Goal: Transaction & Acquisition: Book appointment/travel/reservation

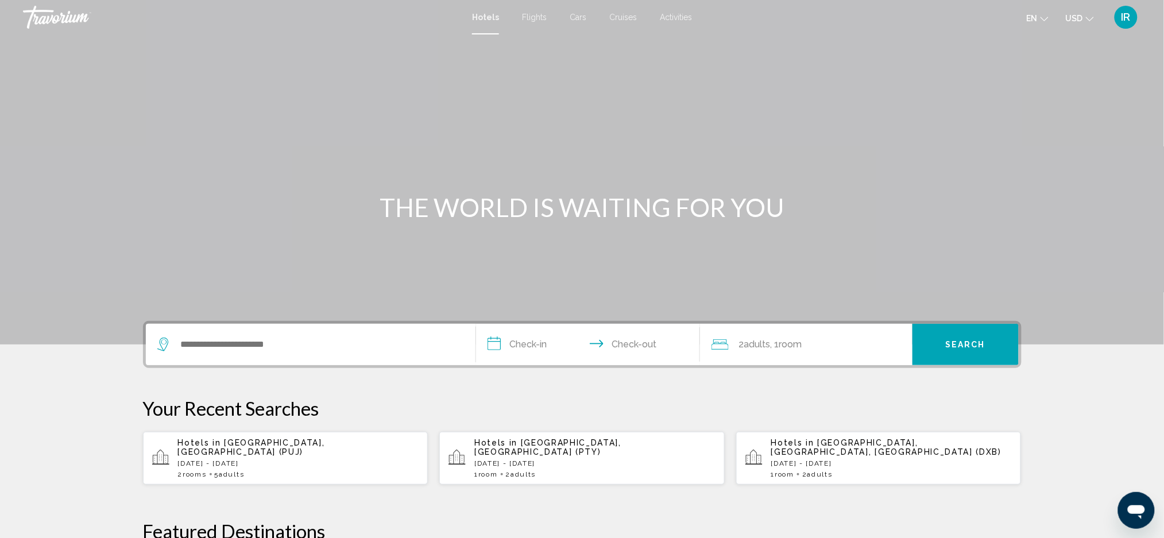
click at [493, 13] on span "Hotels" at bounding box center [485, 17] width 27 height 9
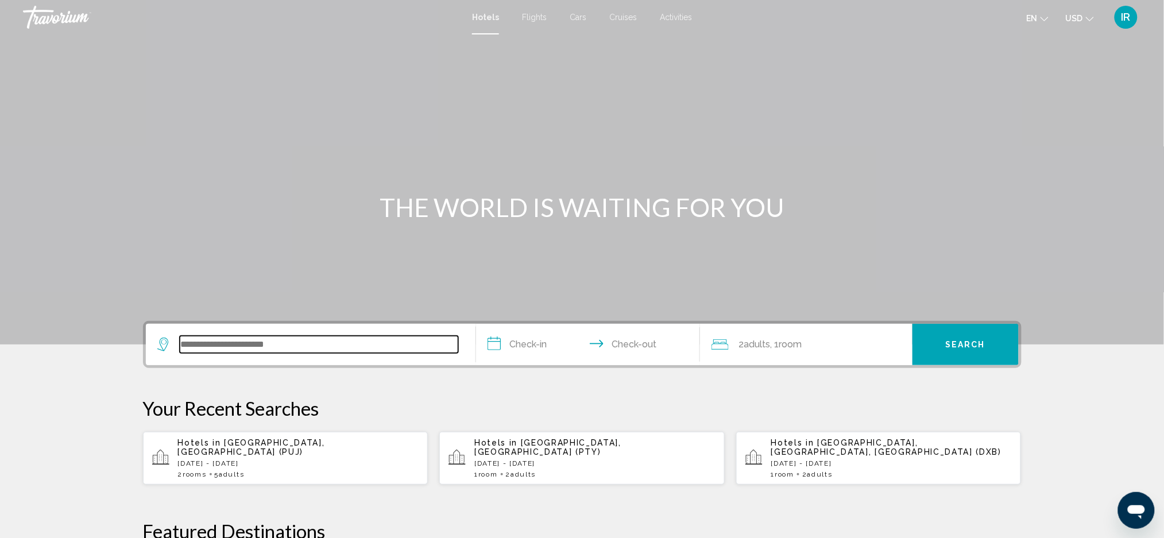
click at [218, 351] on input "Search widget" at bounding box center [319, 344] width 279 height 17
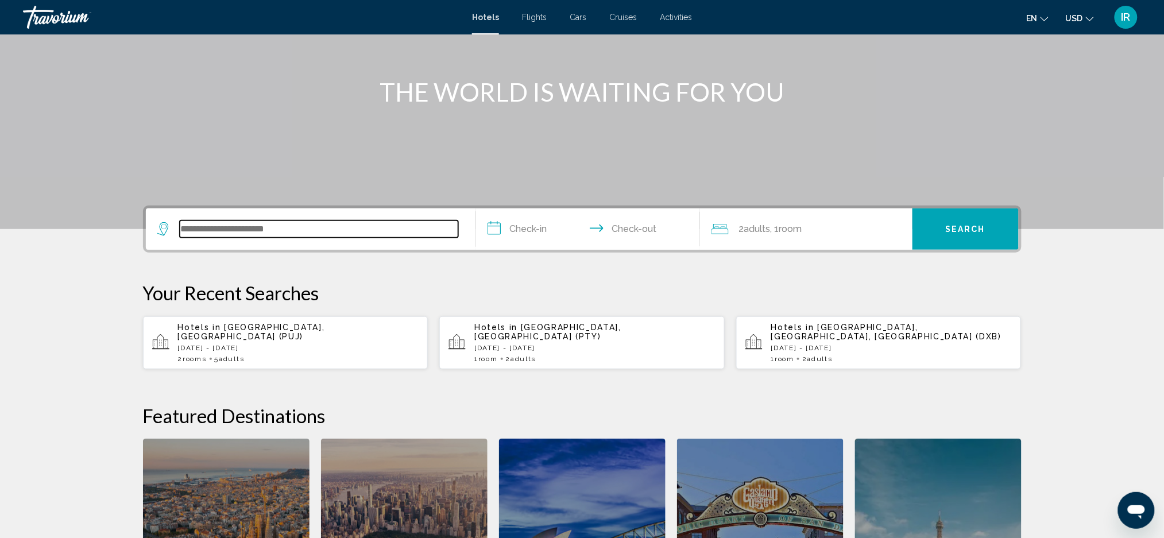
scroll to position [106, 0]
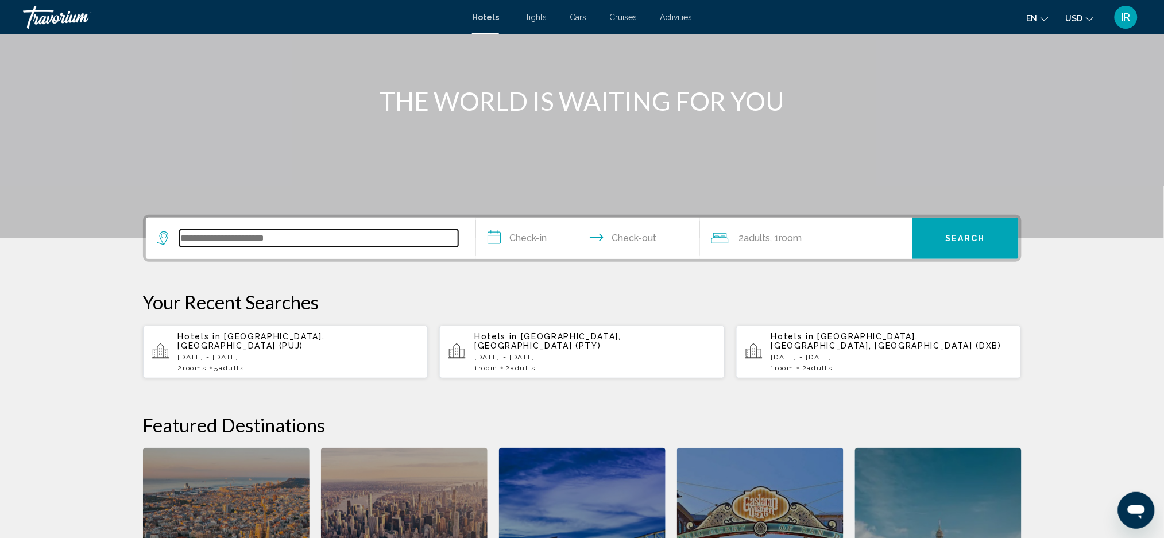
click at [342, 242] on input "Search widget" at bounding box center [319, 238] width 279 height 17
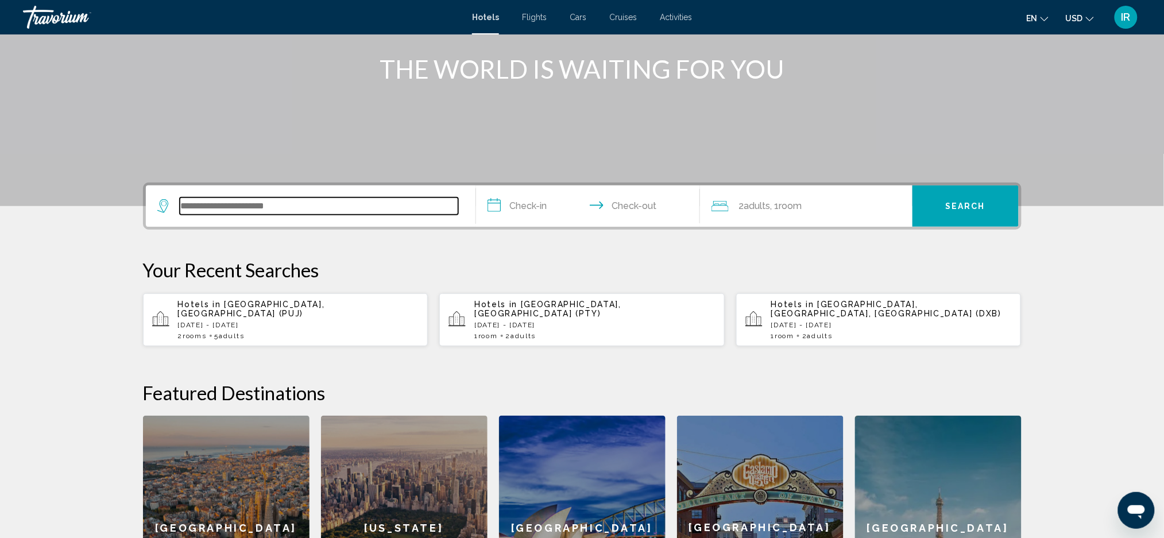
scroll to position [283, 0]
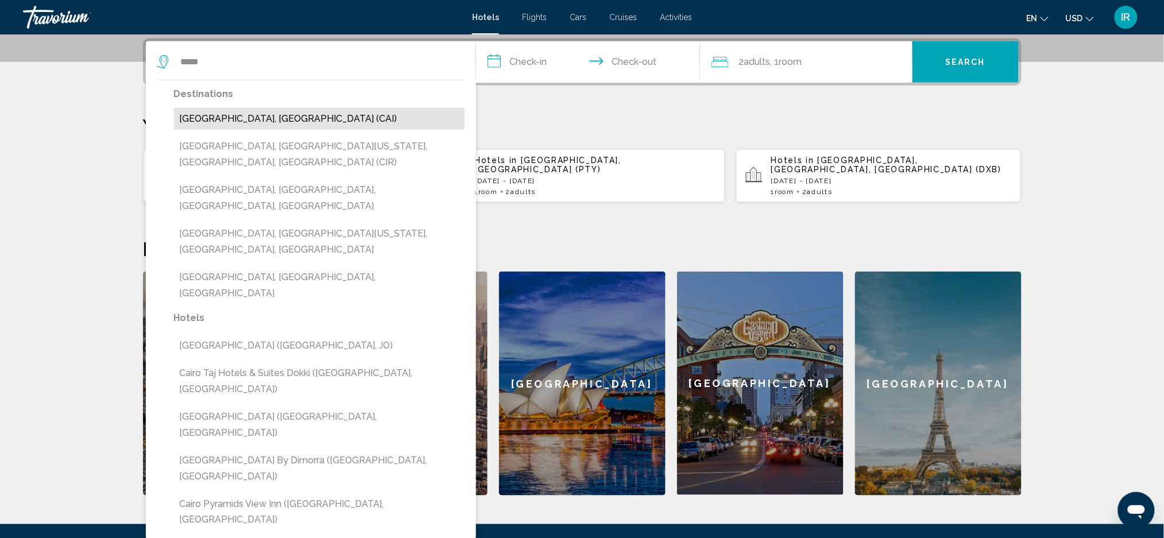
click at [224, 128] on button "[GEOGRAPHIC_DATA], [GEOGRAPHIC_DATA] (CAI)" at bounding box center [319, 119] width 291 height 22
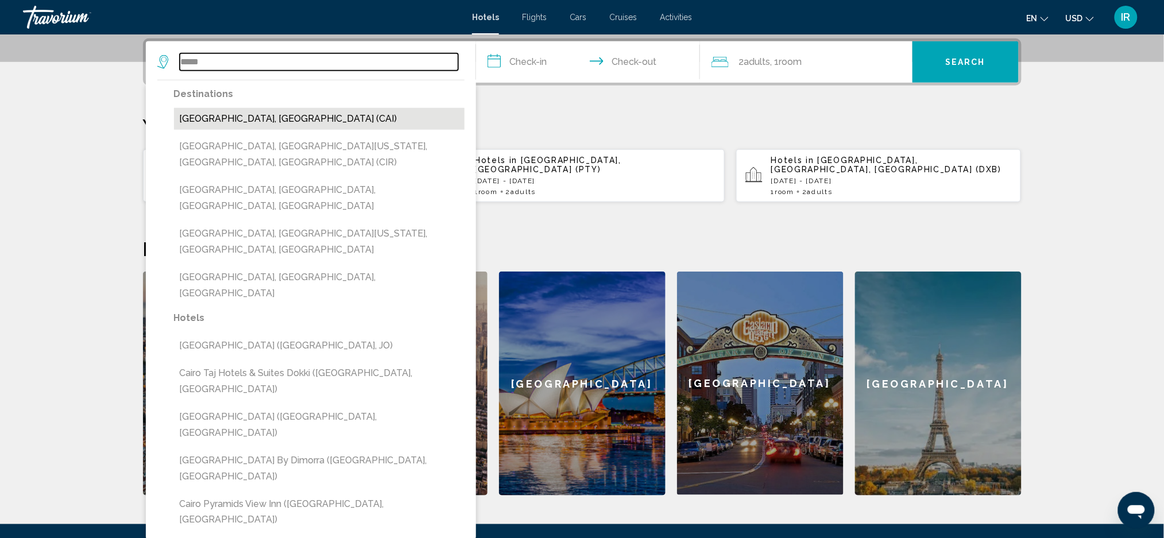
type input "**********"
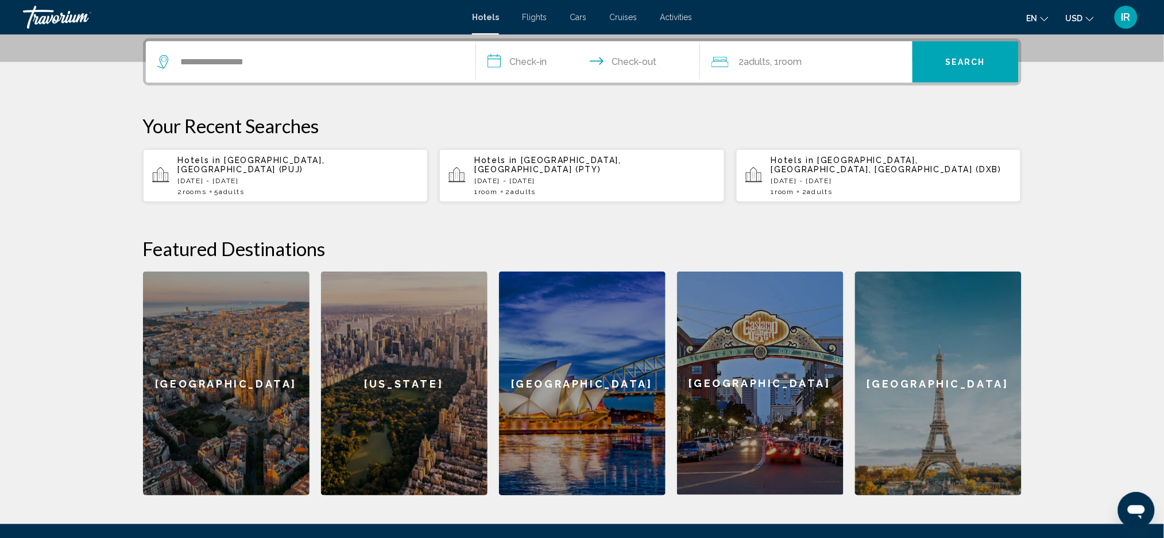
click at [594, 74] on input "**********" at bounding box center [590, 63] width 229 height 45
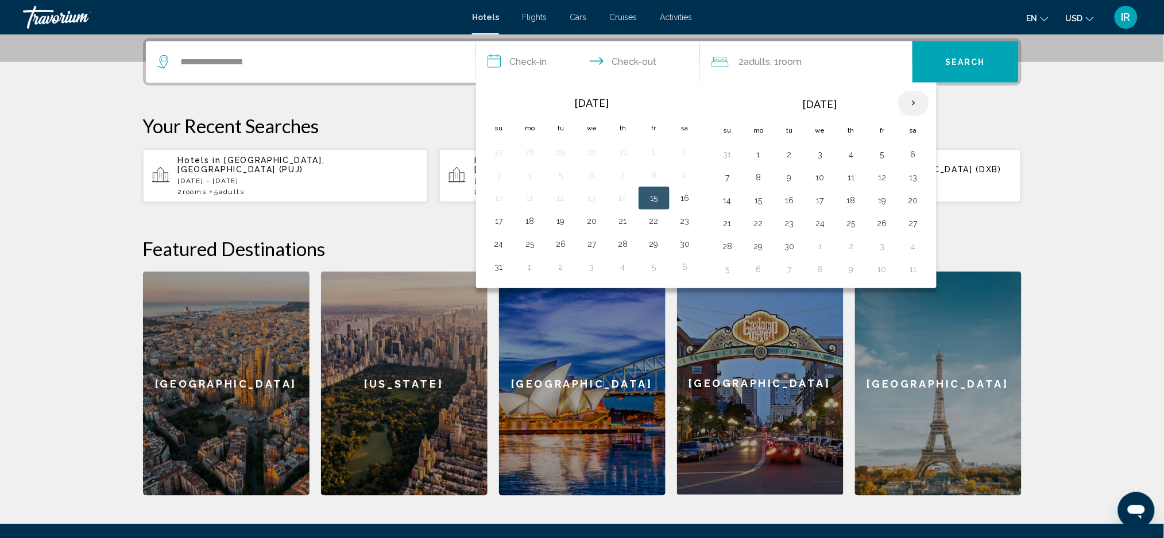
click at [913, 106] on th "Next month" at bounding box center [913, 103] width 31 height 25
click at [916, 101] on th "Next month" at bounding box center [913, 103] width 31 height 25
click at [913, 111] on th "Next month" at bounding box center [913, 103] width 31 height 25
click at [820, 160] on button "3" at bounding box center [821, 154] width 18 height 16
click at [722, 182] on button "7" at bounding box center [728, 177] width 18 height 16
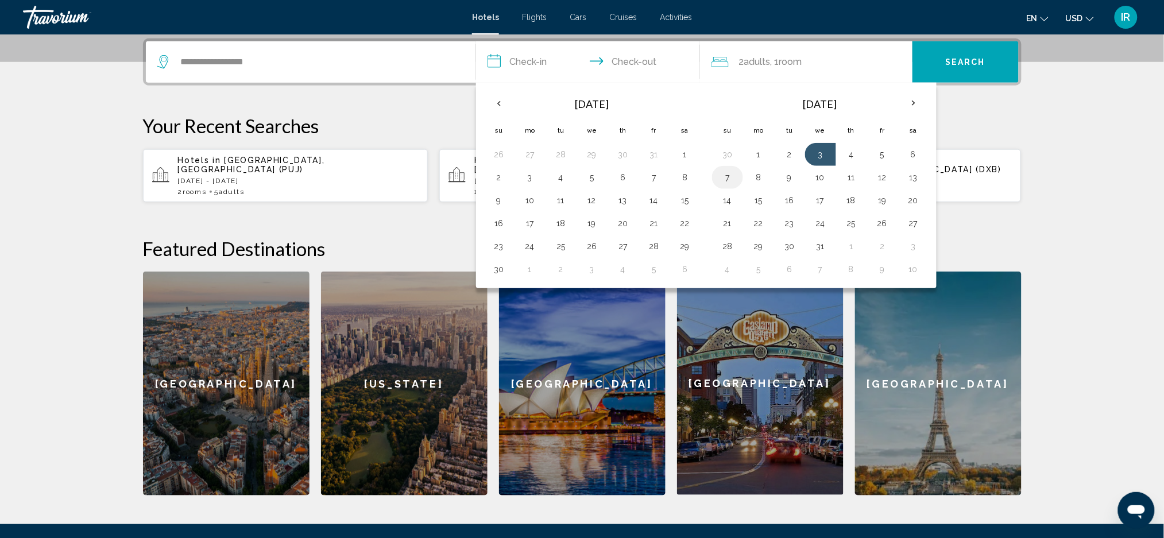
type input "**********"
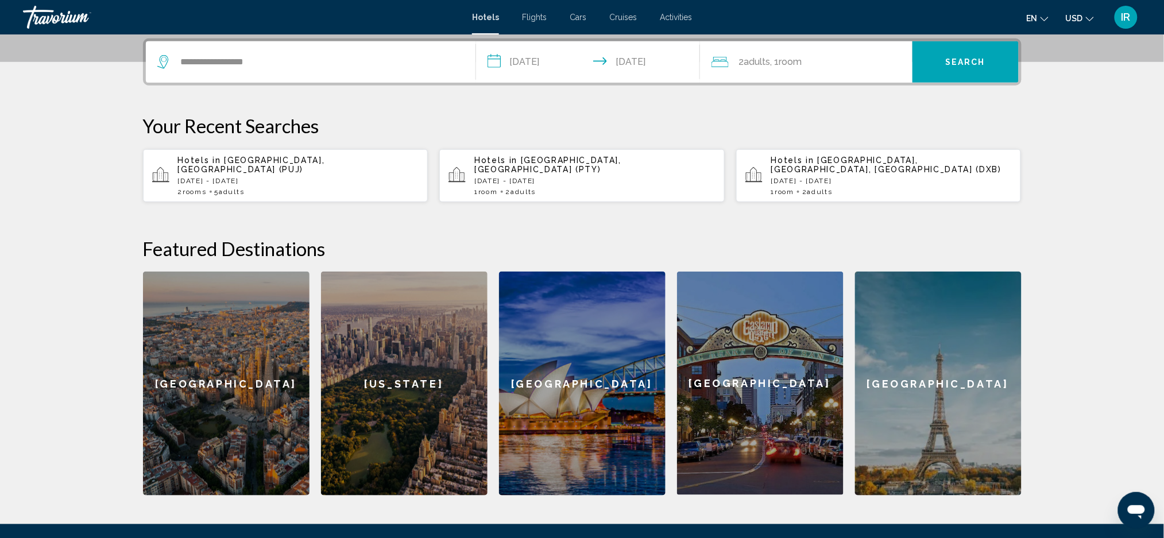
click at [972, 59] on span "Search" at bounding box center [965, 62] width 40 height 9
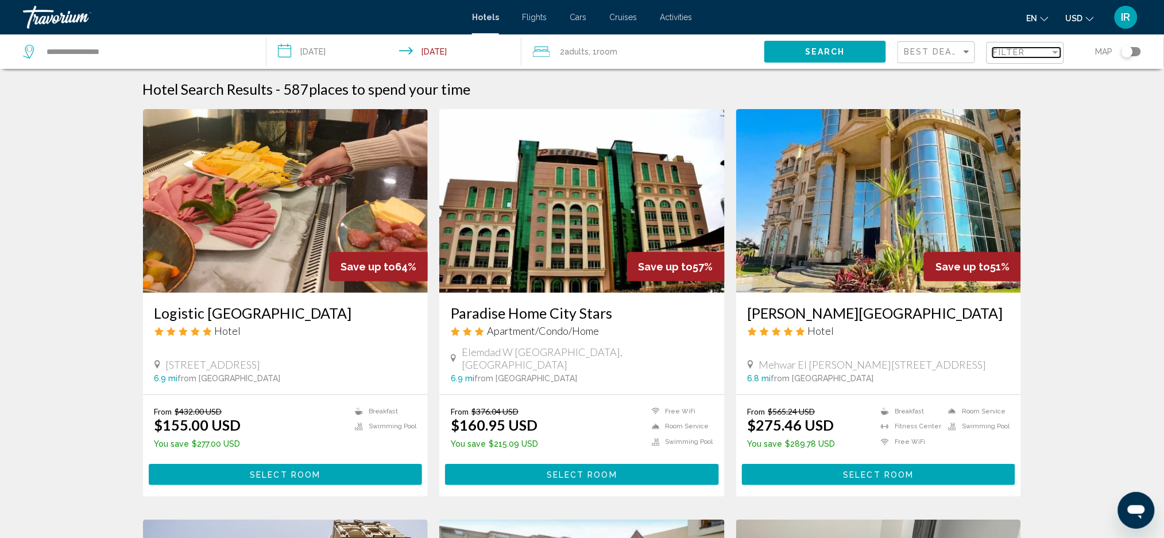
click at [1024, 57] on span "Filter" at bounding box center [1009, 52] width 33 height 9
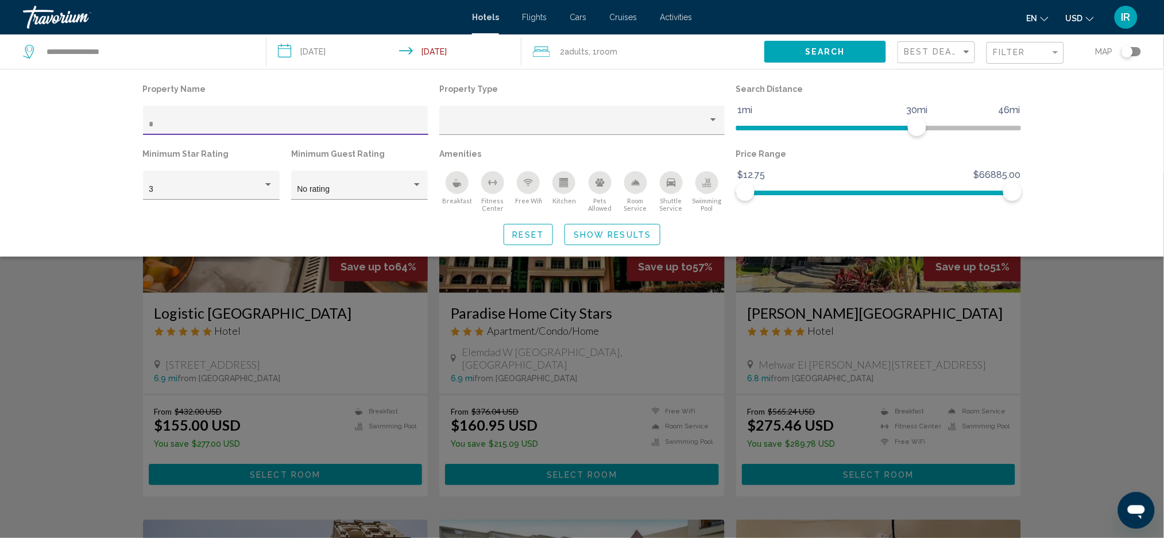
type input "**"
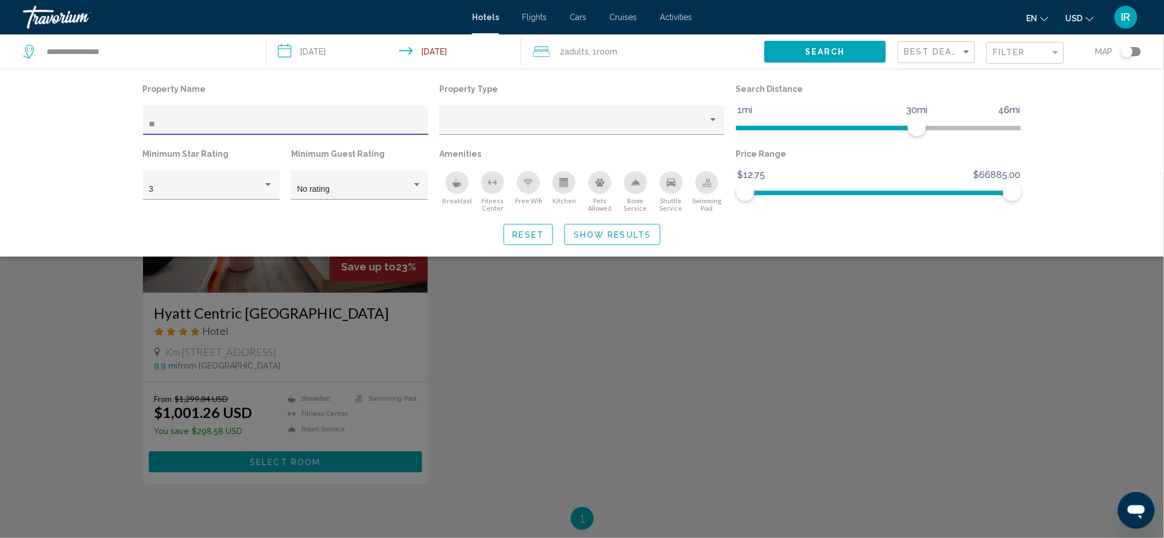
click at [214, 376] on div "Search widget" at bounding box center [582, 355] width 1164 height 366
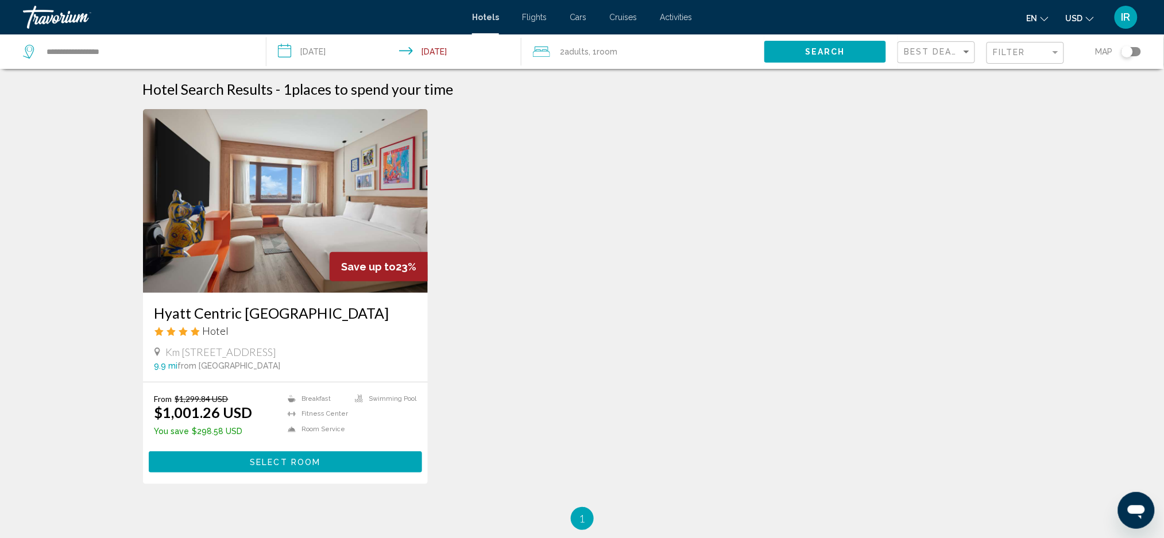
click at [202, 250] on img "Main content" at bounding box center [285, 201] width 285 height 184
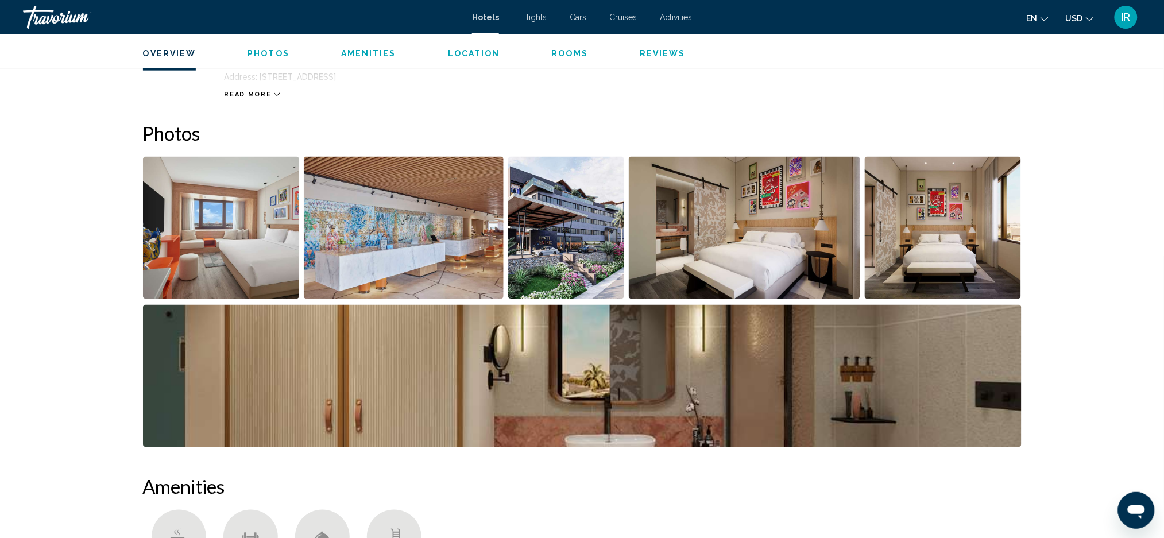
scroll to position [474, 0]
click at [209, 254] on img "Open full-screen image slider" at bounding box center [221, 227] width 157 height 142
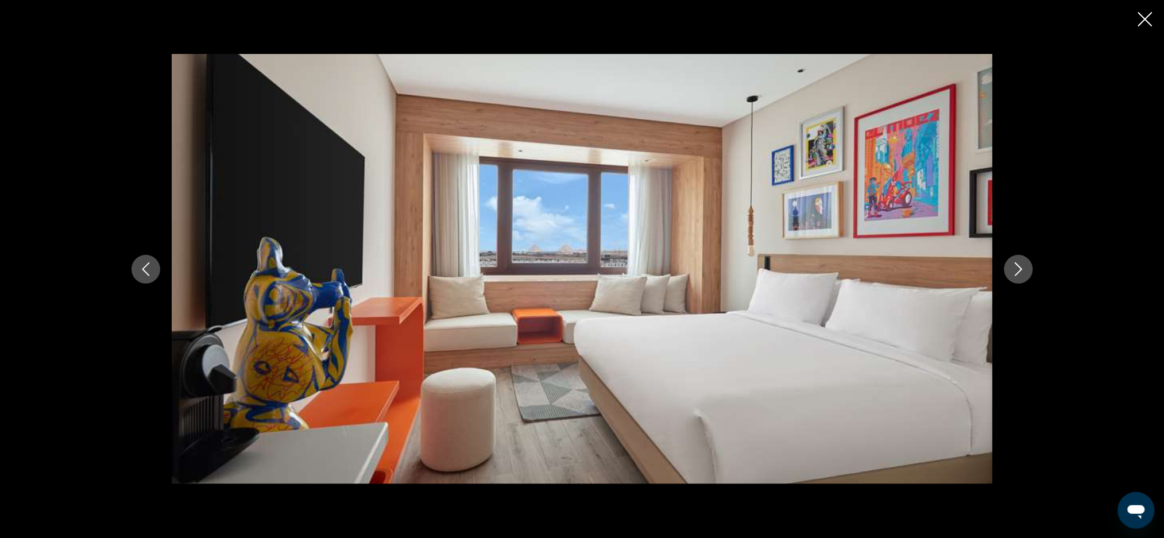
click at [150, 280] on button "Previous image" at bounding box center [146, 269] width 29 height 29
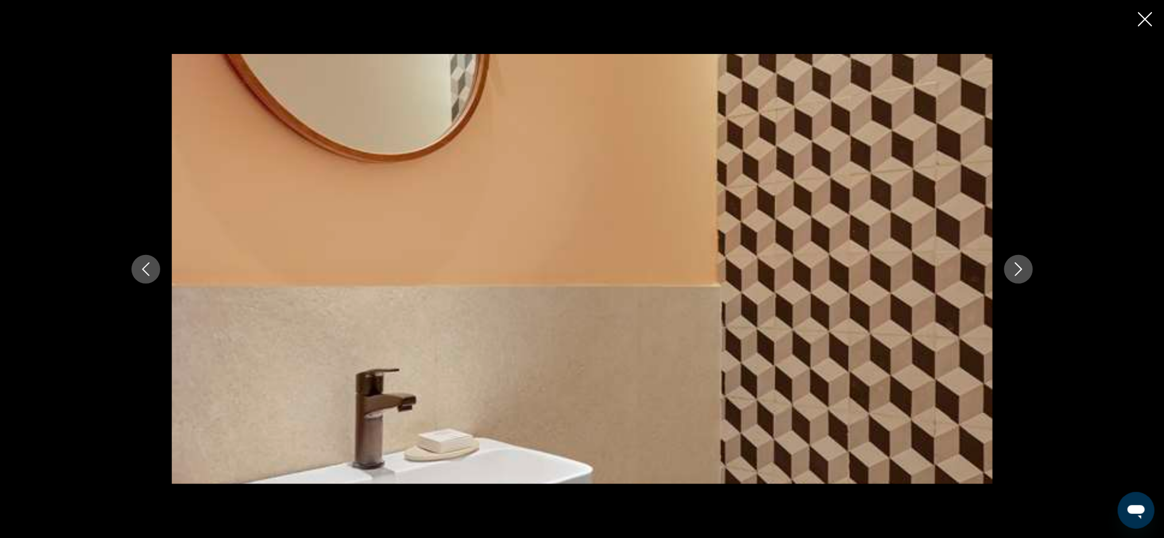
click at [155, 280] on div "Main content" at bounding box center [582, 269] width 925 height 431
click at [132, 295] on div "Main content" at bounding box center [582, 269] width 925 height 431
click at [140, 270] on icon "Previous image" at bounding box center [146, 269] width 14 height 14
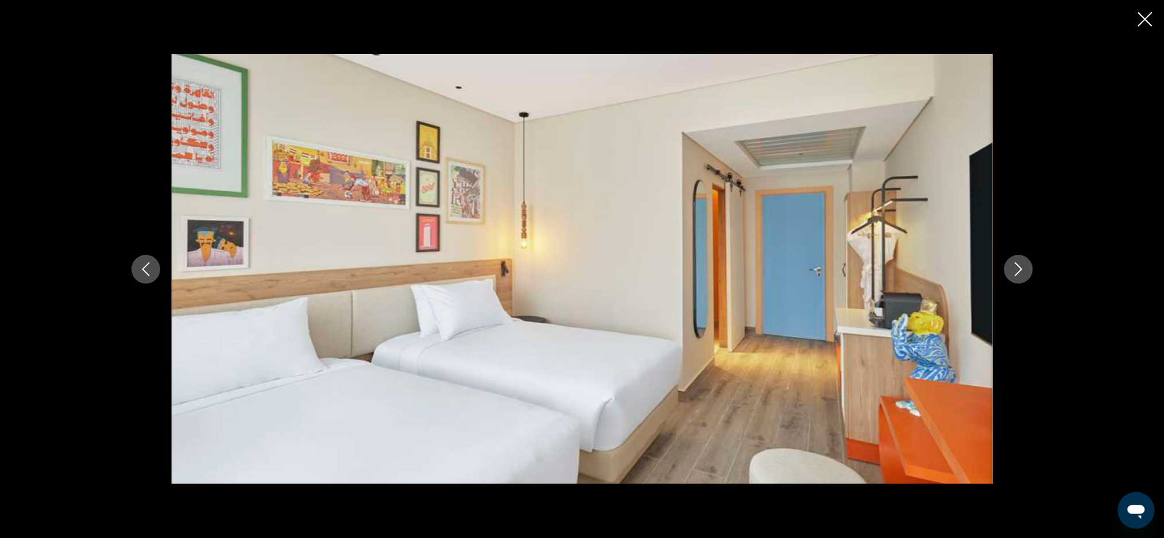
click at [144, 277] on button "Previous image" at bounding box center [146, 269] width 29 height 29
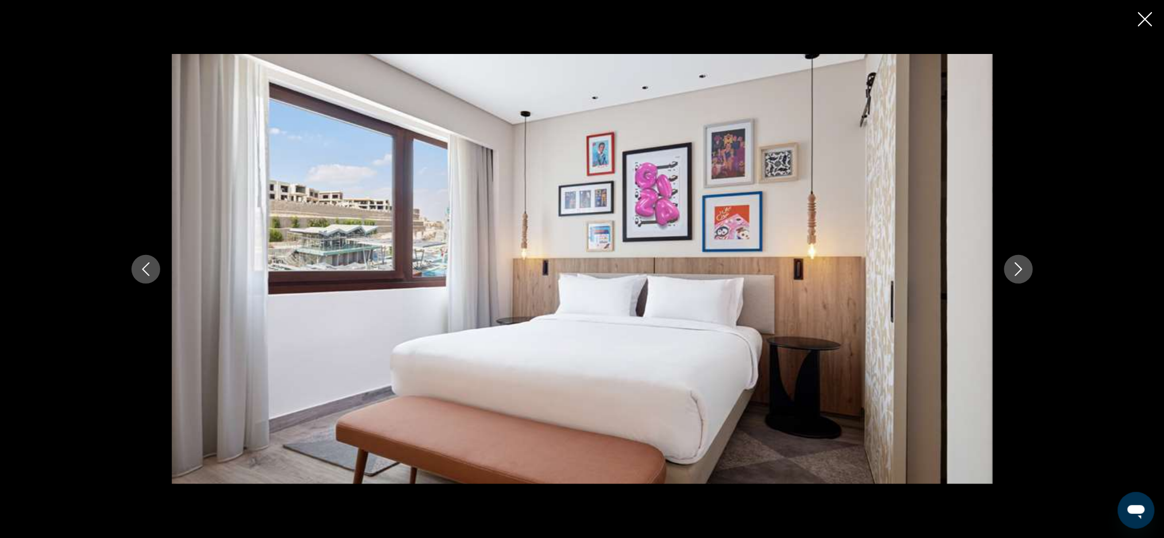
click at [157, 280] on div "Main content" at bounding box center [582, 269] width 925 height 431
click at [155, 277] on button "Previous image" at bounding box center [146, 269] width 29 height 29
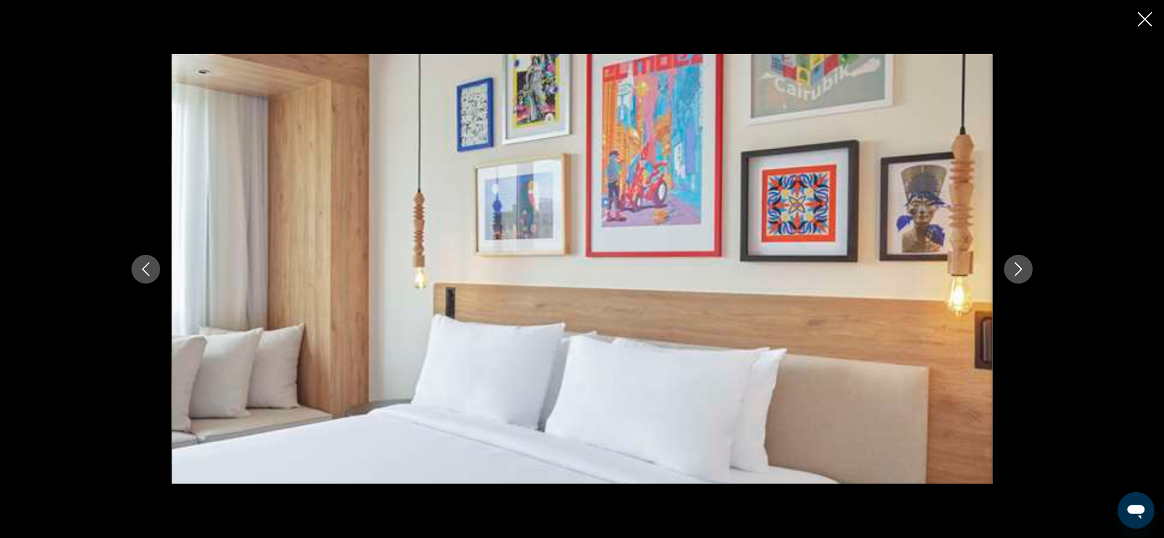
click at [149, 276] on icon "Previous image" at bounding box center [145, 269] width 7 height 14
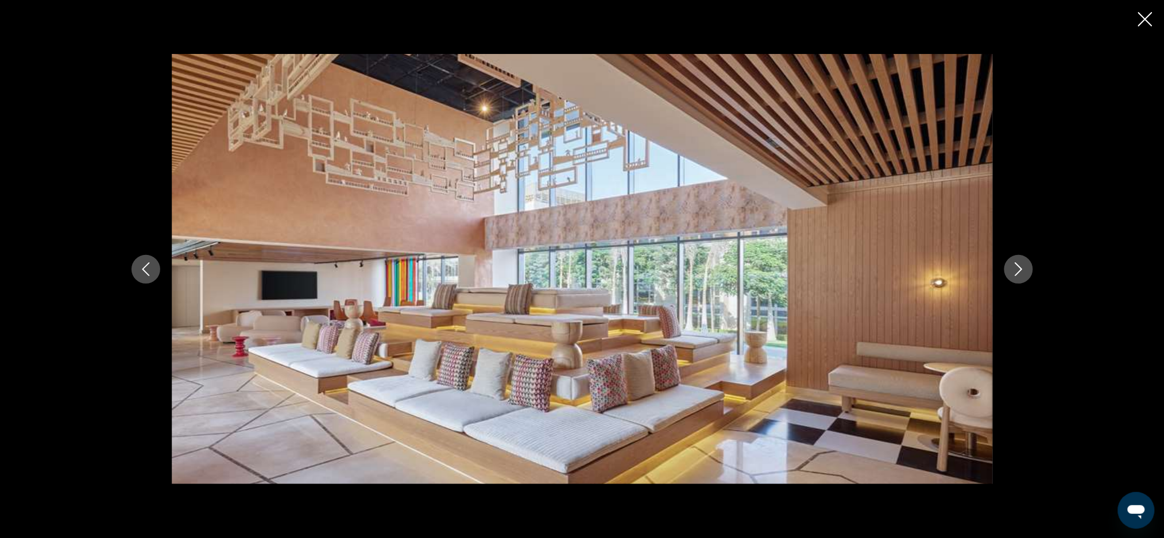
click at [152, 274] on icon "Previous image" at bounding box center [146, 269] width 14 height 14
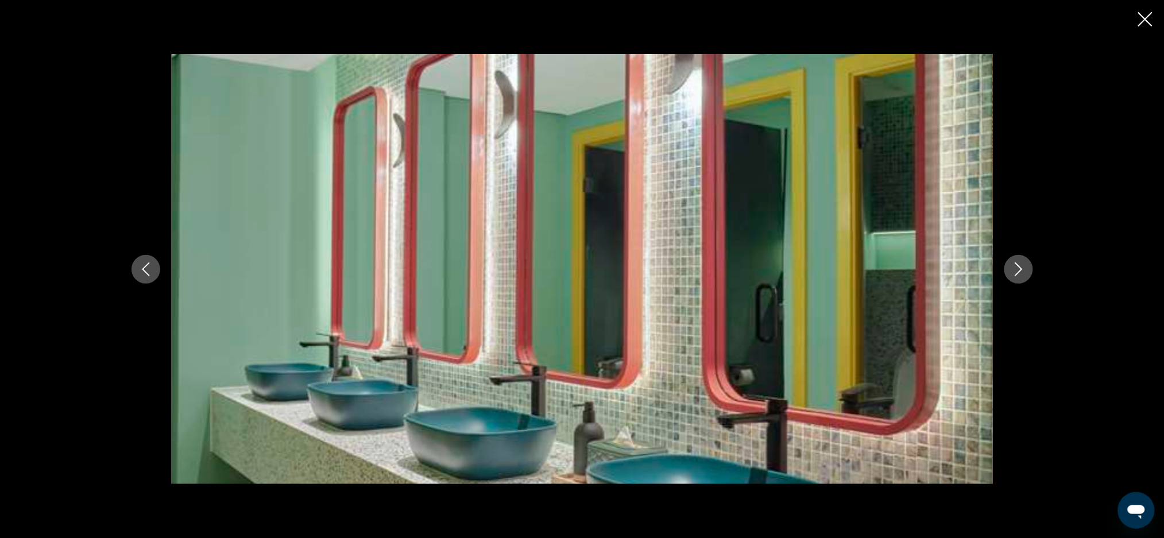
click at [144, 272] on icon "Previous image" at bounding box center [146, 269] width 14 height 14
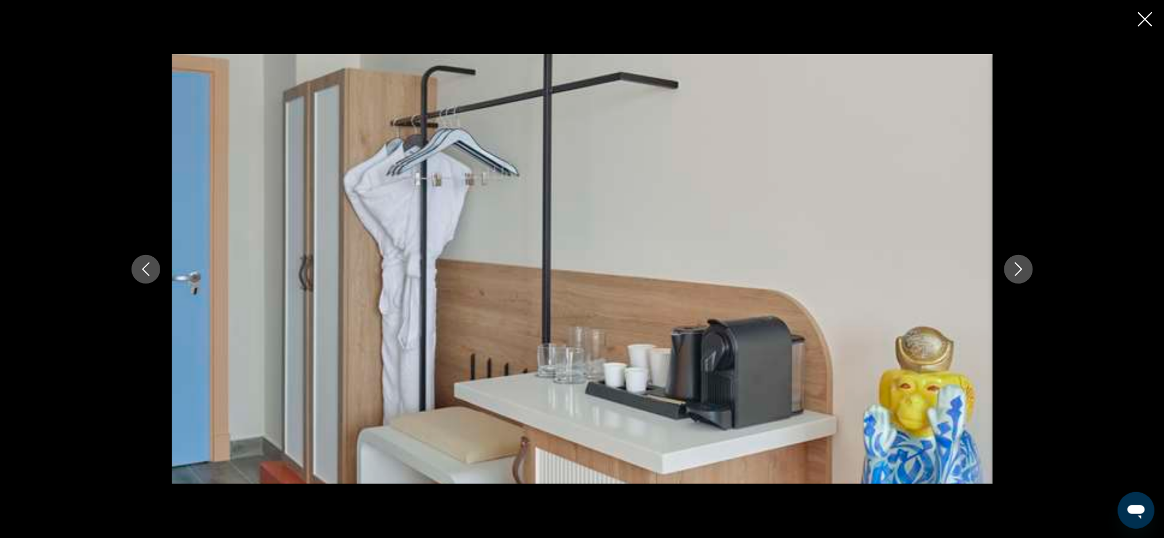
click at [146, 281] on button "Previous image" at bounding box center [146, 269] width 29 height 29
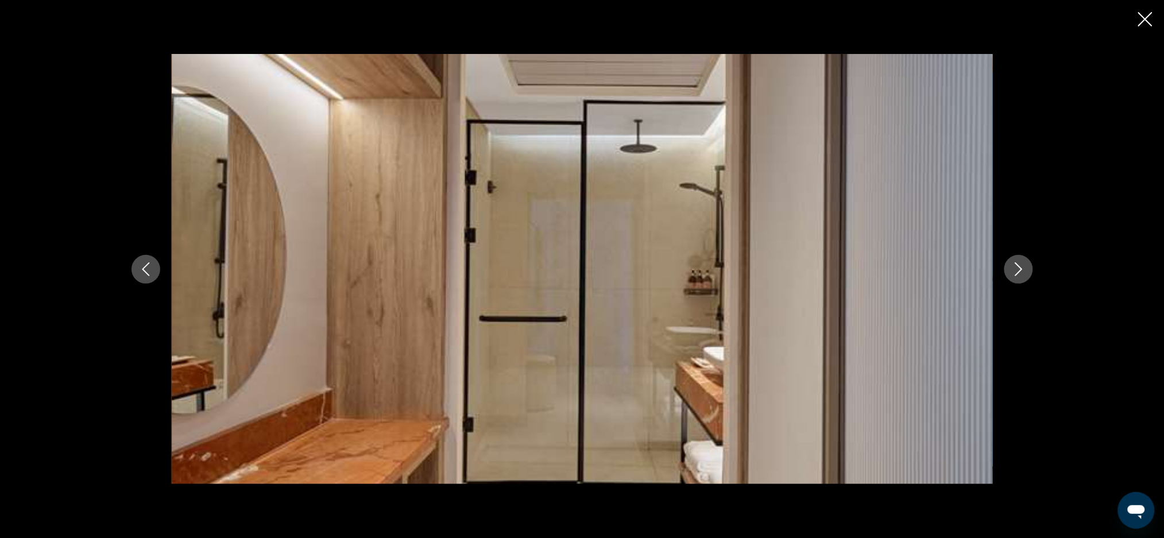
click at [145, 283] on button "Previous image" at bounding box center [146, 269] width 29 height 29
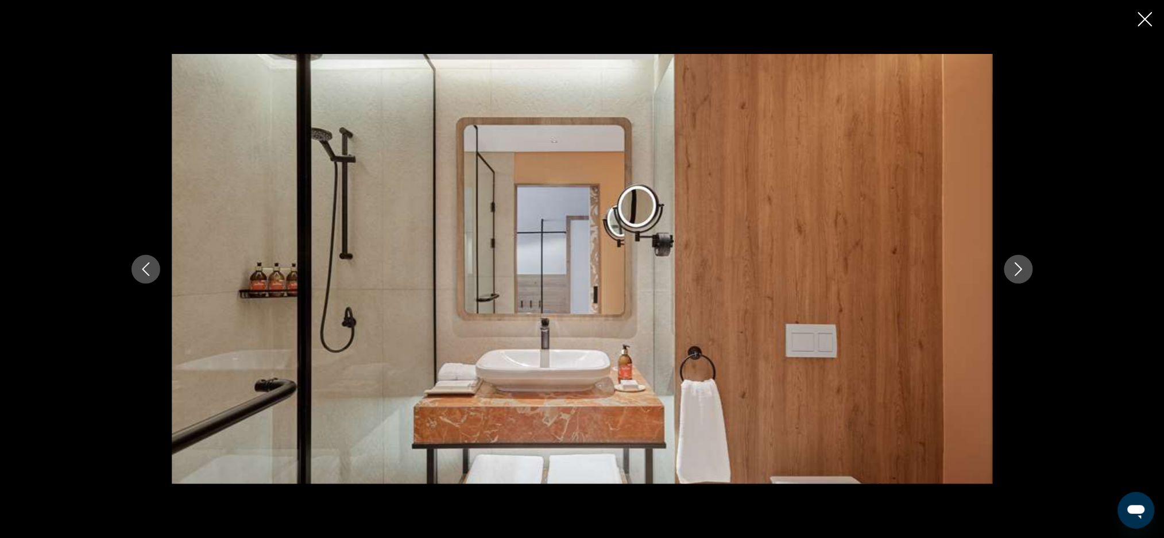
click at [145, 281] on button "Previous image" at bounding box center [146, 269] width 29 height 29
click at [154, 281] on div "Main content" at bounding box center [582, 269] width 925 height 431
click at [138, 270] on button "Previous image" at bounding box center [146, 269] width 29 height 29
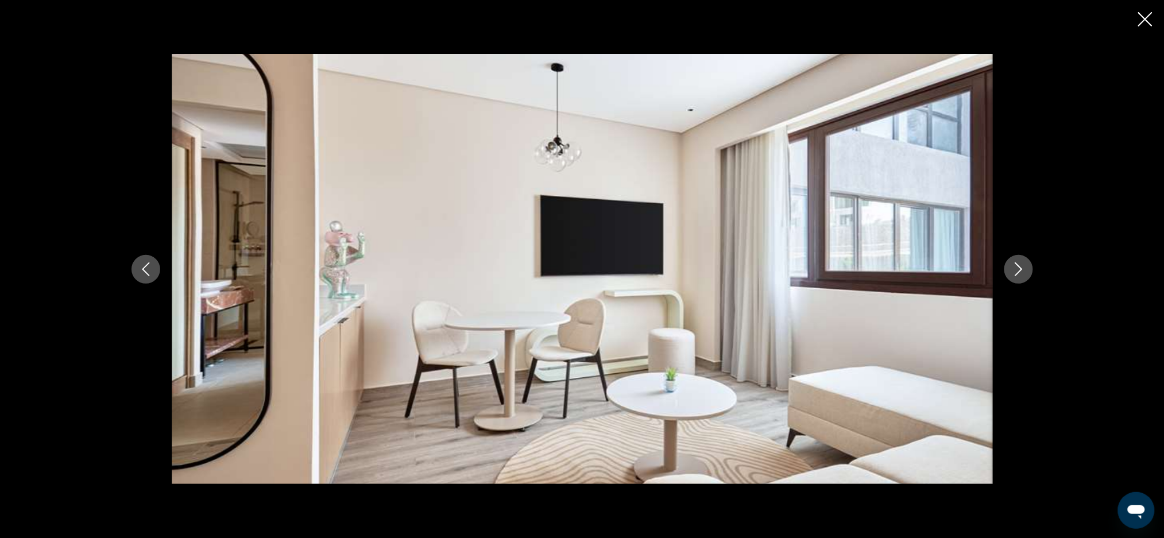
click at [153, 280] on button "Previous image" at bounding box center [146, 269] width 29 height 29
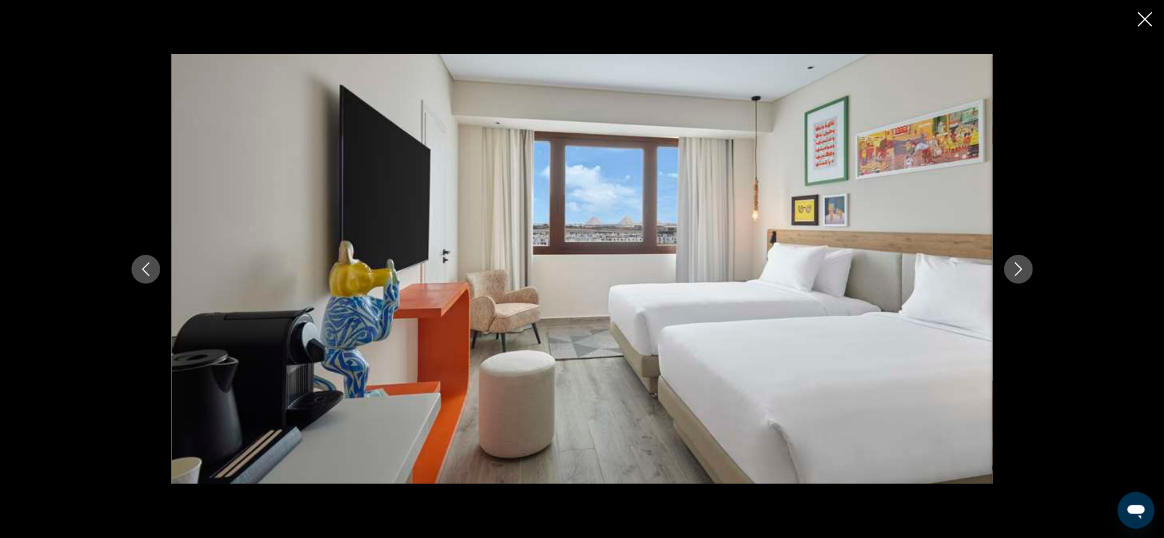
click at [137, 280] on button "Previous image" at bounding box center [146, 269] width 29 height 29
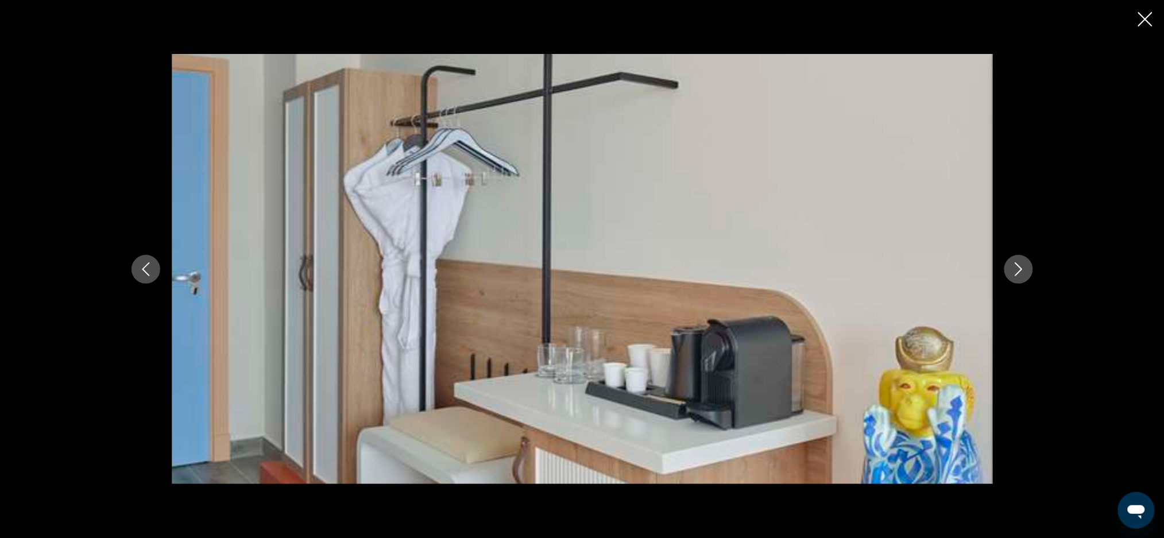
click at [160, 281] on div "Main content" at bounding box center [582, 269] width 925 height 431
click at [137, 273] on button "Previous image" at bounding box center [146, 269] width 29 height 29
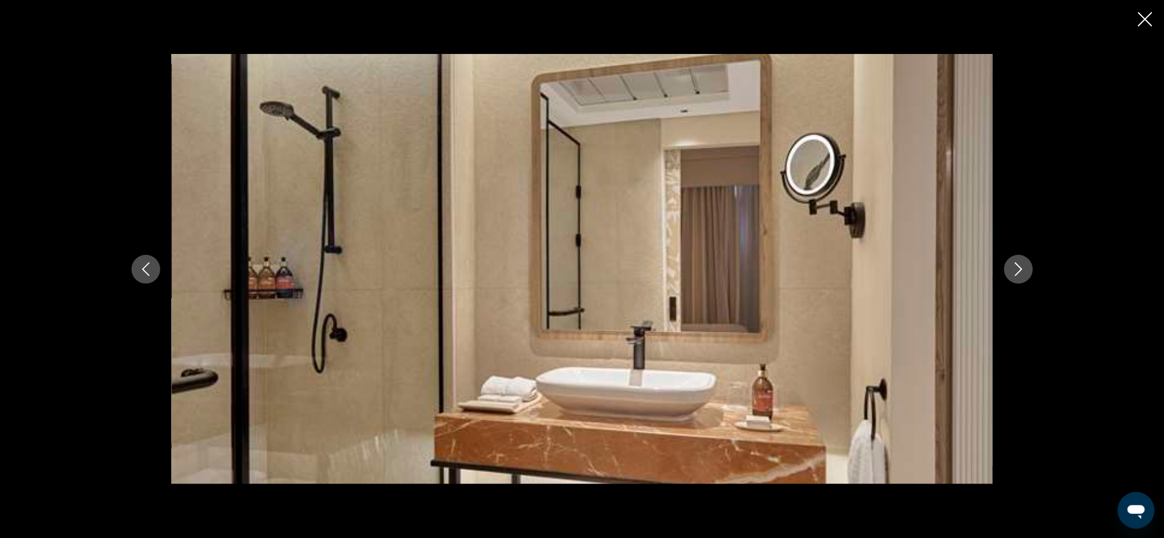
click at [150, 280] on button "Previous image" at bounding box center [146, 269] width 29 height 29
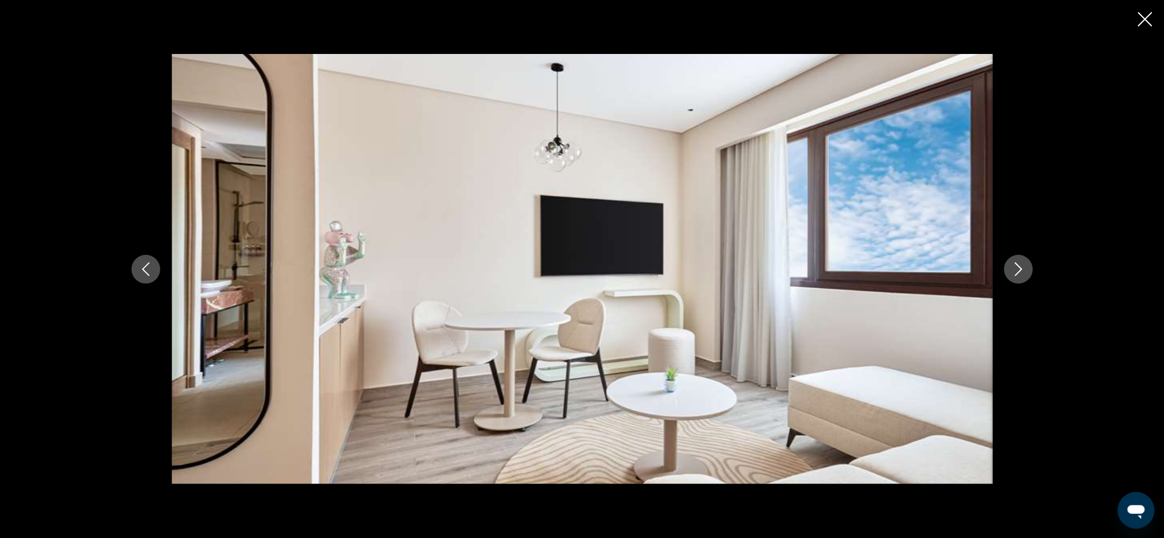
click at [141, 279] on button "Previous image" at bounding box center [146, 269] width 29 height 29
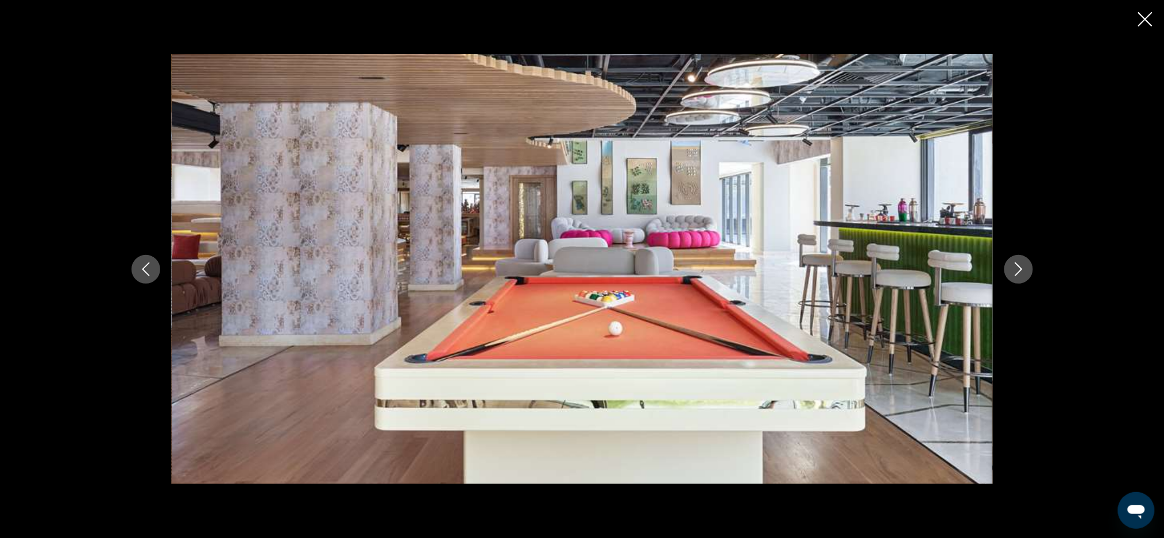
click at [146, 279] on button "Previous image" at bounding box center [146, 269] width 29 height 29
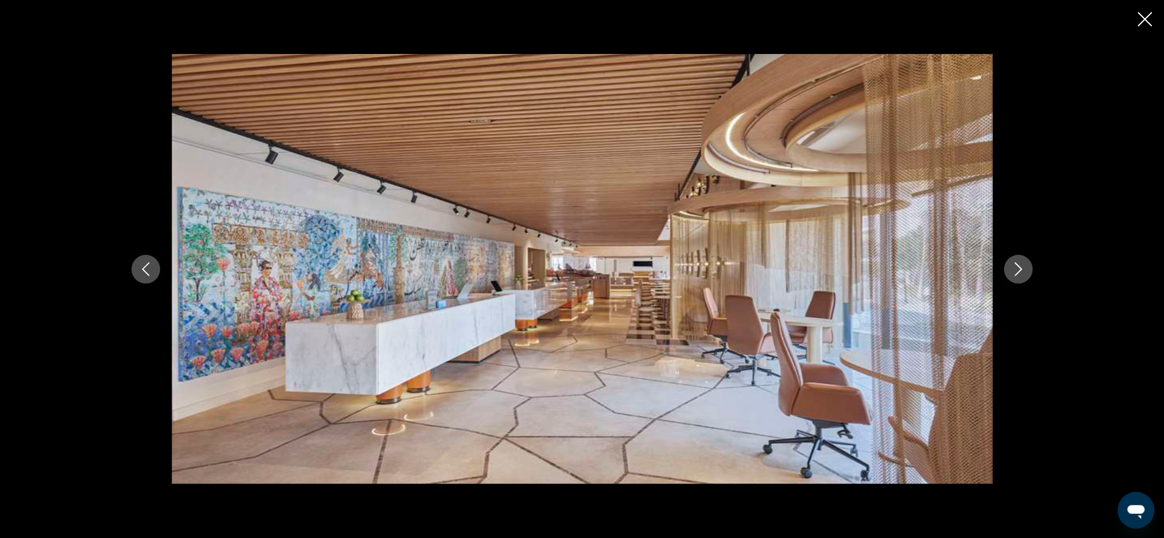
click at [149, 279] on button "Previous image" at bounding box center [146, 269] width 29 height 29
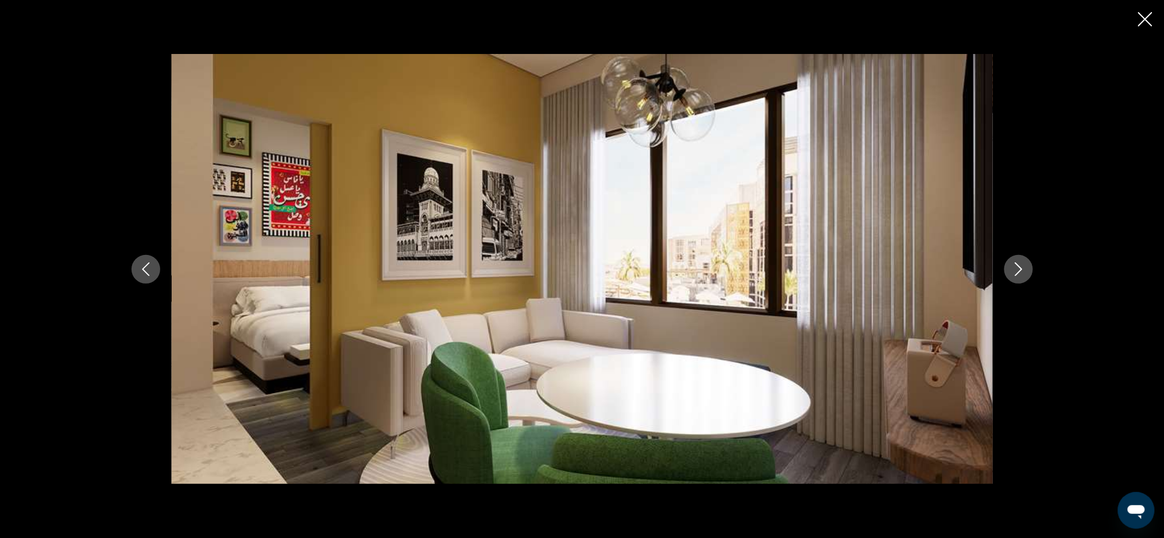
click at [150, 280] on button "Previous image" at bounding box center [146, 269] width 29 height 29
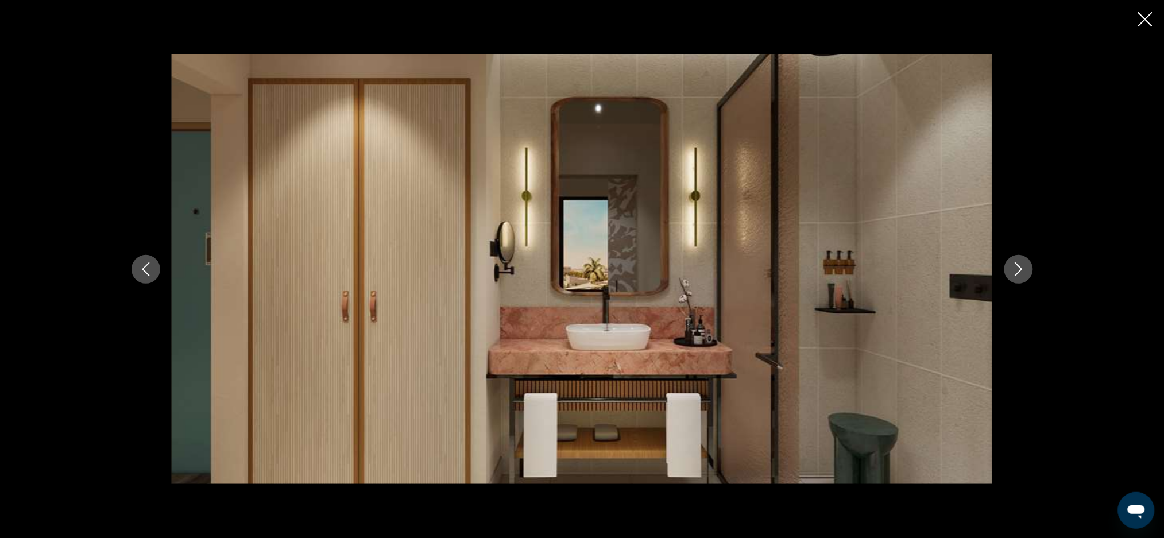
click at [147, 281] on button "Previous image" at bounding box center [146, 269] width 29 height 29
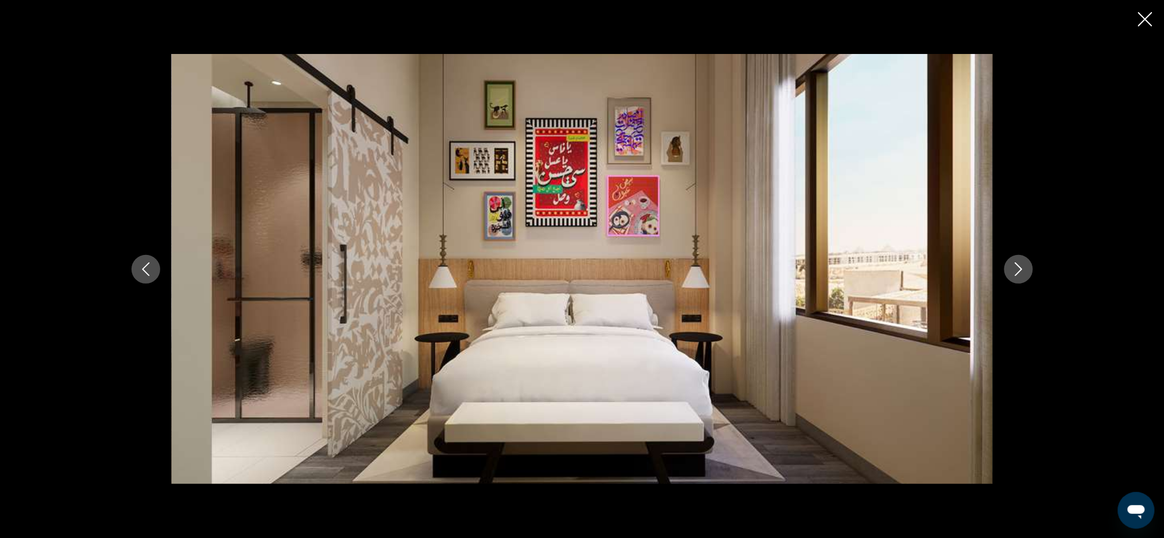
click at [142, 277] on button "Previous image" at bounding box center [146, 269] width 29 height 29
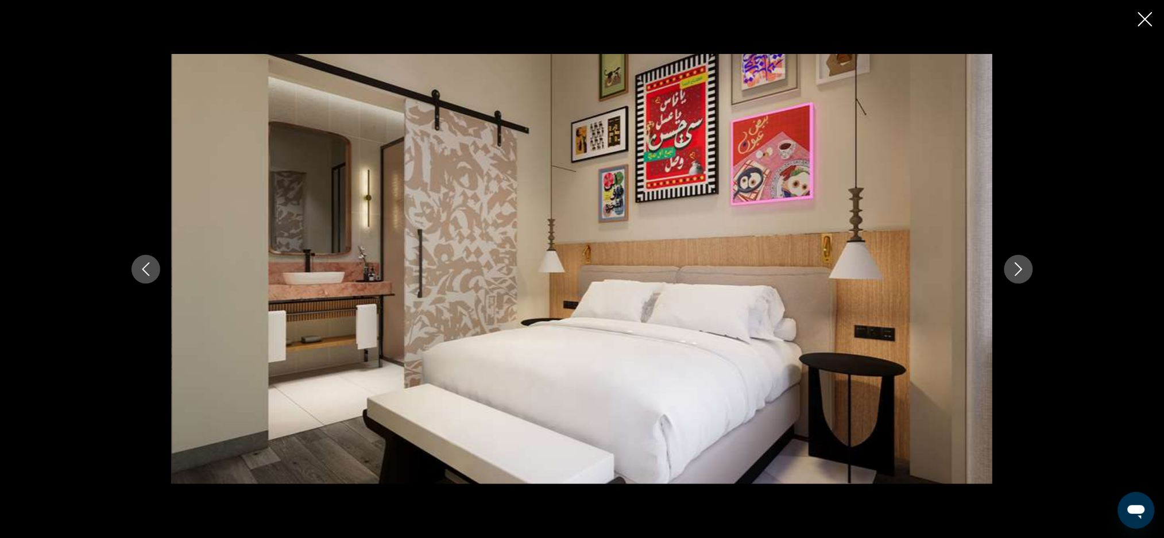
click at [142, 277] on button "Previous image" at bounding box center [146, 269] width 29 height 29
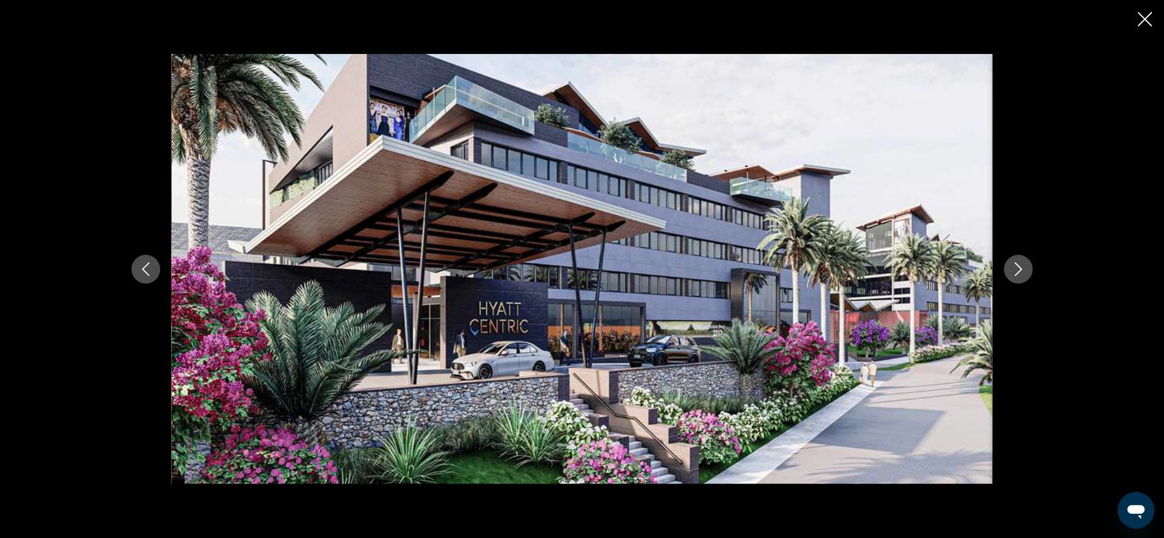
click at [141, 279] on button "Previous image" at bounding box center [146, 269] width 29 height 29
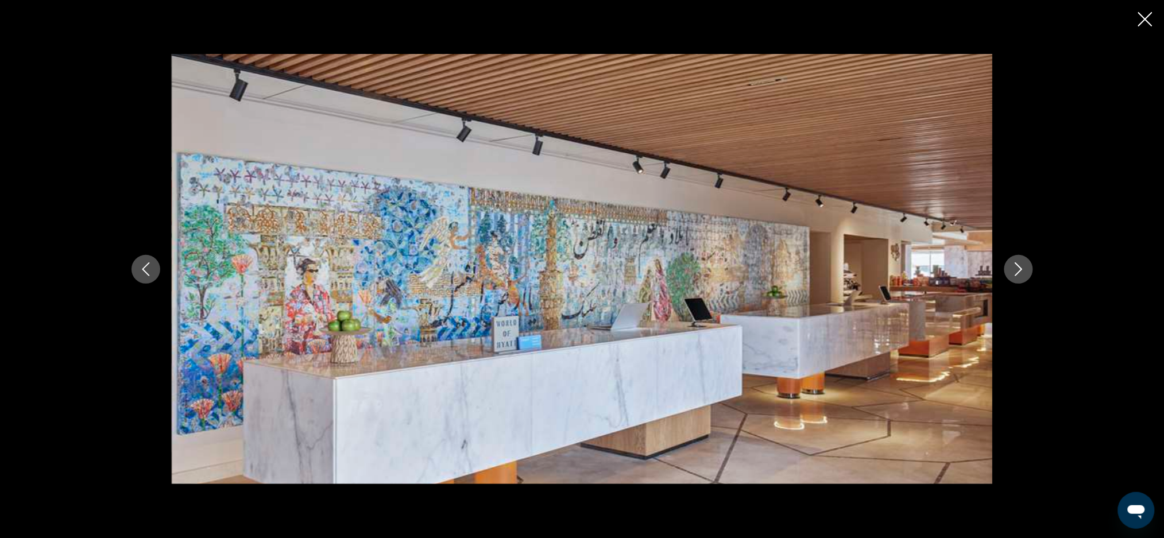
click at [148, 271] on icon "Previous image" at bounding box center [146, 269] width 14 height 14
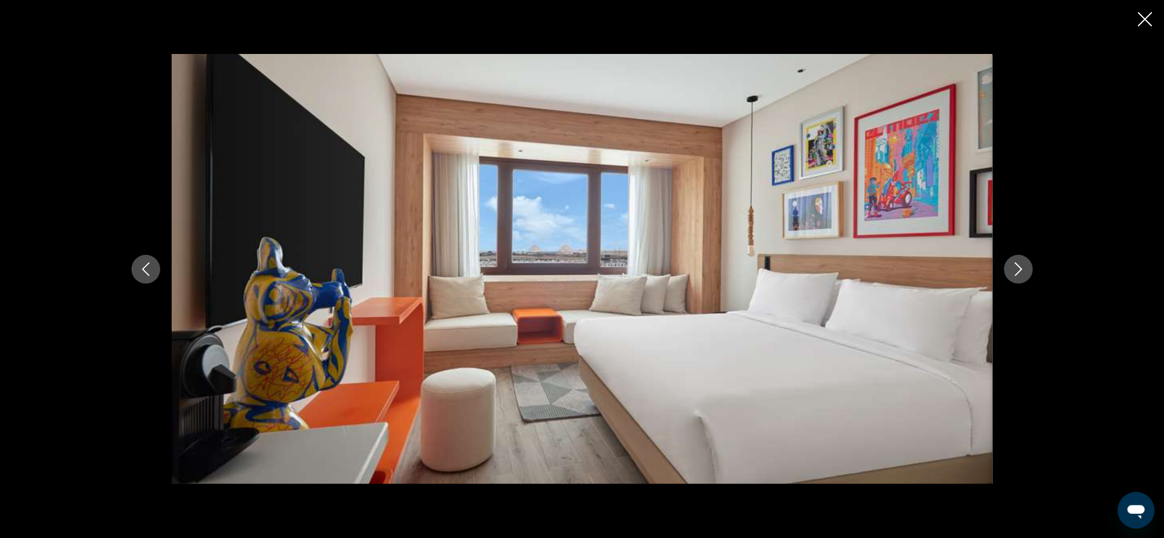
click at [157, 280] on div "Main content" at bounding box center [582, 269] width 925 height 431
click at [139, 274] on icon "Previous image" at bounding box center [146, 269] width 14 height 14
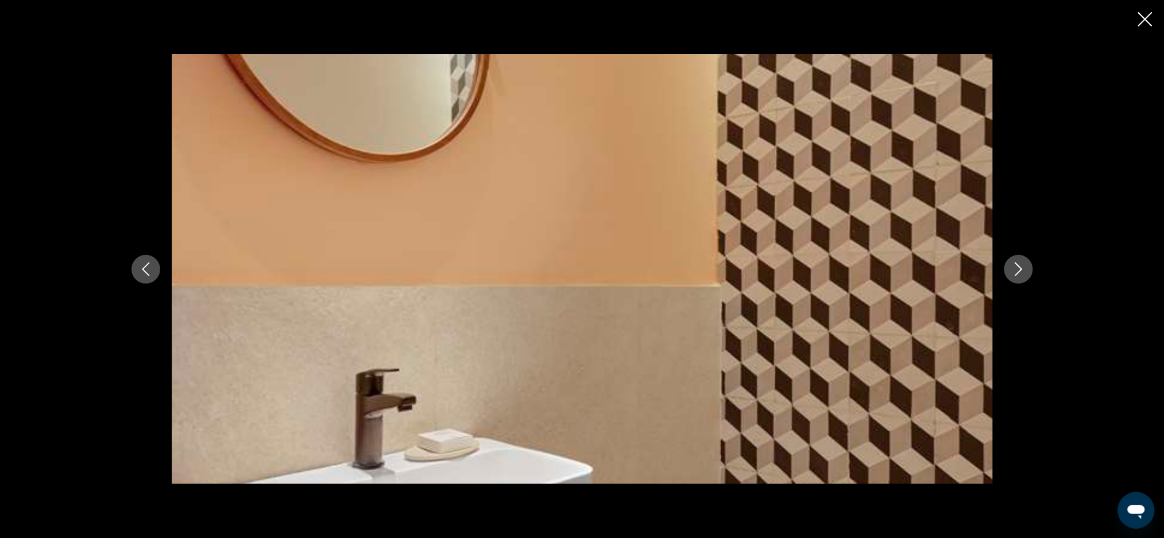
click at [1141, 22] on icon "Close slideshow" at bounding box center [1145, 19] width 14 height 14
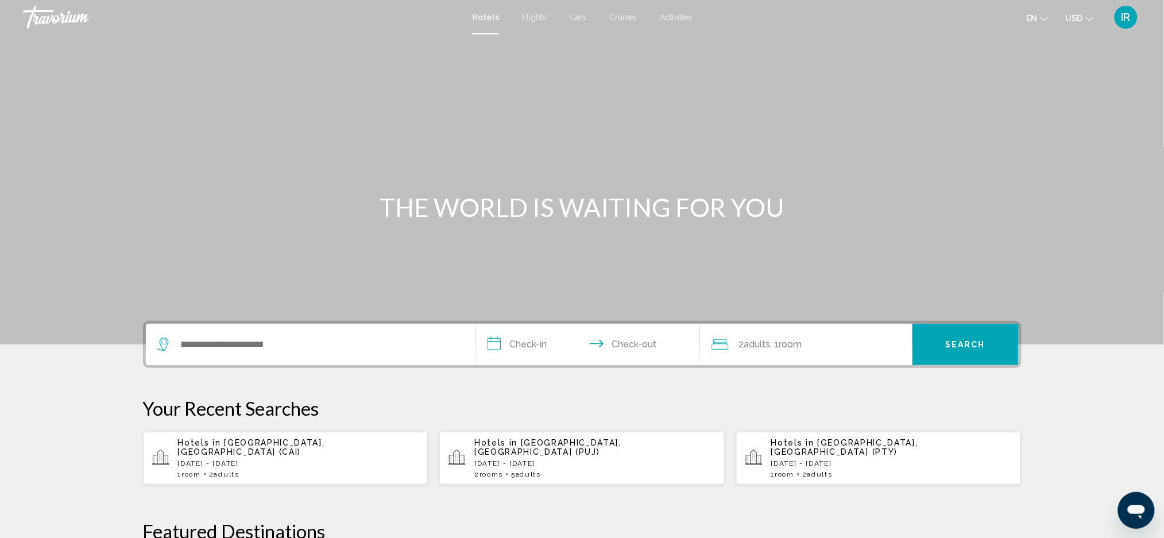
click at [300, 460] on p "[DATE] - [DATE]" at bounding box center [298, 464] width 241 height 8
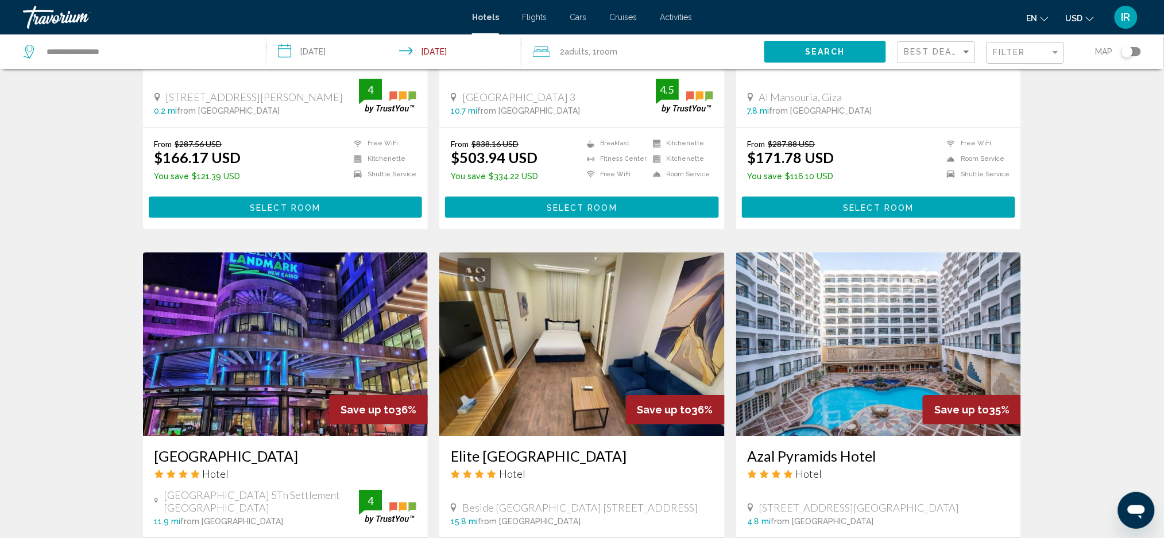
scroll to position [1122, 0]
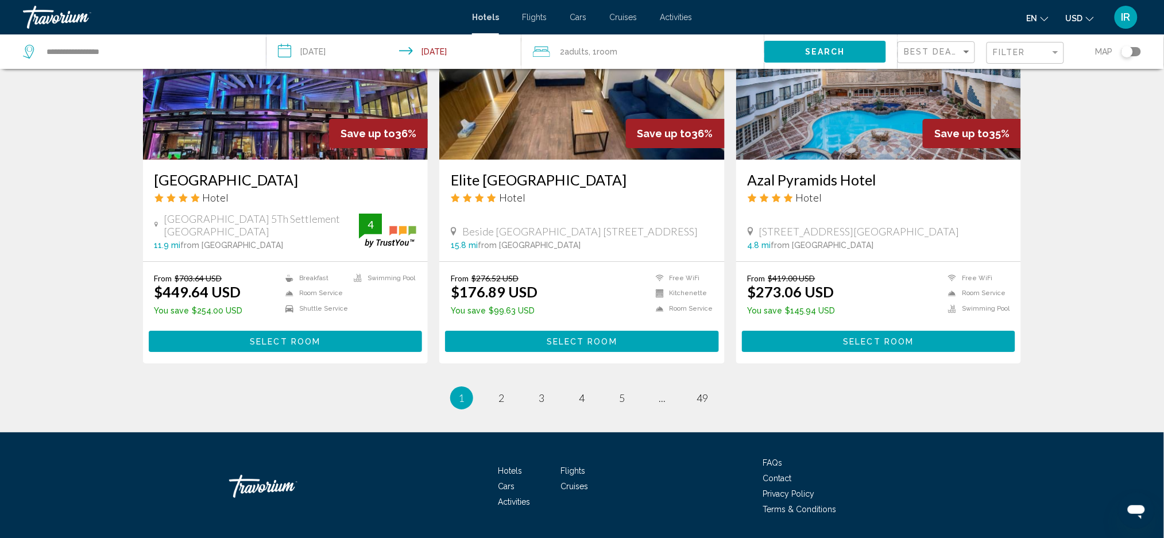
scroll to position [1399, 0]
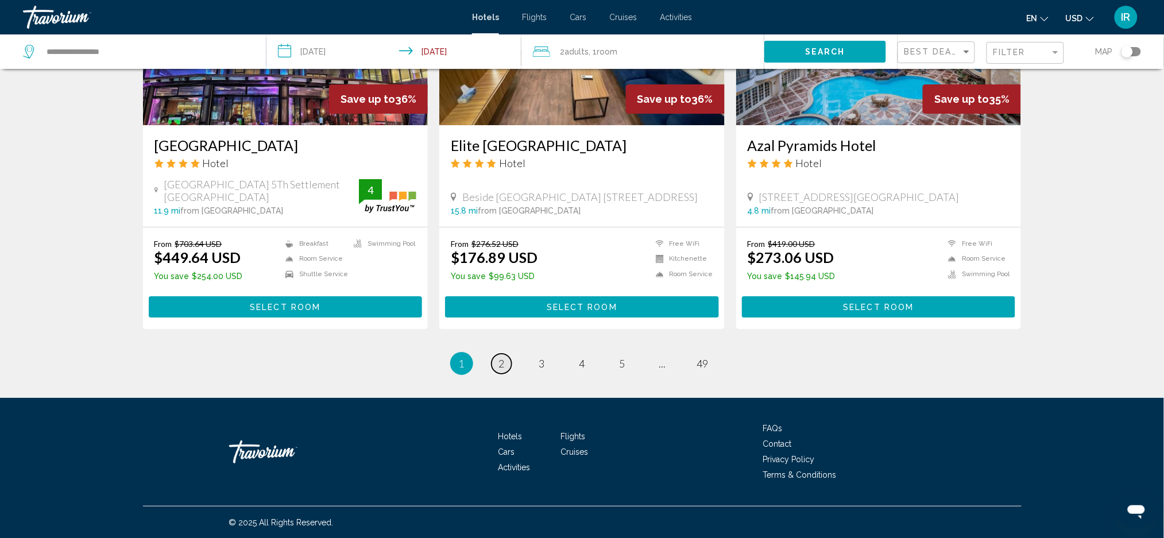
click at [503, 365] on span "2" at bounding box center [502, 363] width 6 height 13
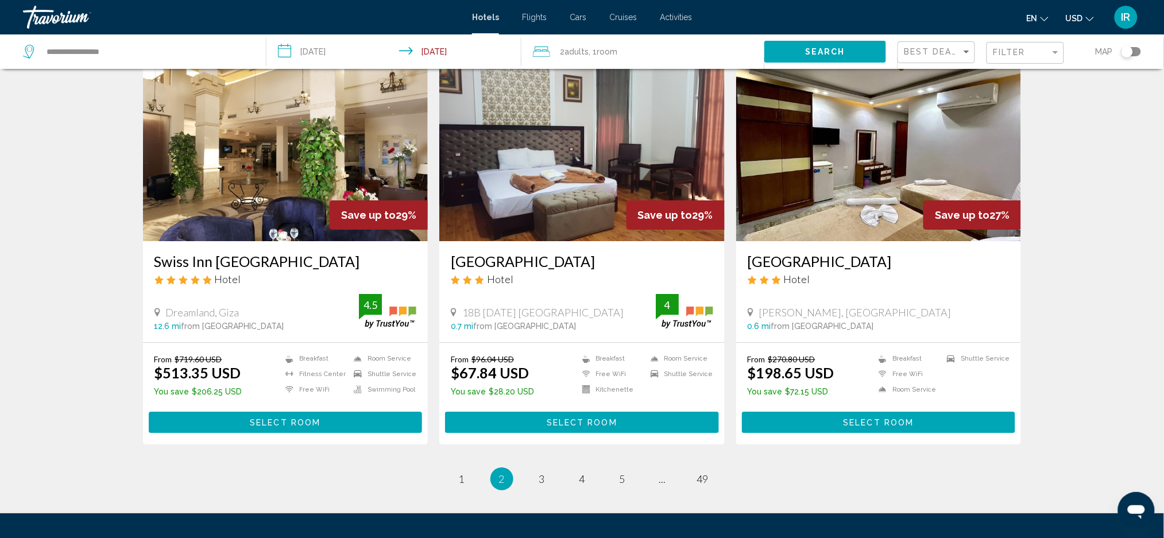
scroll to position [1300, 0]
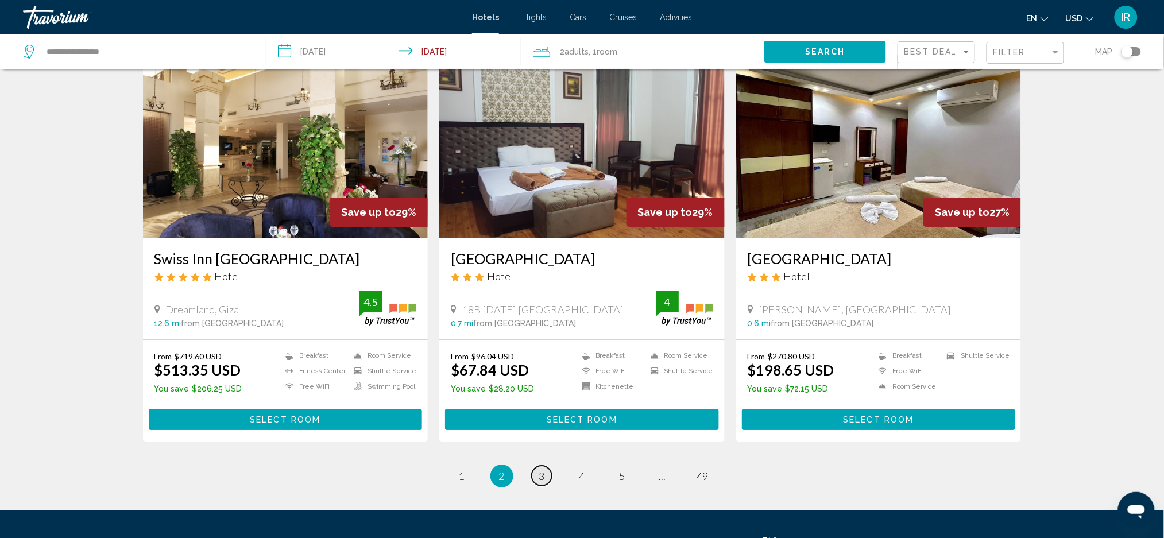
click at [550, 466] on link "page 3" at bounding box center [542, 476] width 20 height 20
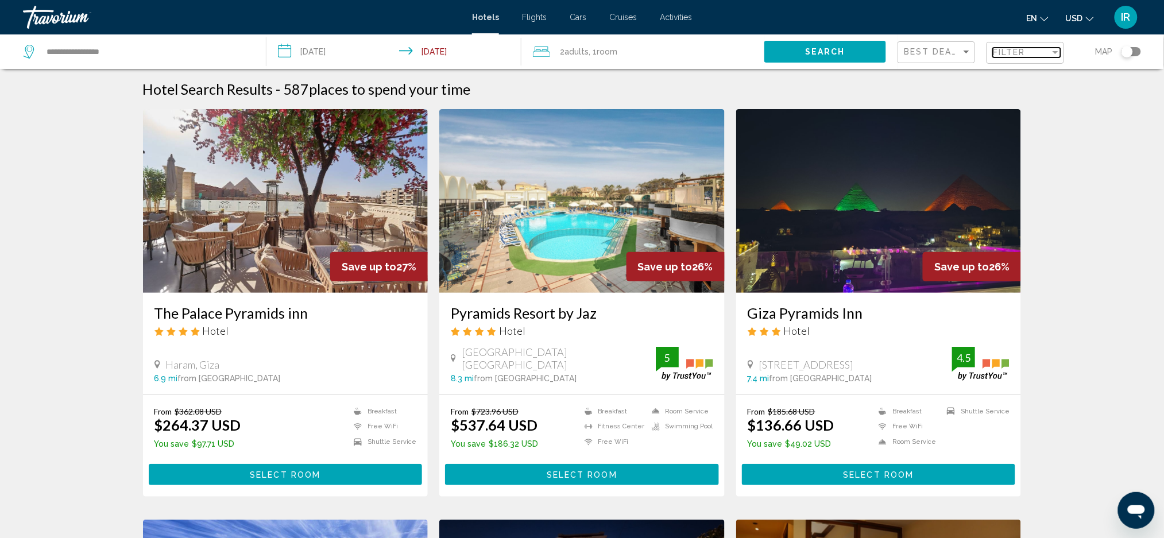
click at [1022, 53] on span "Filter" at bounding box center [1009, 52] width 33 height 9
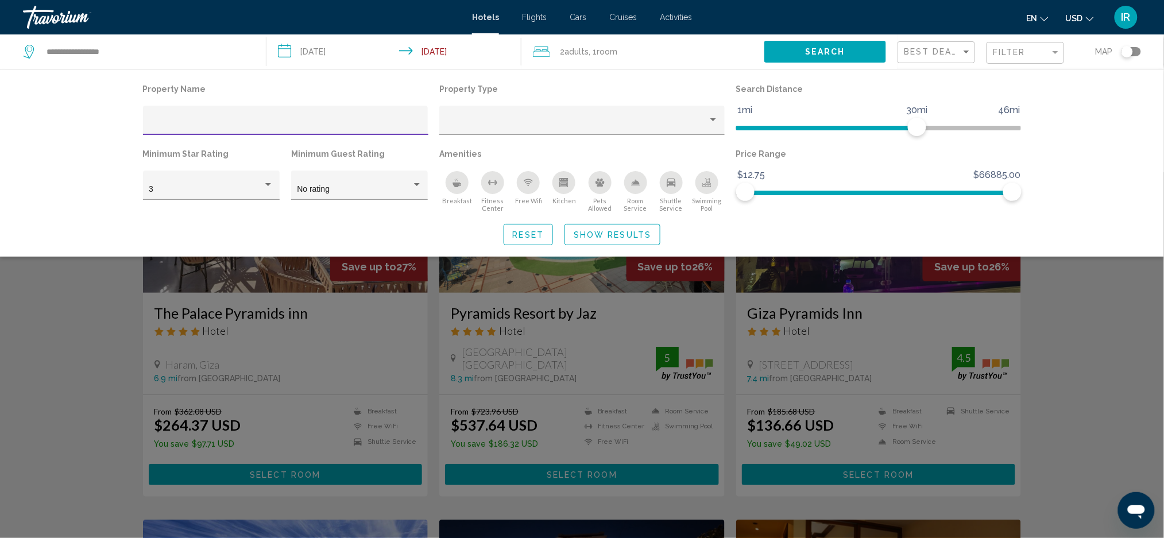
click at [200, 122] on input "Hotel Filters" at bounding box center [285, 124] width 273 height 9
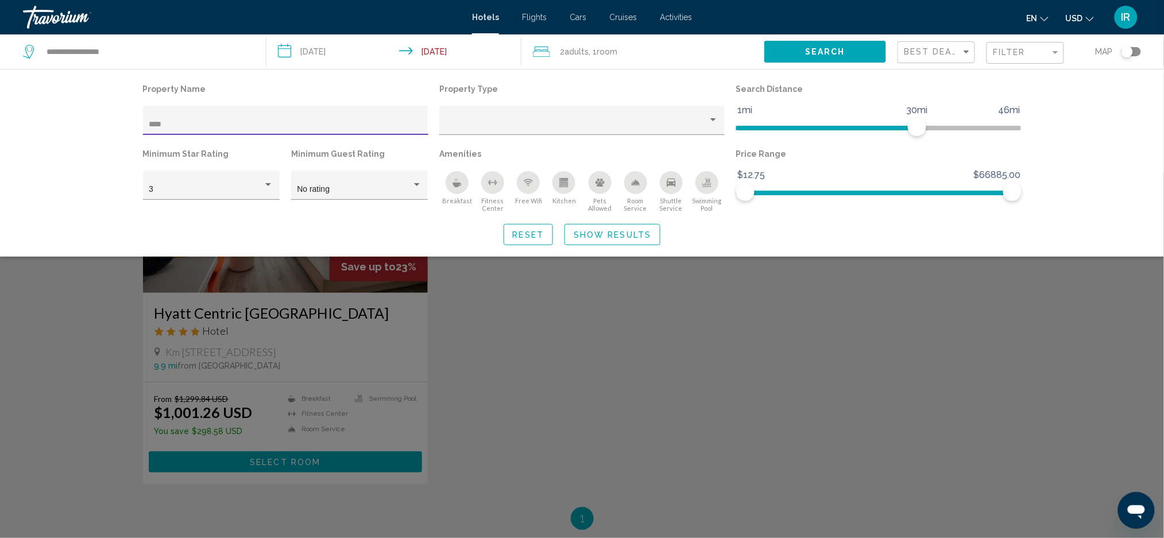
type input "*****"
click at [319, 465] on div "Search widget" at bounding box center [582, 355] width 1164 height 366
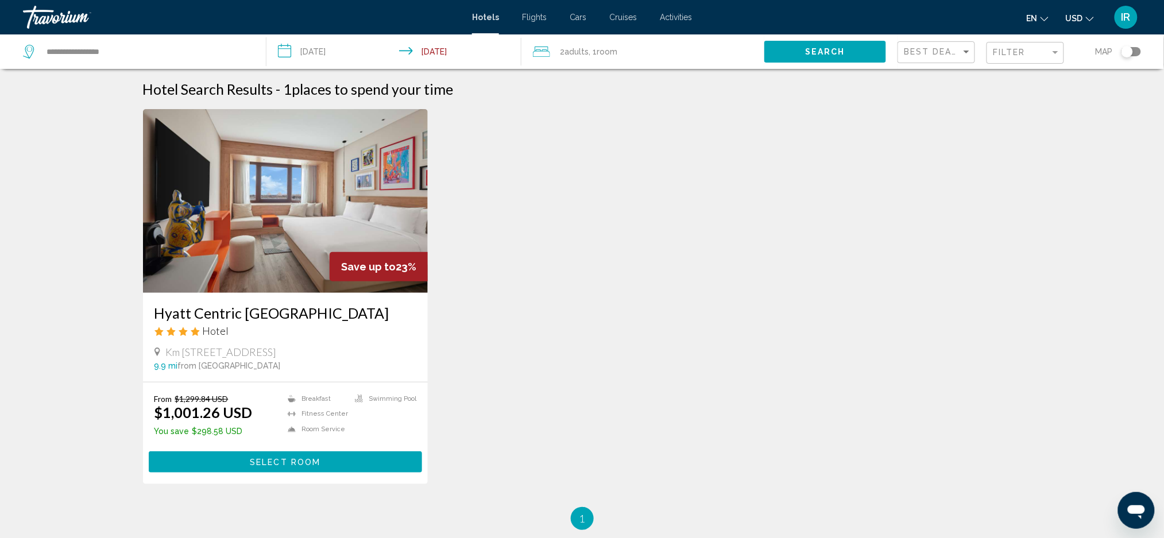
click at [600, 56] on span ", 1 Room rooms" at bounding box center [603, 52] width 29 height 16
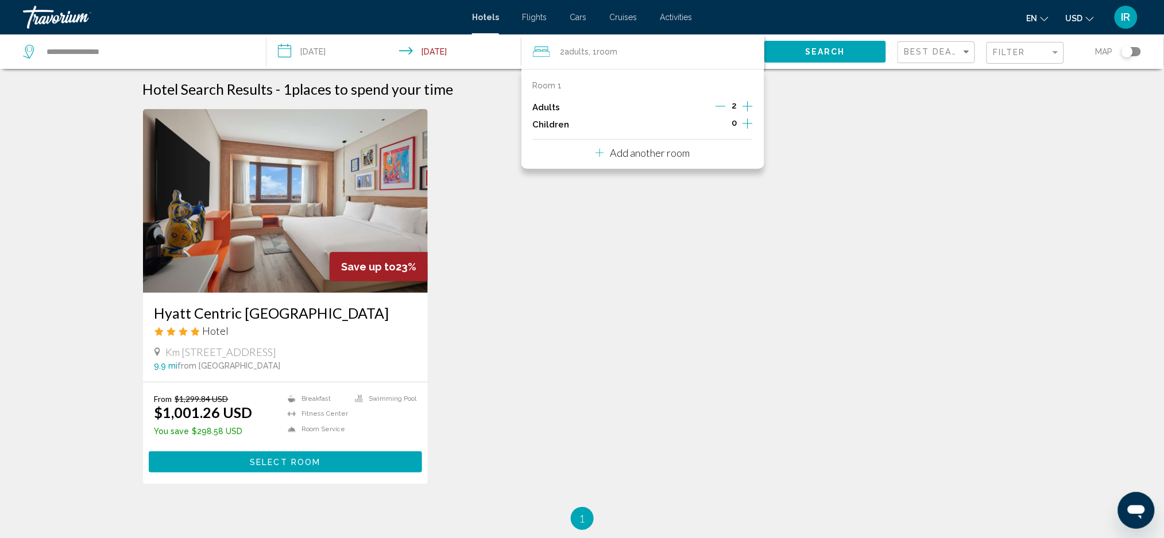
click at [751, 105] on icon "Increment adults" at bounding box center [748, 106] width 10 height 14
click at [660, 157] on p "Add another room" at bounding box center [650, 152] width 80 height 13
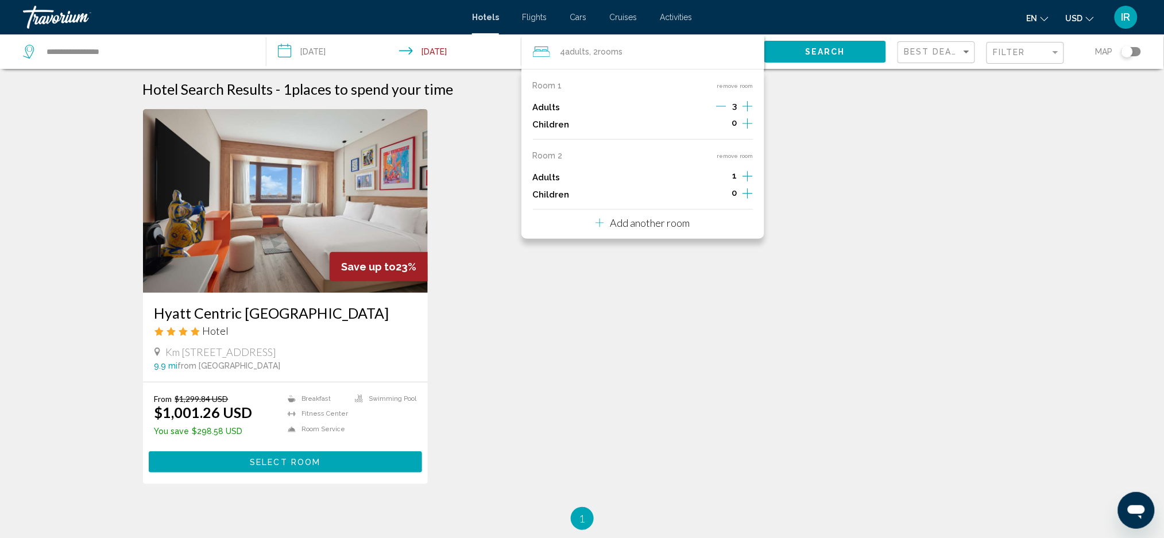
click at [750, 113] on icon "Increment adults" at bounding box center [748, 106] width 10 height 14
click at [744, 113] on icon "Increment adults" at bounding box center [748, 106] width 10 height 14
click at [818, 49] on span "Search" at bounding box center [825, 52] width 40 height 9
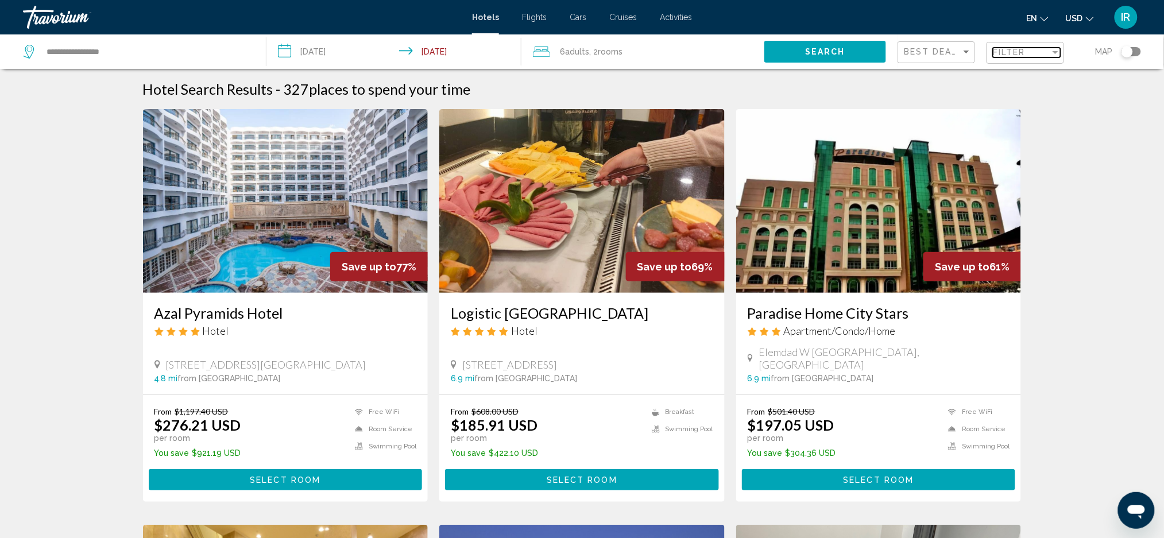
click at [1012, 49] on span "Filter" at bounding box center [1009, 52] width 33 height 9
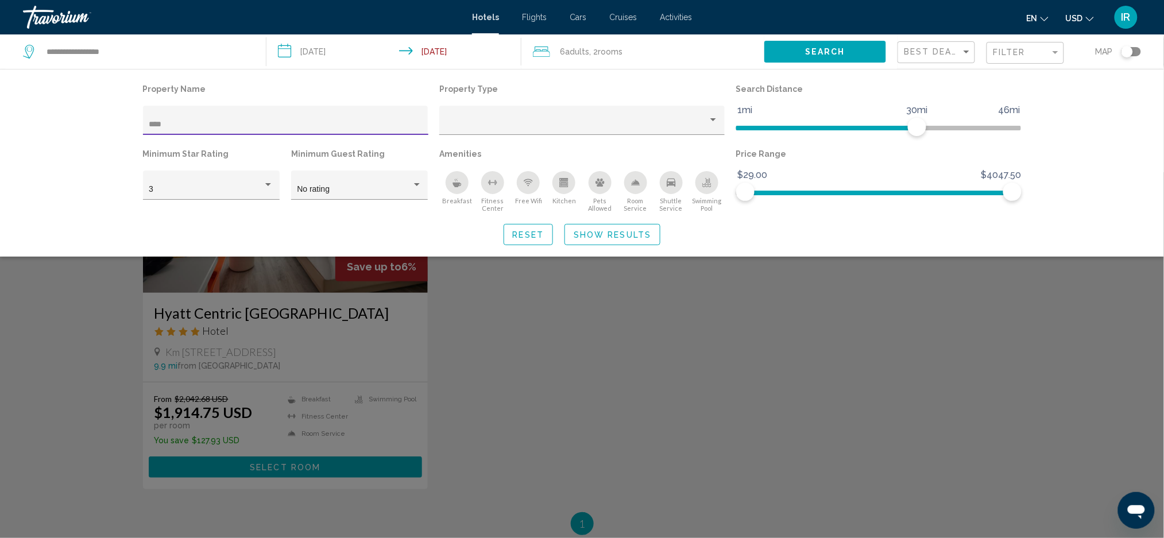
type input "*****"
click at [298, 475] on div "Search widget" at bounding box center [582, 355] width 1164 height 366
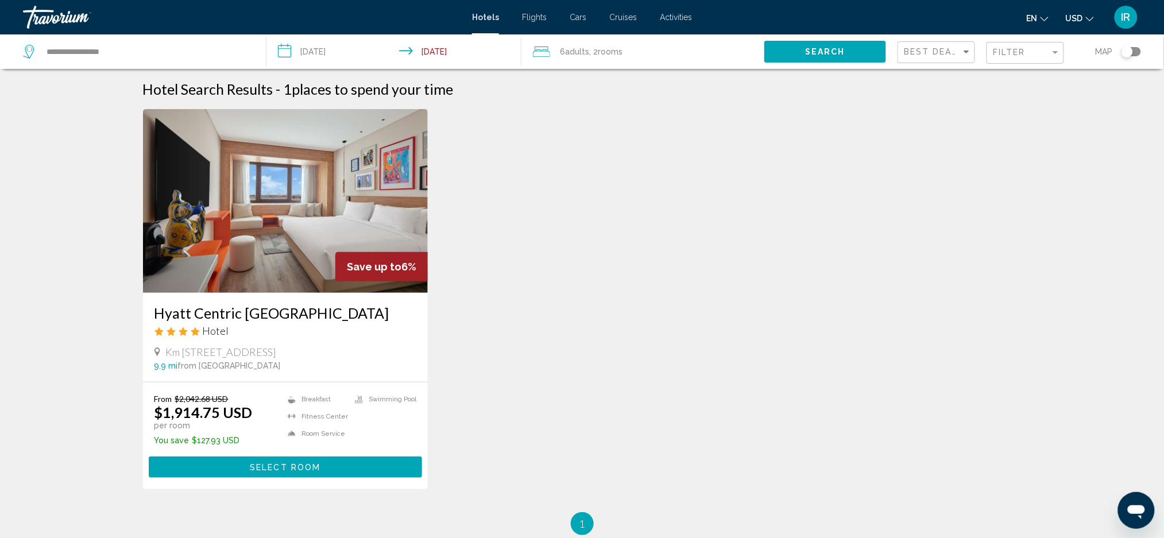
click at [290, 473] on button "Select Room" at bounding box center [286, 467] width 274 height 21
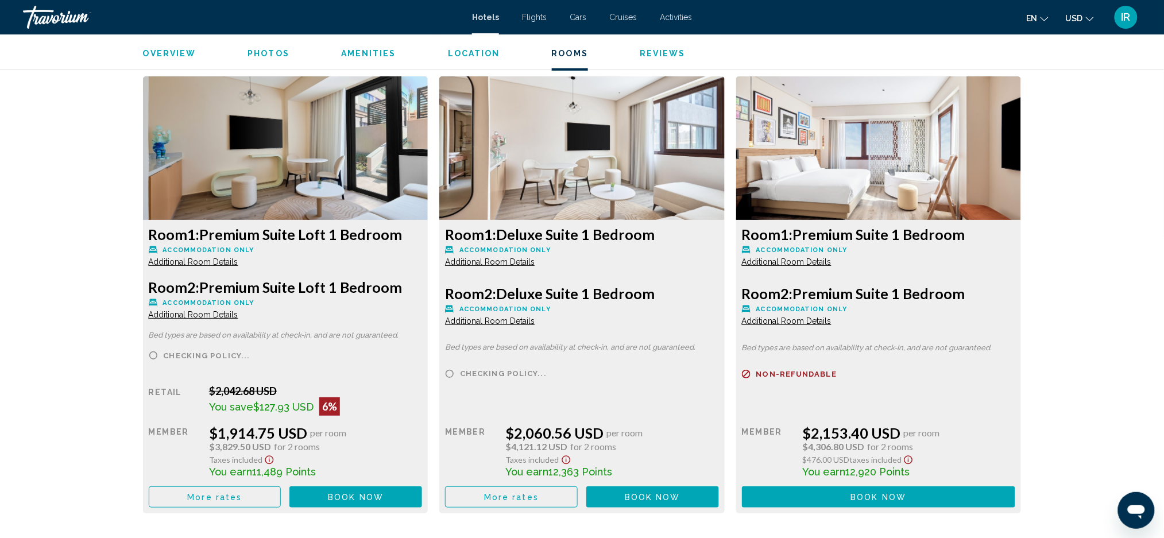
scroll to position [1516, 0]
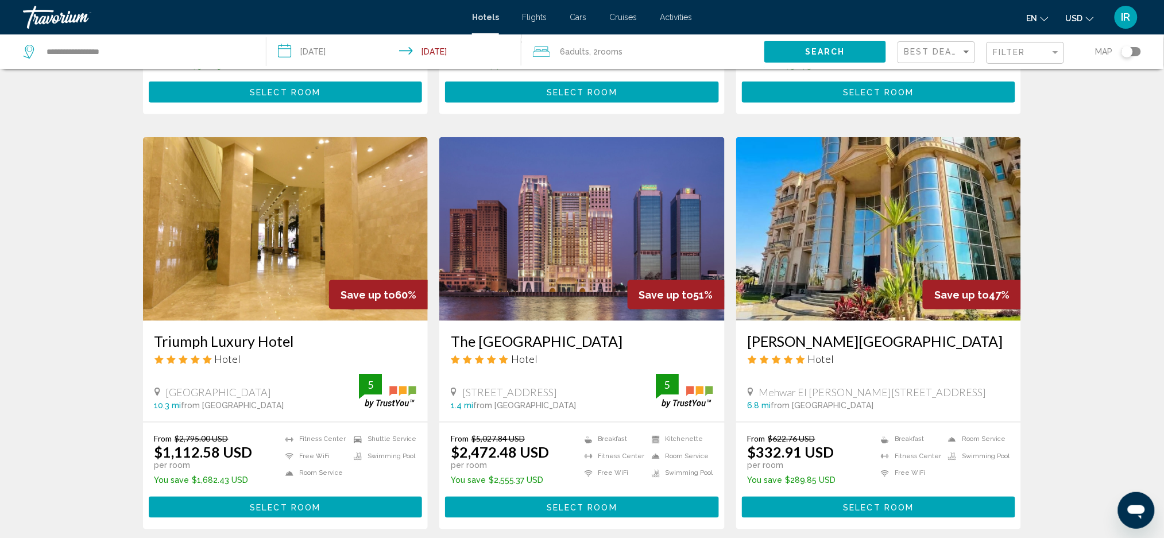
scroll to position [388, 0]
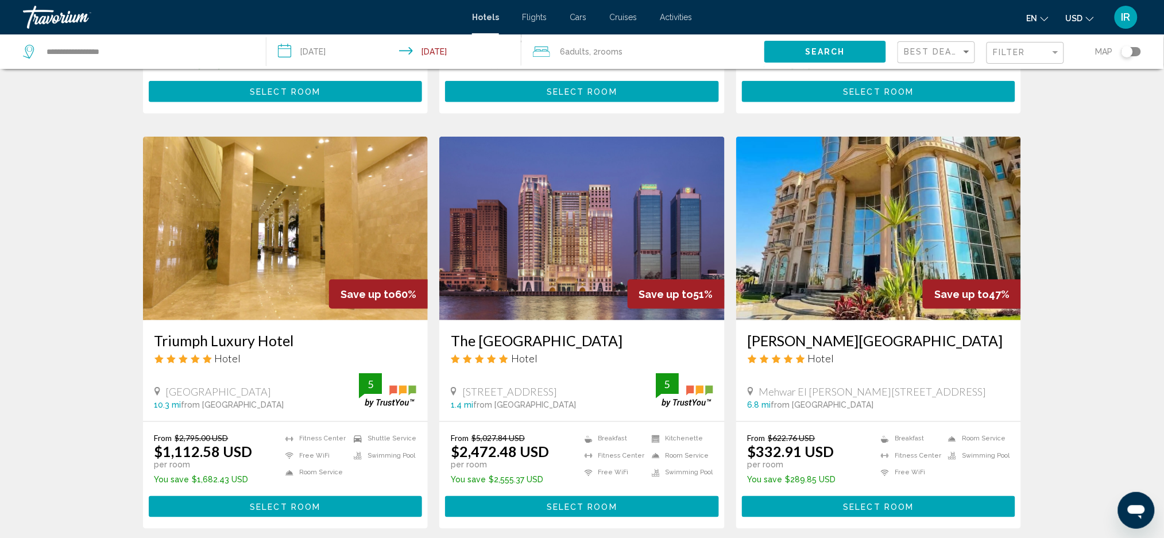
click at [931, 244] on img "Main content" at bounding box center [878, 229] width 285 height 184
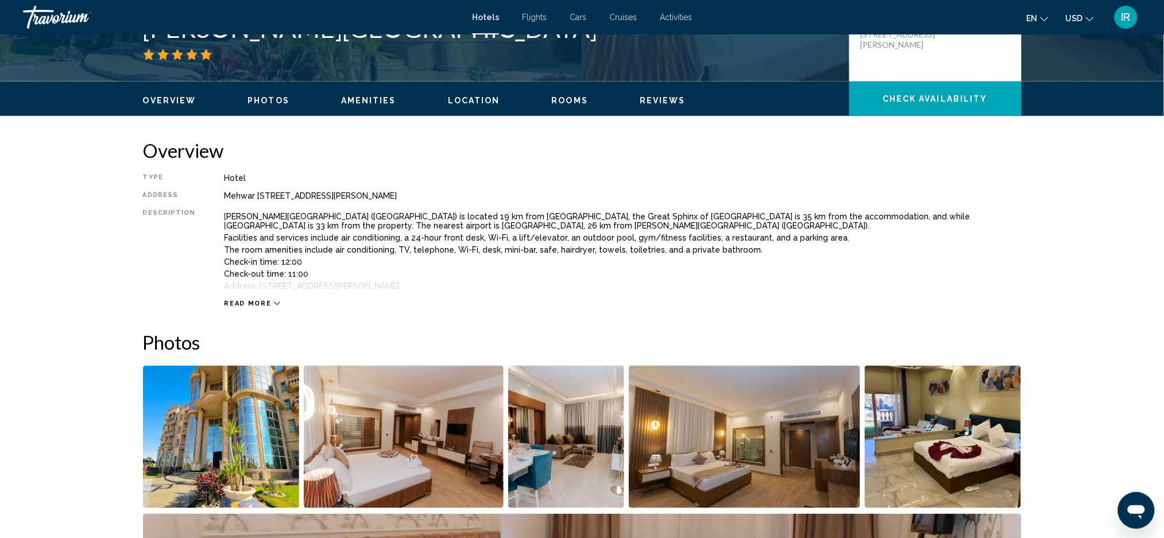
scroll to position [315, 0]
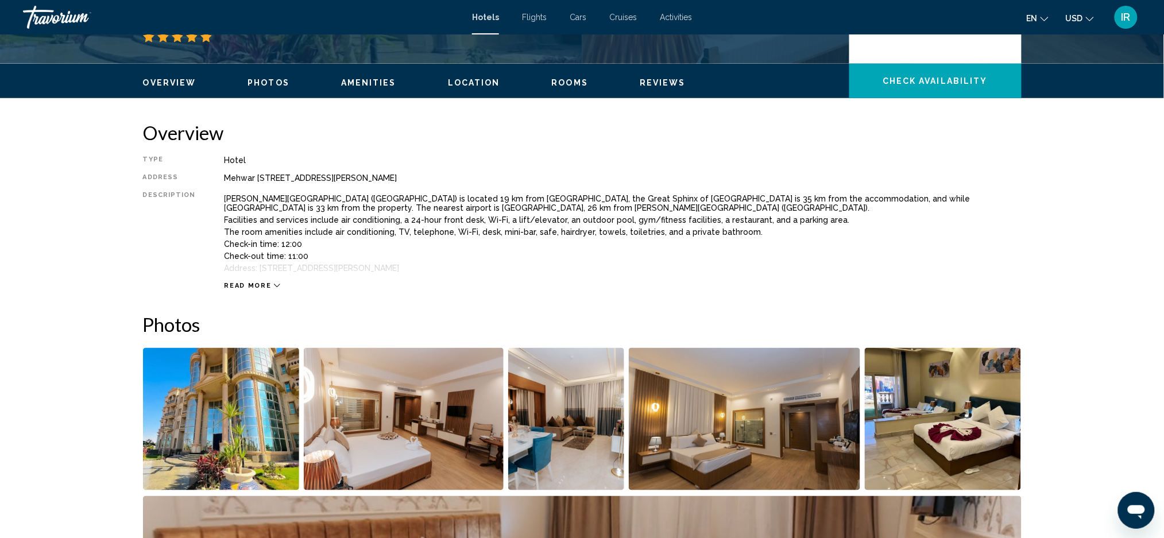
click at [194, 419] on img "Open full-screen image slider" at bounding box center [221, 419] width 157 height 142
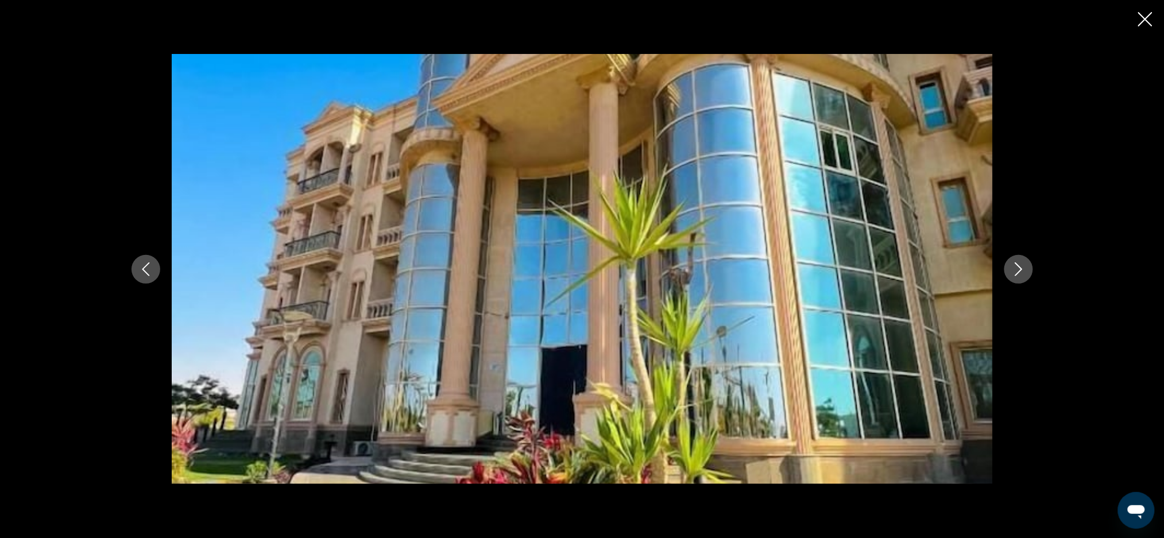
click at [145, 271] on icon "Previous image" at bounding box center [146, 269] width 14 height 14
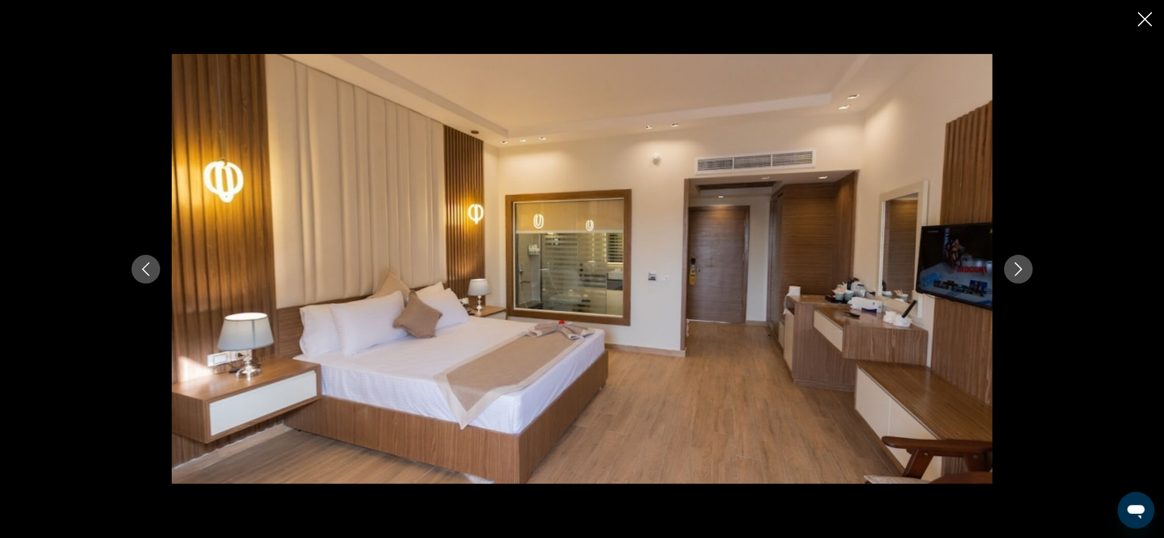
click at [135, 280] on div "Main content" at bounding box center [582, 269] width 925 height 431
click at [147, 268] on icon "Previous image" at bounding box center [146, 269] width 14 height 14
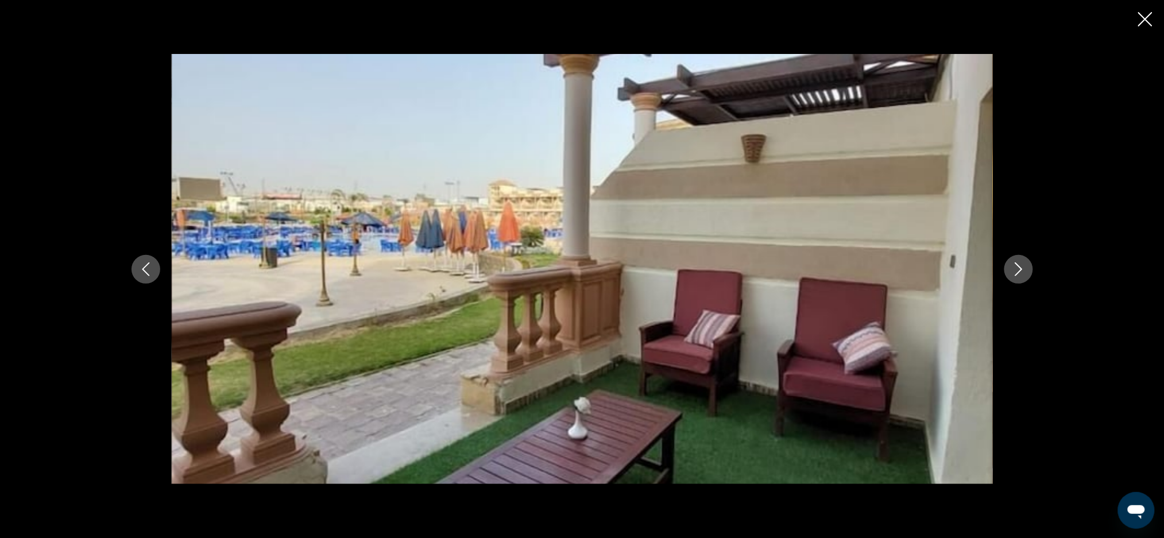
click at [144, 268] on icon "Previous image" at bounding box center [146, 269] width 14 height 14
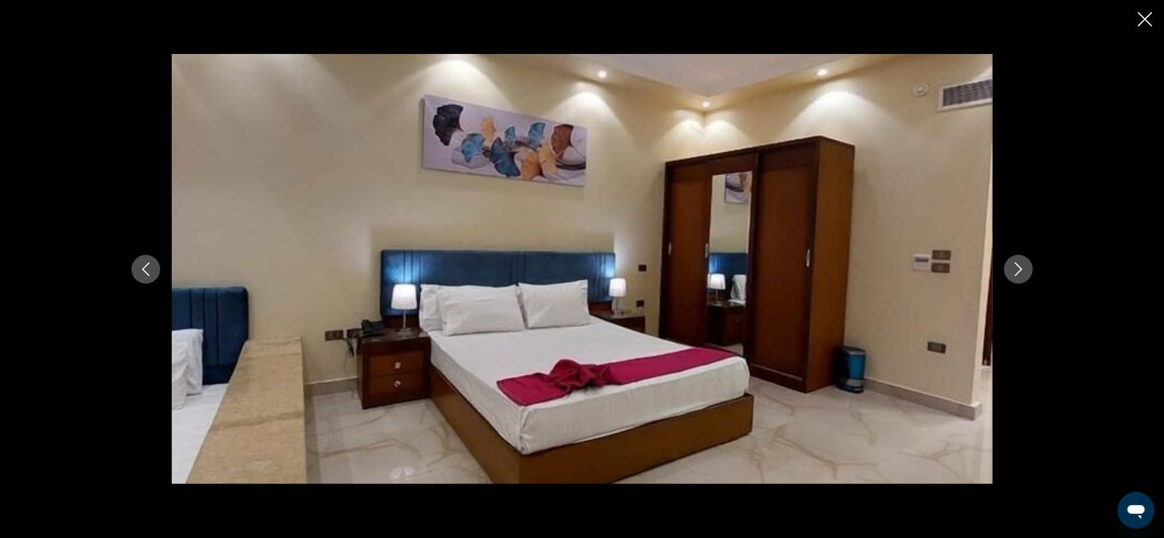
scroll to position [690, 0]
click at [148, 257] on button "Previous image" at bounding box center [146, 269] width 29 height 29
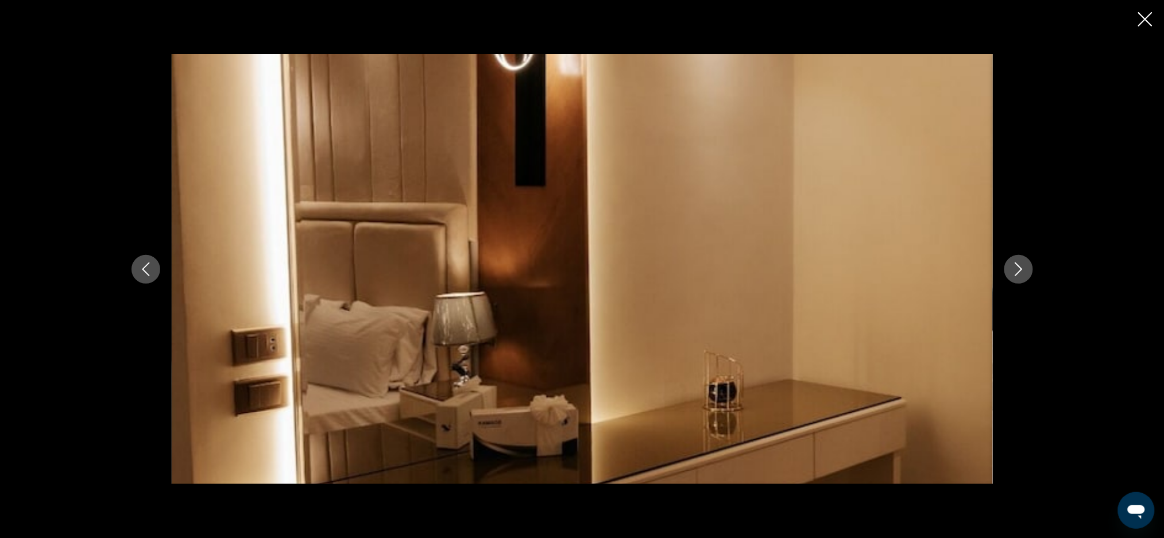
click at [141, 281] on button "Previous image" at bounding box center [146, 269] width 29 height 29
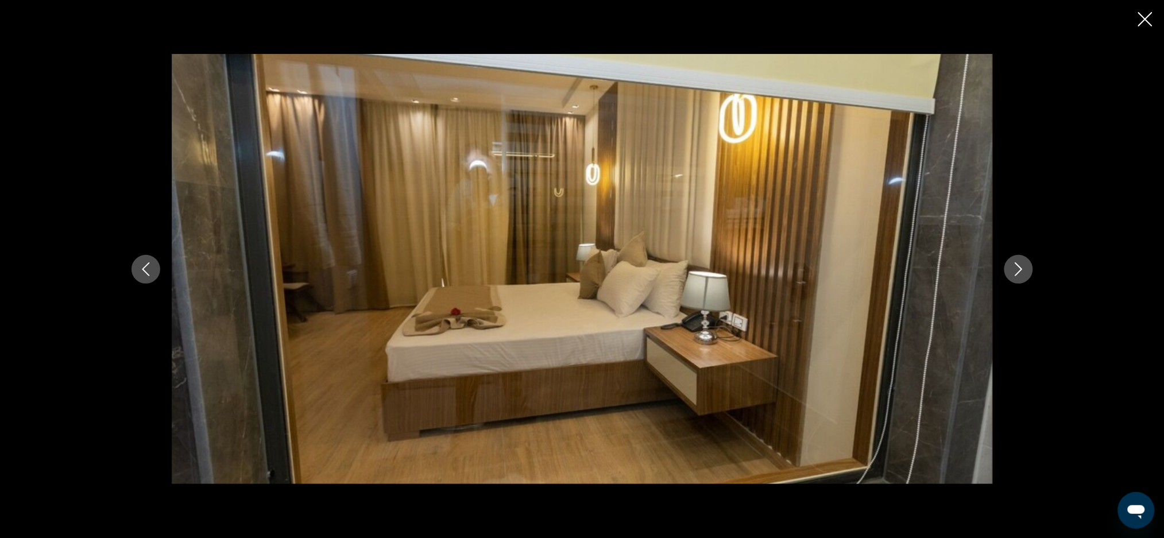
click at [142, 268] on icon "Previous image" at bounding box center [146, 269] width 14 height 14
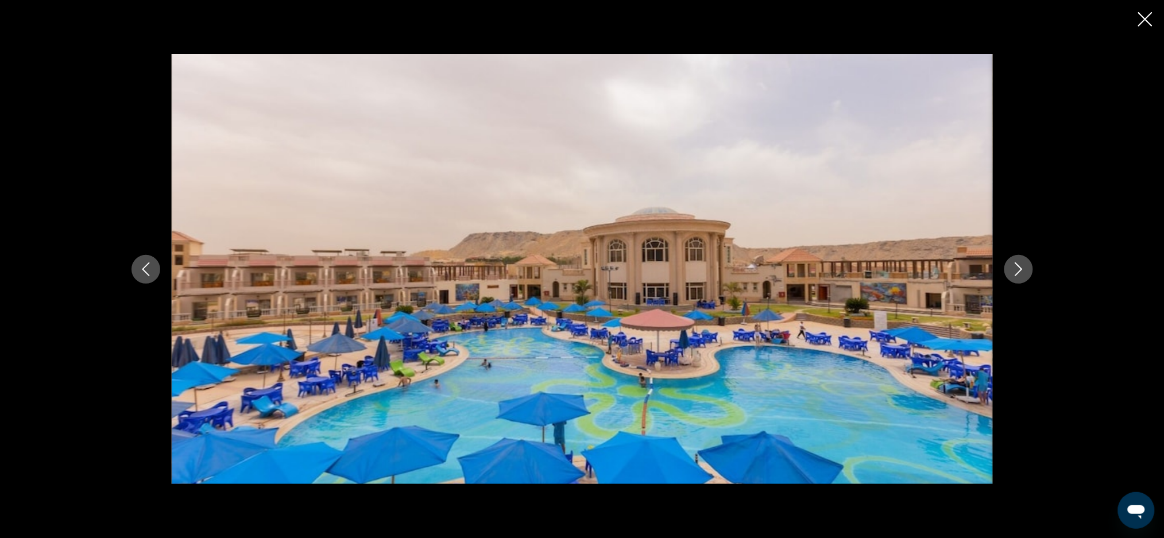
click at [150, 269] on icon "Previous image" at bounding box center [146, 269] width 14 height 14
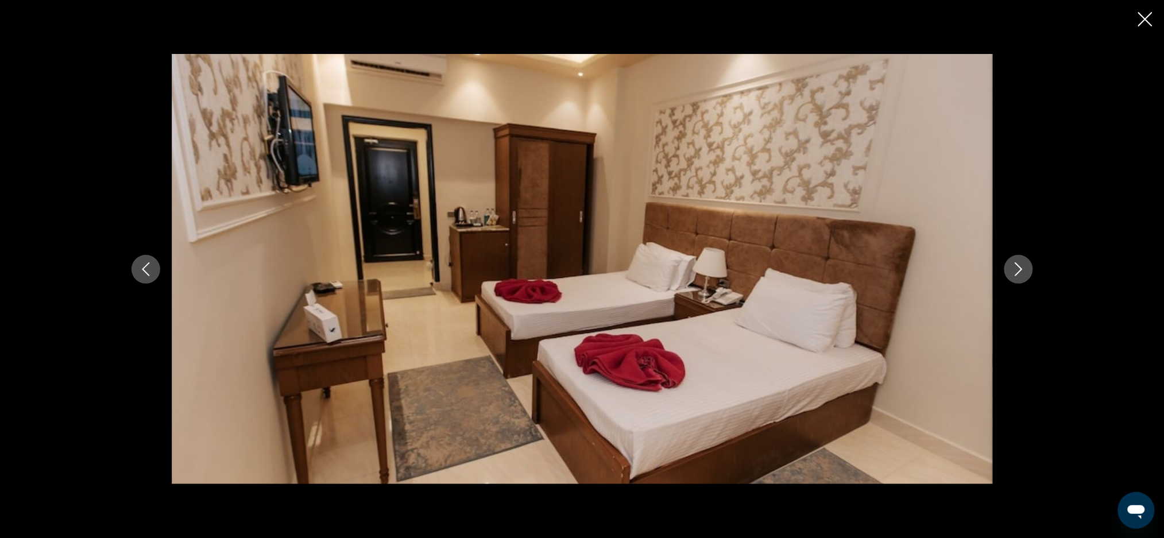
click at [149, 281] on button "Previous image" at bounding box center [146, 269] width 29 height 29
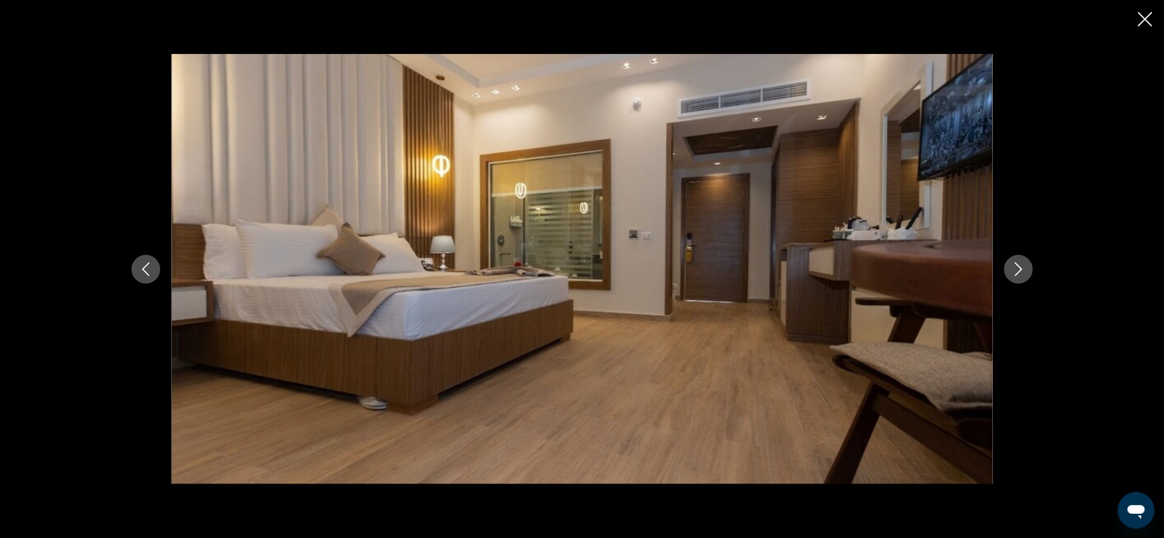
click at [156, 278] on button "Previous image" at bounding box center [146, 269] width 29 height 29
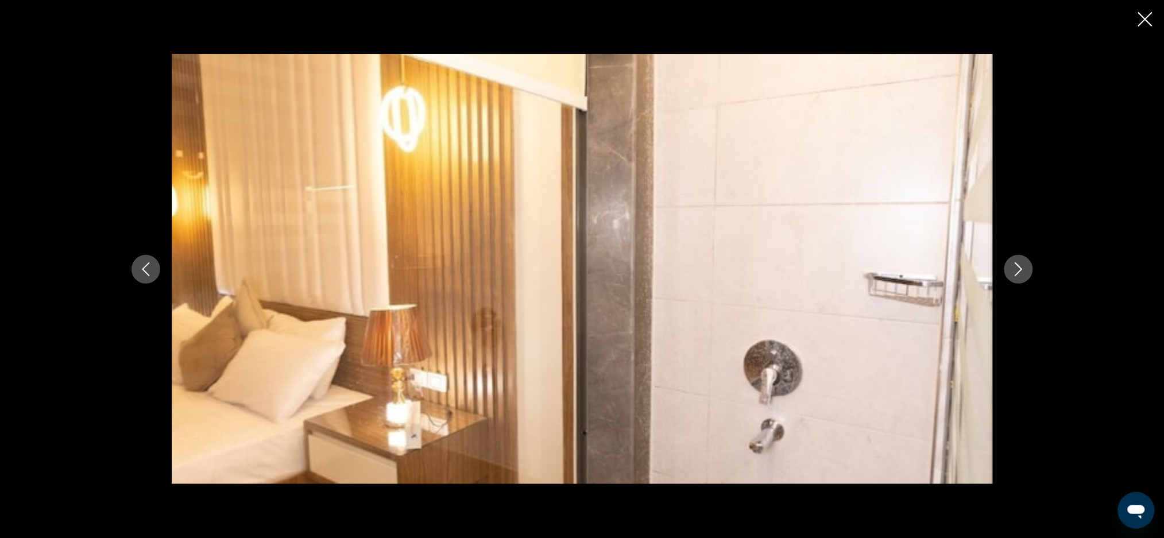
click at [154, 280] on button "Previous image" at bounding box center [146, 269] width 29 height 29
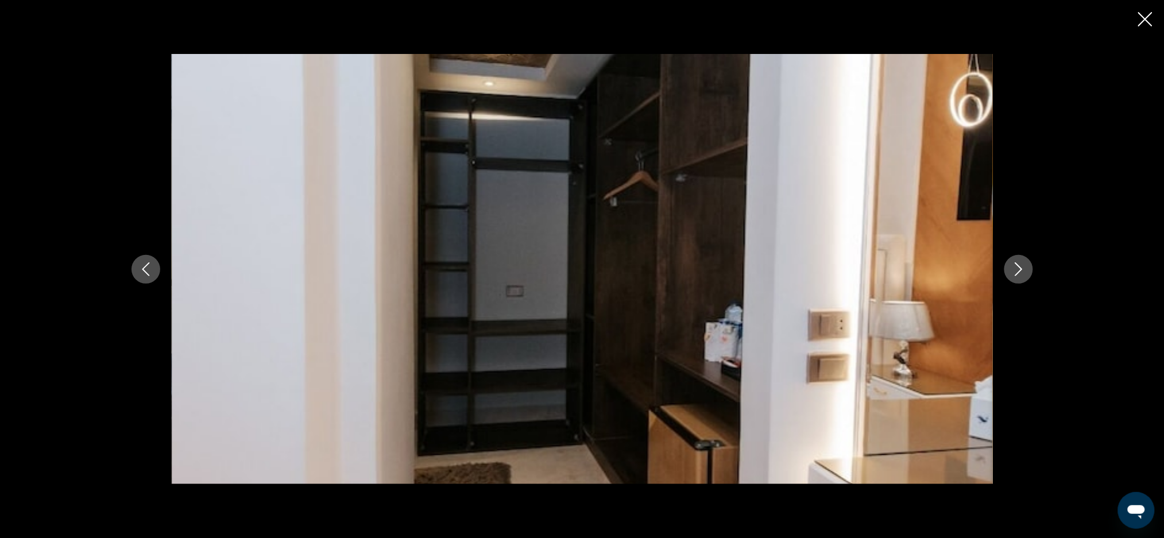
click at [153, 280] on button "Previous image" at bounding box center [146, 269] width 29 height 29
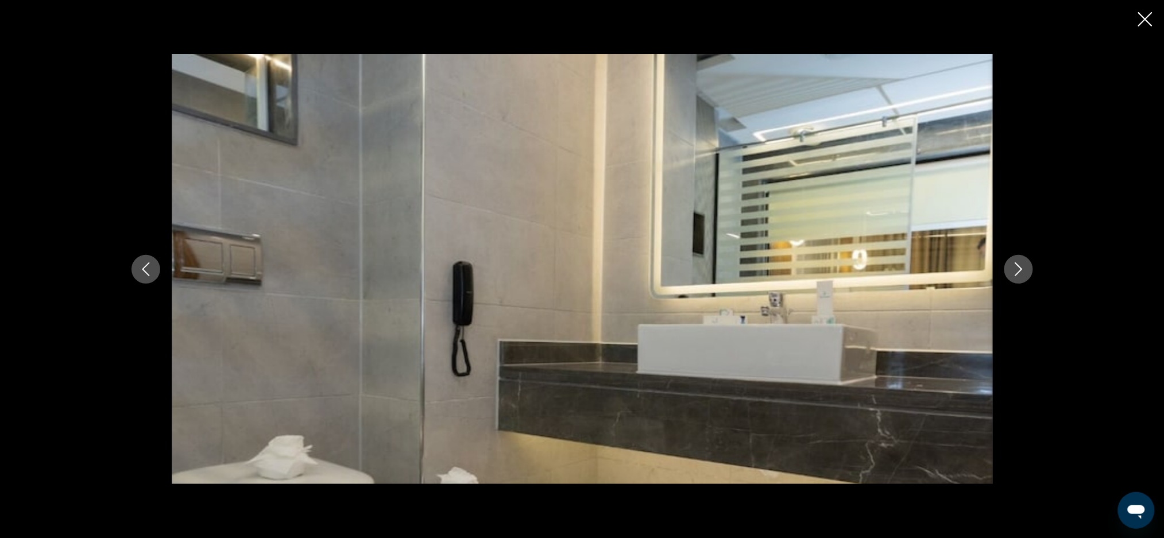
click at [153, 282] on div "Main content" at bounding box center [582, 269] width 925 height 431
click at [150, 279] on button "Previous image" at bounding box center [146, 269] width 29 height 29
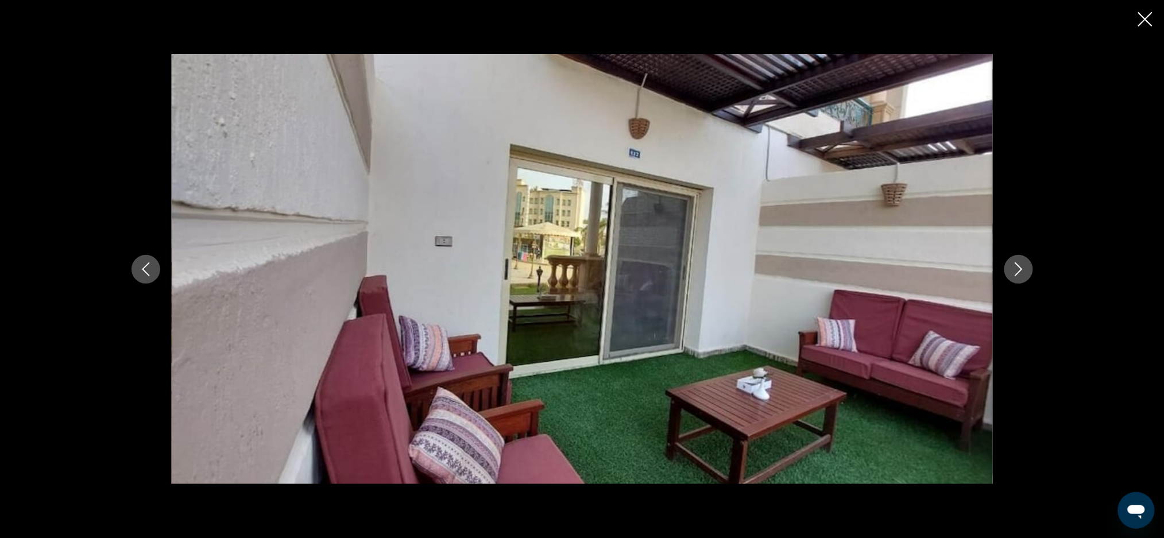
click at [160, 280] on div "Main content" at bounding box center [582, 269] width 925 height 431
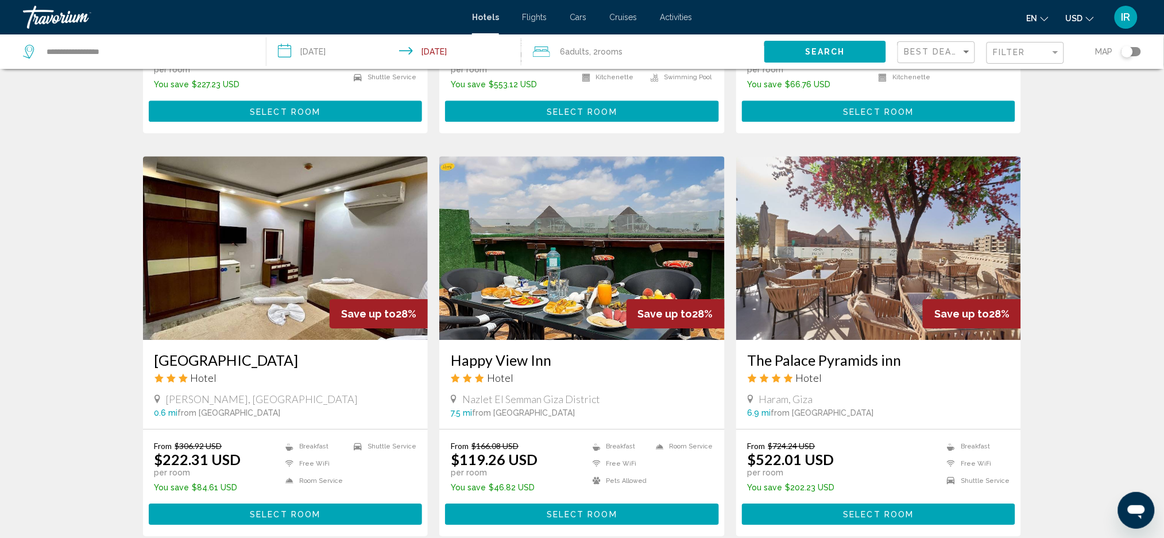
scroll to position [1201, 0]
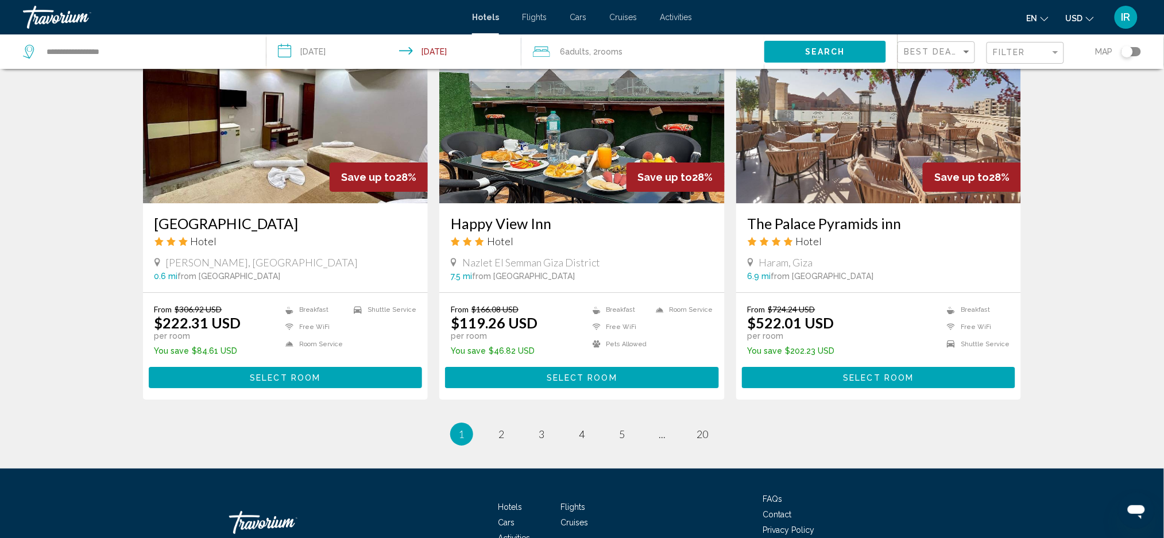
scroll to position [1346, 0]
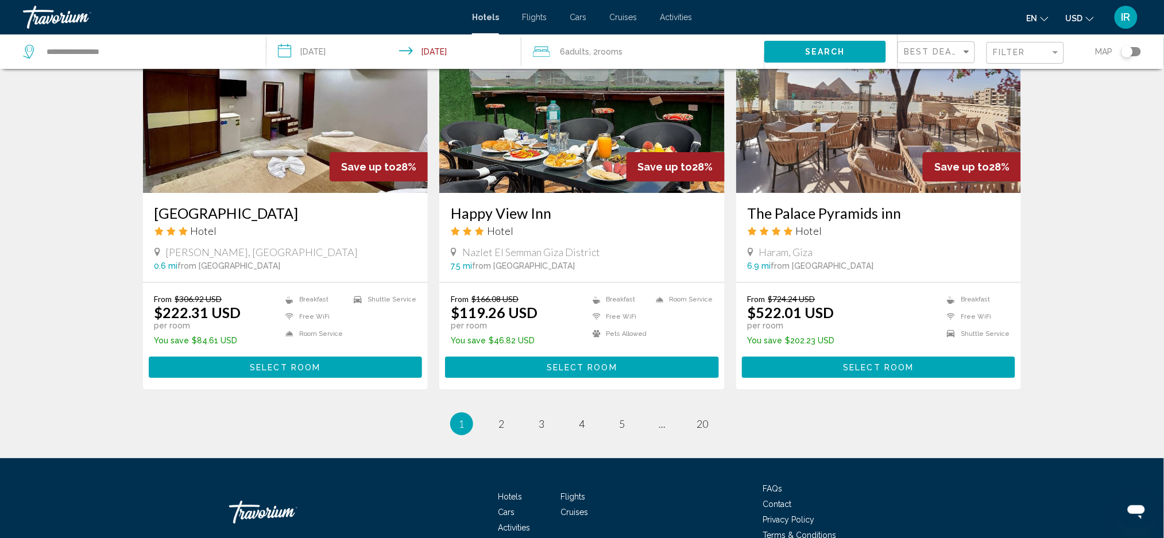
click at [495, 433] on li "page 2" at bounding box center [502, 423] width 23 height 23
click at [503, 415] on link "page 2" at bounding box center [502, 424] width 20 height 20
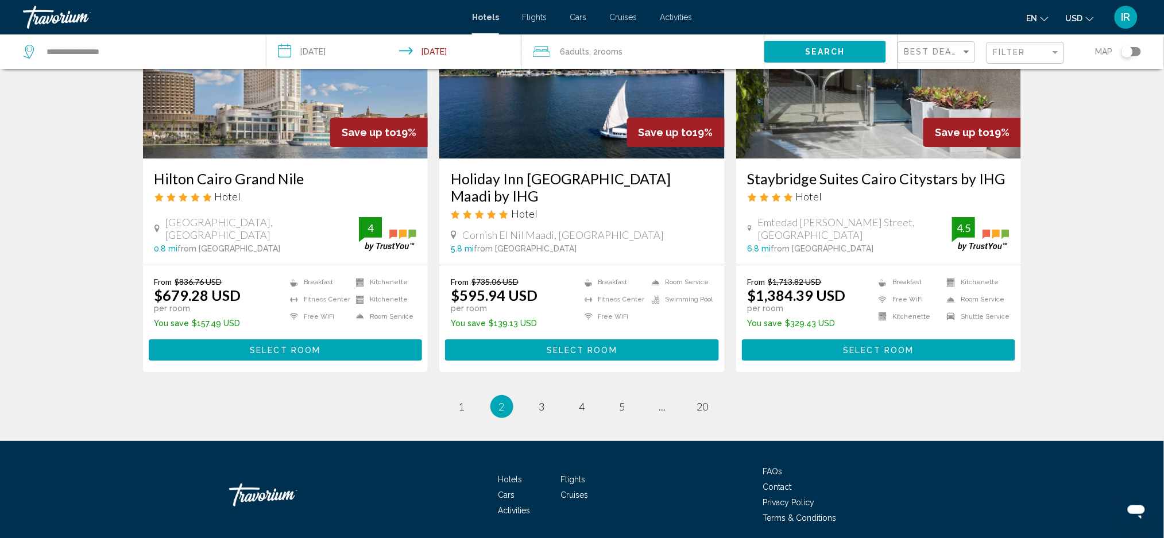
scroll to position [1419, 0]
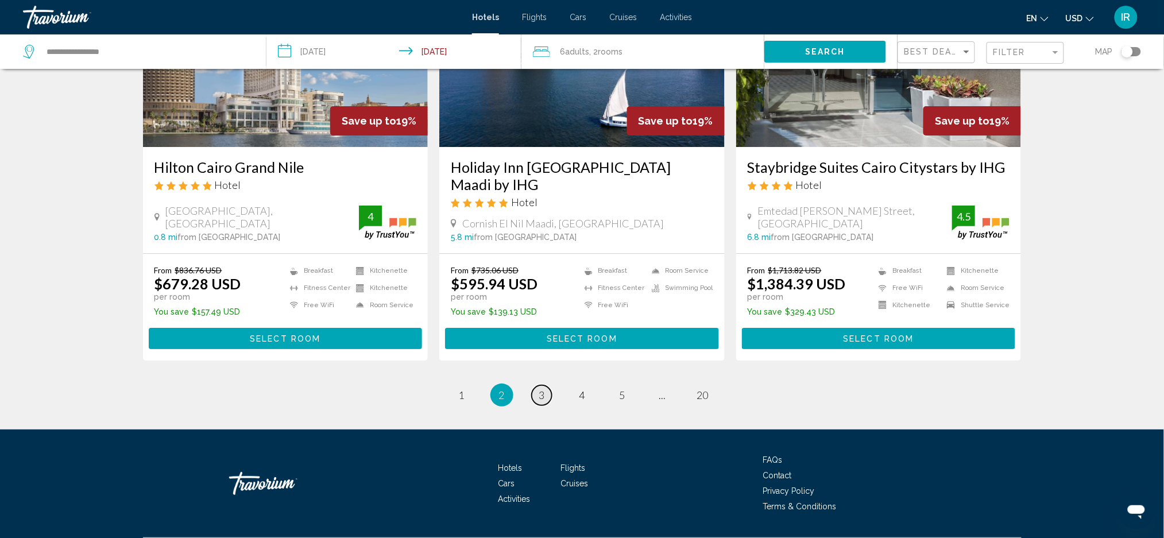
click at [543, 389] on span "3" at bounding box center [542, 395] width 6 height 13
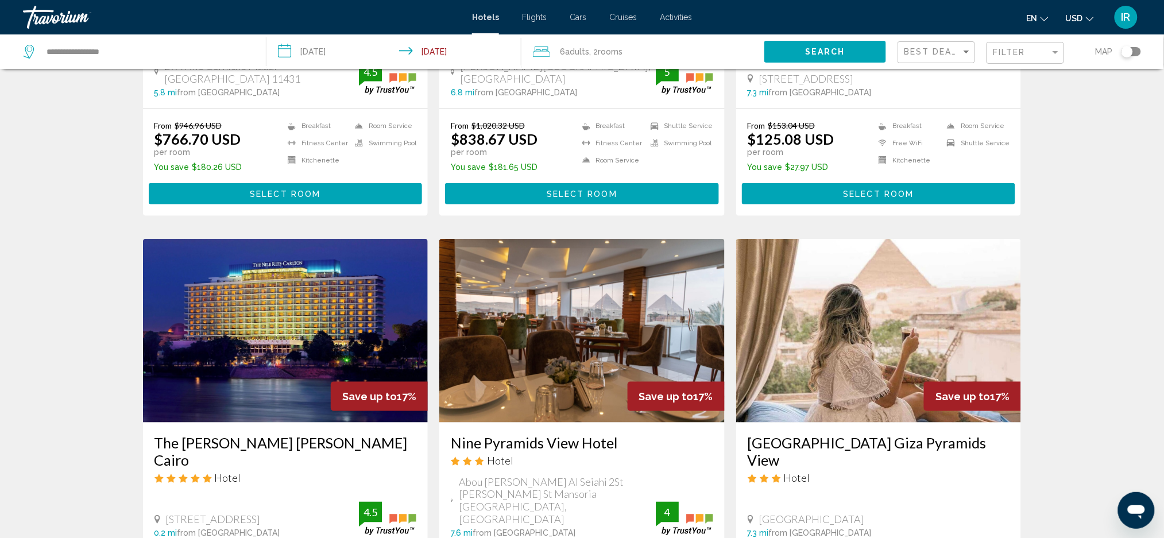
scroll to position [309, 0]
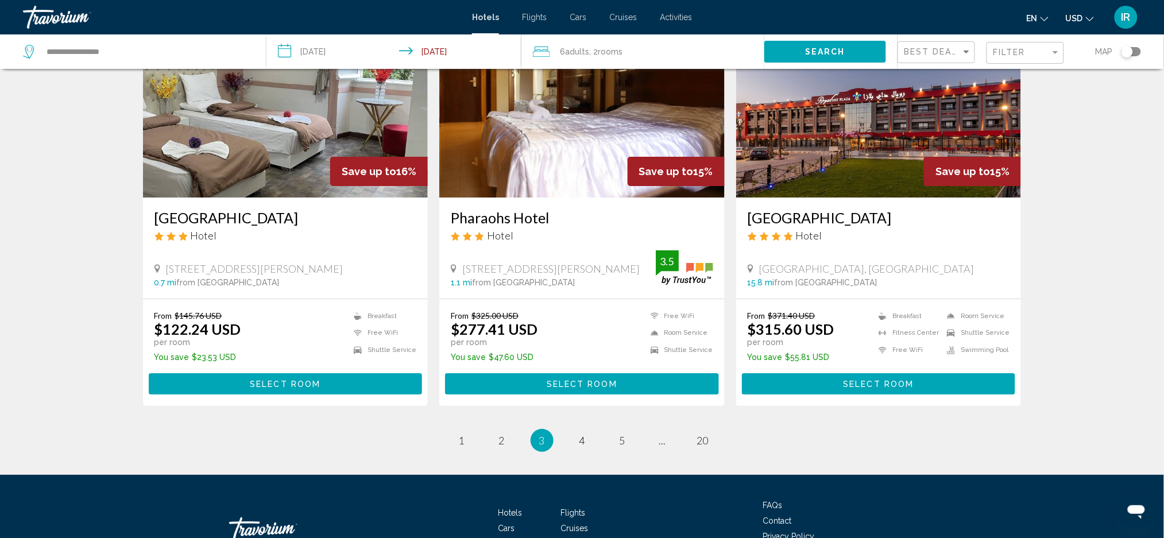
scroll to position [1420, 0]
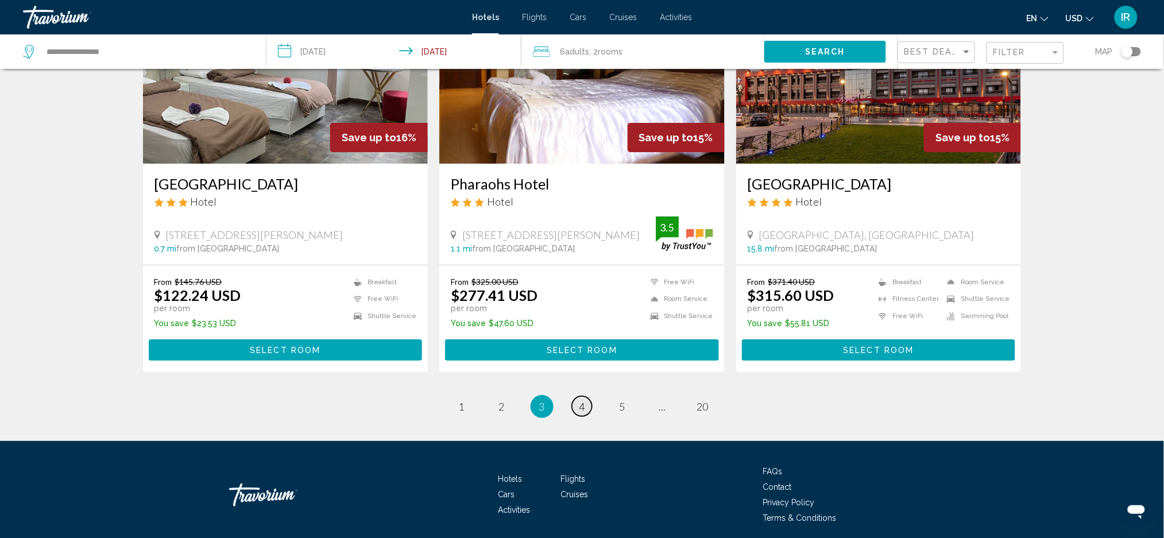
click at [589, 396] on link "page 4" at bounding box center [582, 406] width 20 height 20
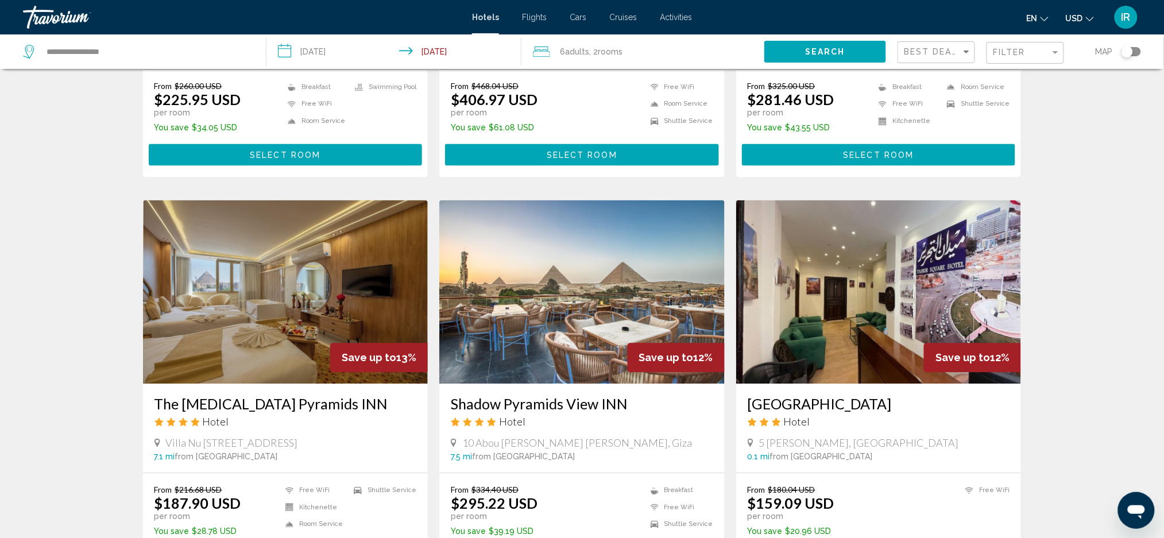
scroll to position [747, 0]
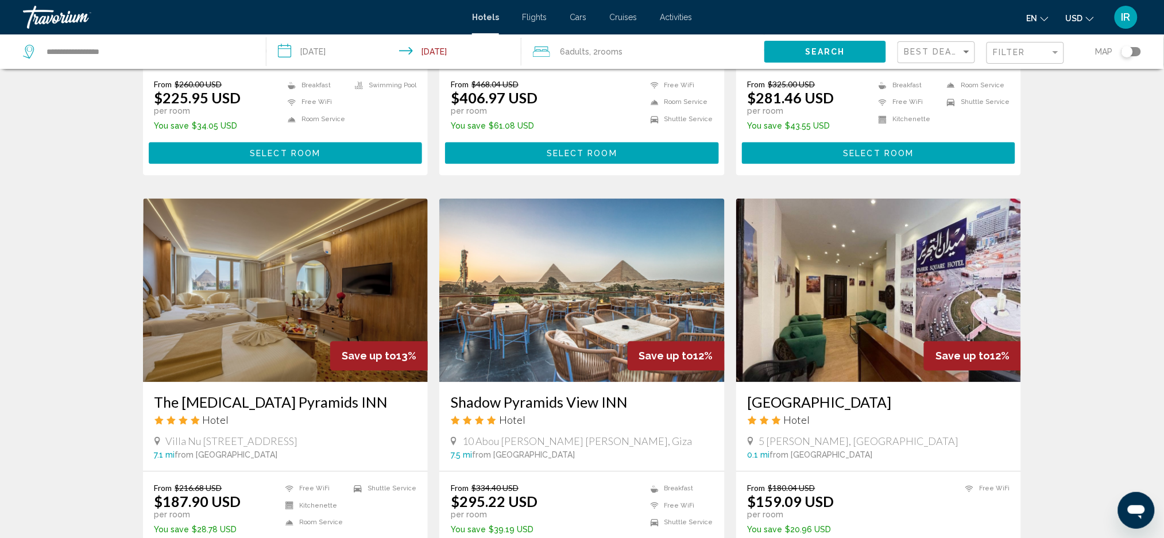
click at [107, 341] on div "Hotel Search Results - 231 places to spend your time Save up to 14% Nozol Pyram…" at bounding box center [582, 195] width 1164 height 1725
click at [108, 342] on div "Hotel Search Results - 231 places to spend your time Save up to 14% Nozol Pyram…" at bounding box center [582, 195] width 1164 height 1725
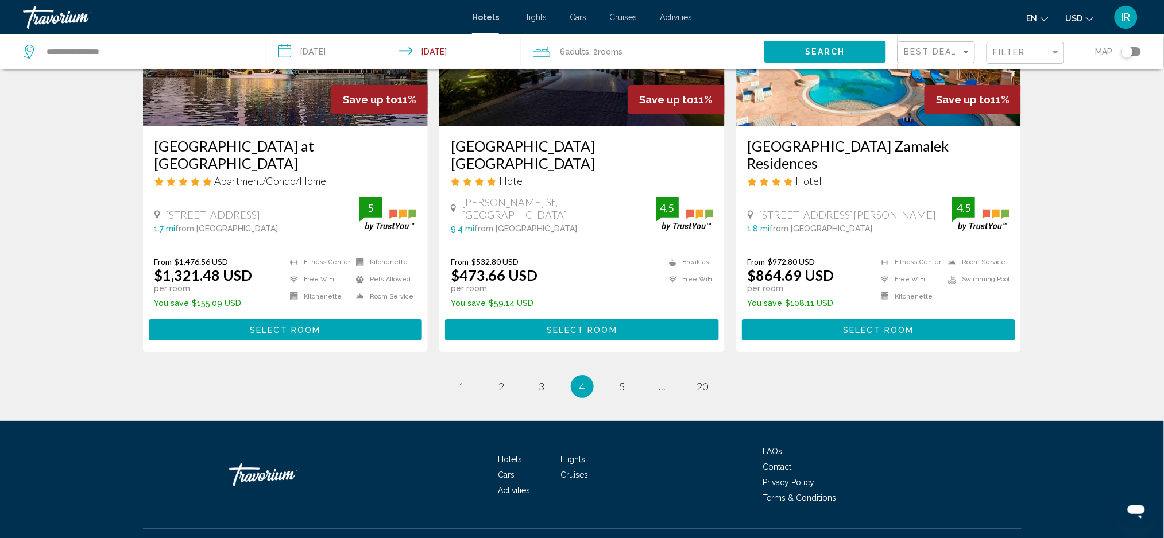
scroll to position [1413, 0]
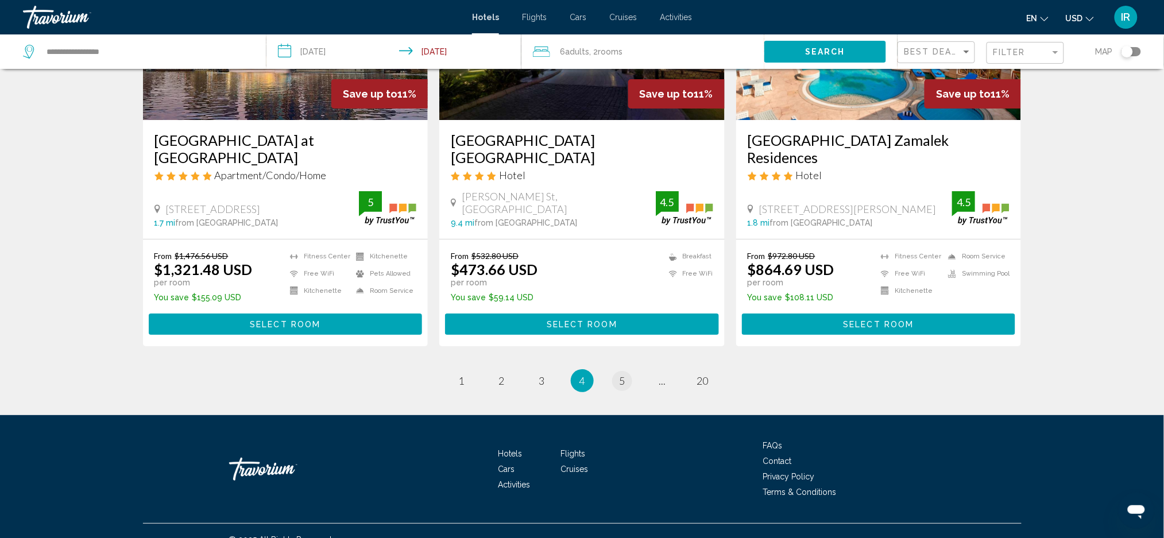
click at [616, 381] on link "page 5" at bounding box center [622, 381] width 20 height 20
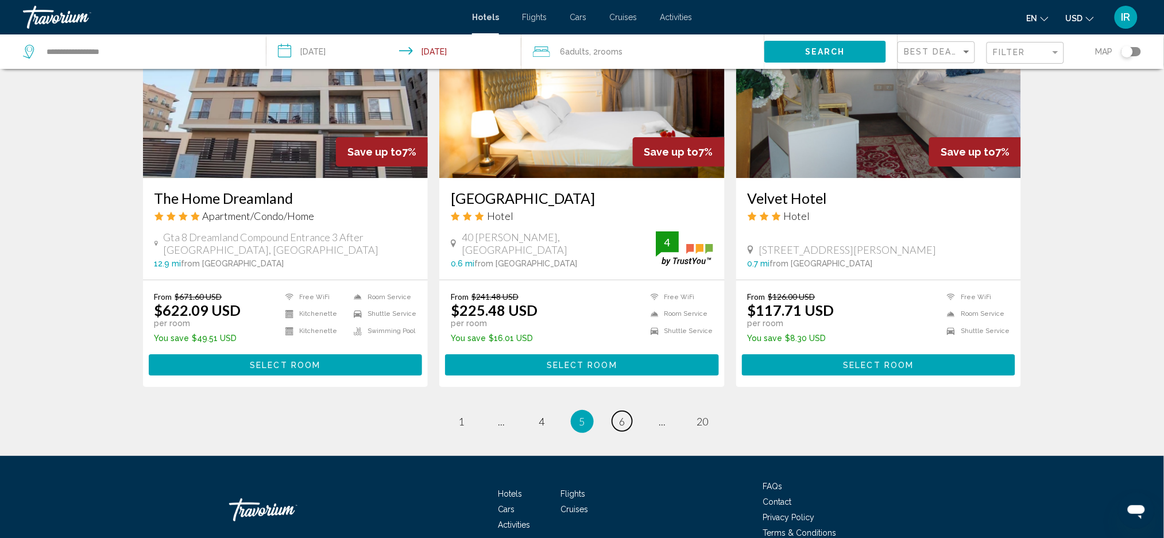
scroll to position [1437, 0]
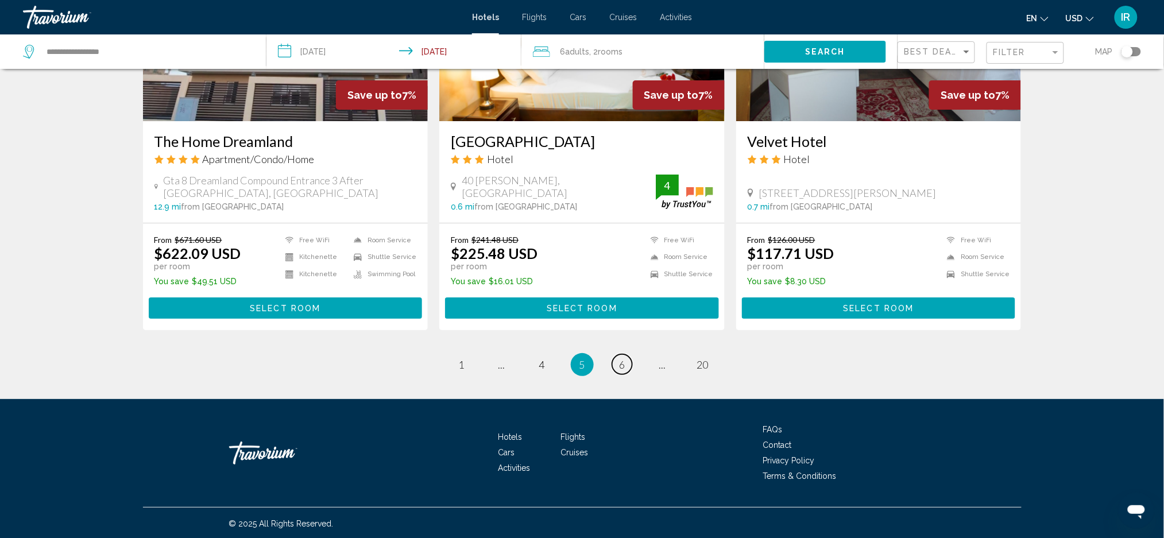
click at [622, 362] on span "6" at bounding box center [623, 364] width 6 height 13
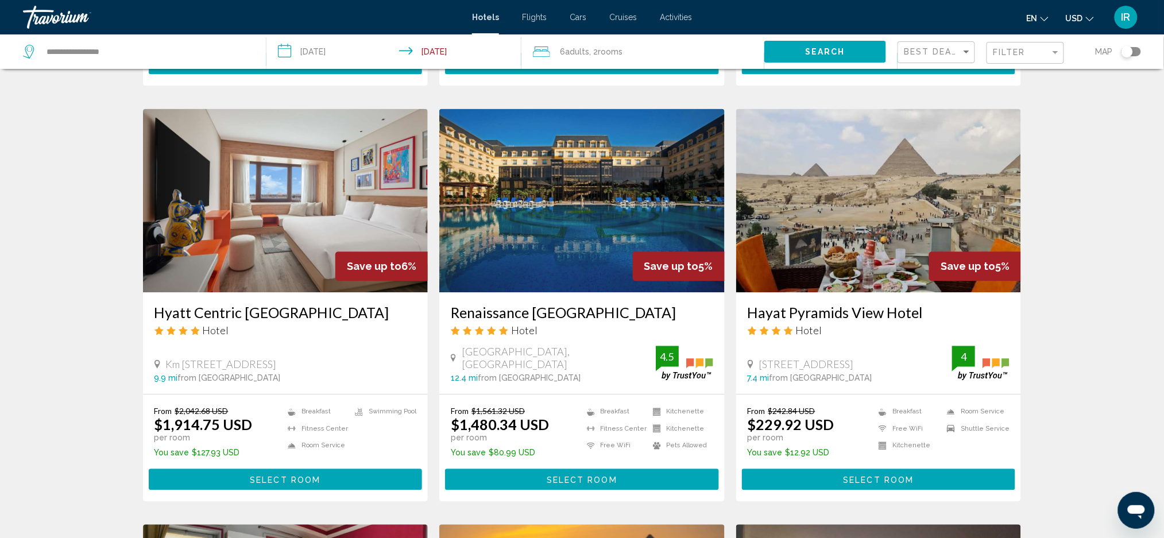
scroll to position [856, 0]
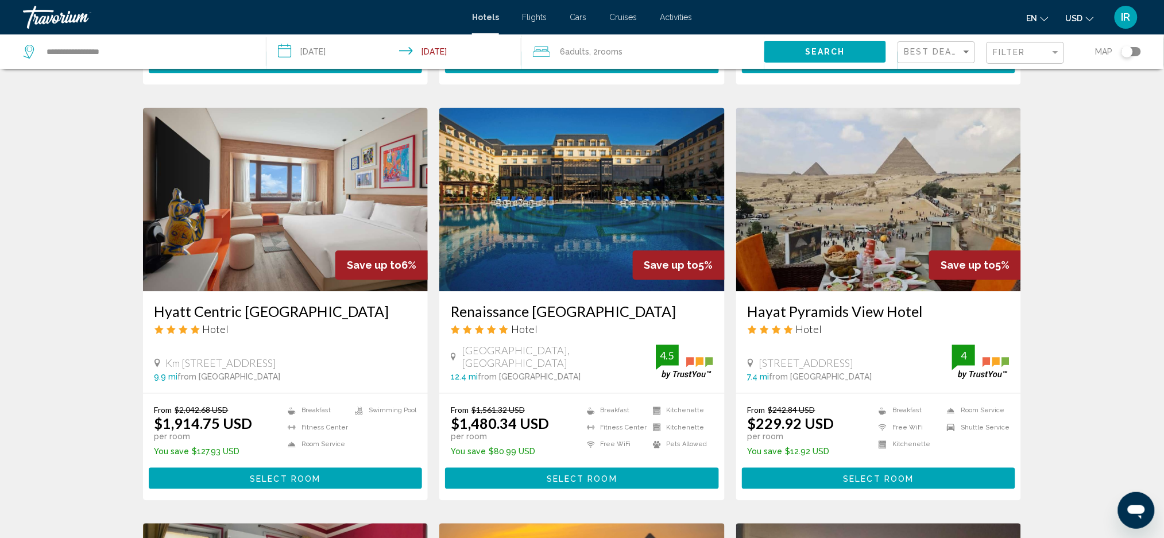
click at [111, 473] on div "Hotel Search Results - 231 places to spend your time Save up to 7% [GEOGRAPHIC_…" at bounding box center [582, 111] width 1164 height 1772
click at [835, 261] on img "Main content" at bounding box center [878, 199] width 285 height 184
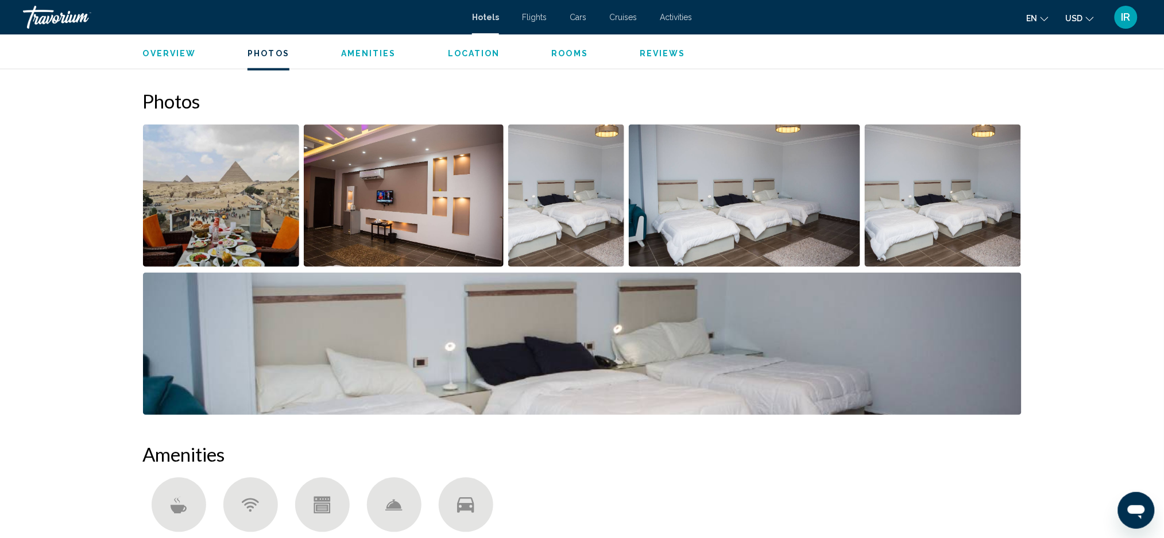
scroll to position [535, 0]
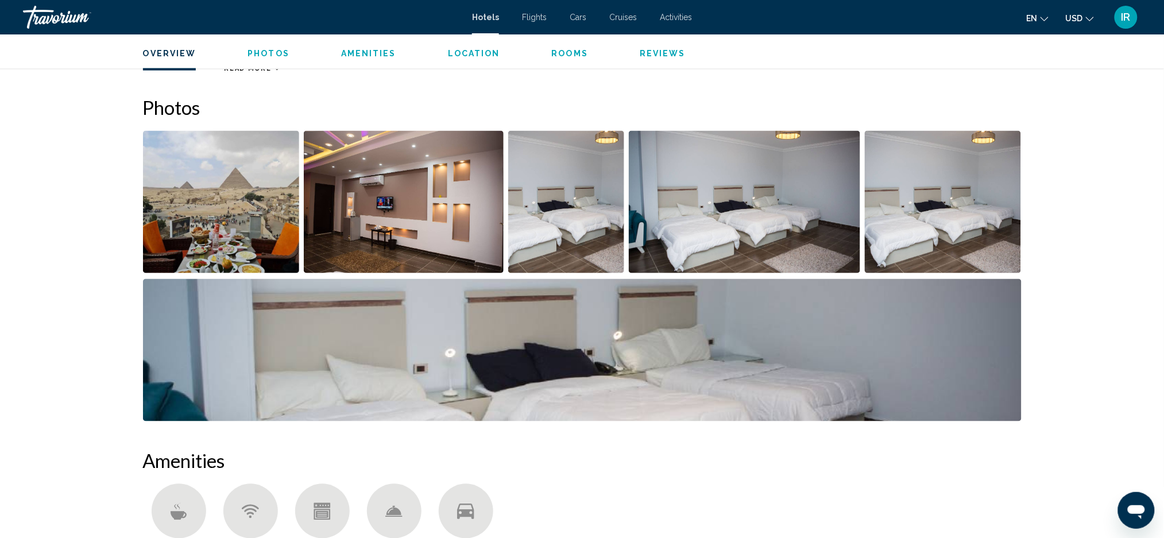
click at [183, 265] on img "Open full-screen image slider" at bounding box center [221, 202] width 157 height 142
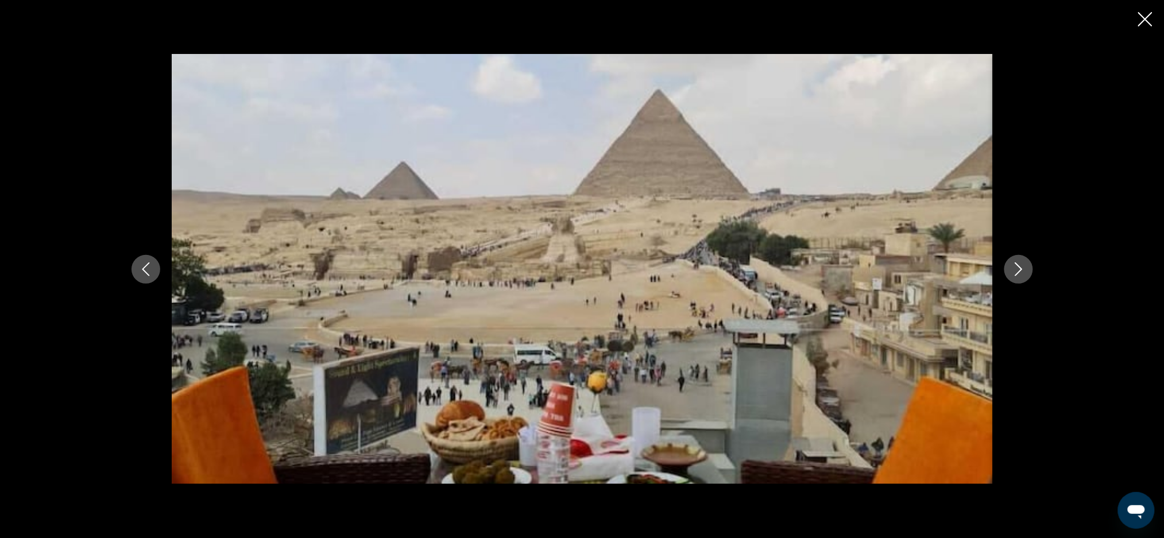
click at [157, 269] on button "Previous image" at bounding box center [146, 269] width 29 height 29
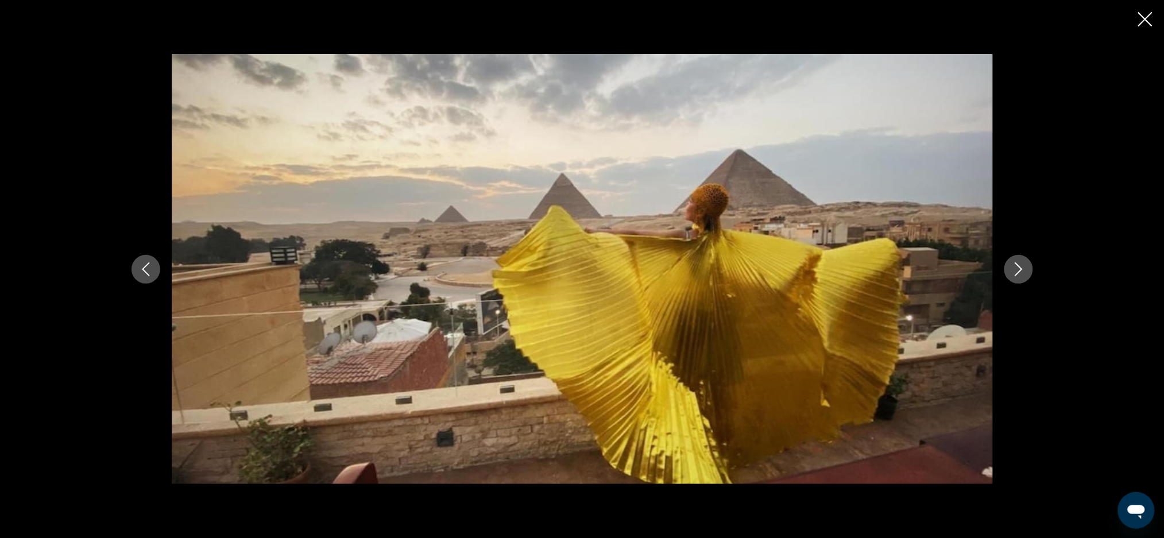
click at [139, 275] on icon "Previous image" at bounding box center [146, 269] width 14 height 14
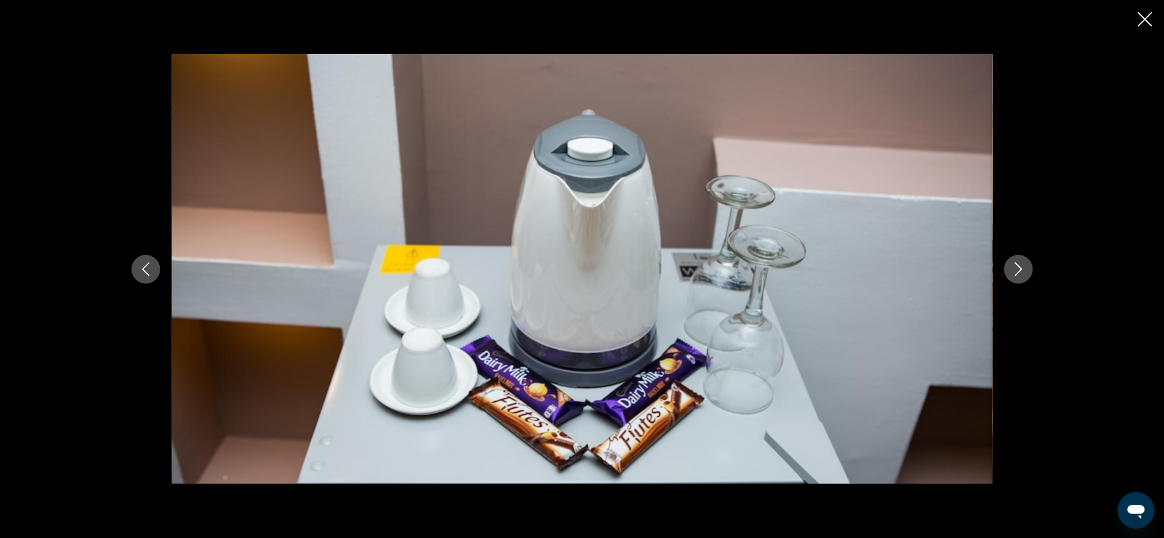
click at [146, 283] on button "Previous image" at bounding box center [146, 269] width 29 height 29
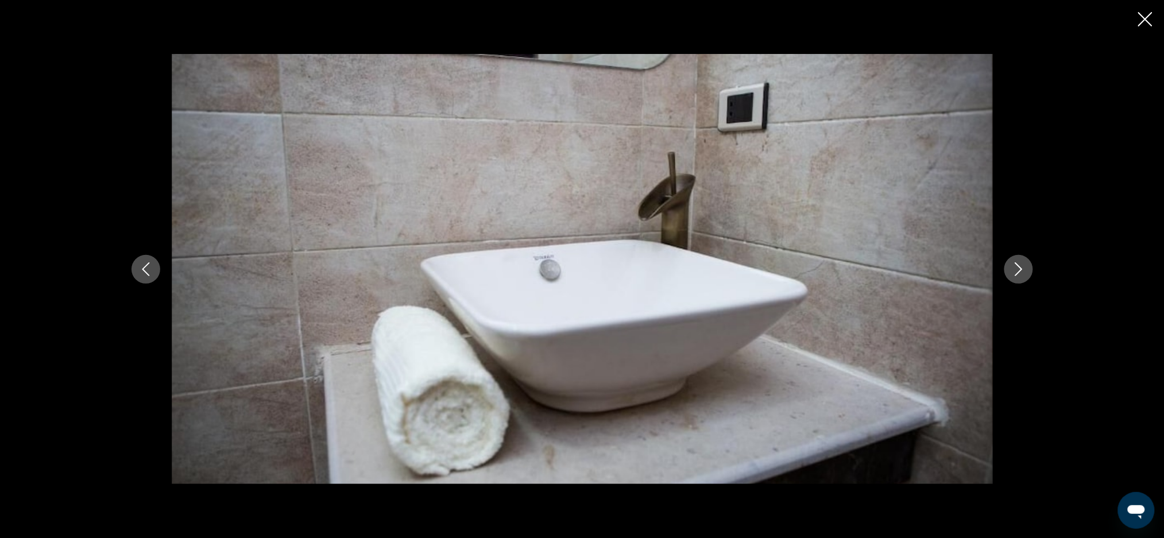
click at [155, 281] on div "Main content" at bounding box center [582, 269] width 925 height 431
click at [155, 276] on button "Previous image" at bounding box center [146, 269] width 29 height 29
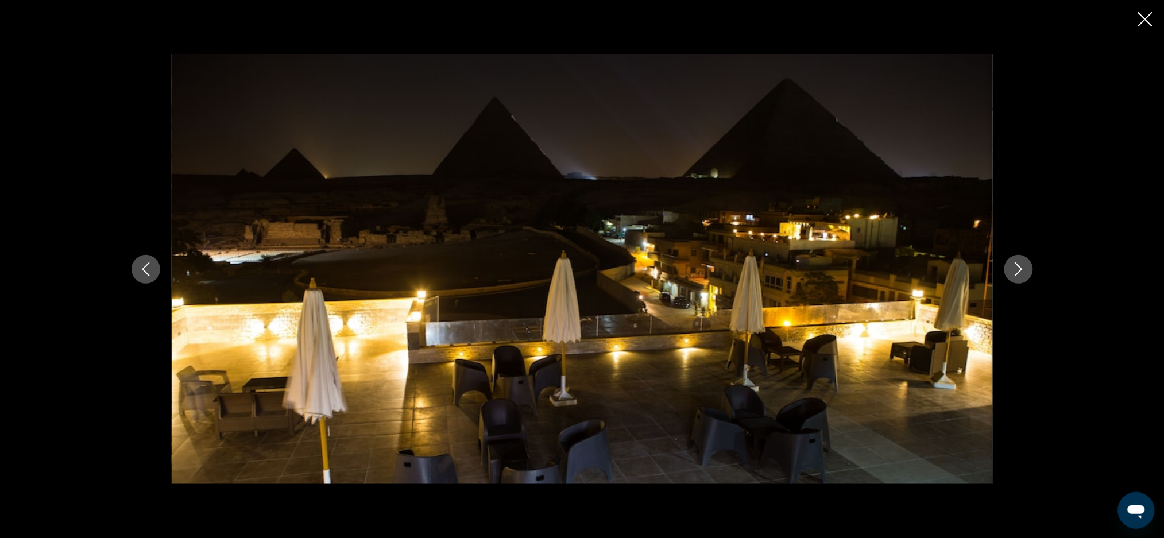
click at [142, 277] on button "Previous image" at bounding box center [146, 269] width 29 height 29
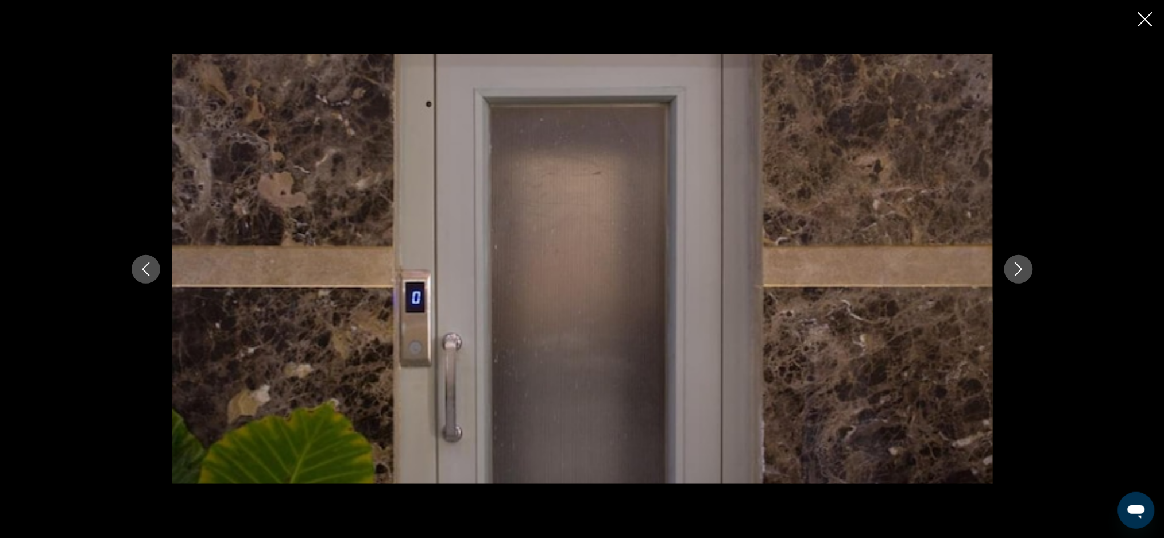
click at [157, 278] on button "Previous image" at bounding box center [146, 269] width 29 height 29
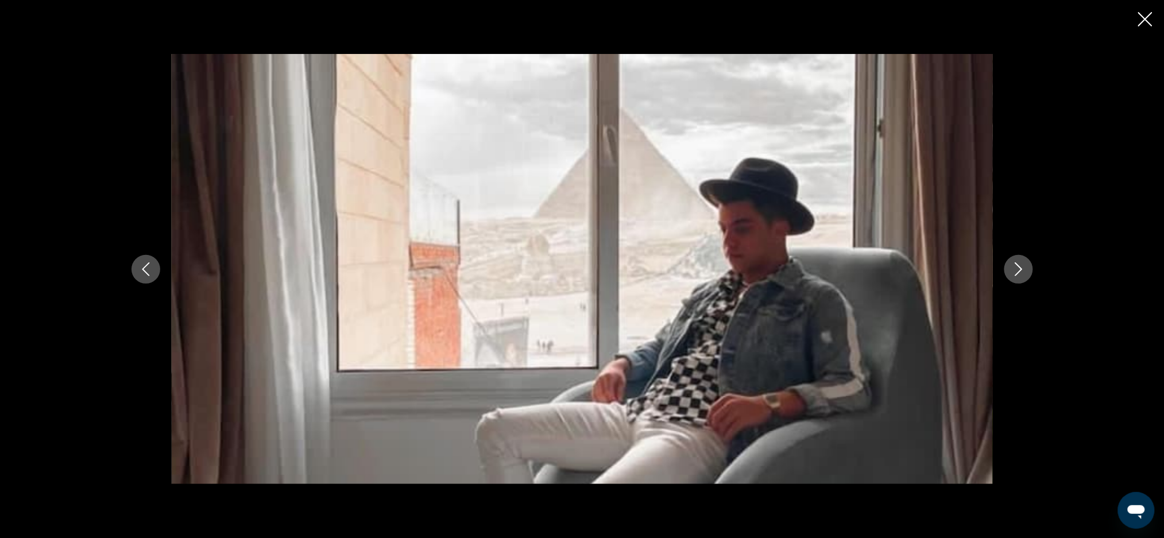
click at [136, 269] on button "Previous image" at bounding box center [146, 269] width 29 height 29
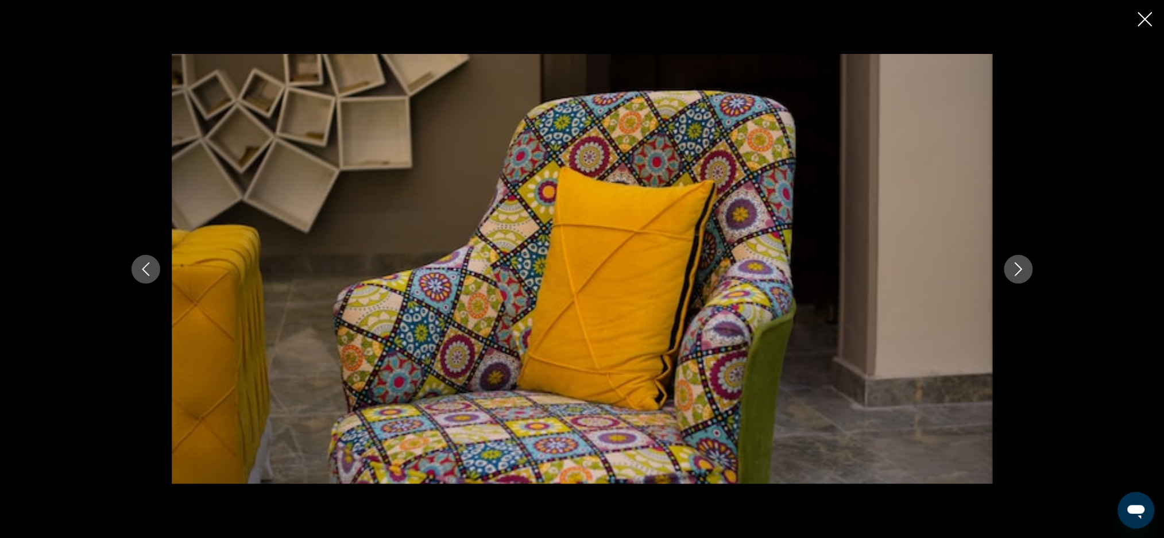
click at [150, 276] on icon "Previous image" at bounding box center [146, 269] width 14 height 14
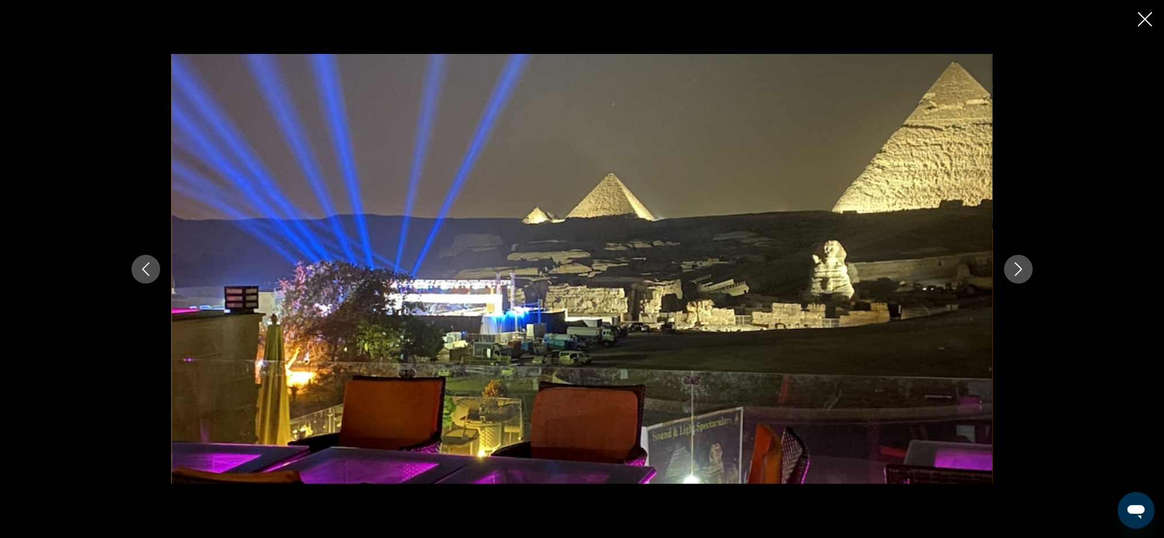
click at [144, 276] on icon "Previous image" at bounding box center [146, 269] width 14 height 14
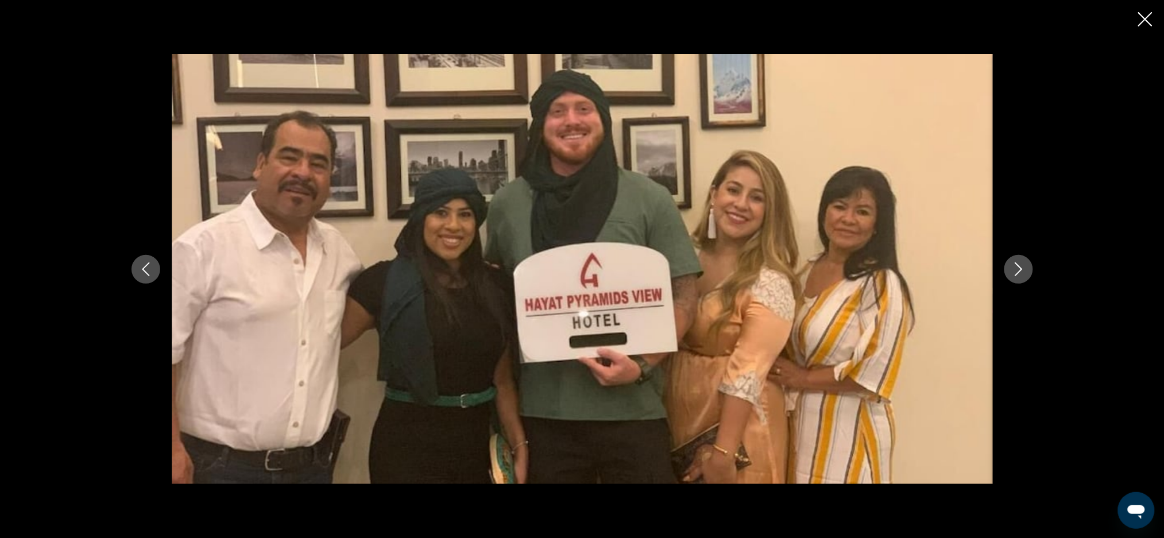
click at [157, 270] on button "Previous image" at bounding box center [146, 269] width 29 height 29
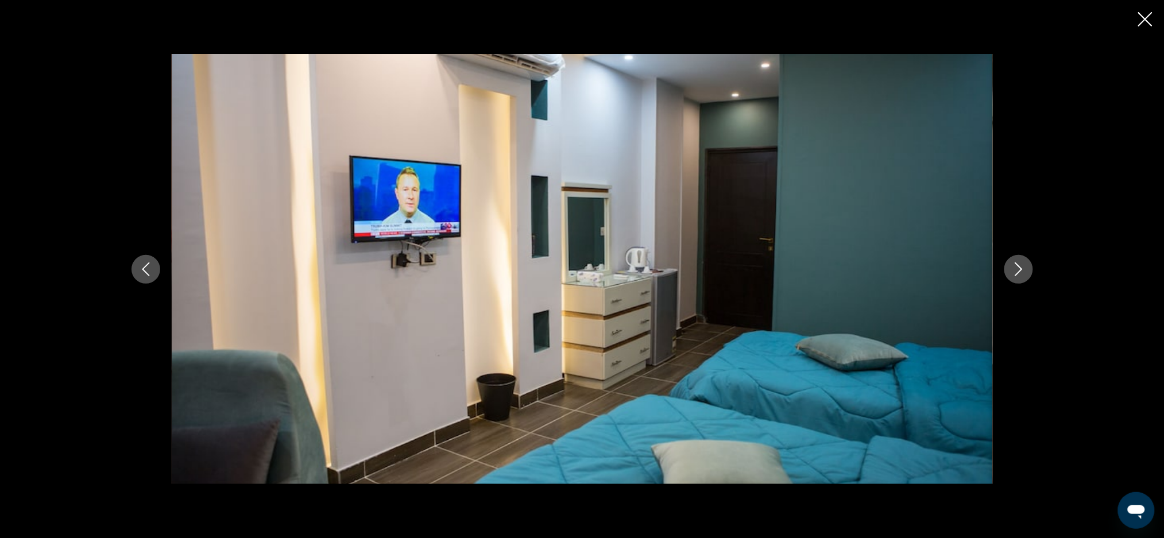
click at [132, 269] on button "Previous image" at bounding box center [146, 269] width 29 height 29
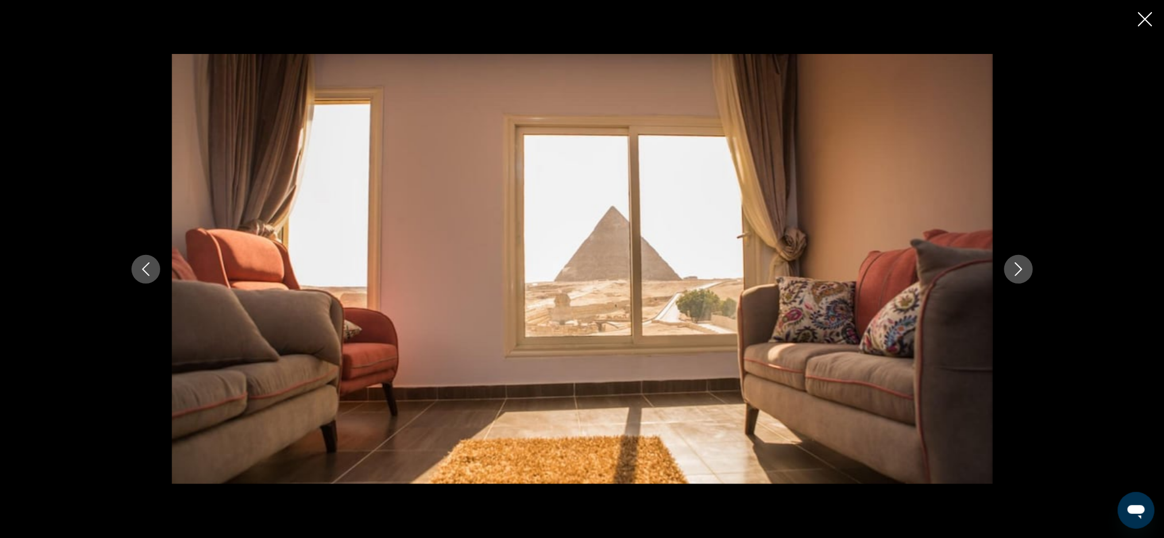
click at [149, 278] on button "Previous image" at bounding box center [146, 269] width 29 height 29
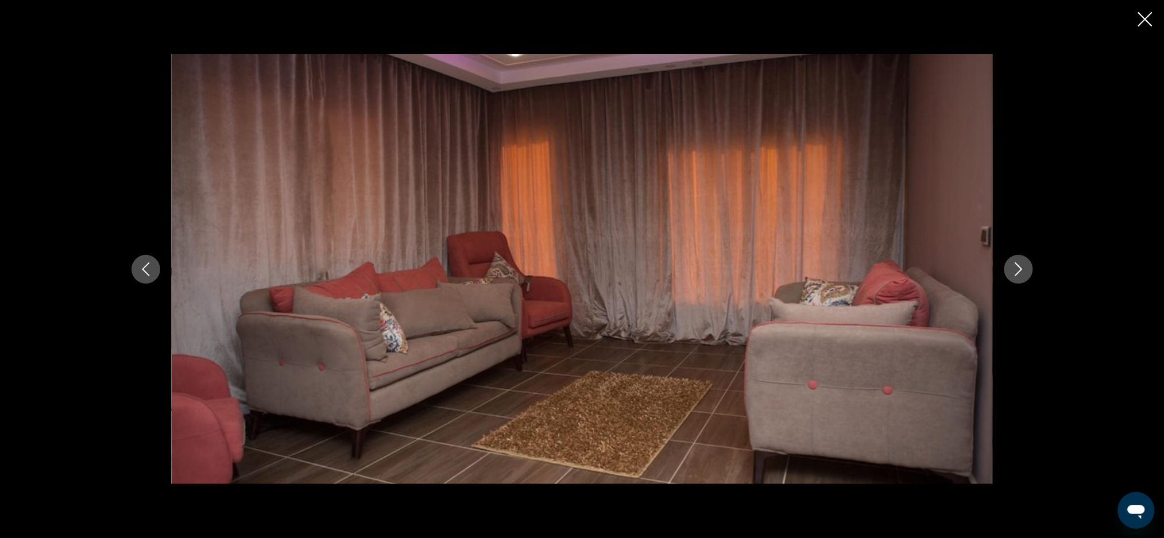
click at [145, 278] on button "Previous image" at bounding box center [146, 269] width 29 height 29
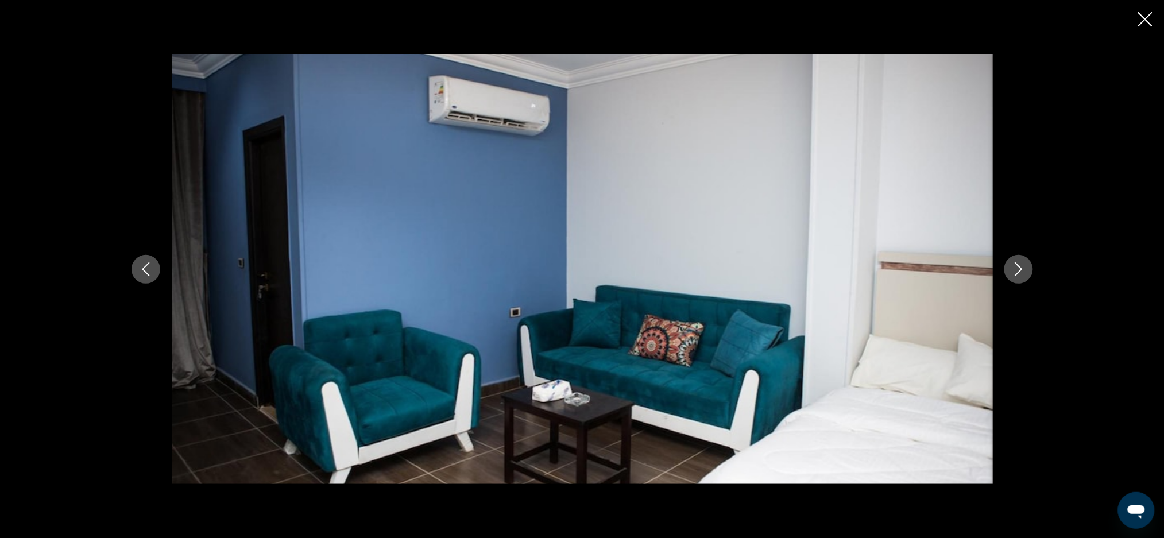
click at [142, 279] on button "Previous image" at bounding box center [146, 269] width 29 height 29
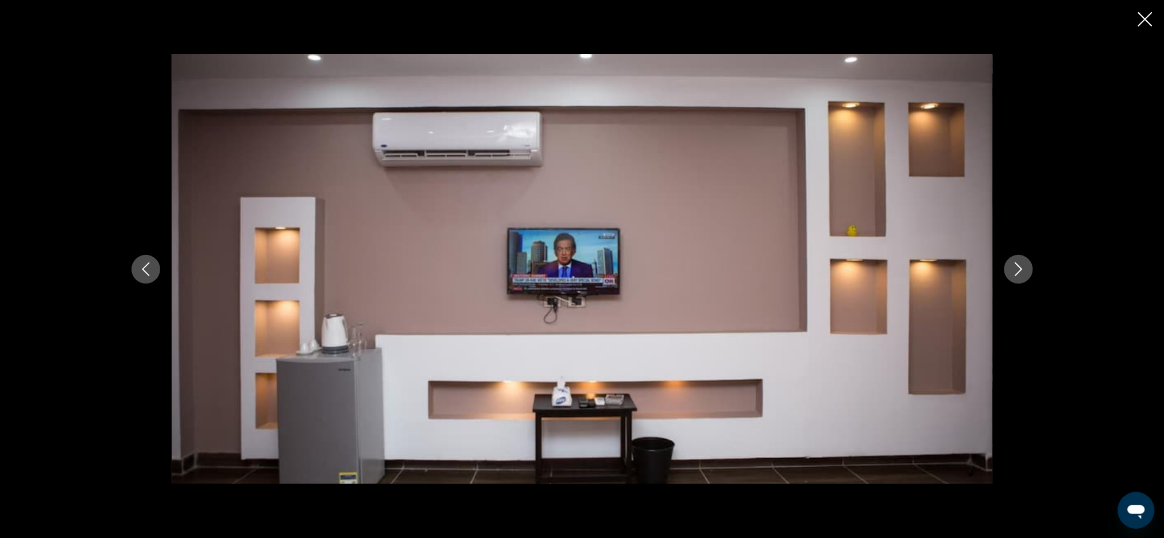
click at [140, 264] on icon "Previous image" at bounding box center [146, 269] width 14 height 14
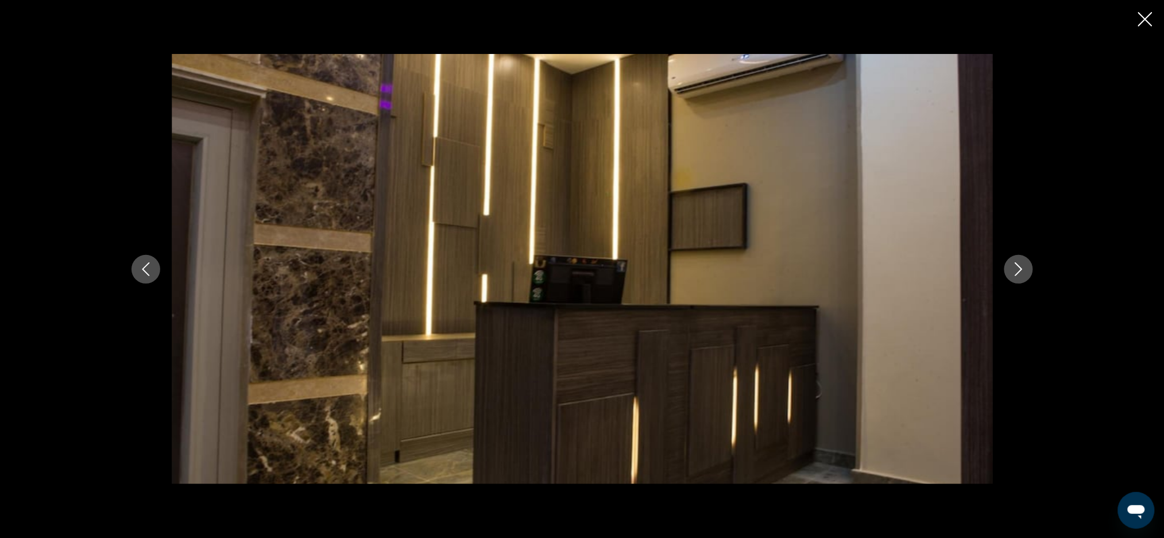
click at [149, 270] on icon "Previous image" at bounding box center [146, 269] width 14 height 14
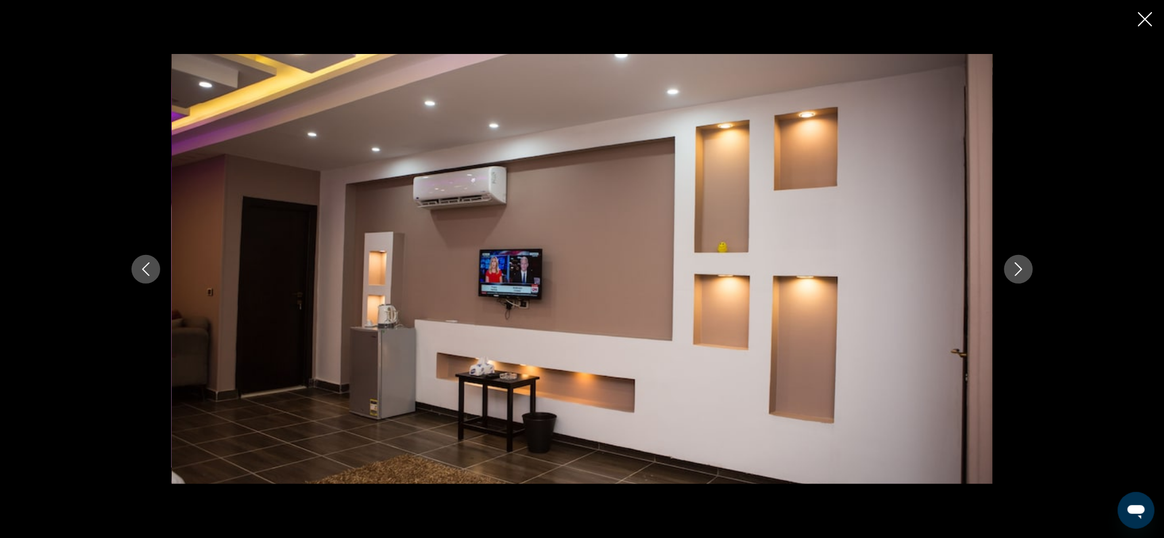
click at [144, 276] on icon "Previous image" at bounding box center [146, 269] width 14 height 14
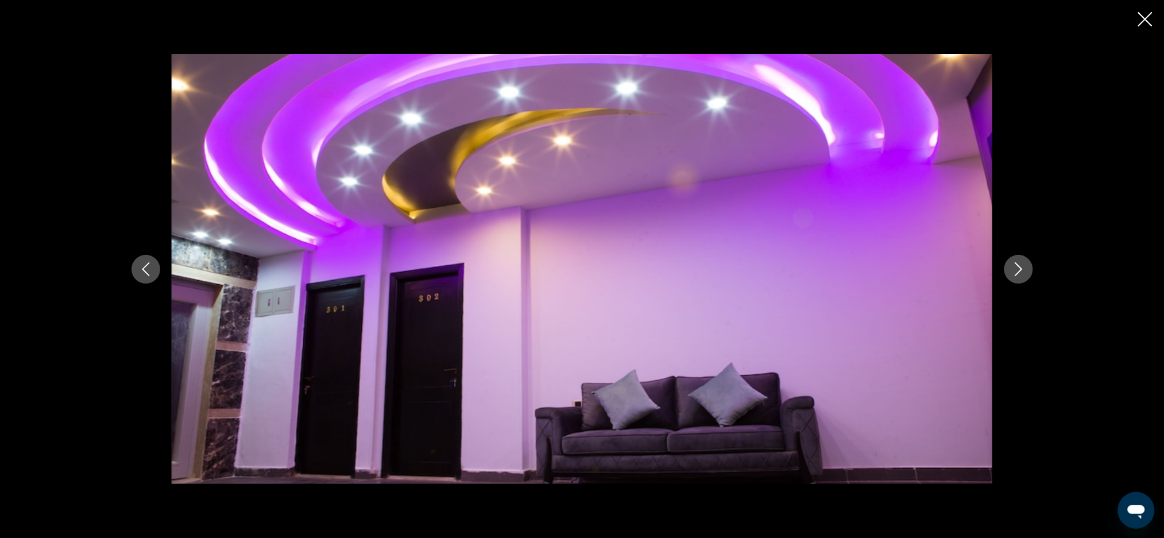
click at [139, 274] on icon "Previous image" at bounding box center [146, 269] width 14 height 14
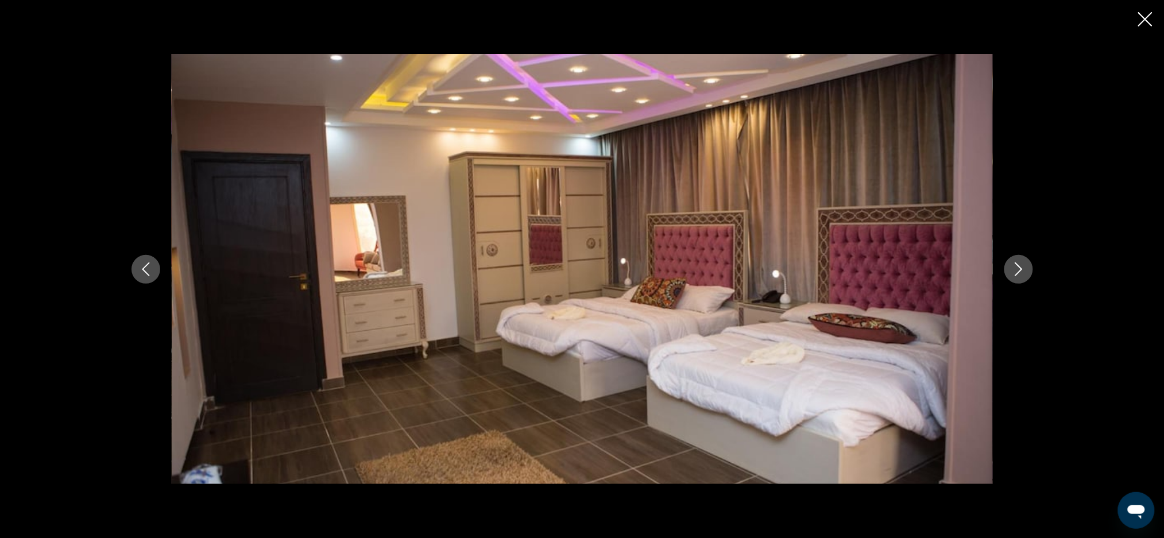
click at [144, 277] on button "Previous image" at bounding box center [146, 269] width 29 height 29
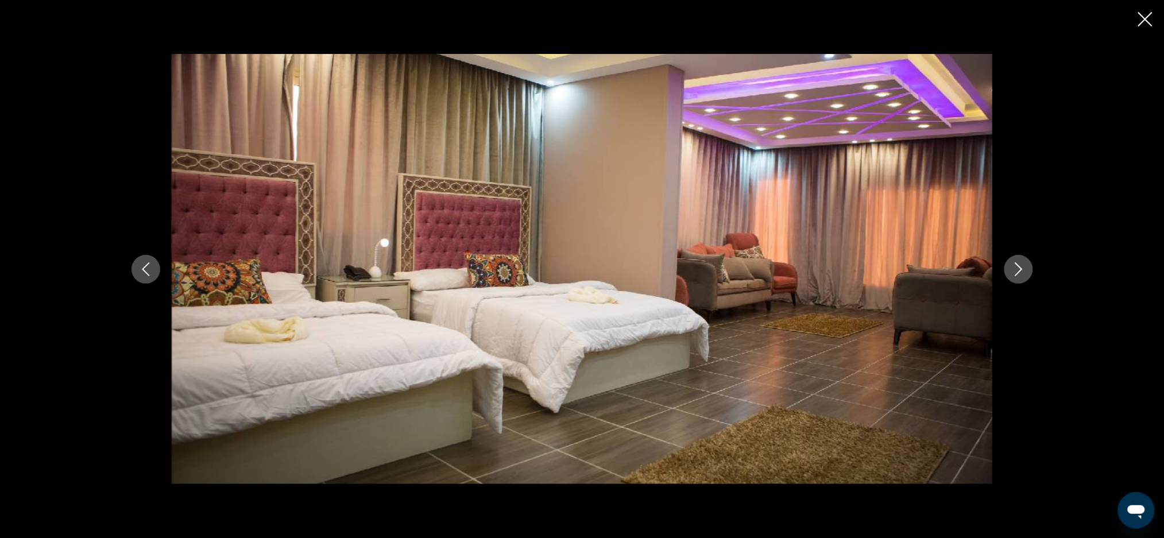
click at [148, 277] on button "Previous image" at bounding box center [146, 269] width 29 height 29
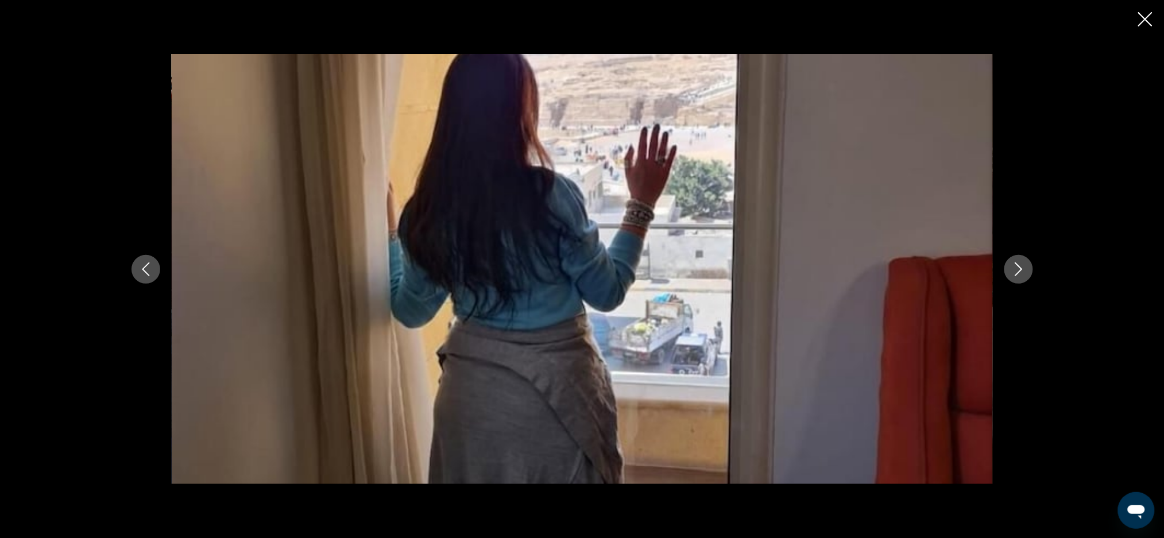
click at [141, 260] on button "Previous image" at bounding box center [146, 269] width 29 height 29
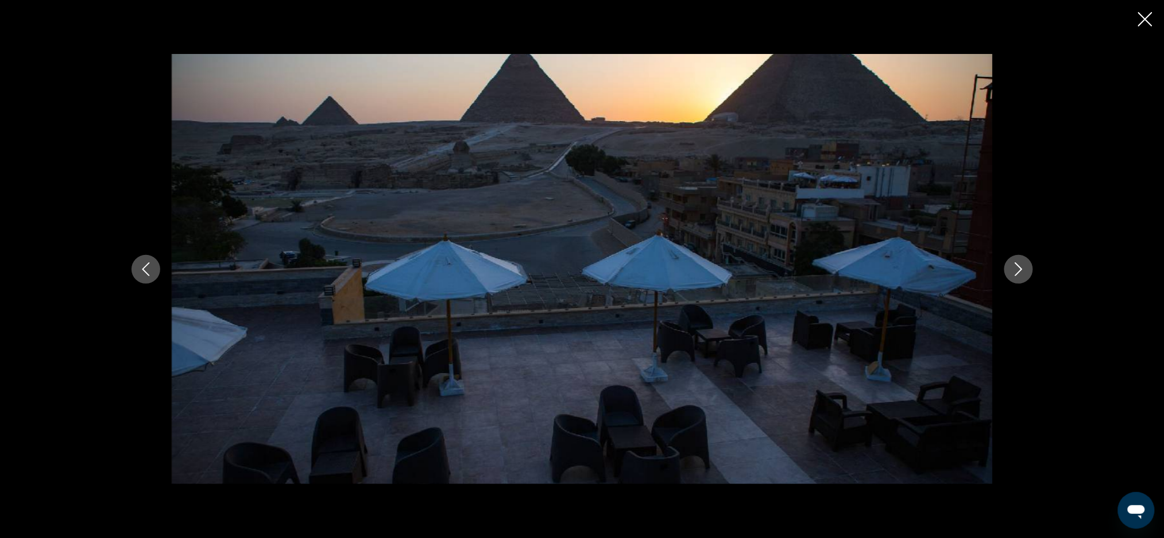
click at [152, 273] on icon "Previous image" at bounding box center [146, 269] width 14 height 14
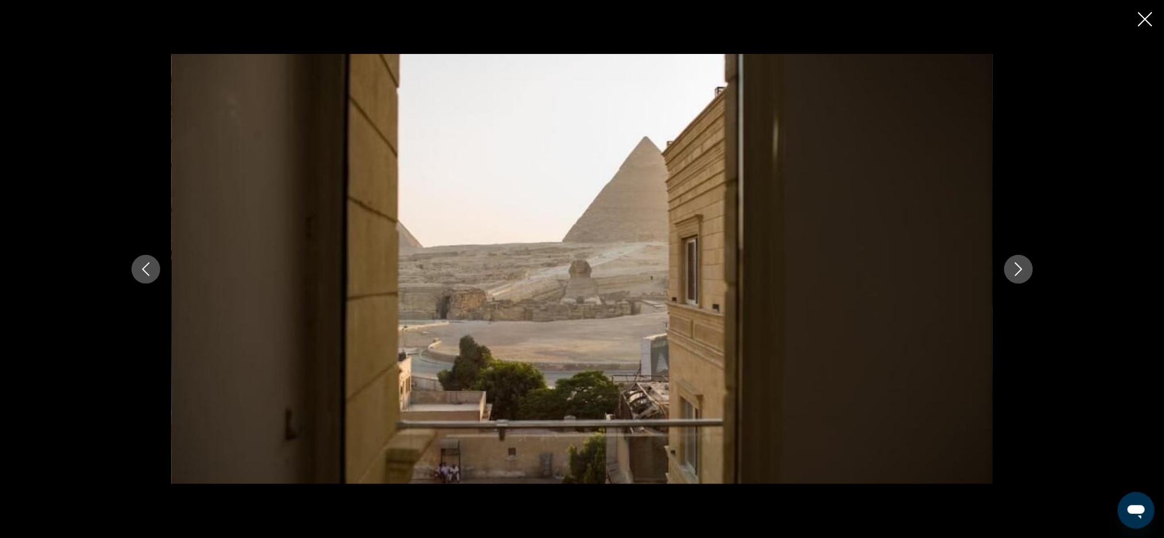
click at [139, 273] on icon "Previous image" at bounding box center [146, 269] width 14 height 14
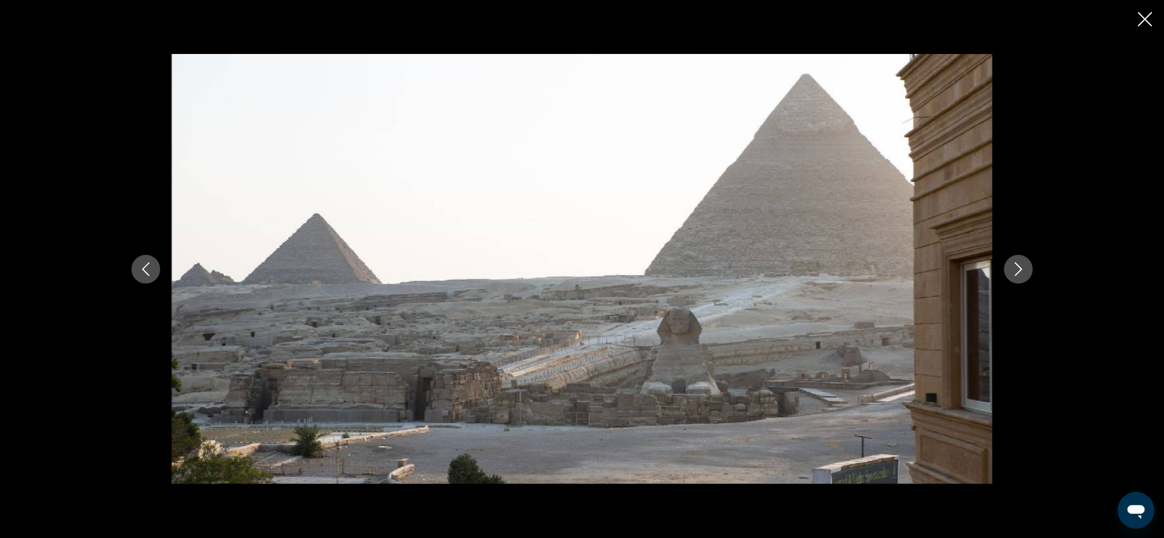
click at [140, 276] on icon "Previous image" at bounding box center [146, 269] width 14 height 14
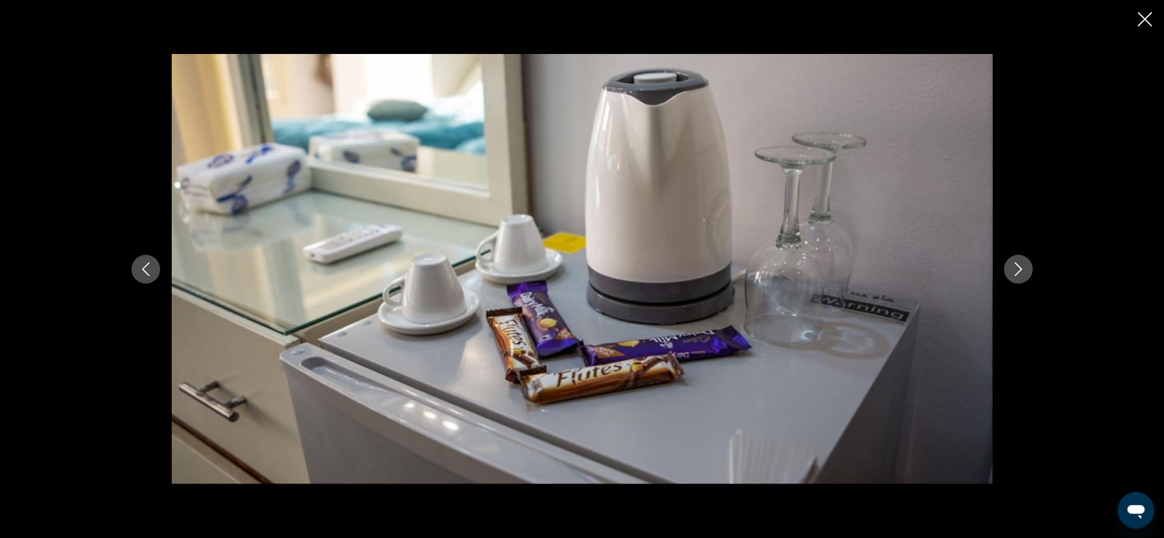
click at [145, 279] on button "Previous image" at bounding box center [146, 269] width 29 height 29
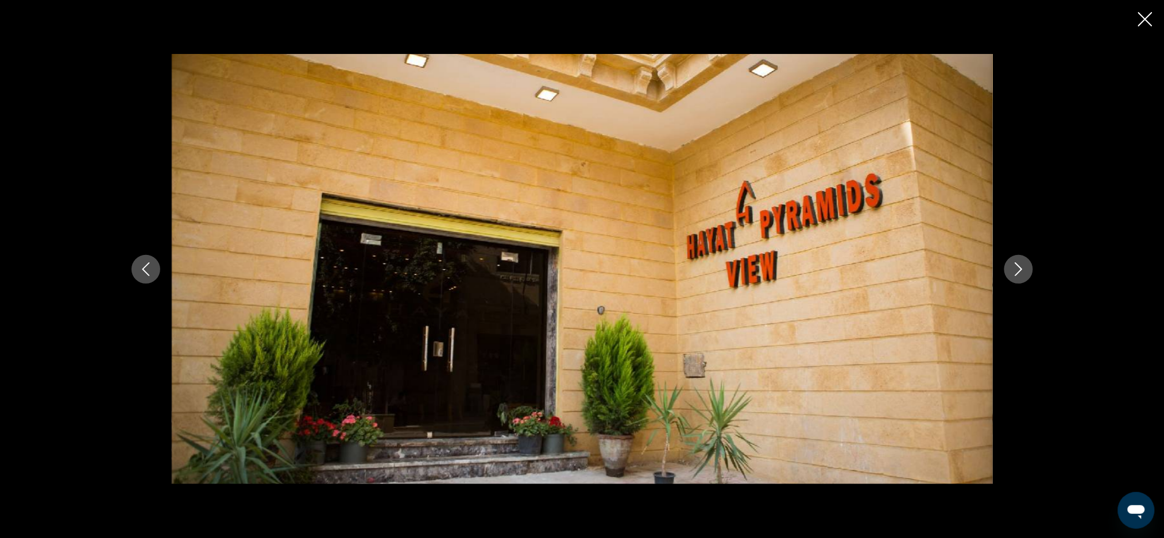
click at [142, 258] on button "Previous image" at bounding box center [146, 269] width 29 height 29
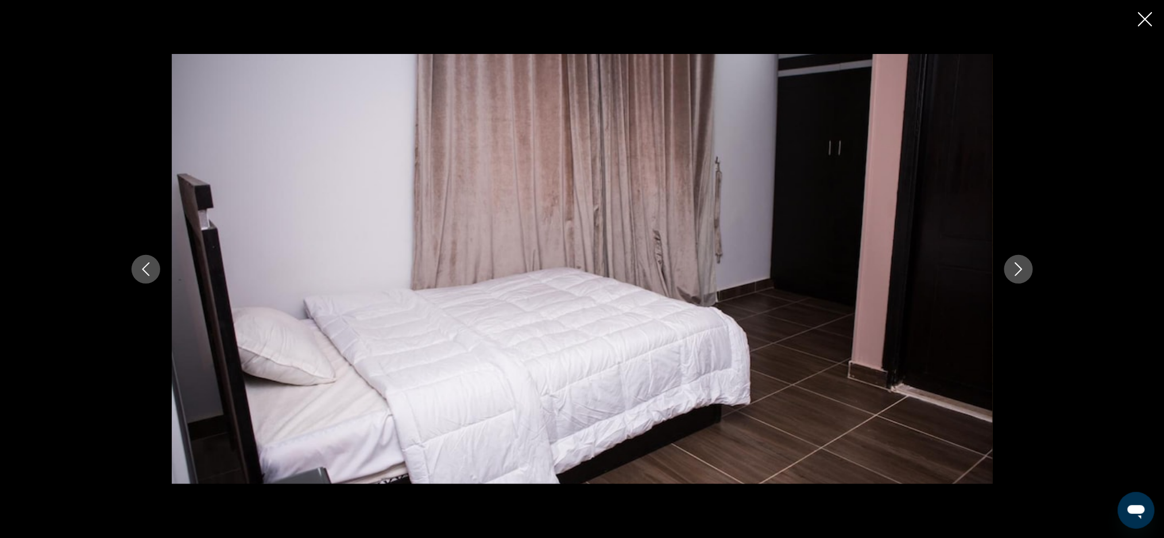
click at [143, 272] on icon "Previous image" at bounding box center [146, 269] width 14 height 14
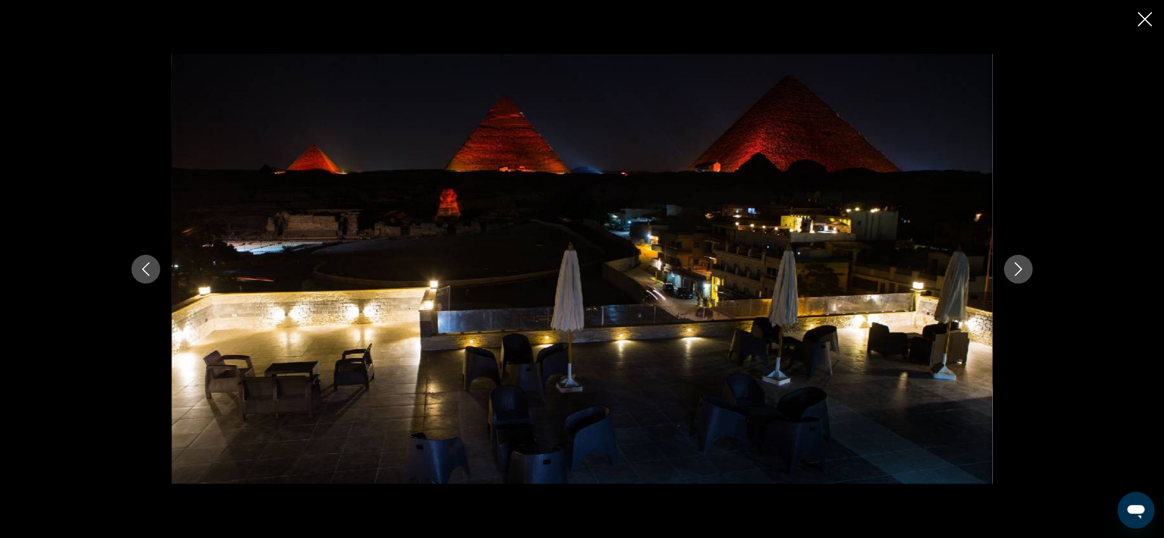
click at [142, 269] on icon "Previous image" at bounding box center [145, 269] width 7 height 14
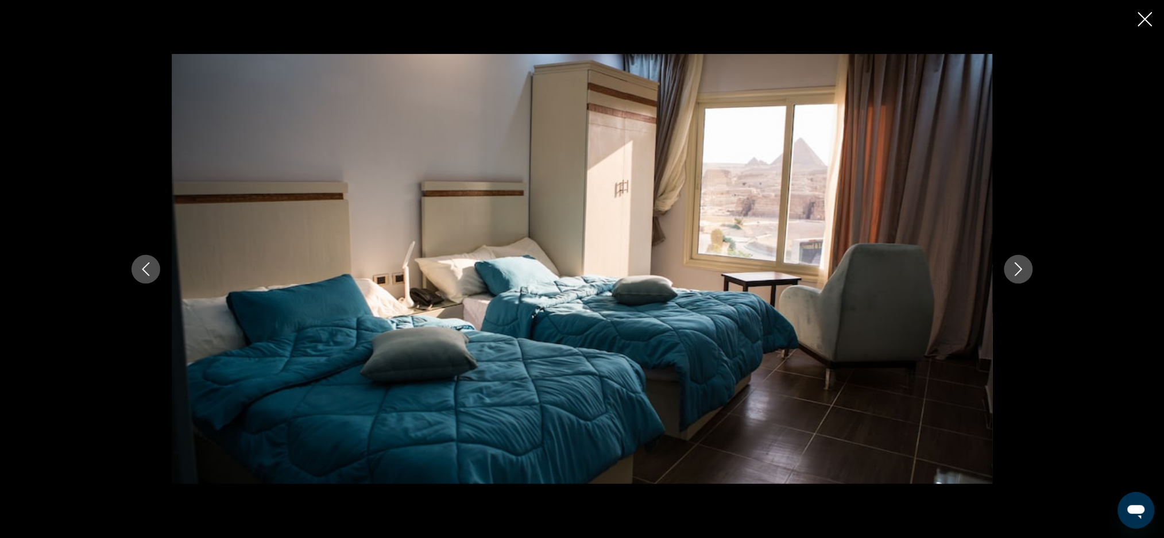
click at [149, 277] on button "Previous image" at bounding box center [146, 269] width 29 height 29
click at [133, 268] on button "Previous image" at bounding box center [146, 269] width 29 height 29
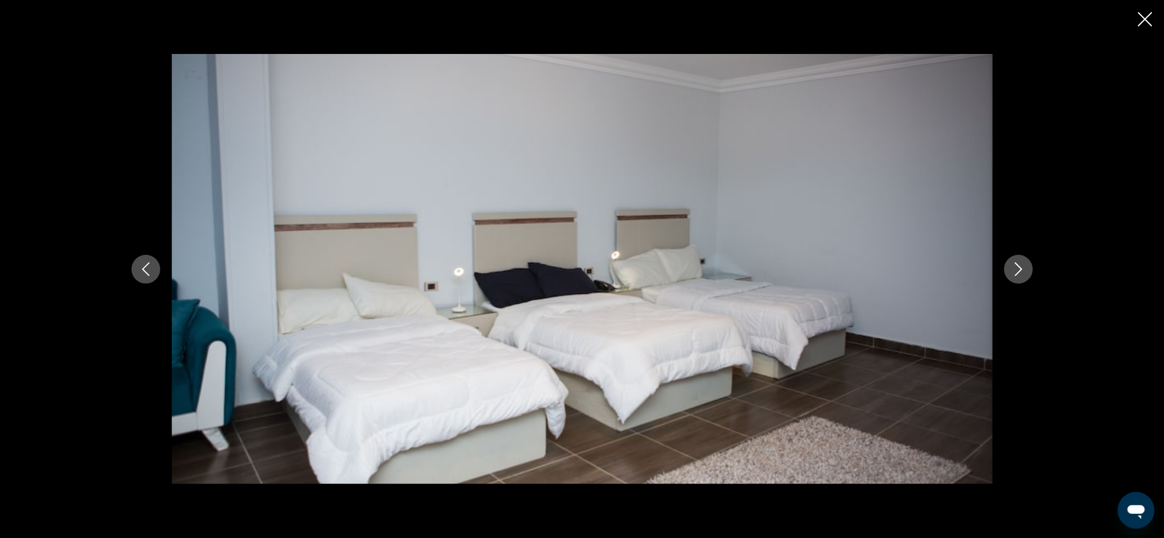
click at [139, 272] on icon "Previous image" at bounding box center [146, 269] width 14 height 14
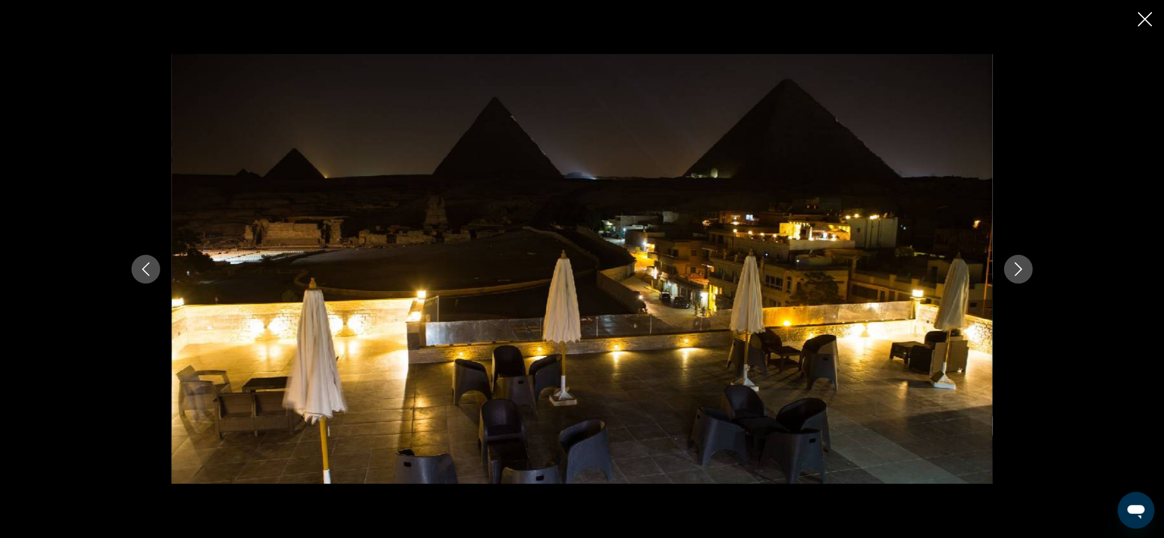
click at [149, 279] on button "Previous image" at bounding box center [146, 269] width 29 height 29
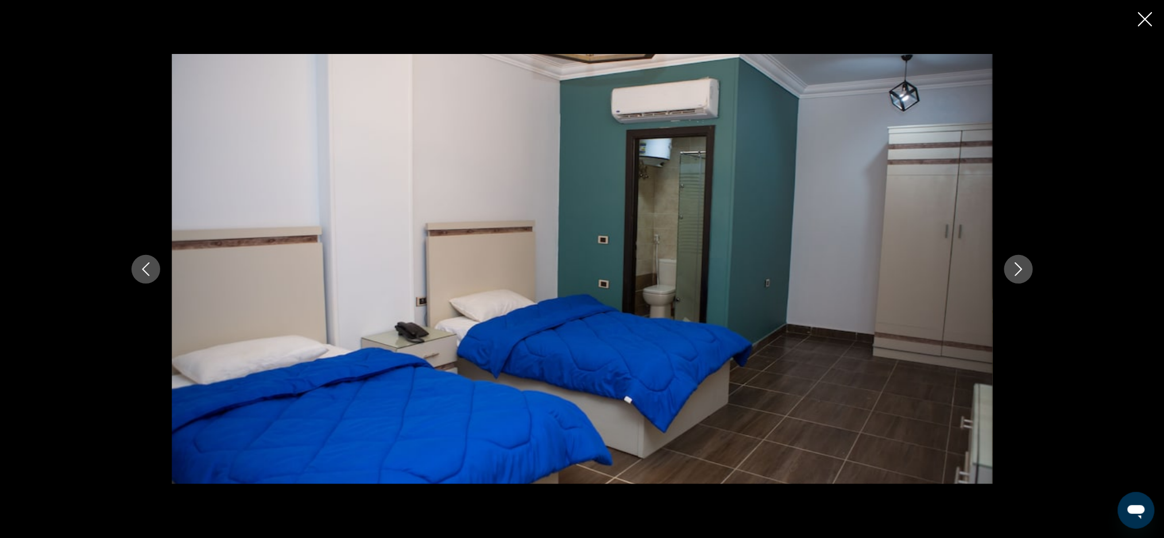
click at [155, 280] on button "Previous image" at bounding box center [146, 269] width 29 height 29
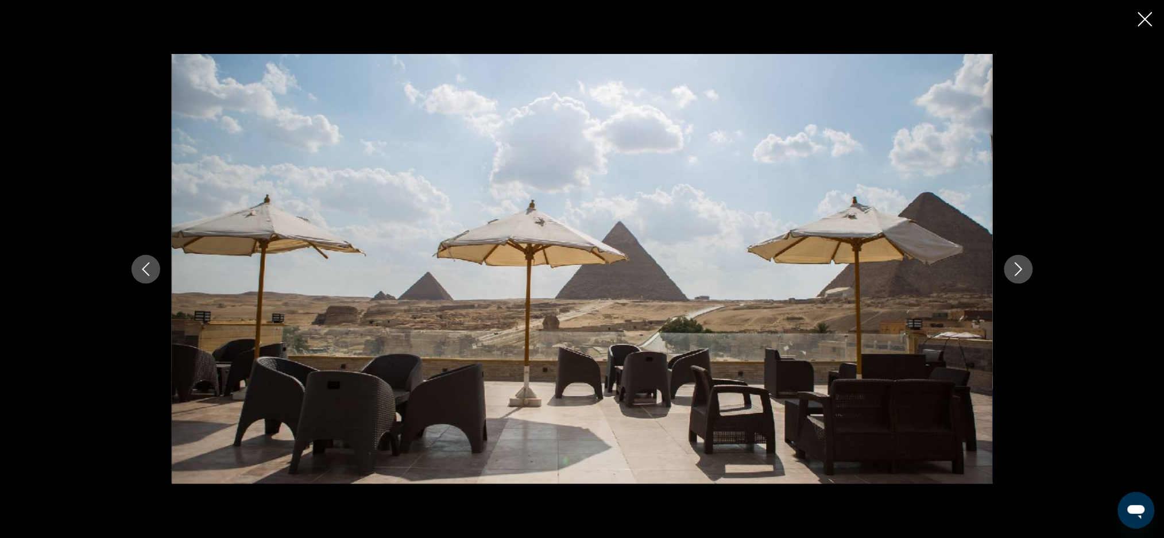
click at [138, 277] on button "Previous image" at bounding box center [146, 269] width 29 height 29
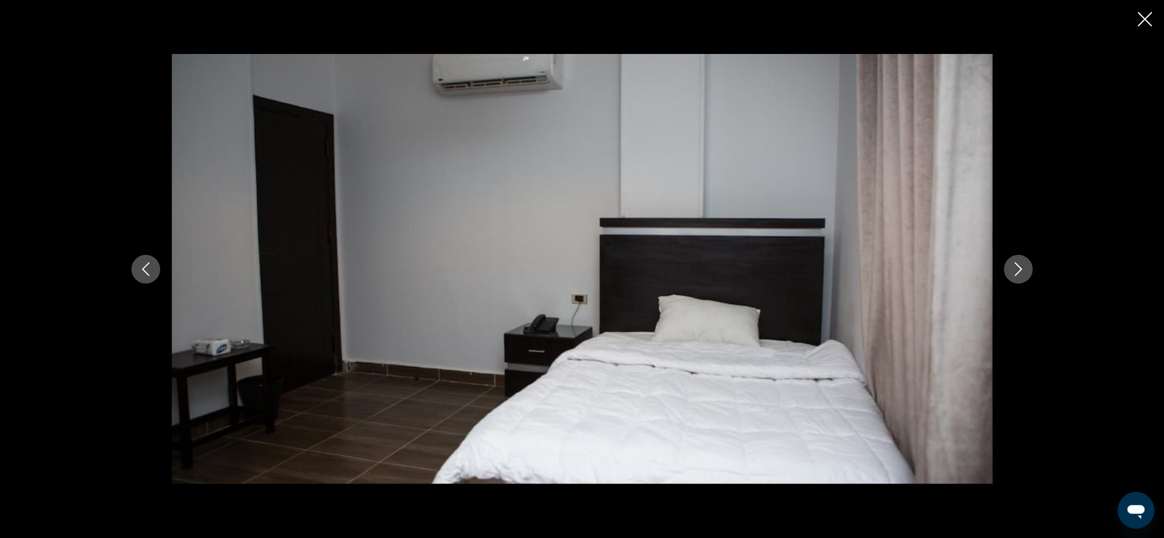
click at [139, 279] on button "Previous image" at bounding box center [146, 269] width 29 height 29
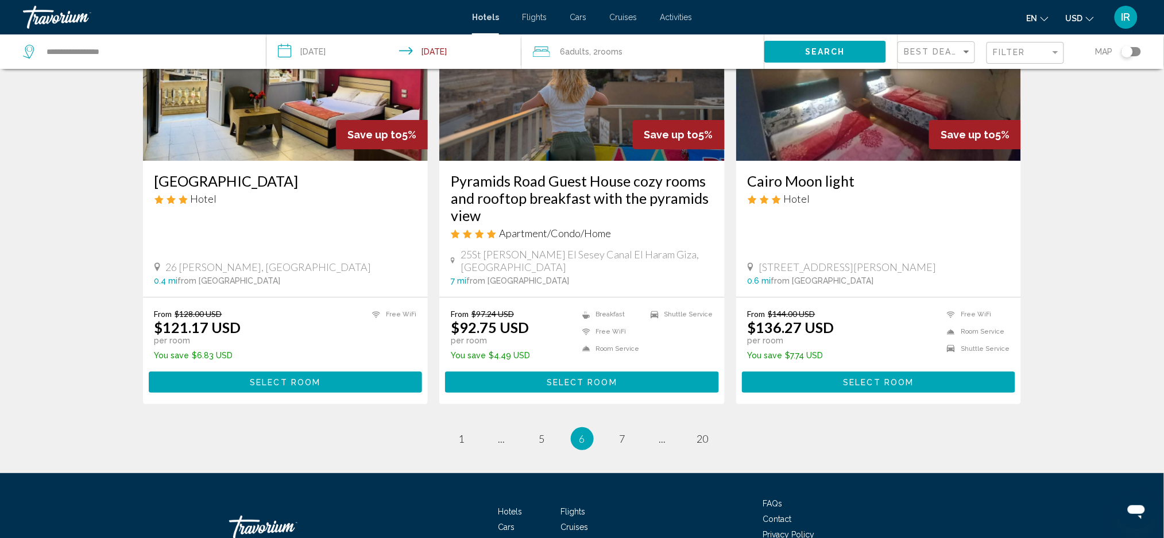
scroll to position [1407, 0]
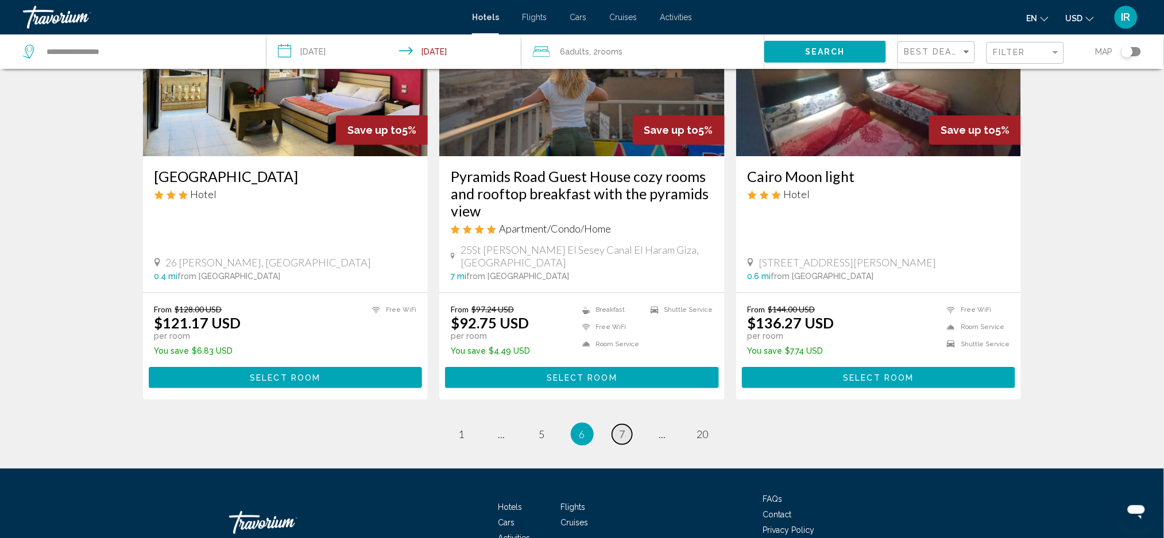
click at [626, 424] on link "page 7" at bounding box center [622, 434] width 20 height 20
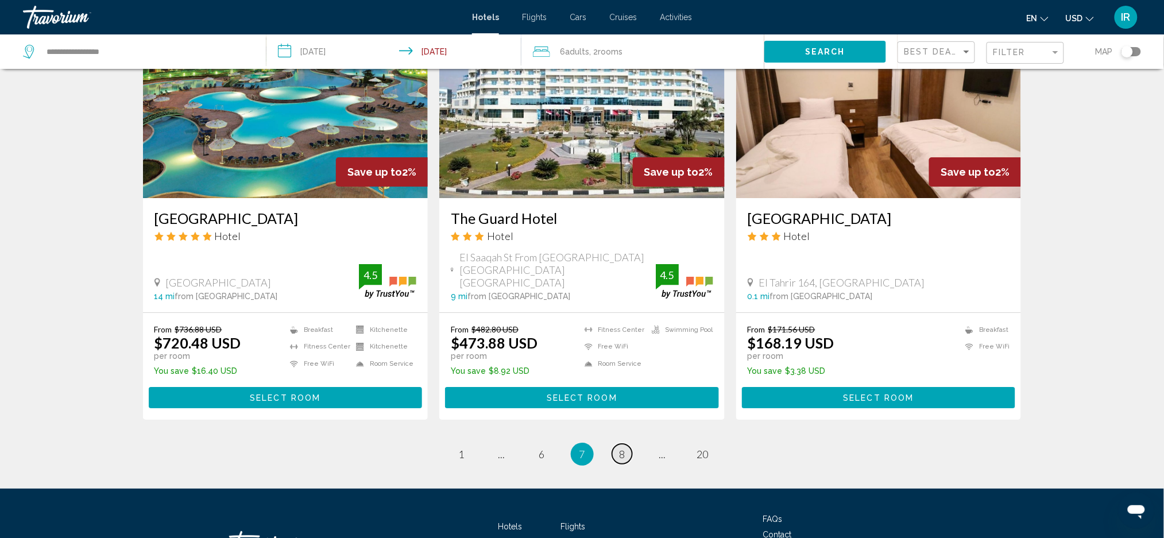
scroll to position [1419, 0]
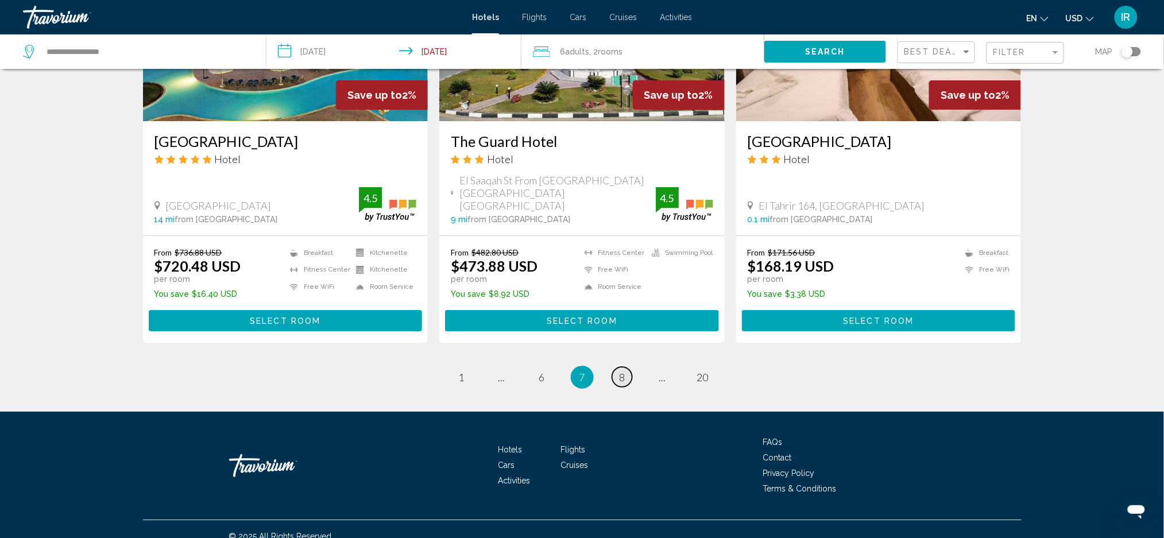
click at [624, 371] on span "8" at bounding box center [623, 377] width 6 height 13
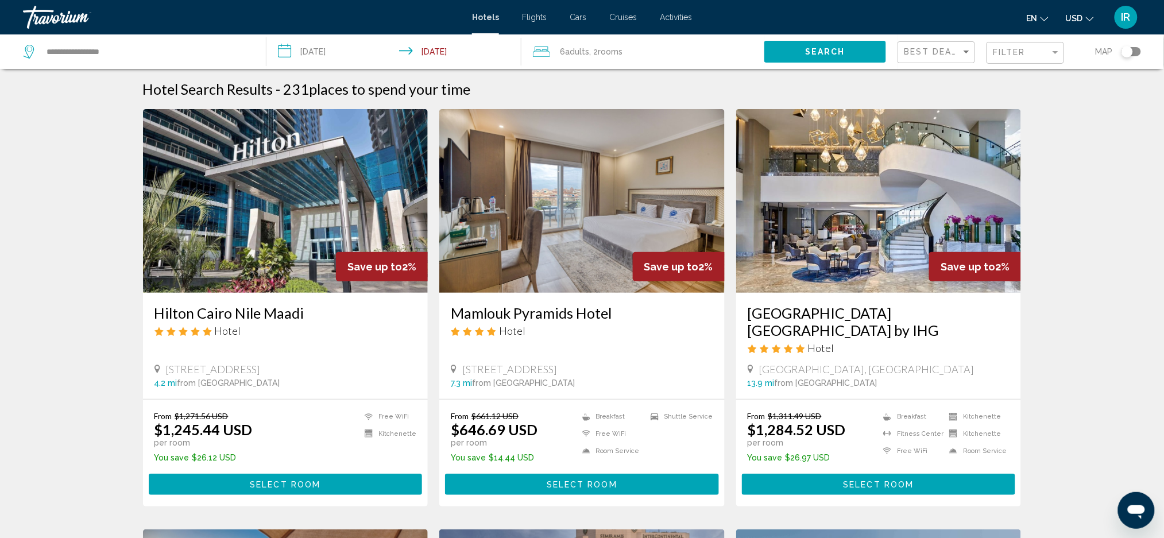
click at [501, 228] on img "Main content" at bounding box center [581, 201] width 285 height 184
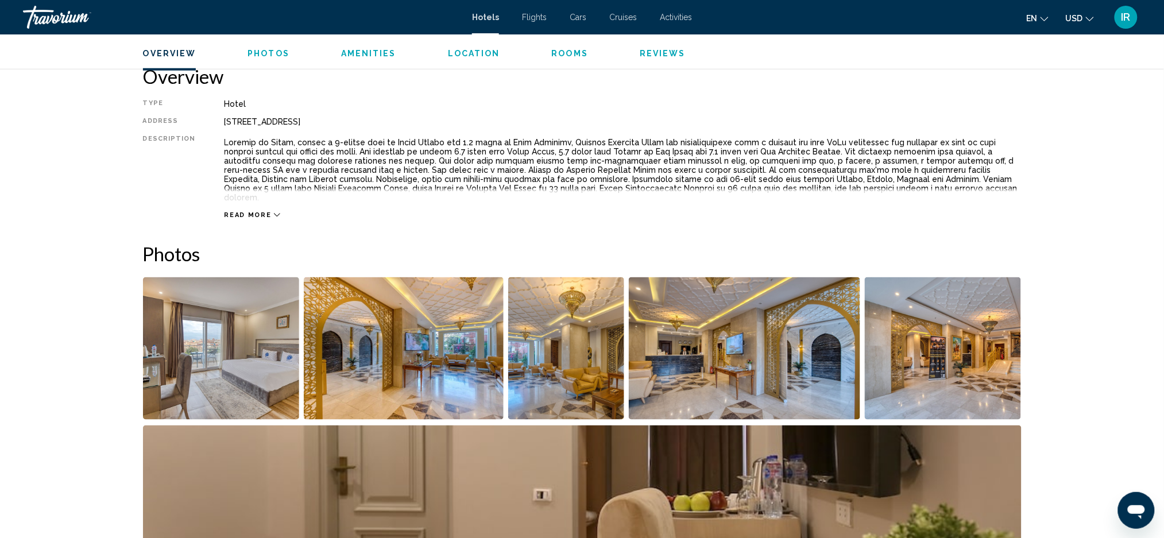
scroll to position [373, 0]
click at [206, 341] on img "Open full-screen image slider" at bounding box center [221, 348] width 157 height 142
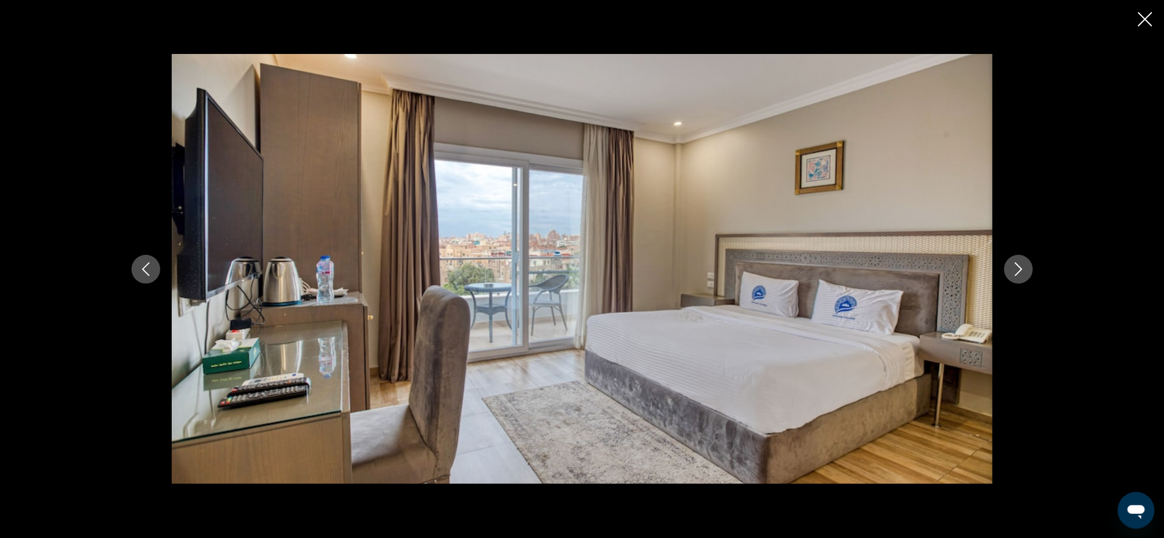
click at [158, 277] on button "Previous image" at bounding box center [146, 269] width 29 height 29
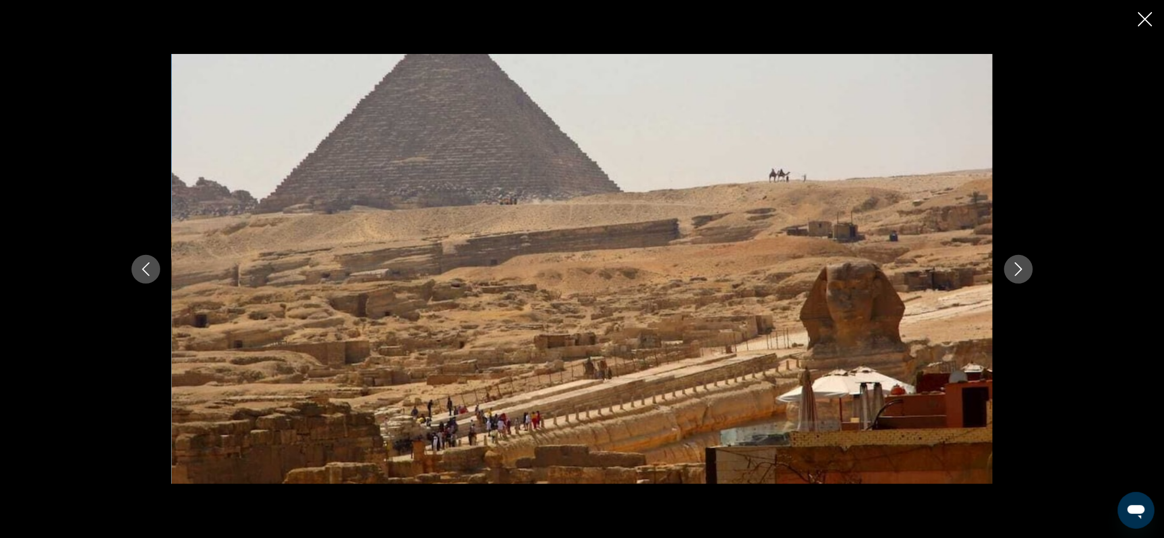
click at [157, 281] on div "Main content" at bounding box center [582, 269] width 925 height 431
click at [149, 280] on button "Previous image" at bounding box center [146, 269] width 29 height 29
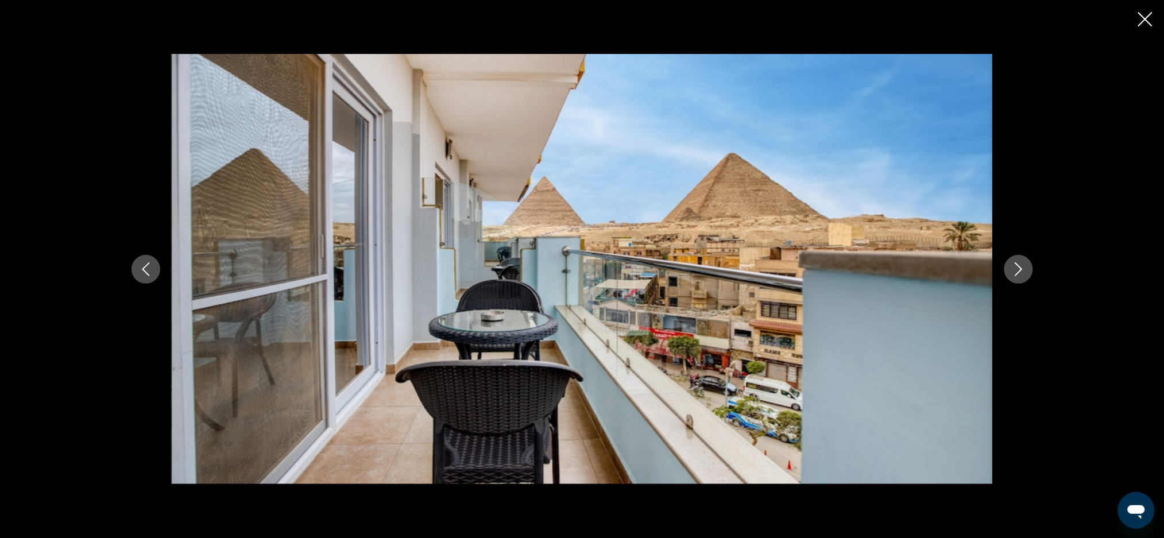
click at [146, 268] on icon "Previous image" at bounding box center [146, 269] width 14 height 14
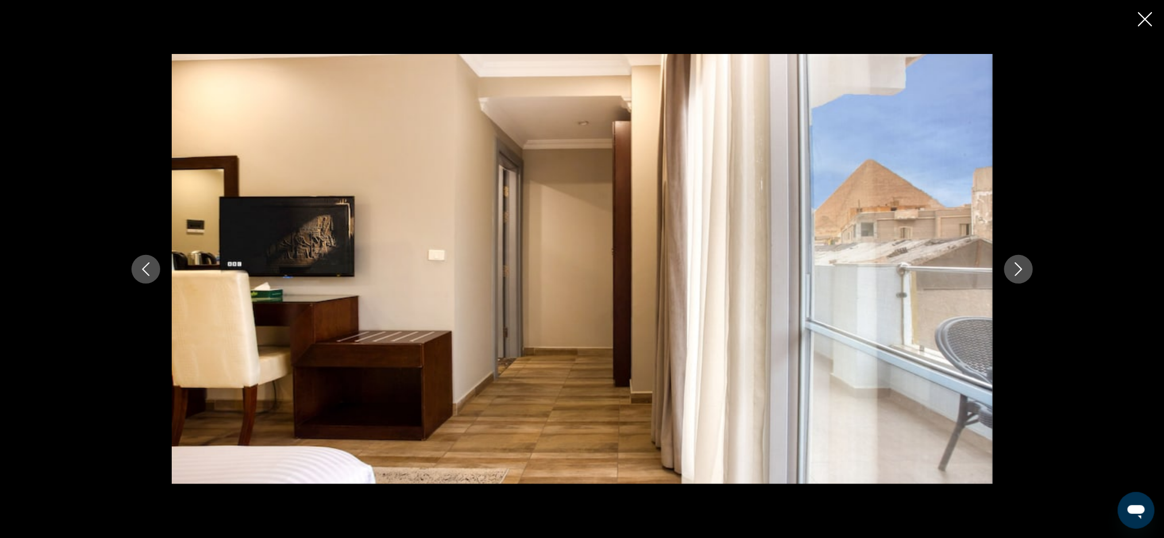
click at [145, 272] on icon "Previous image" at bounding box center [145, 269] width 7 height 14
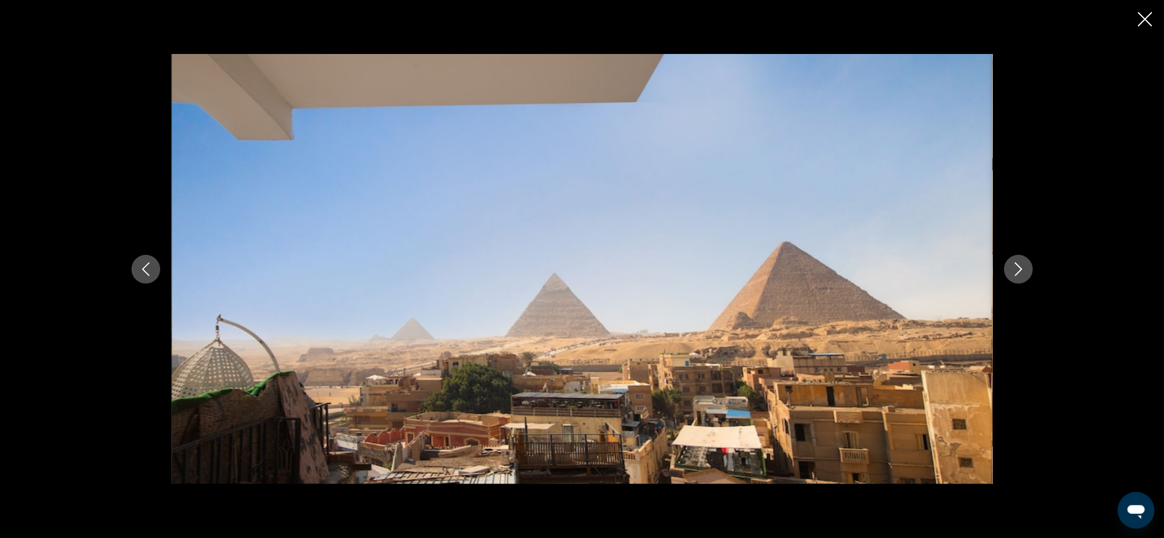
click at [141, 276] on button "Previous image" at bounding box center [146, 269] width 29 height 29
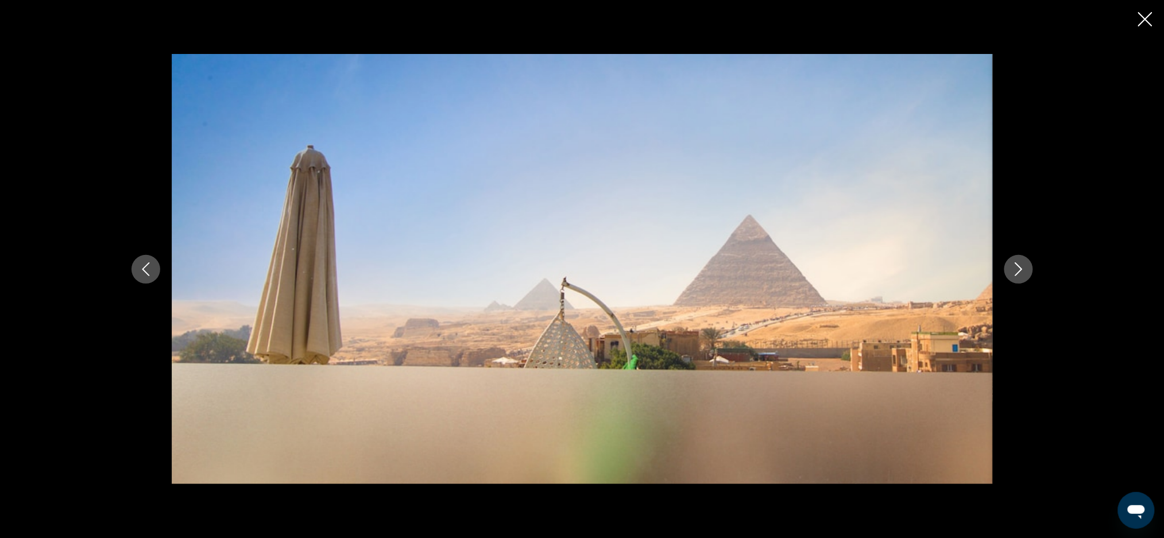
click at [142, 279] on button "Previous image" at bounding box center [146, 269] width 29 height 29
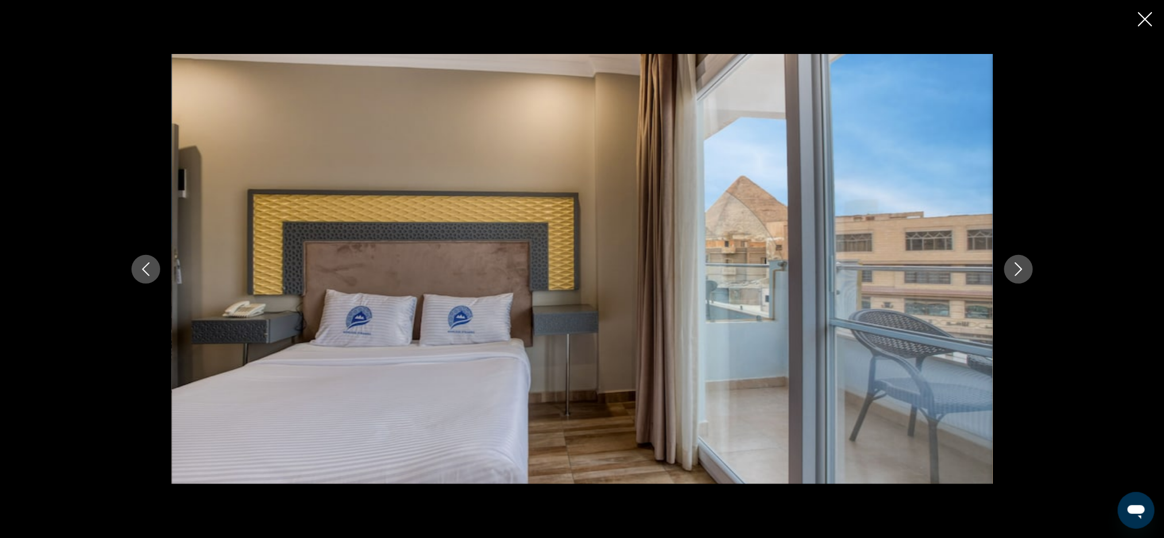
click at [141, 274] on icon "Previous image" at bounding box center [146, 269] width 14 height 14
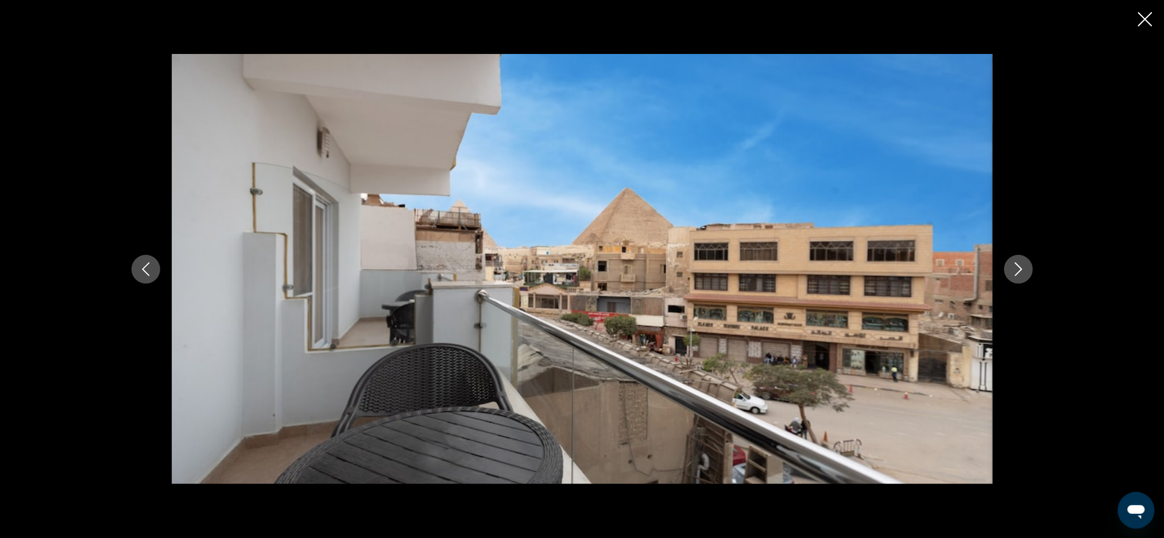
click at [144, 274] on icon "Previous image" at bounding box center [146, 269] width 14 height 14
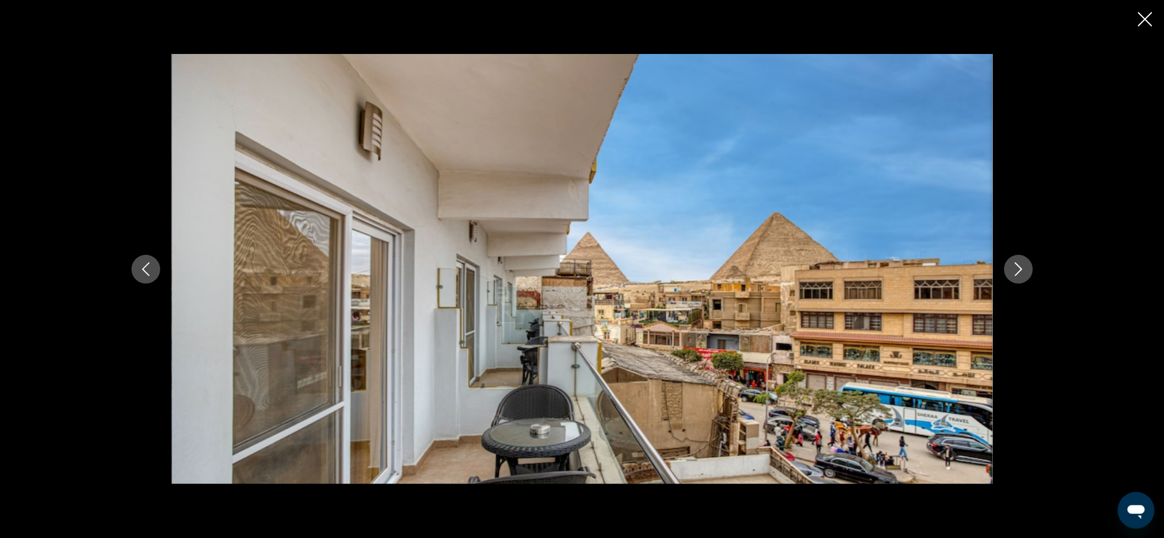
click at [142, 283] on button "Previous image" at bounding box center [146, 269] width 29 height 29
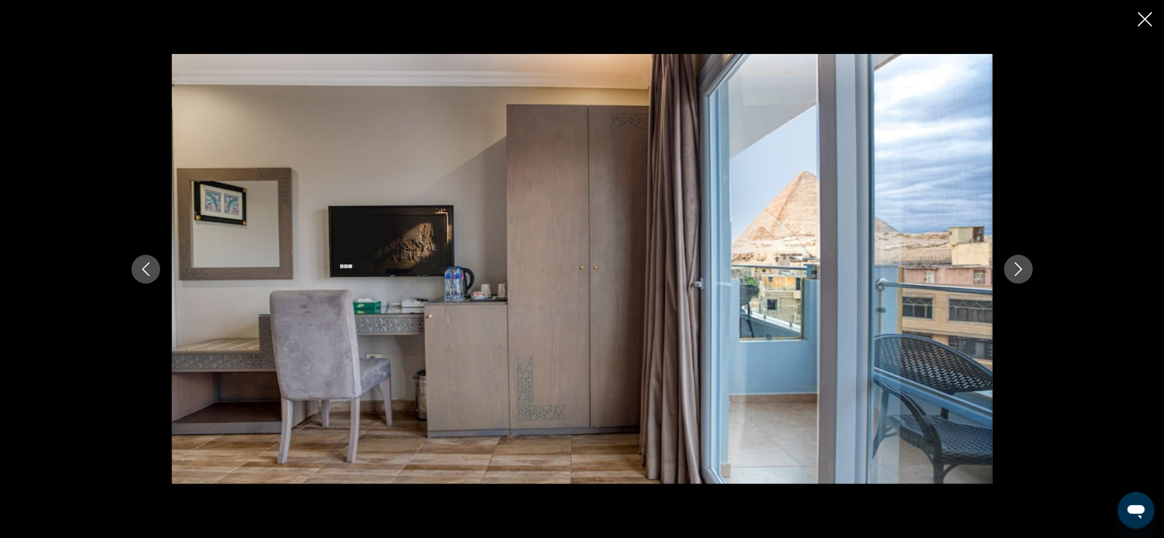
click at [141, 278] on button "Previous image" at bounding box center [146, 269] width 29 height 29
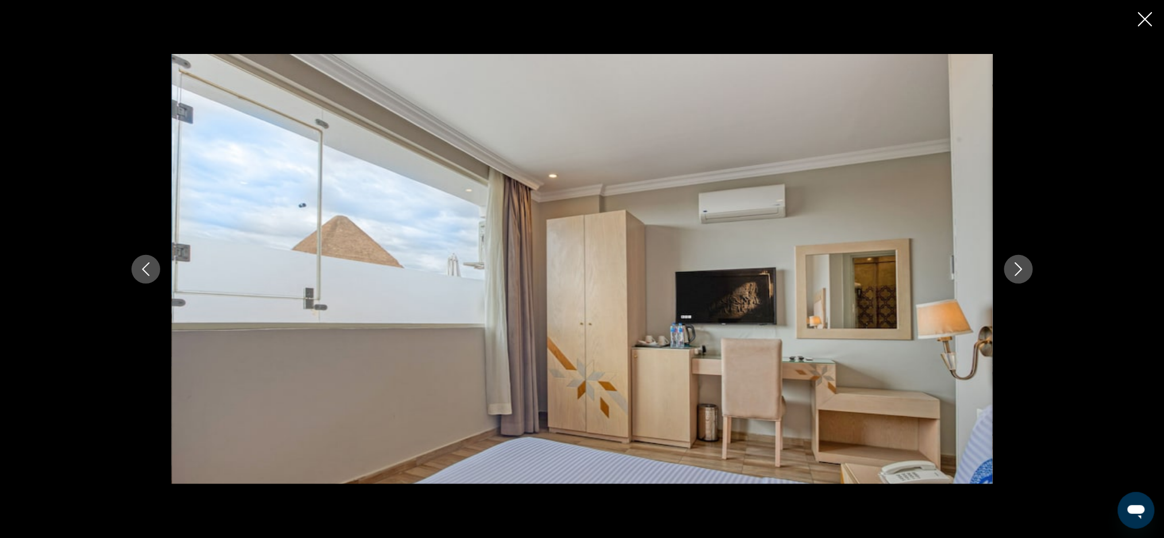
click at [144, 277] on button "Previous image" at bounding box center [146, 269] width 29 height 29
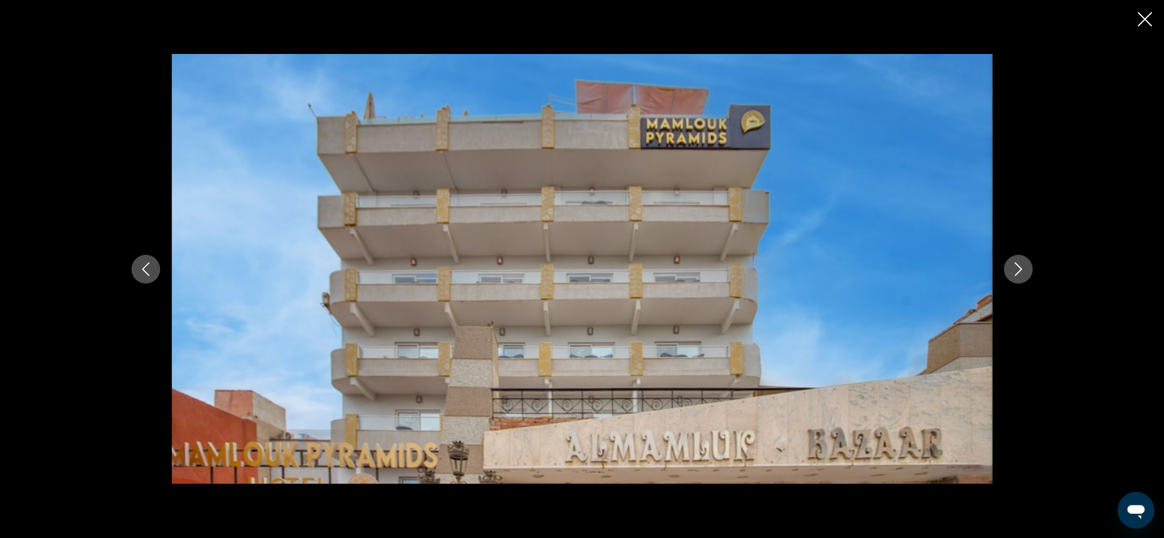
click at [136, 274] on button "Previous image" at bounding box center [146, 269] width 29 height 29
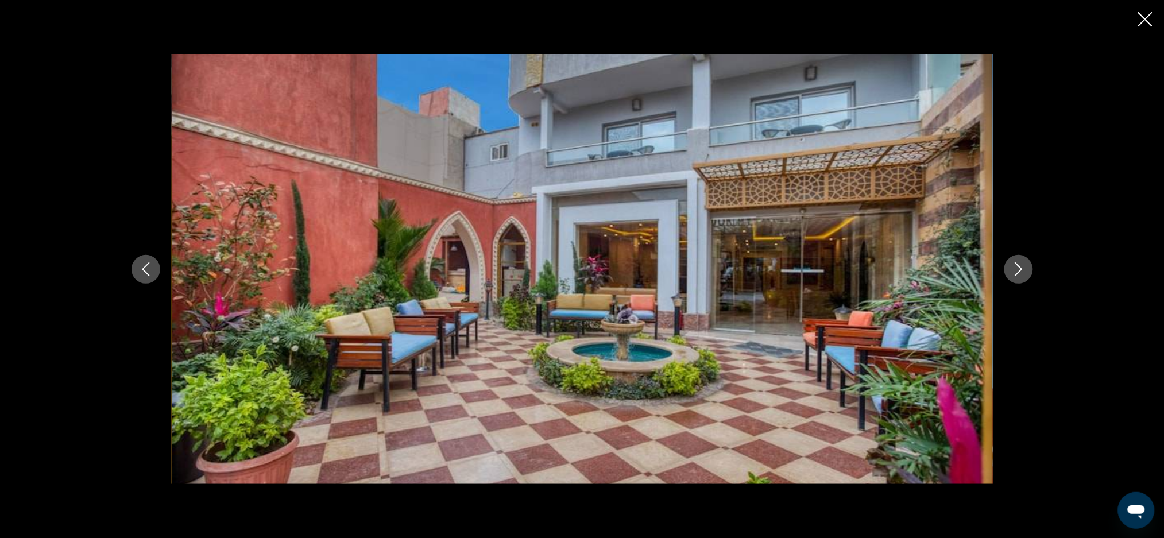
click at [143, 275] on icon "Previous image" at bounding box center [146, 269] width 14 height 14
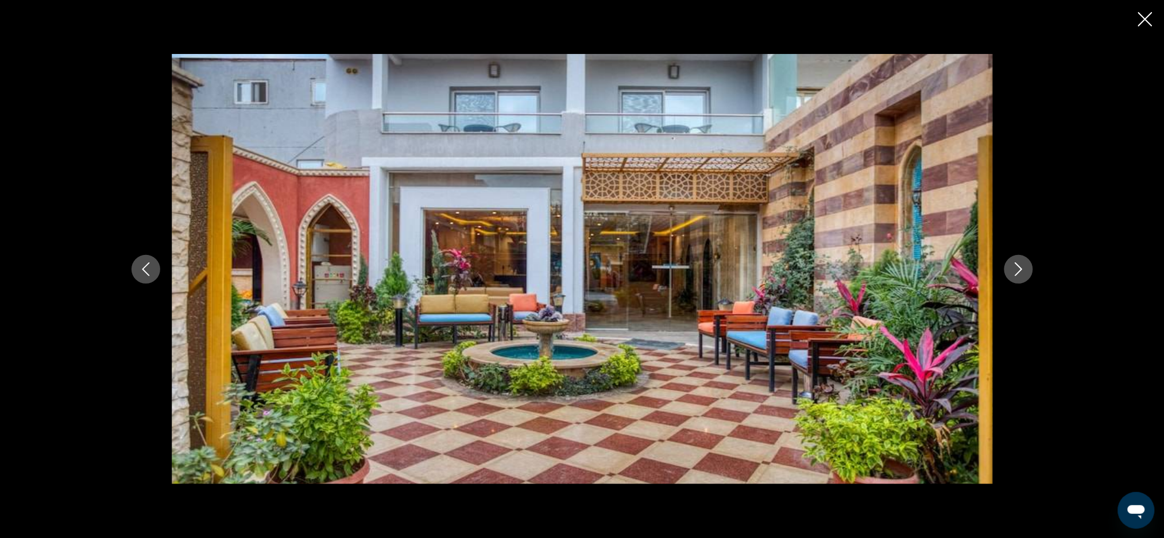
click at [143, 277] on button "Previous image" at bounding box center [146, 269] width 29 height 29
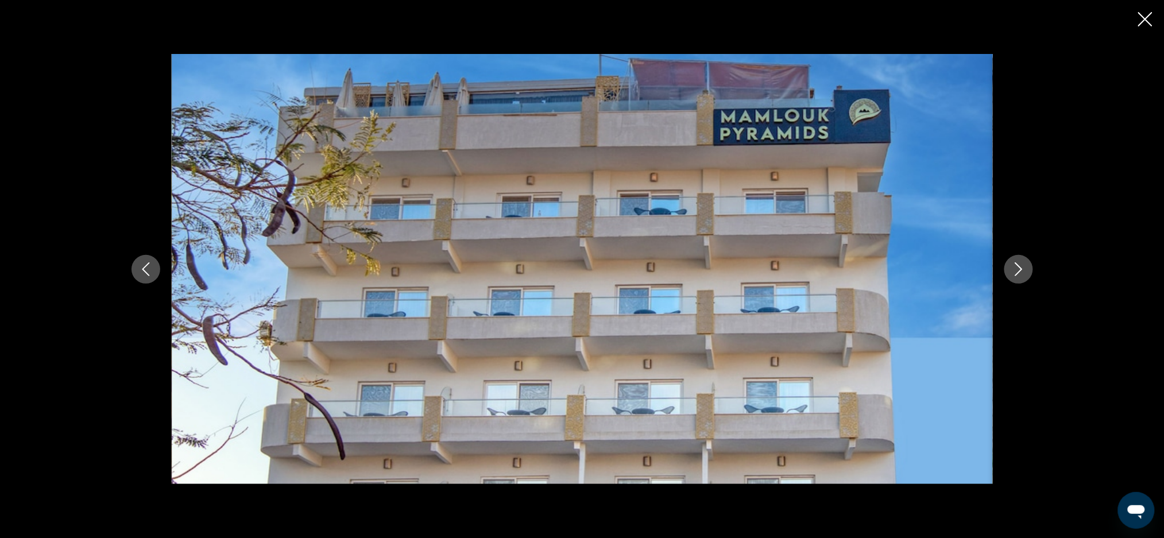
click at [135, 270] on button "Previous image" at bounding box center [146, 269] width 29 height 29
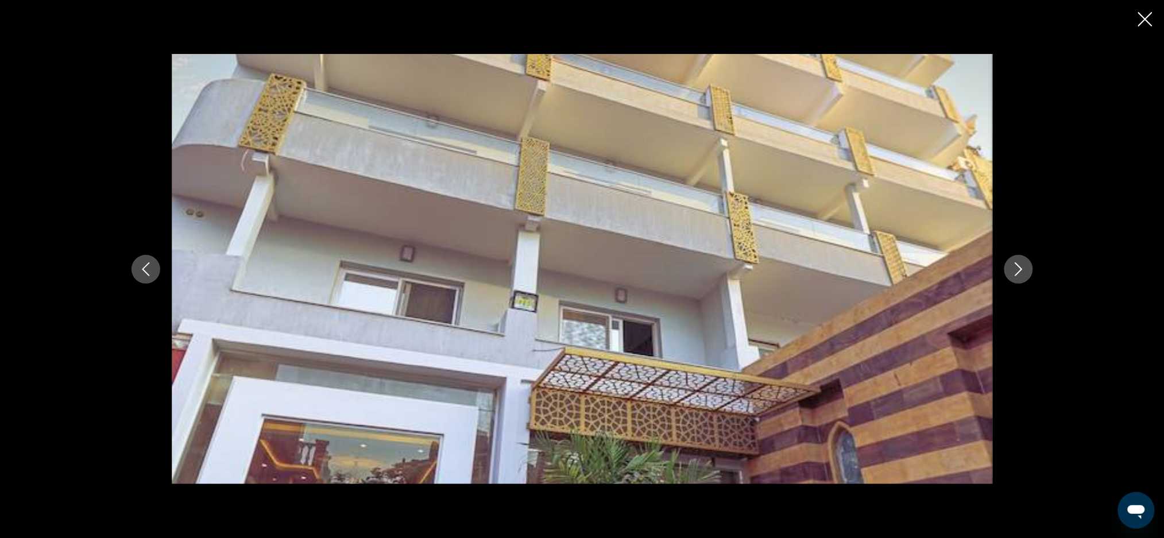
click at [150, 277] on button "Previous image" at bounding box center [146, 269] width 29 height 29
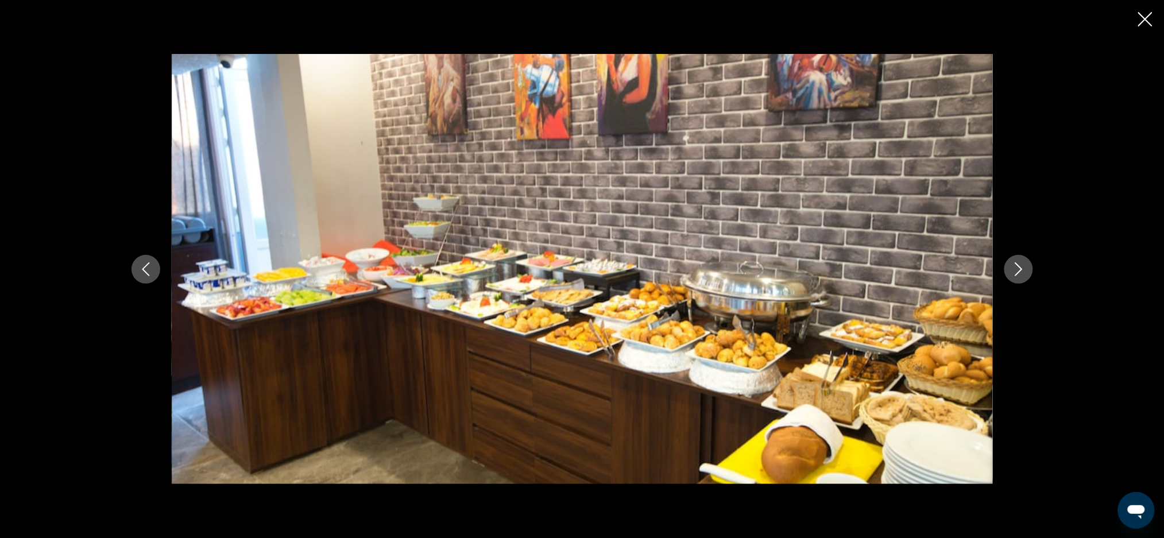
click at [142, 278] on button "Previous image" at bounding box center [146, 269] width 29 height 29
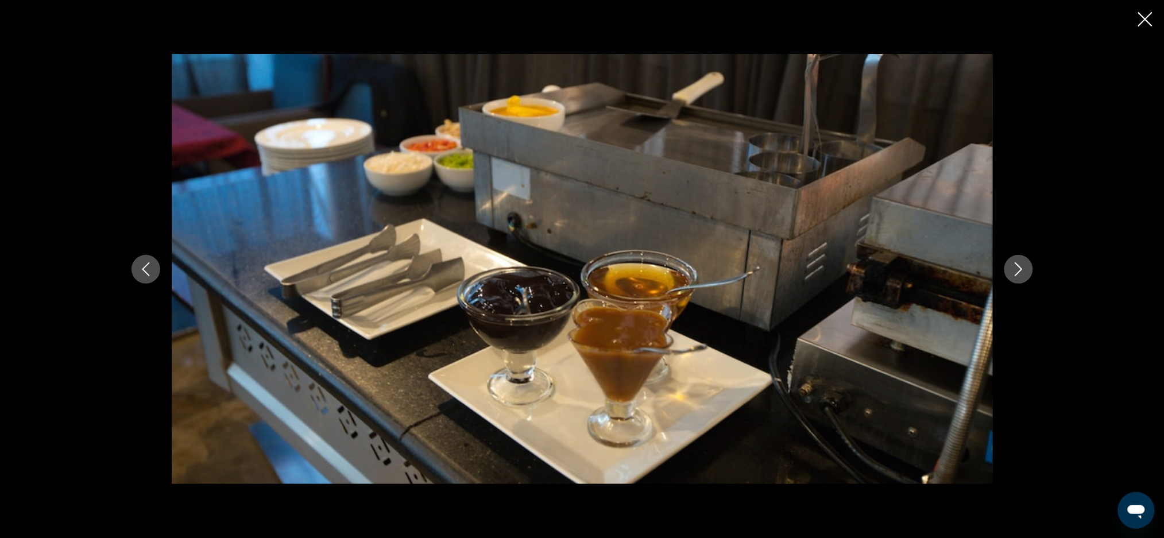
click at [149, 281] on button "Previous image" at bounding box center [146, 269] width 29 height 29
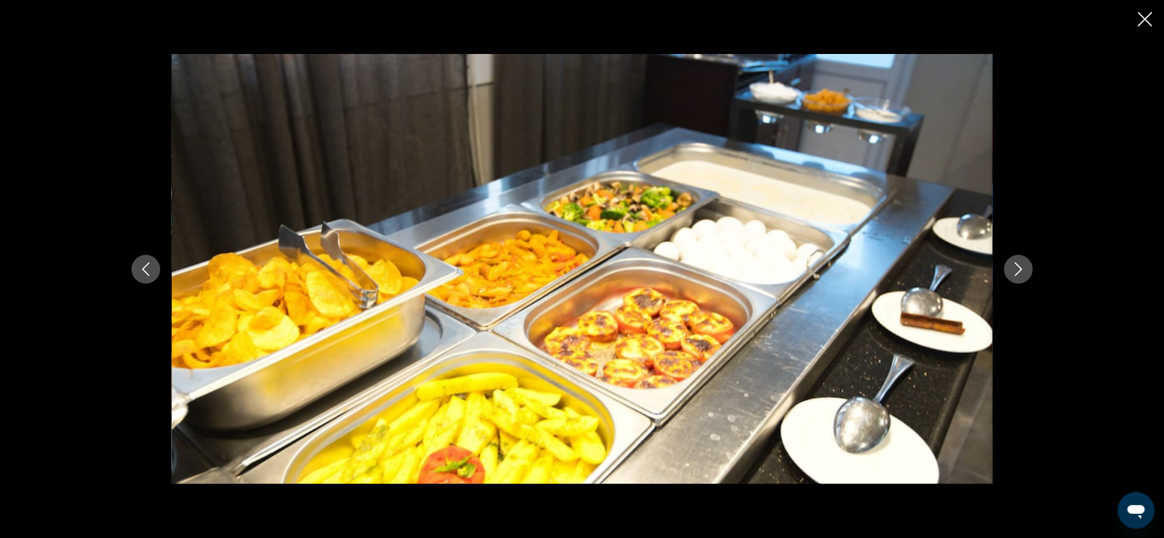
click at [142, 276] on icon "Previous image" at bounding box center [146, 269] width 14 height 14
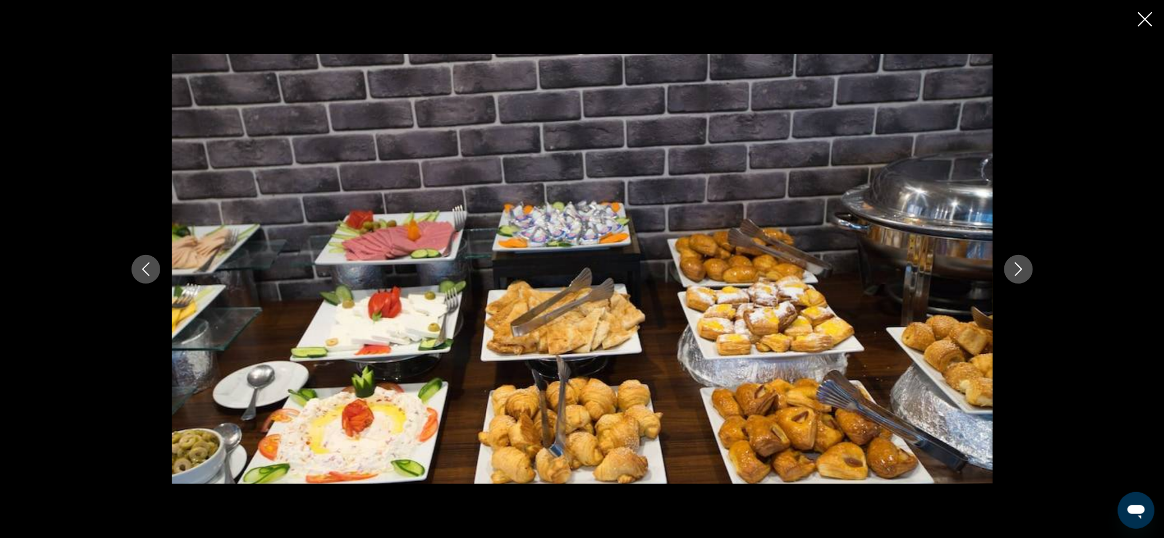
click at [145, 279] on button "Previous image" at bounding box center [146, 269] width 29 height 29
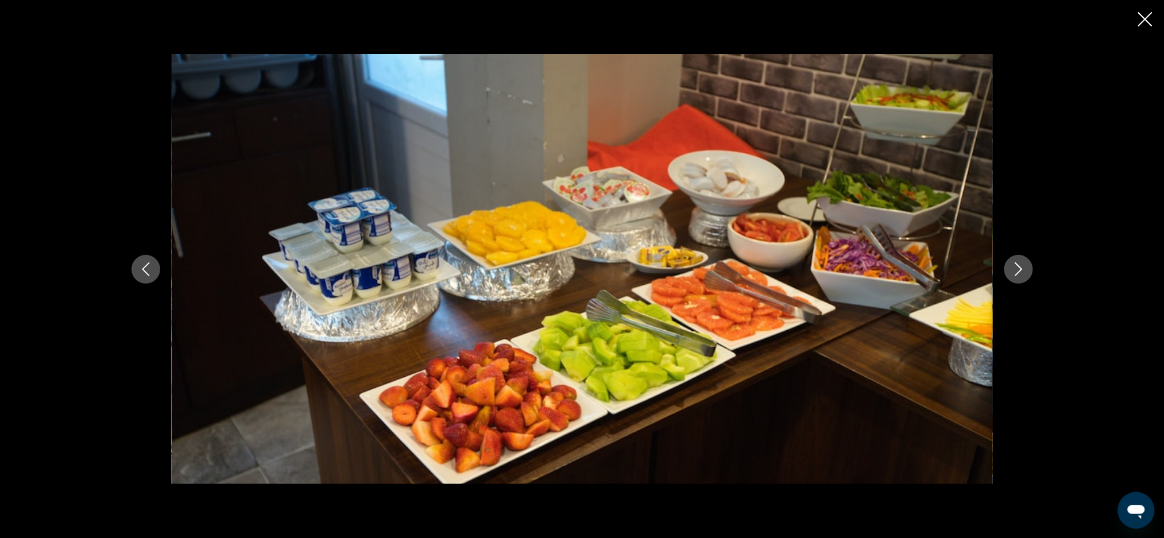
click at [144, 280] on button "Previous image" at bounding box center [146, 269] width 29 height 29
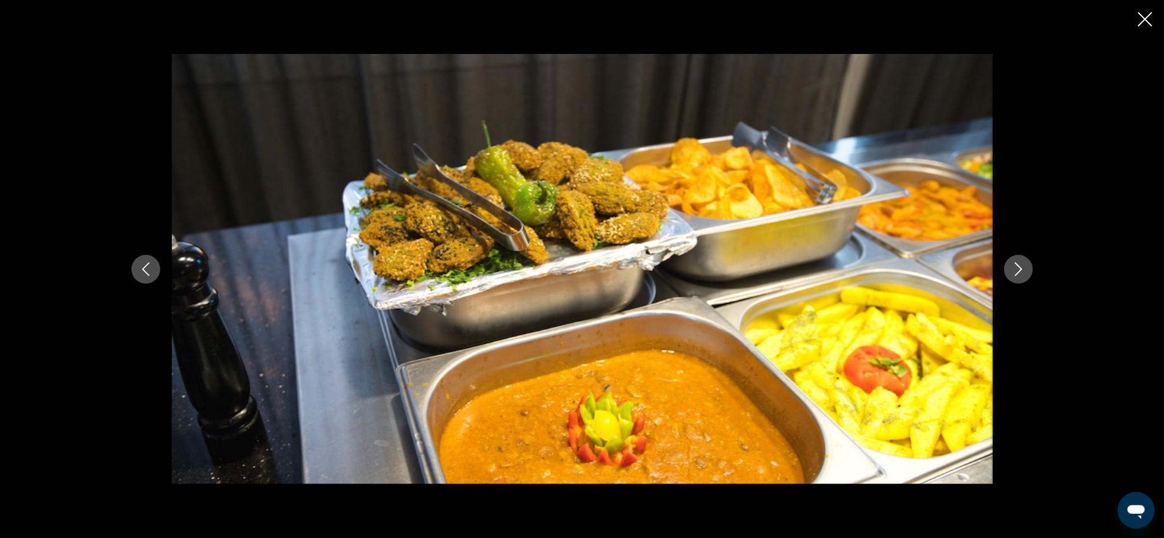
click at [147, 279] on button "Previous image" at bounding box center [146, 269] width 29 height 29
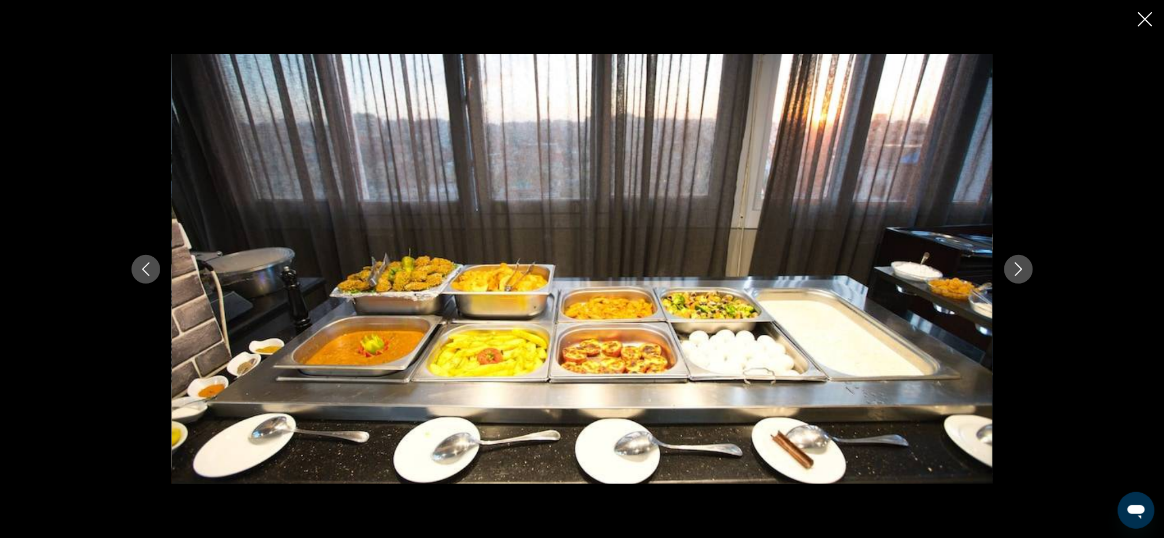
click at [140, 282] on button "Previous image" at bounding box center [146, 269] width 29 height 29
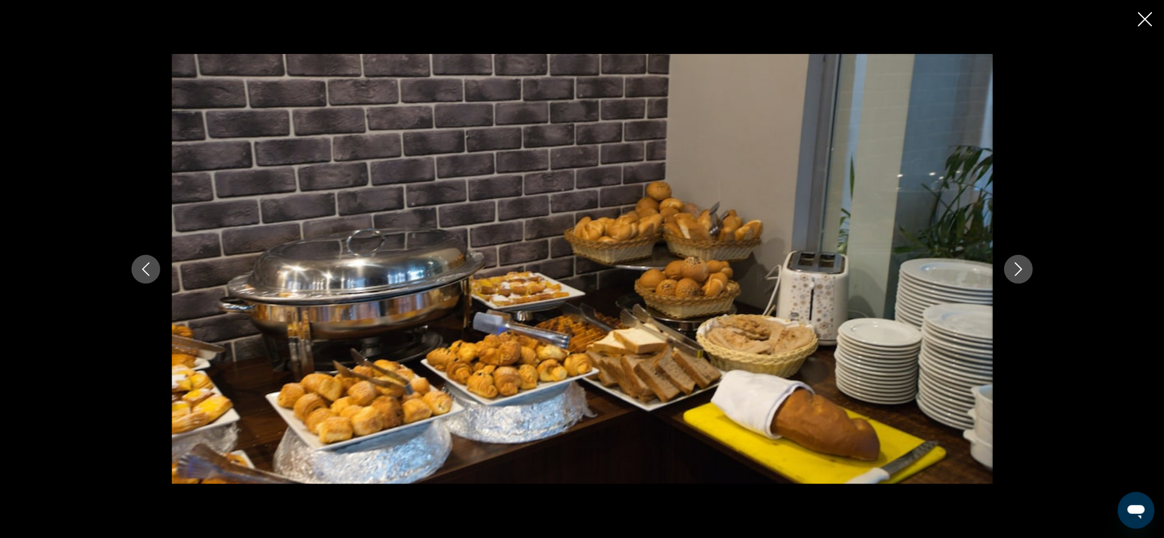
click at [149, 282] on button "Previous image" at bounding box center [146, 269] width 29 height 29
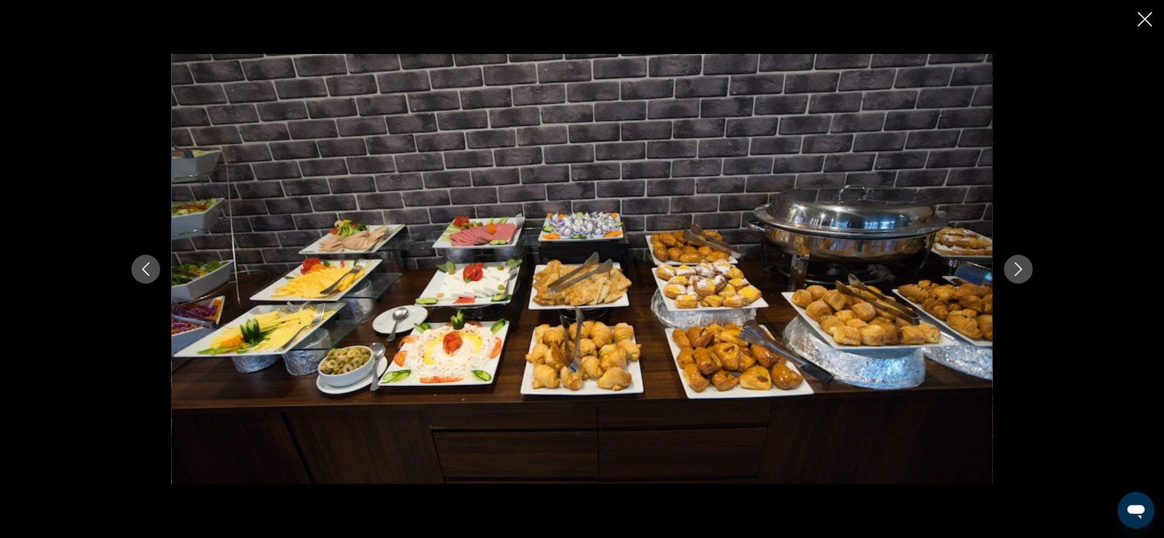
click at [150, 272] on icon "Previous image" at bounding box center [146, 269] width 14 height 14
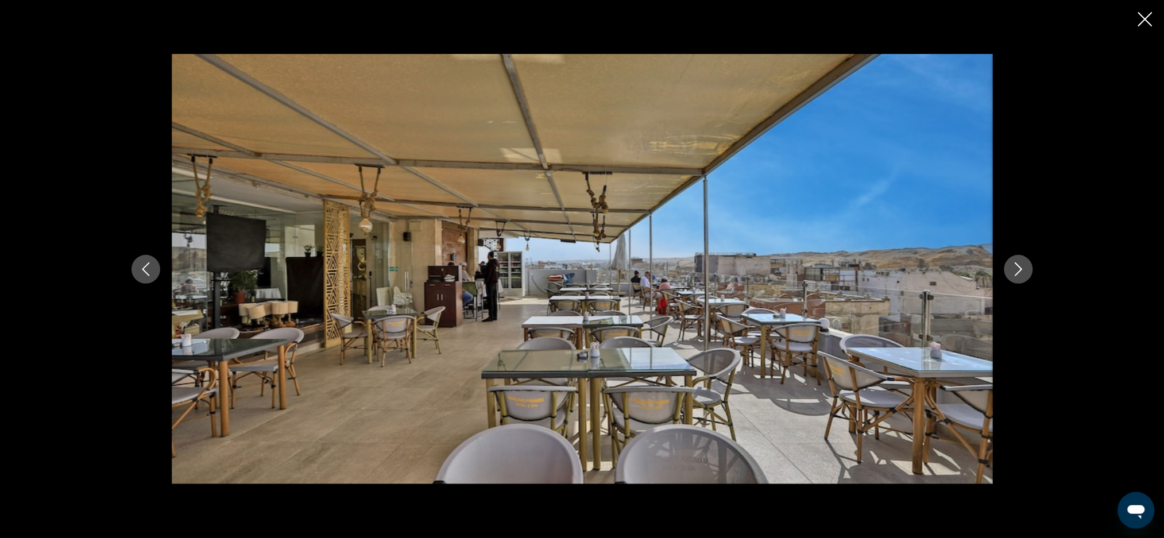
click at [133, 257] on div "Main content" at bounding box center [582, 269] width 925 height 431
click at [145, 265] on icon "Previous image" at bounding box center [146, 269] width 14 height 14
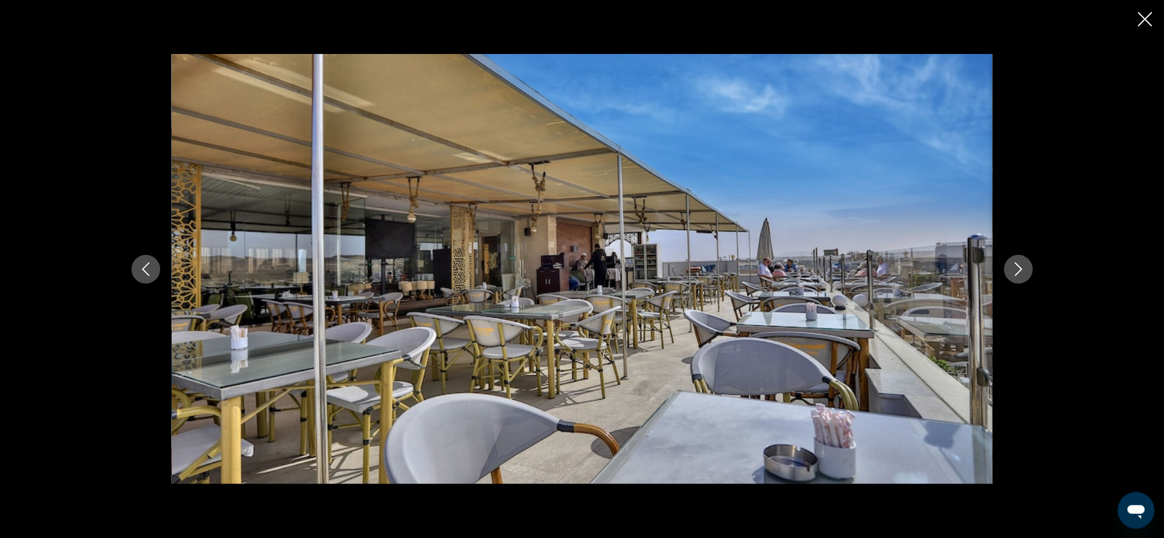
click at [149, 273] on icon "Previous image" at bounding box center [146, 269] width 14 height 14
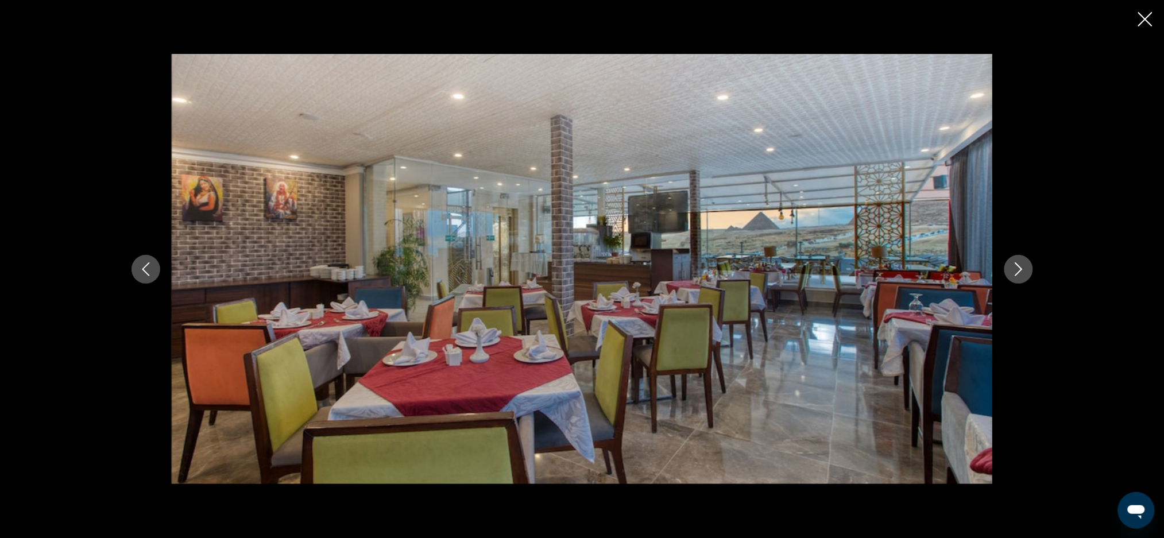
click at [144, 279] on button "Previous image" at bounding box center [146, 269] width 29 height 29
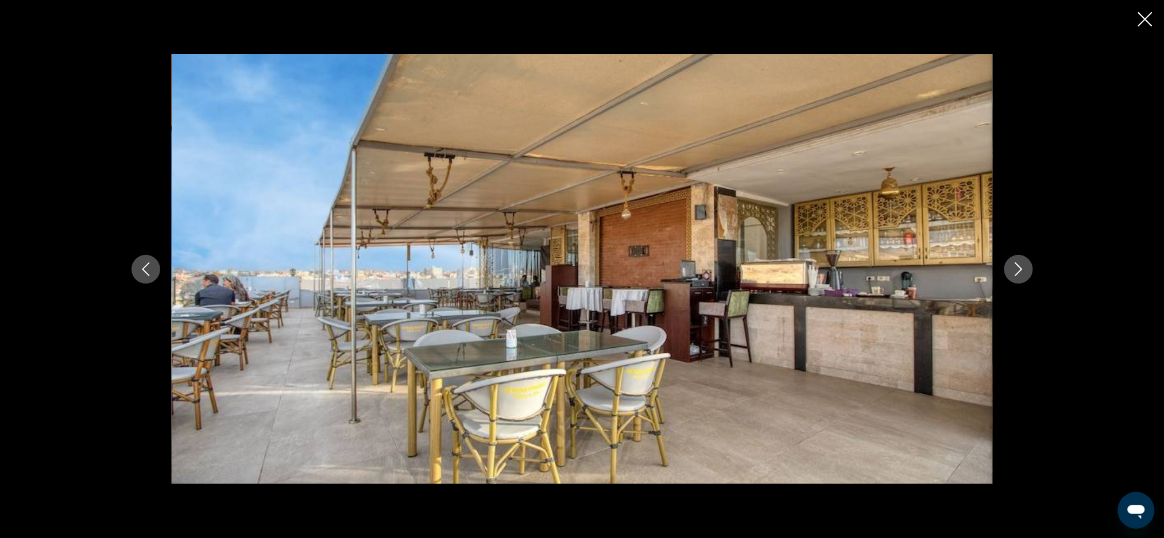
click at [147, 281] on button "Previous image" at bounding box center [146, 269] width 29 height 29
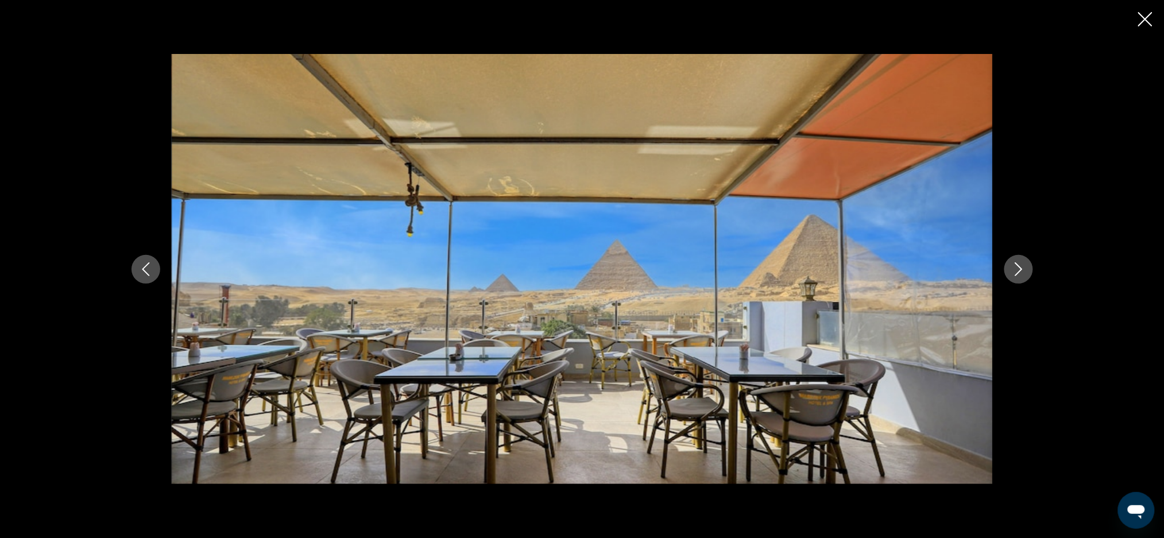
click at [140, 278] on button "Previous image" at bounding box center [146, 269] width 29 height 29
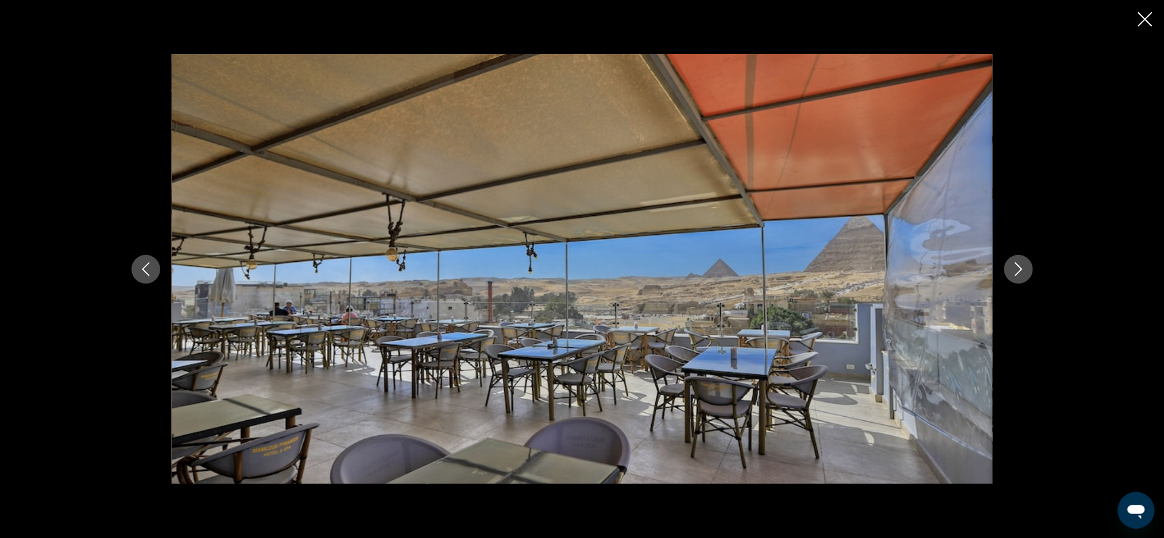
click at [143, 276] on icon "Previous image" at bounding box center [146, 269] width 14 height 14
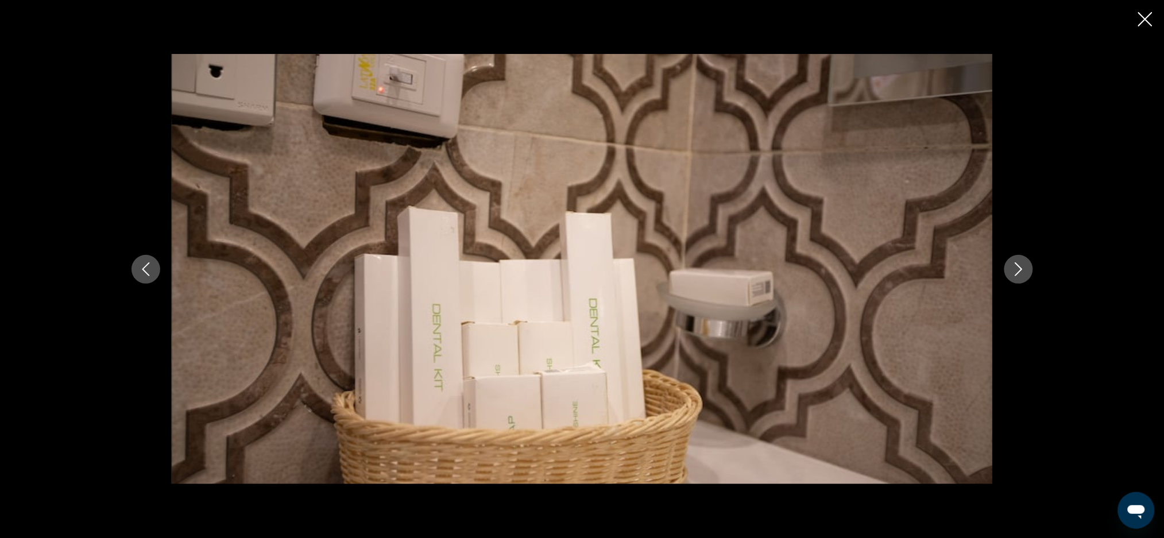
click at [155, 280] on div "Main content" at bounding box center [582, 269] width 925 height 431
click at [145, 271] on icon "Previous image" at bounding box center [146, 269] width 14 height 14
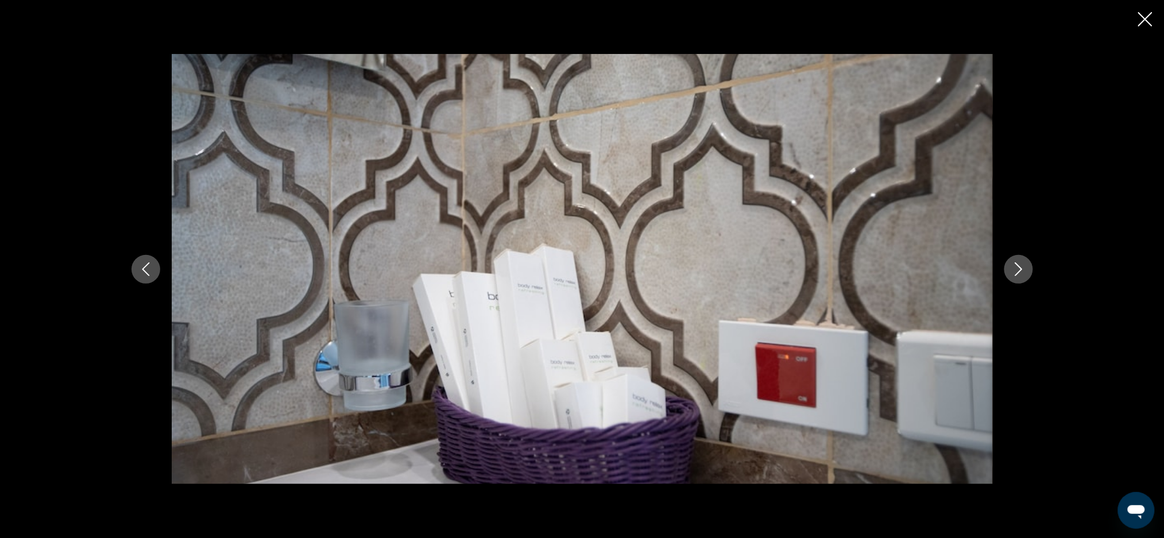
click at [143, 271] on icon "Previous image" at bounding box center [146, 269] width 14 height 14
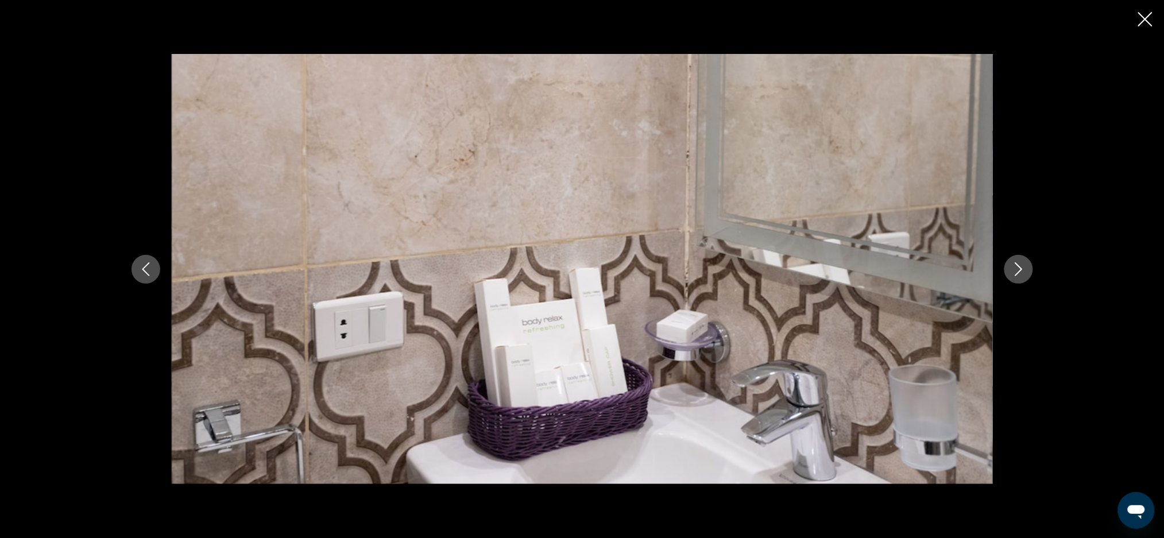
click at [142, 276] on button "Previous image" at bounding box center [146, 269] width 29 height 29
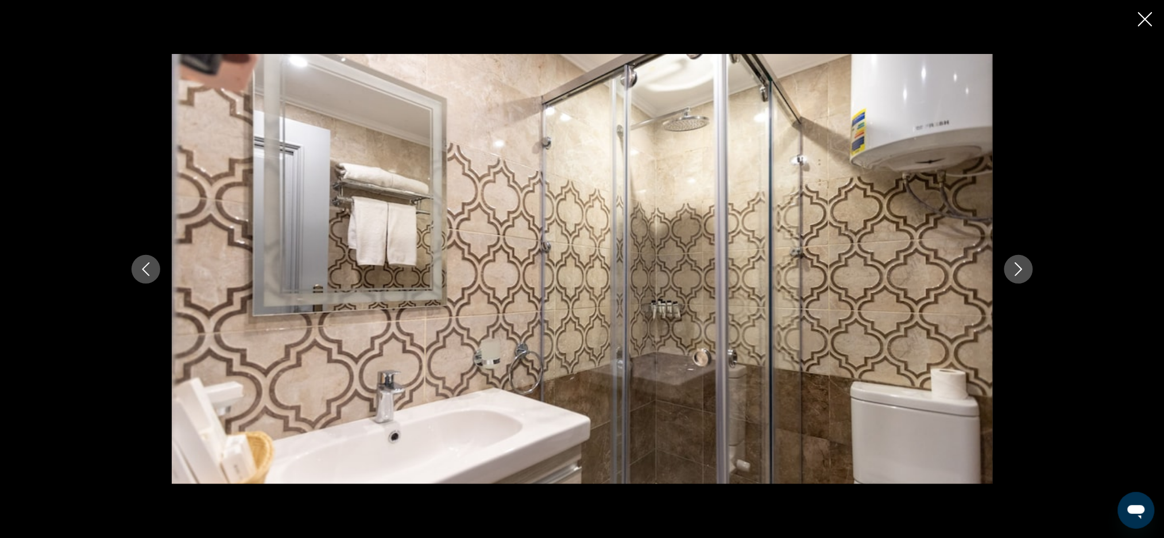
click at [143, 271] on icon "Previous image" at bounding box center [146, 269] width 14 height 14
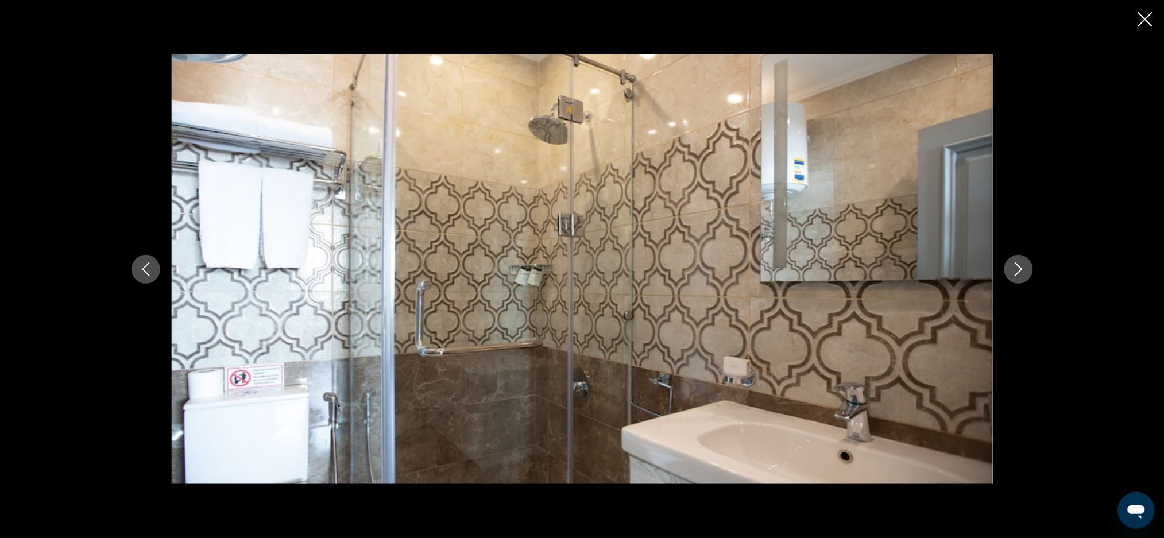
click at [148, 281] on button "Previous image" at bounding box center [146, 269] width 29 height 29
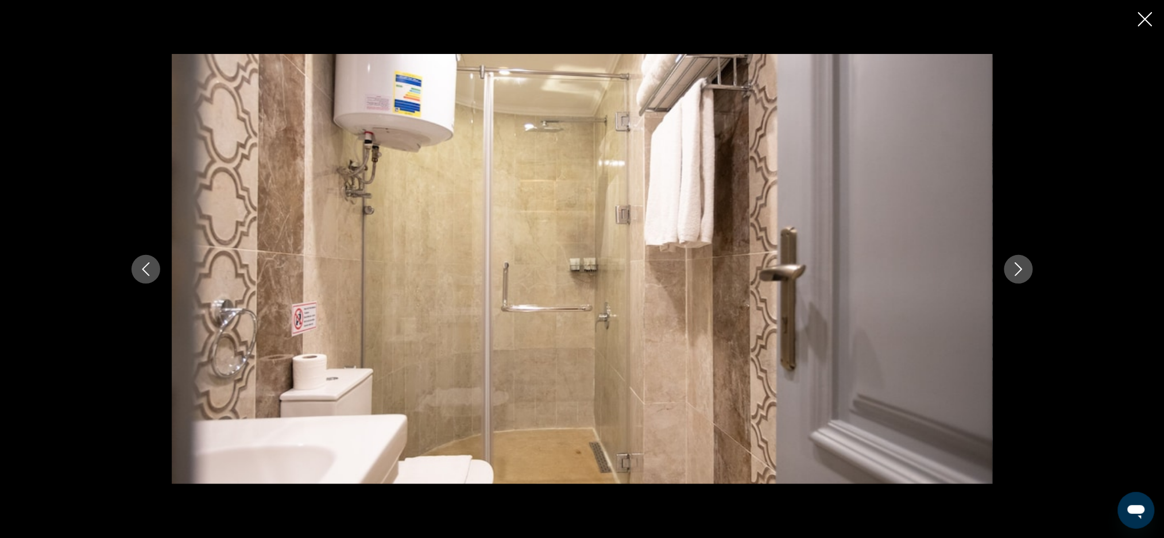
click at [157, 279] on div "Main content" at bounding box center [582, 269] width 925 height 431
click at [142, 272] on icon "Previous image" at bounding box center [146, 269] width 14 height 14
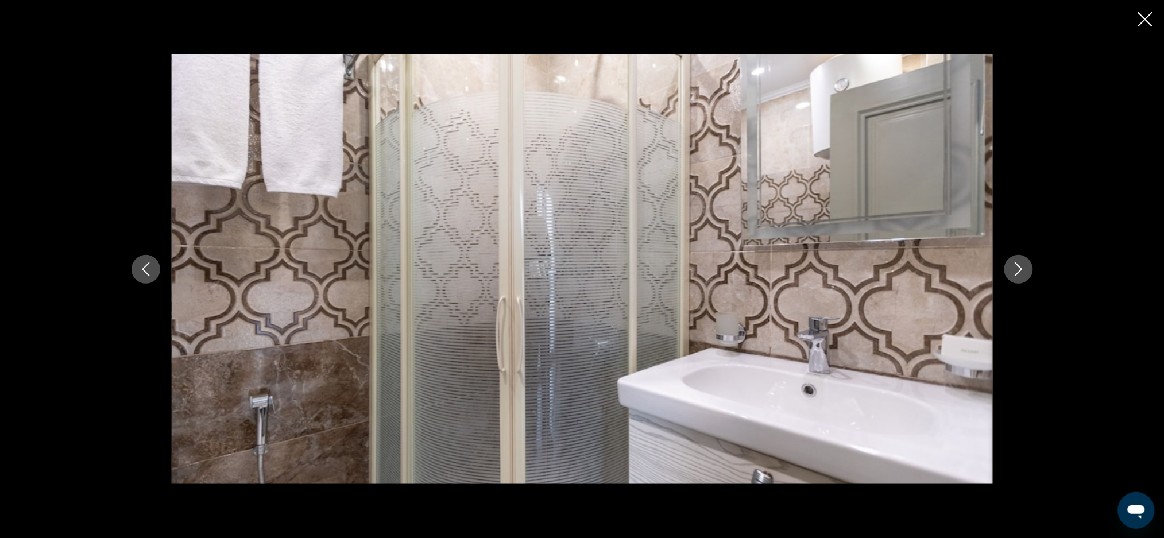
click at [138, 264] on button "Previous image" at bounding box center [146, 269] width 29 height 29
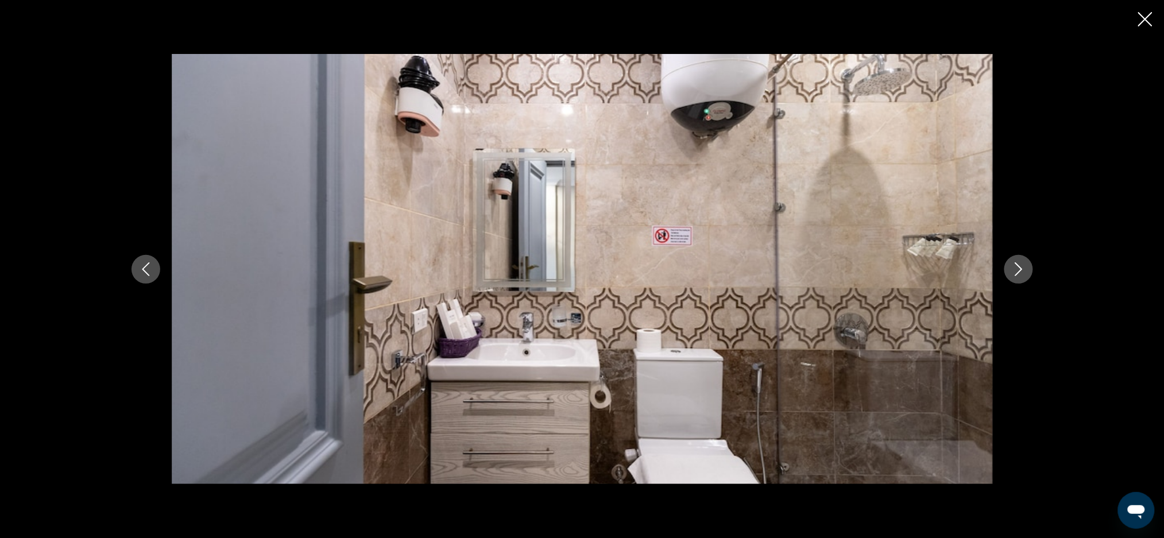
click at [148, 280] on button "Previous image" at bounding box center [146, 269] width 29 height 29
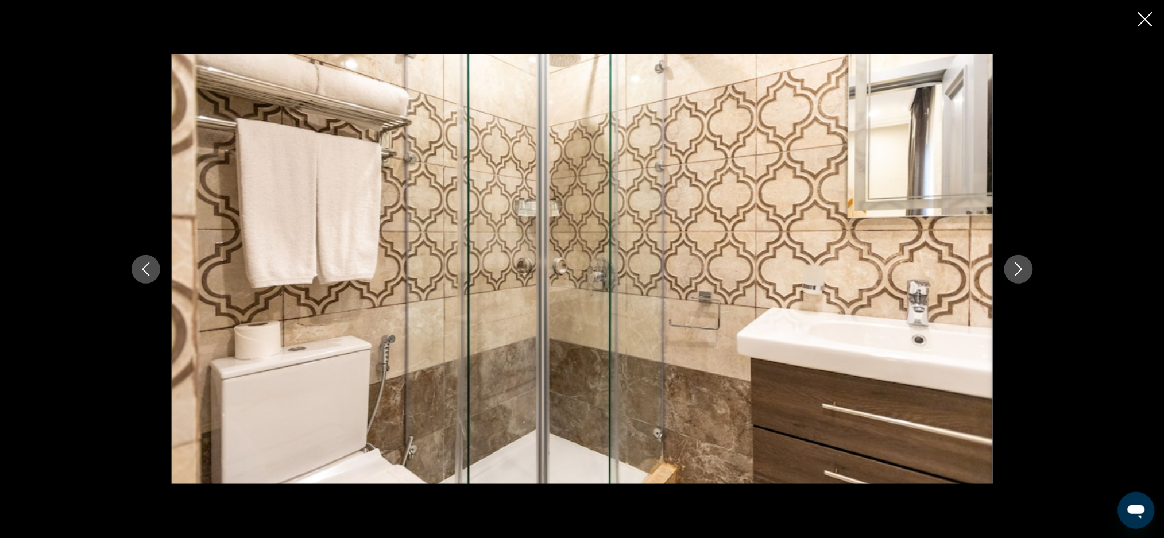
click at [141, 261] on button "Previous image" at bounding box center [146, 269] width 29 height 29
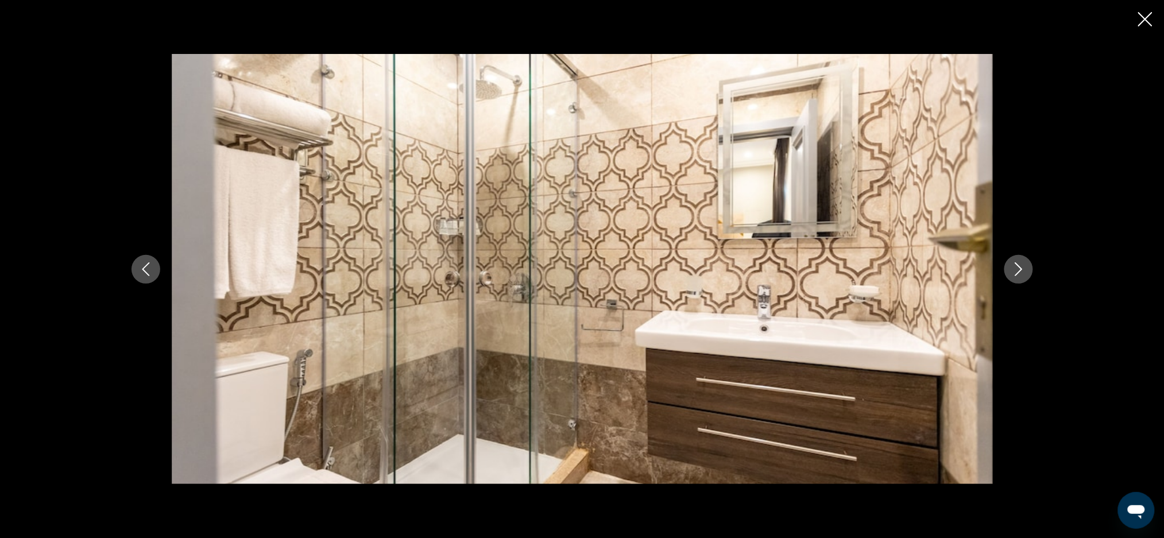
click at [140, 271] on icon "Previous image" at bounding box center [146, 269] width 14 height 14
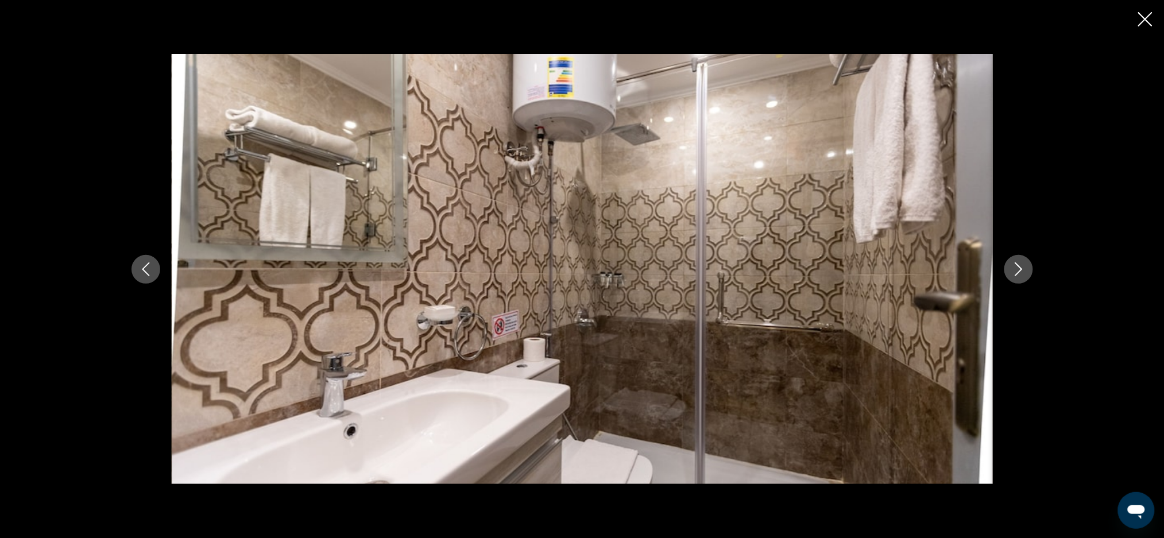
click at [136, 279] on button "Previous image" at bounding box center [146, 269] width 29 height 29
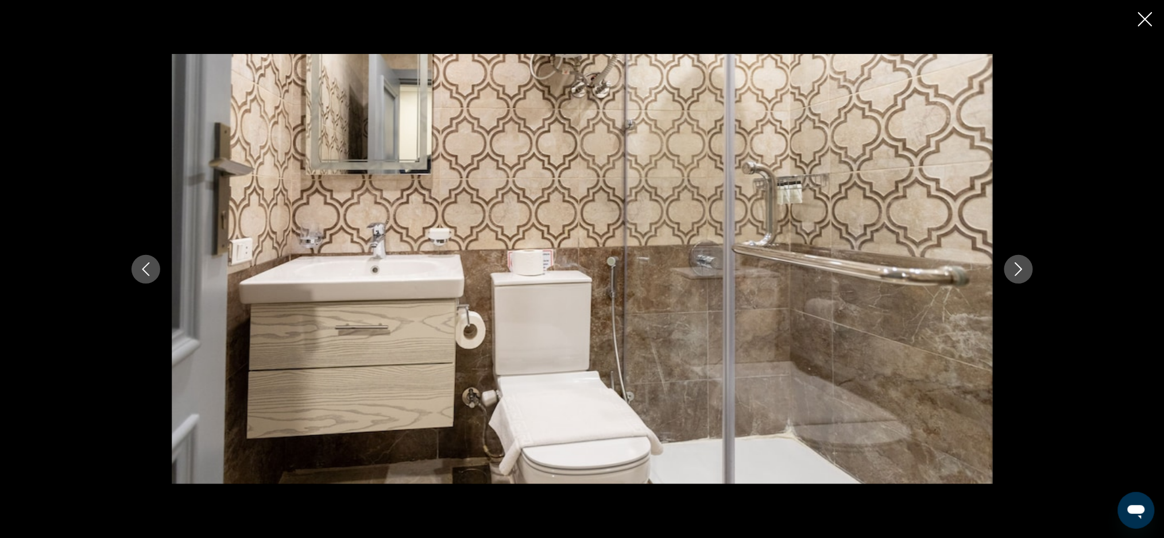
click at [1142, 28] on button "Close slideshow" at bounding box center [1145, 20] width 14 height 18
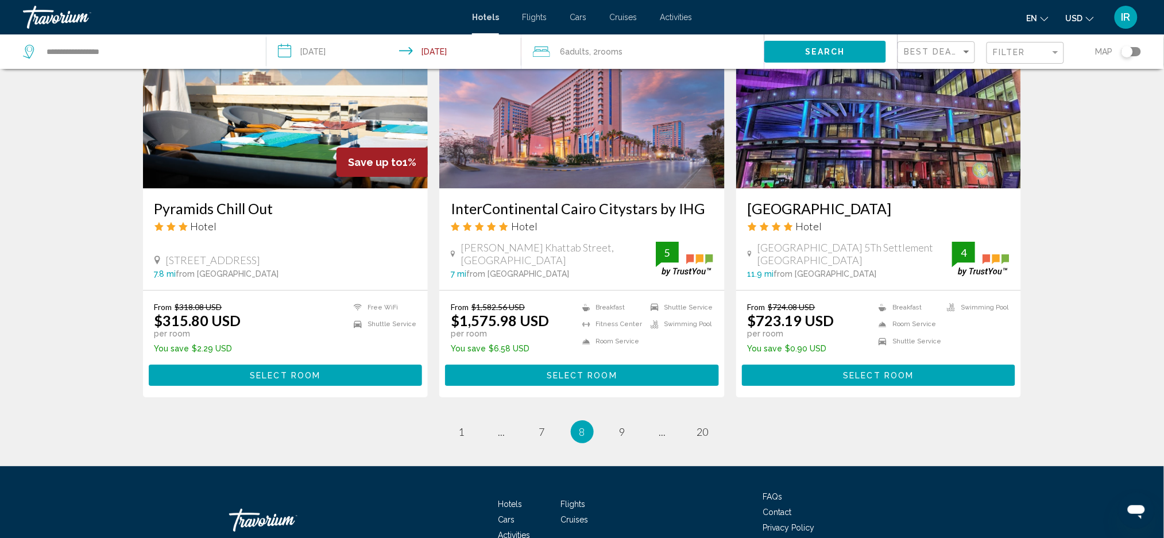
scroll to position [1407, 0]
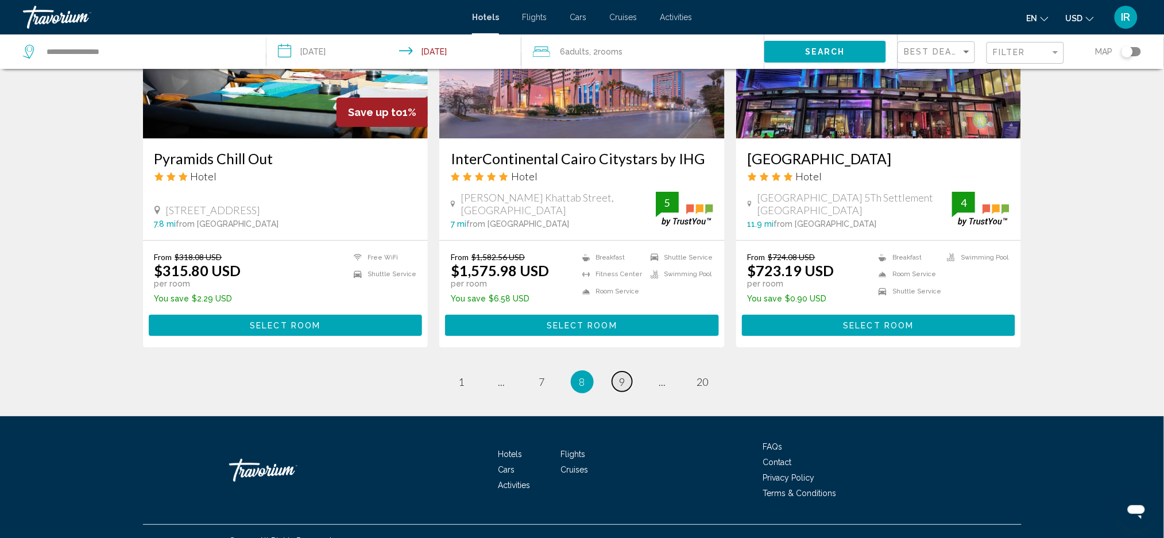
click at [630, 372] on link "page 9" at bounding box center [622, 382] width 20 height 20
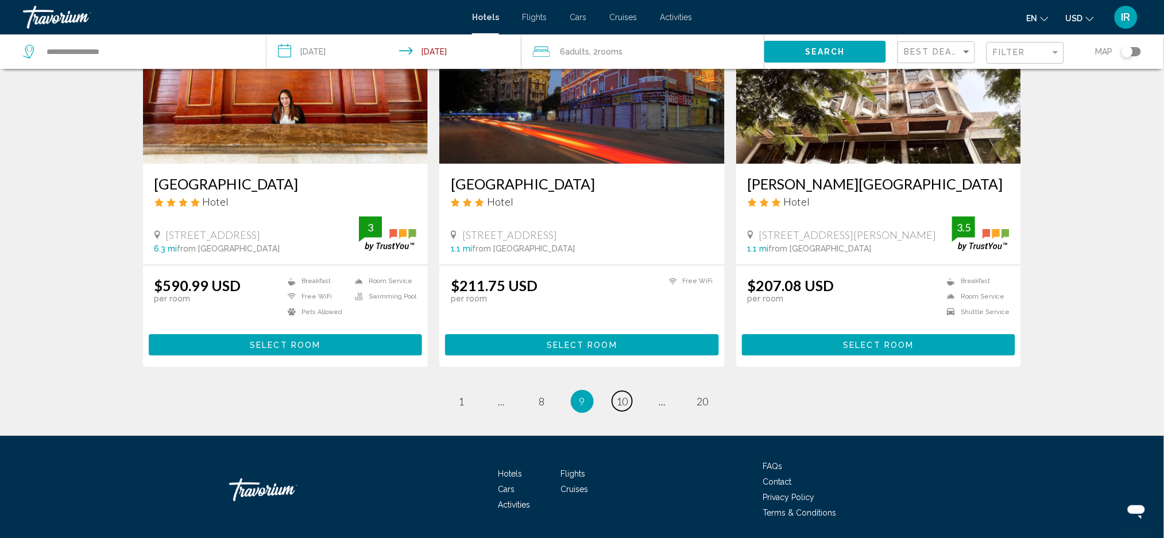
scroll to position [1373, 0]
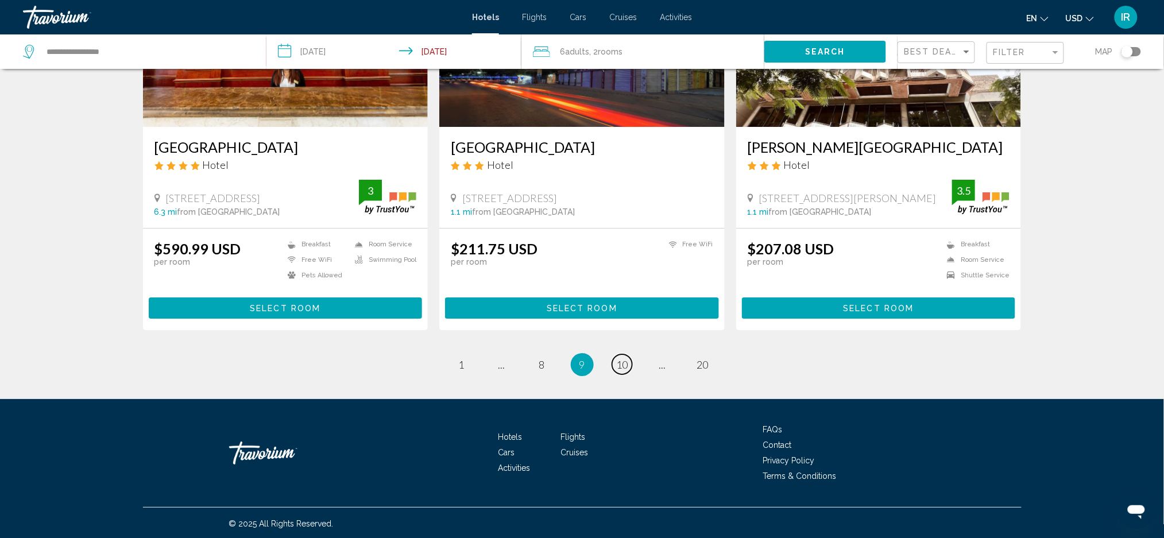
click at [628, 371] on link "page 10" at bounding box center [622, 364] width 20 height 20
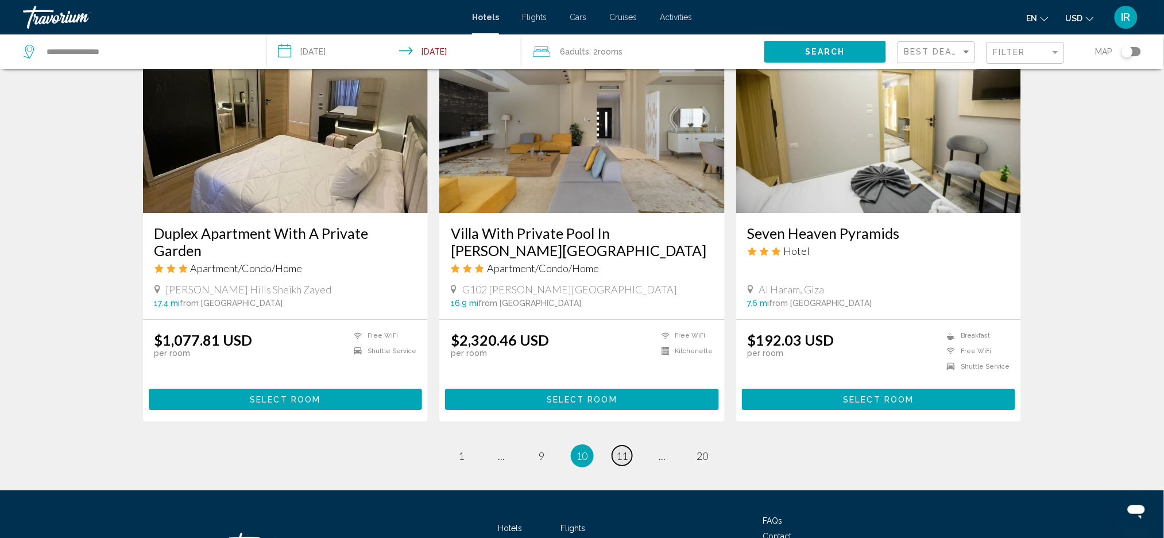
scroll to position [1373, 0]
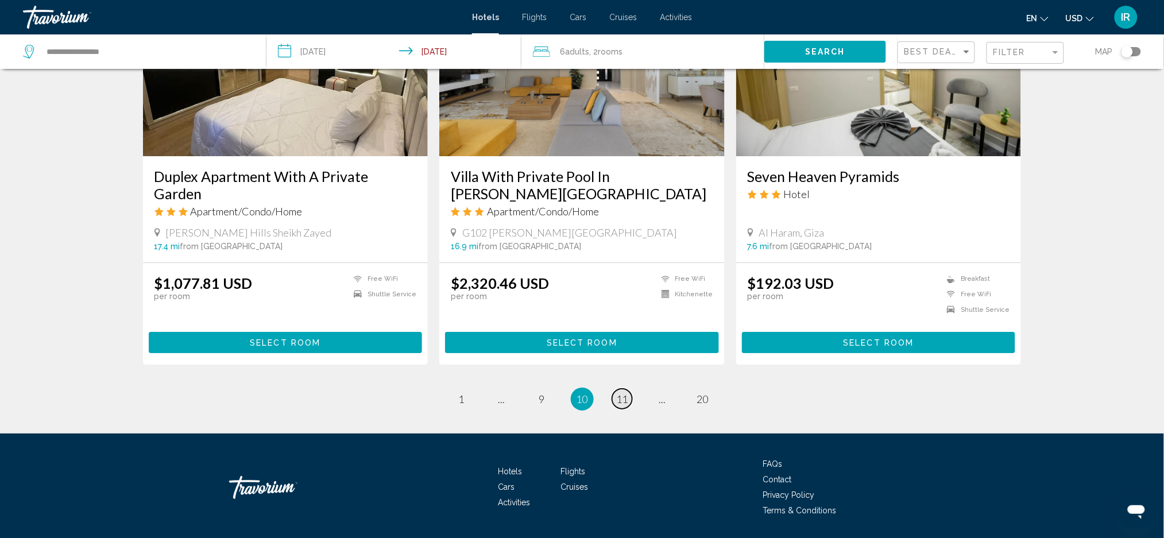
click at [624, 393] on span "11" at bounding box center [622, 399] width 11 height 13
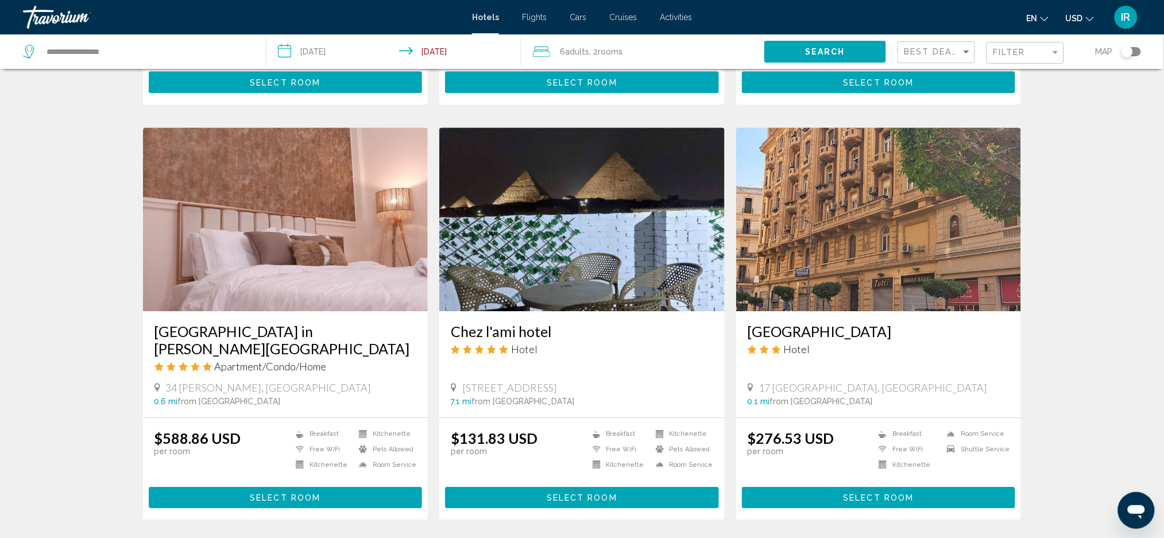
scroll to position [1218, 0]
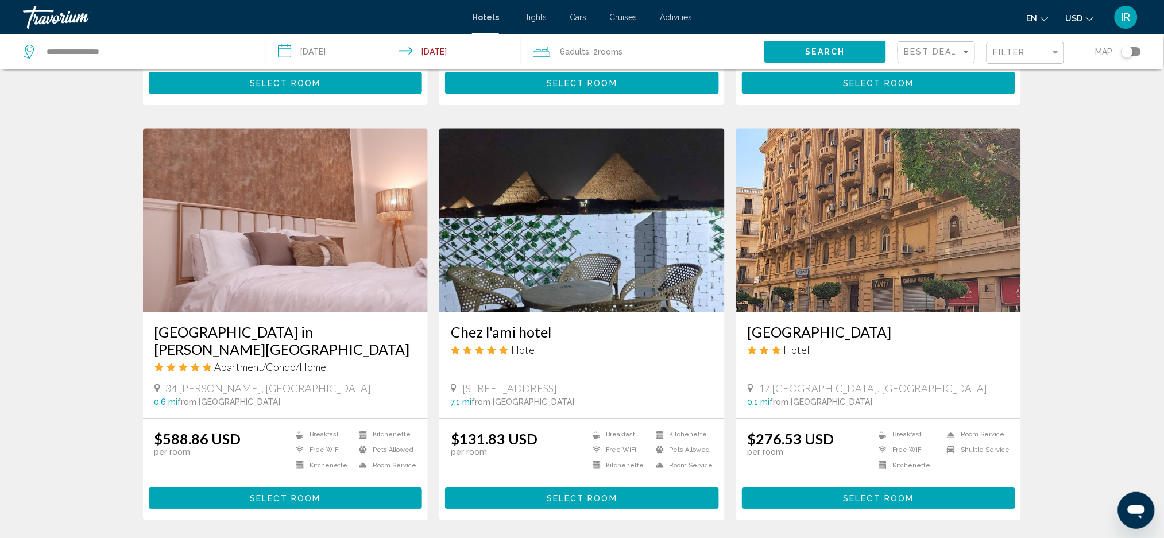
click at [227, 267] on img "Main content" at bounding box center [285, 220] width 285 height 184
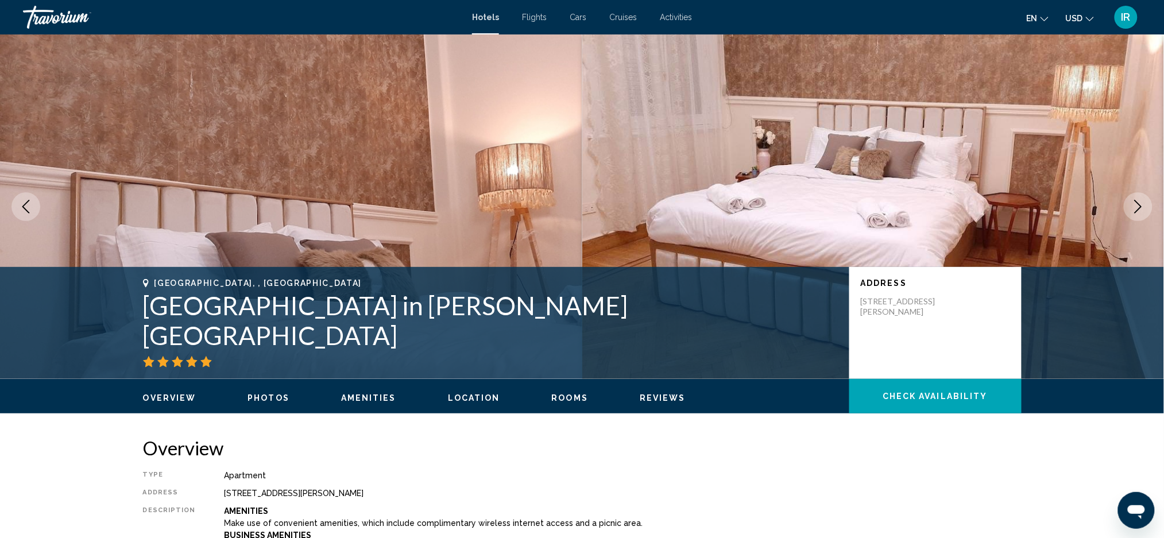
click at [29, 210] on icon "Previous image" at bounding box center [26, 207] width 14 height 14
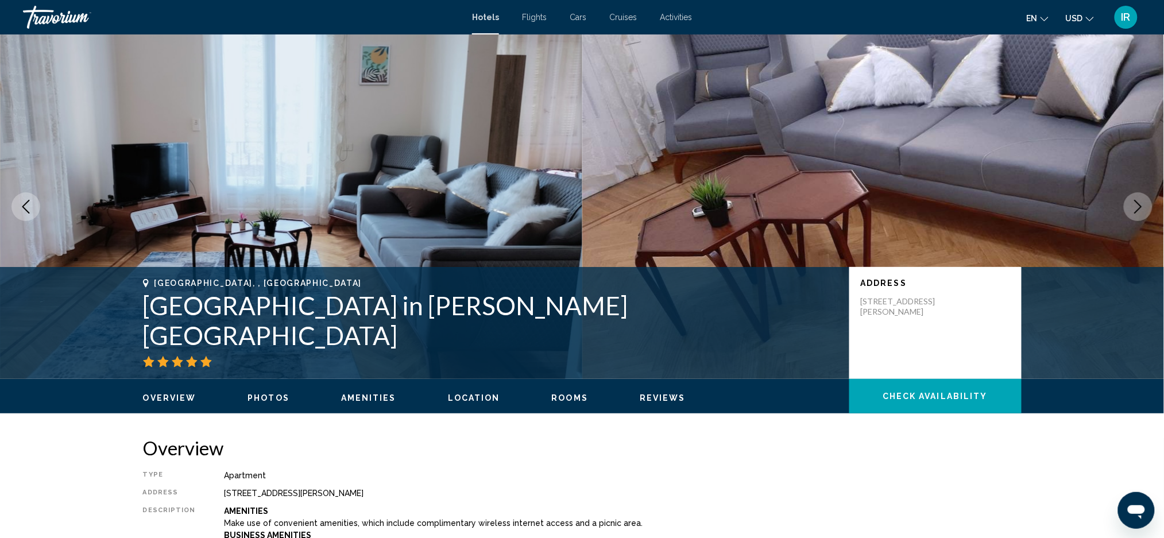
click at [21, 201] on icon "Previous image" at bounding box center [26, 207] width 14 height 14
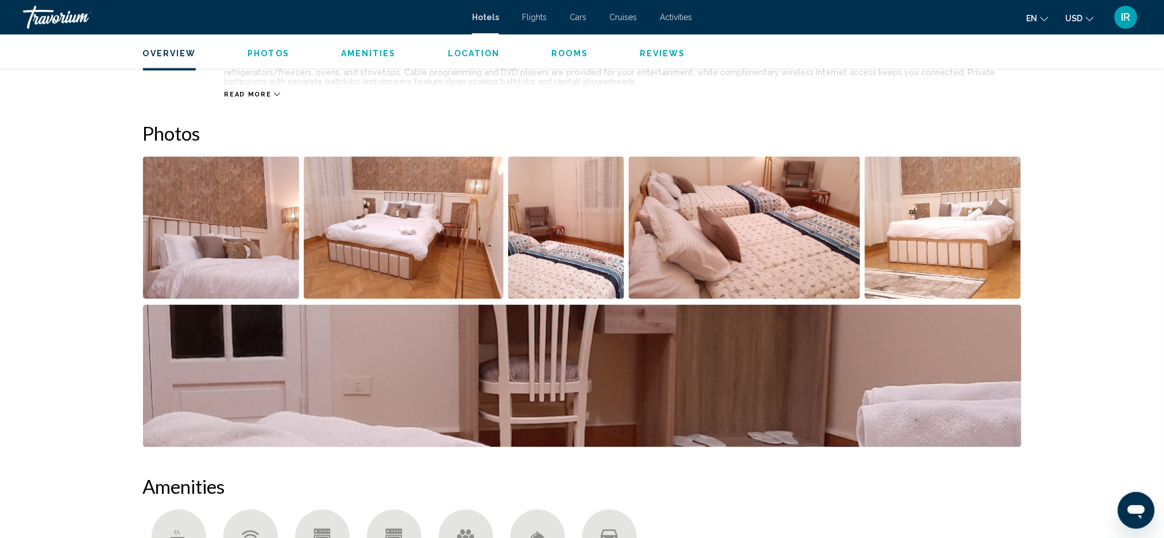
scroll to position [497, 0]
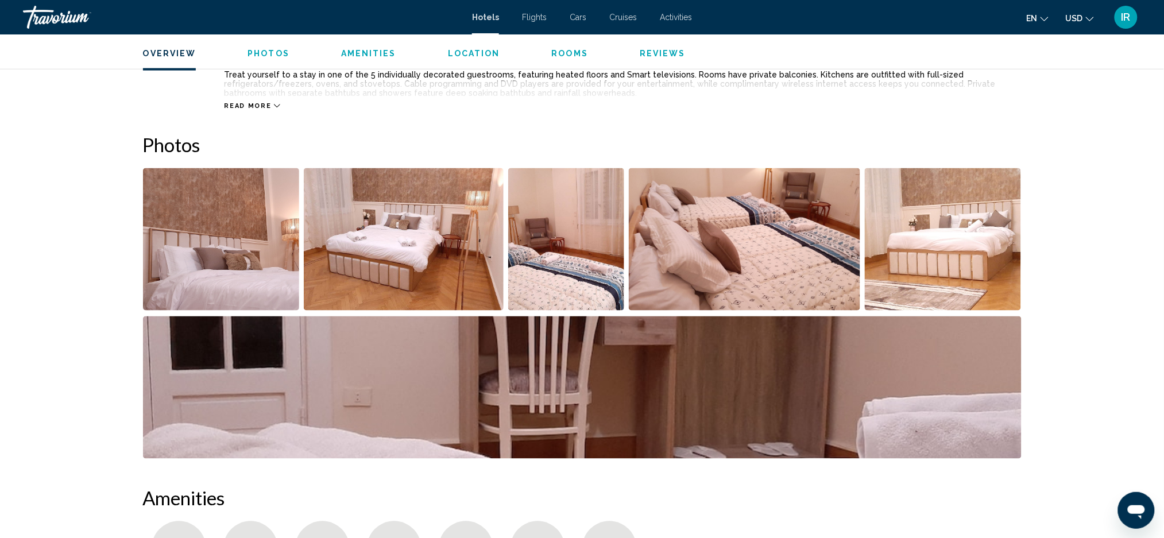
click at [183, 283] on img "Open full-screen image slider" at bounding box center [221, 239] width 157 height 142
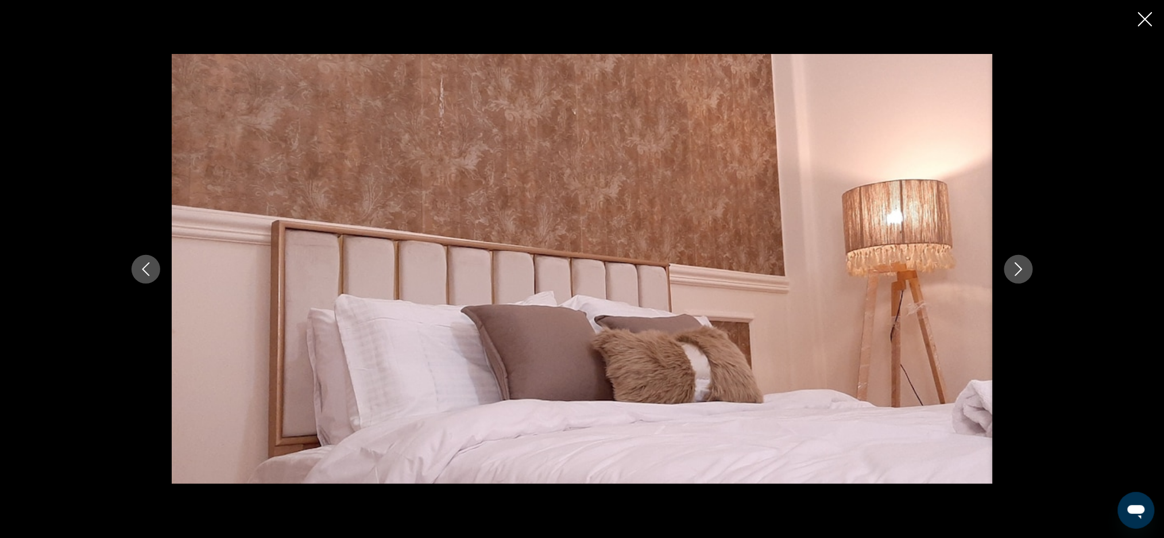
click at [156, 280] on div "Main content" at bounding box center [582, 269] width 925 height 431
click at [149, 270] on icon "Previous image" at bounding box center [146, 269] width 14 height 14
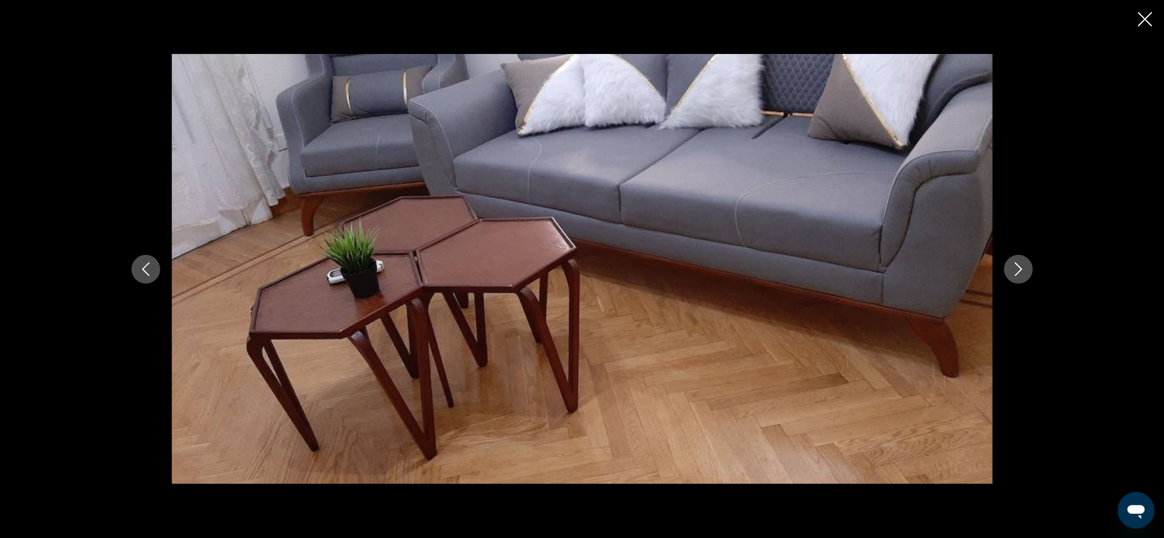
click at [145, 272] on icon "Previous image" at bounding box center [145, 269] width 7 height 14
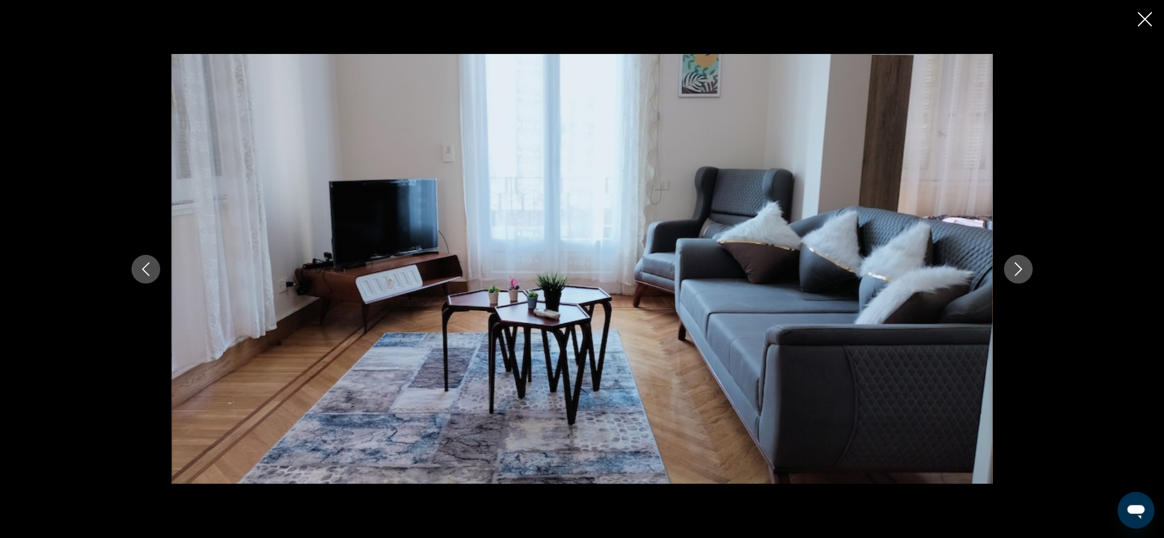
click at [152, 276] on icon "Previous image" at bounding box center [146, 269] width 14 height 14
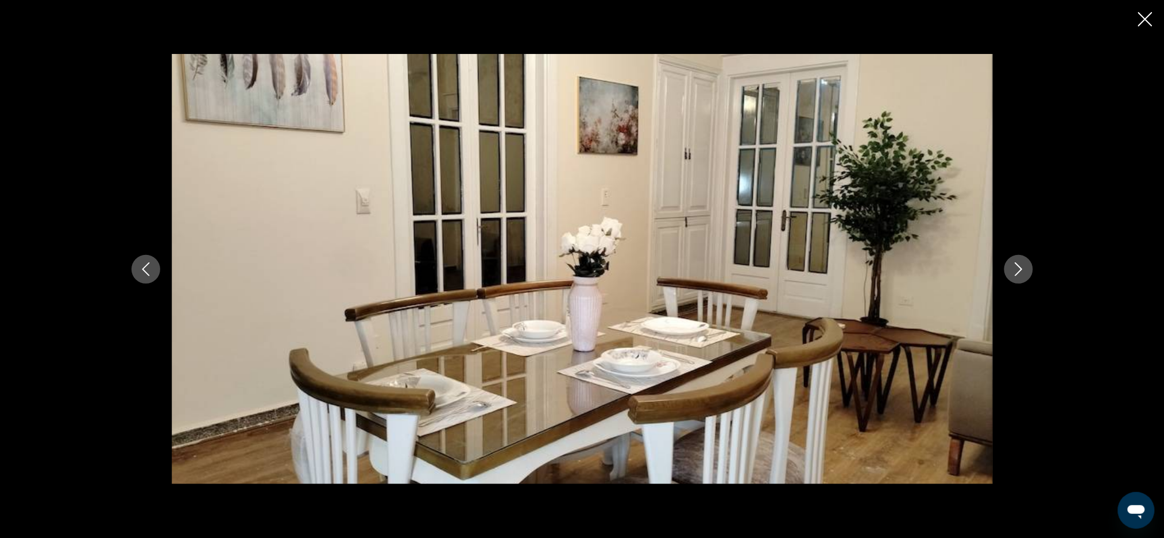
click at [148, 279] on button "Previous image" at bounding box center [146, 269] width 29 height 29
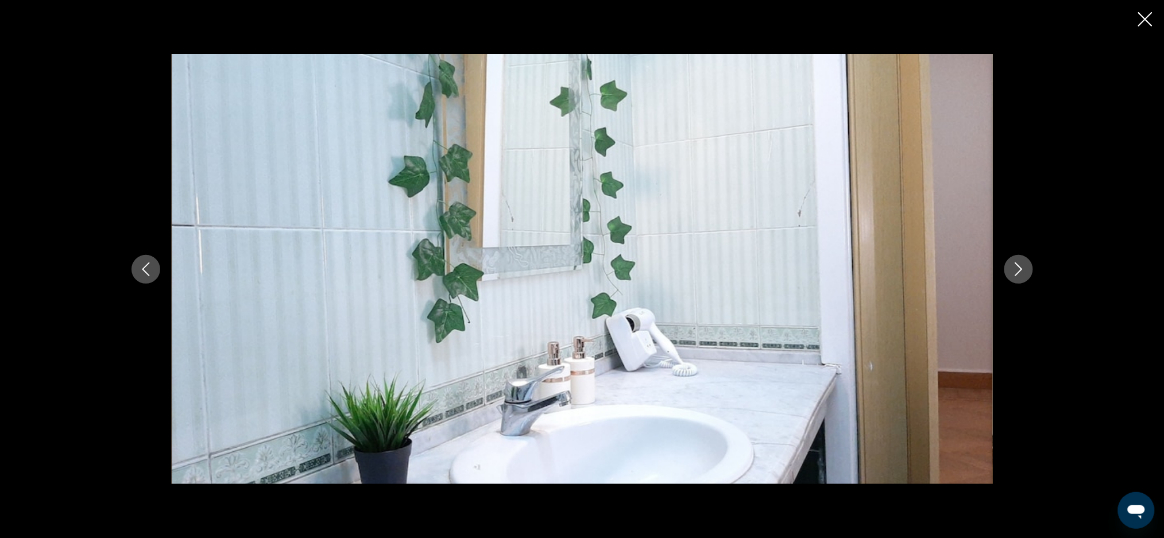
click at [146, 271] on icon "Previous image" at bounding box center [146, 269] width 14 height 14
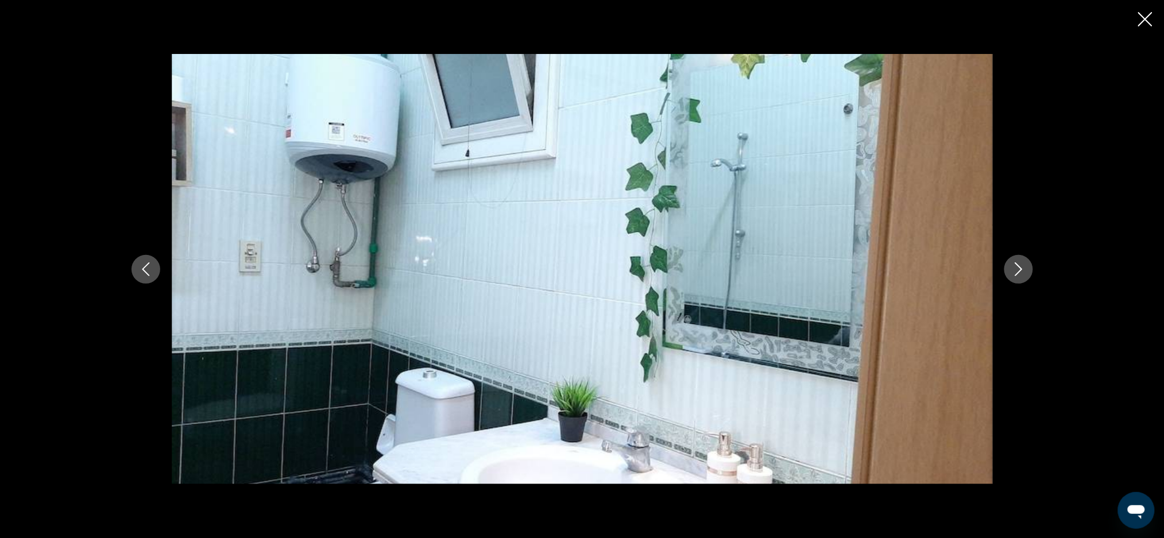
click at [136, 276] on button "Previous image" at bounding box center [146, 269] width 29 height 29
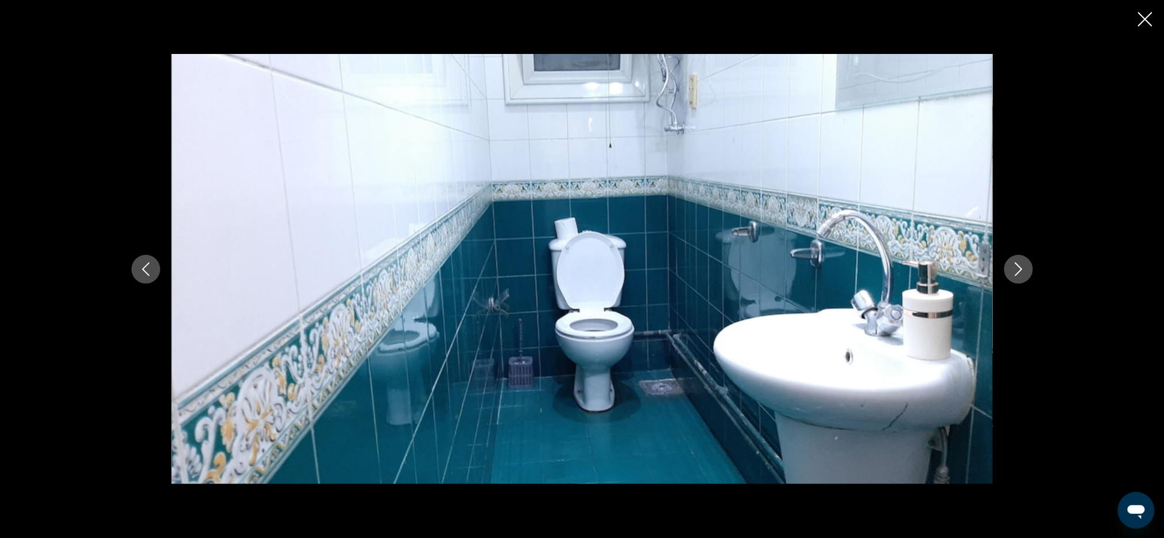
click at [136, 272] on button "Previous image" at bounding box center [146, 269] width 29 height 29
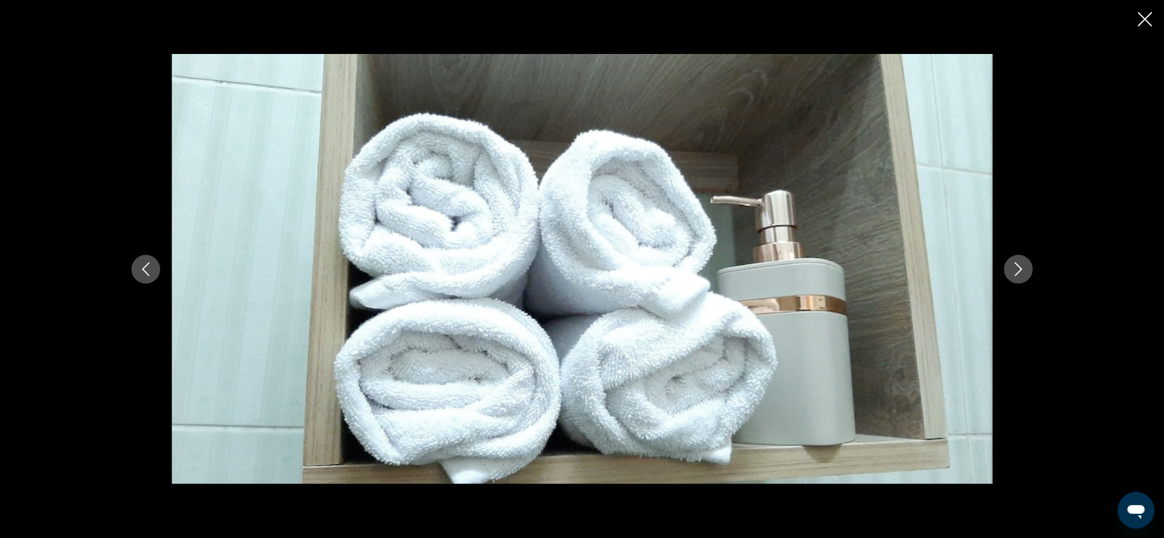
click at [145, 277] on button "Previous image" at bounding box center [146, 269] width 29 height 29
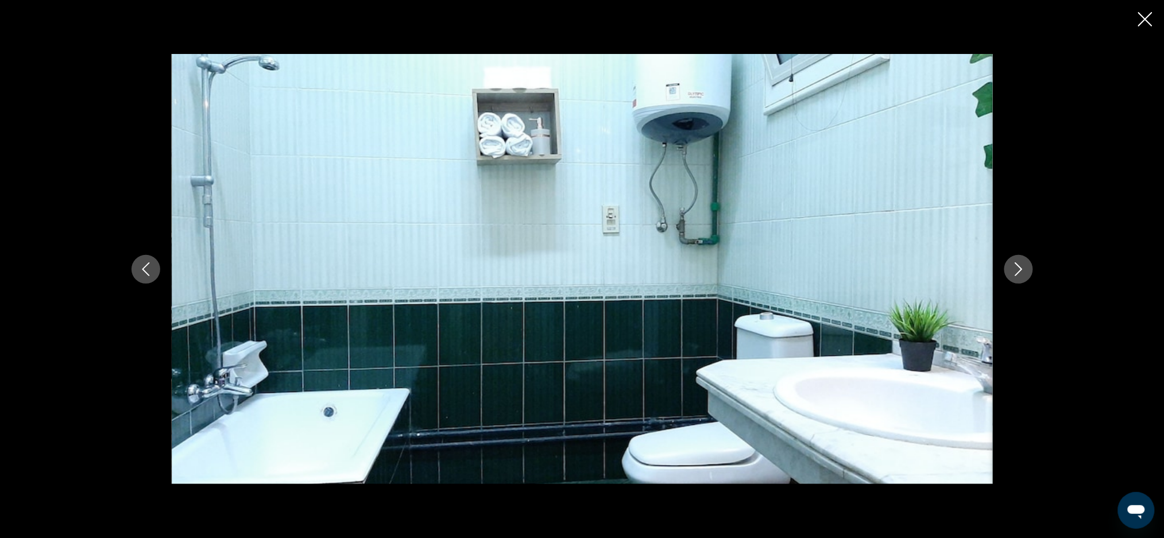
click at [145, 280] on button "Previous image" at bounding box center [146, 269] width 29 height 29
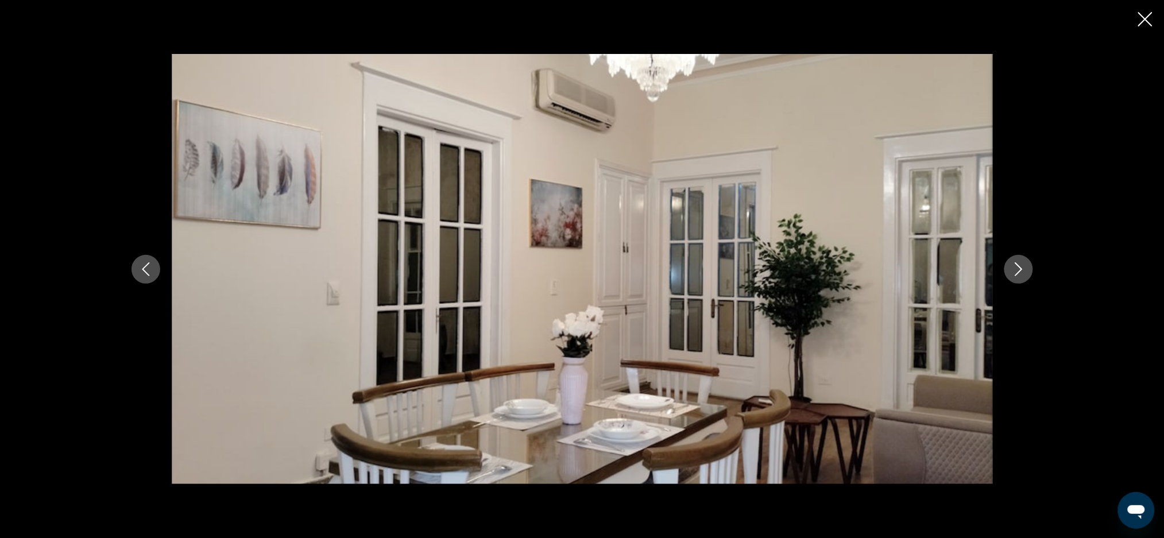
click at [139, 272] on icon "Previous image" at bounding box center [146, 269] width 14 height 14
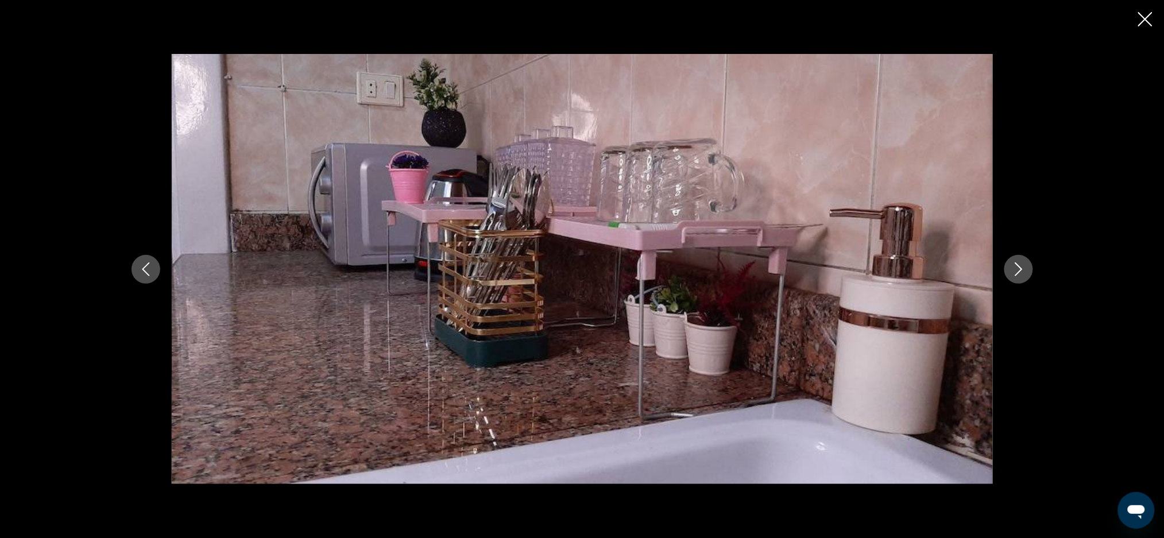
click at [142, 276] on button "Previous image" at bounding box center [146, 269] width 29 height 29
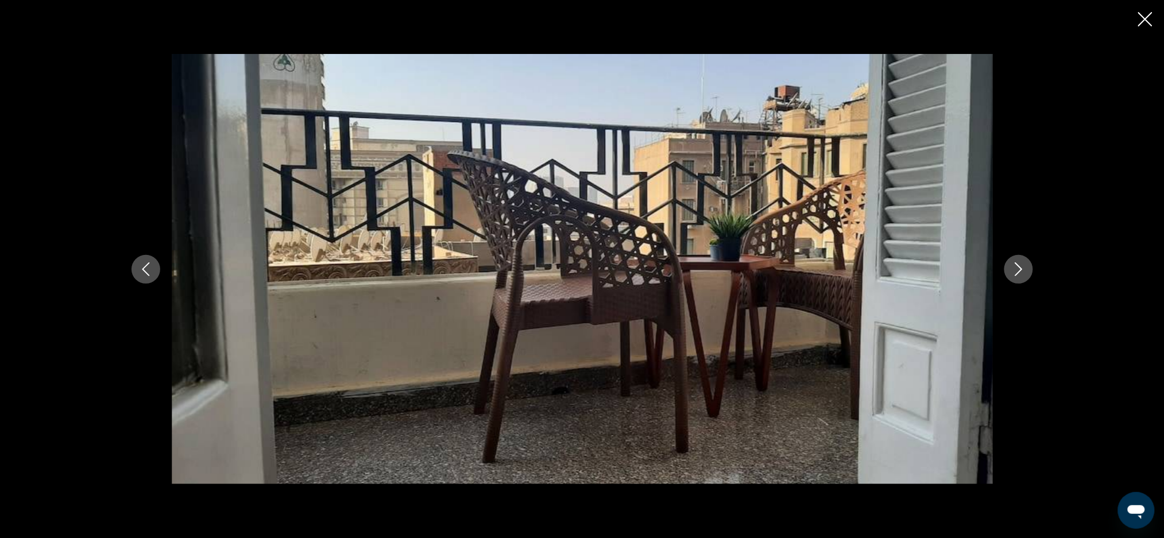
click at [157, 277] on button "Previous image" at bounding box center [146, 269] width 29 height 29
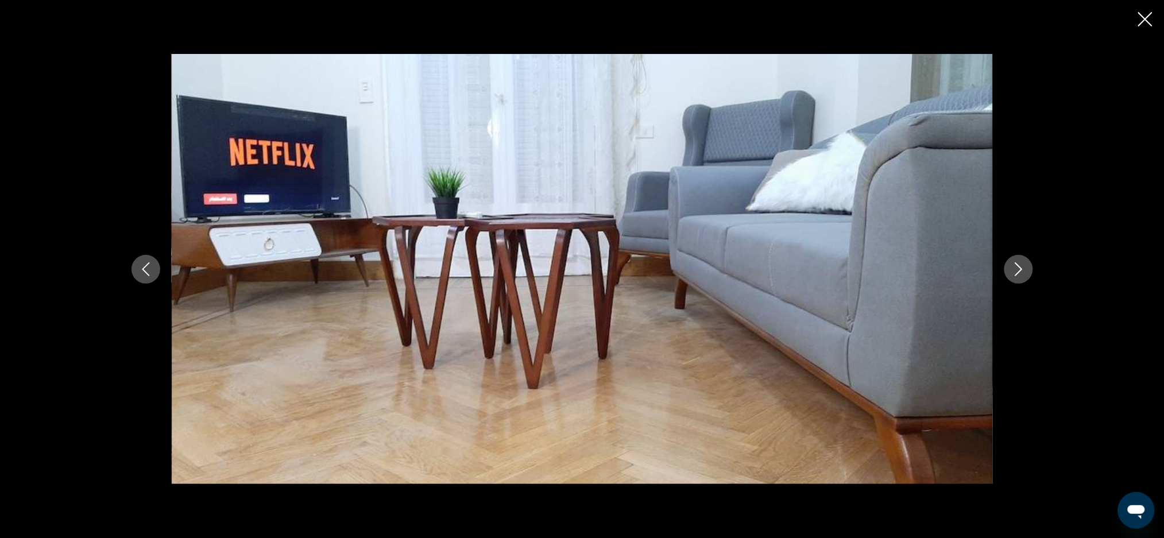
click at [152, 273] on icon "Previous image" at bounding box center [146, 269] width 14 height 14
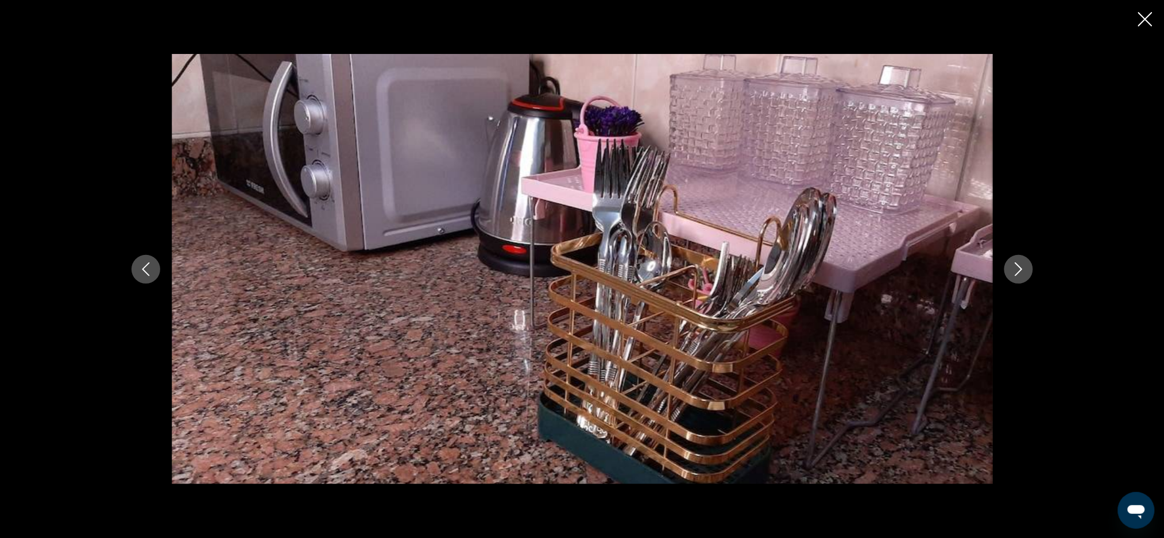
click at [141, 268] on icon "Previous image" at bounding box center [146, 269] width 14 height 14
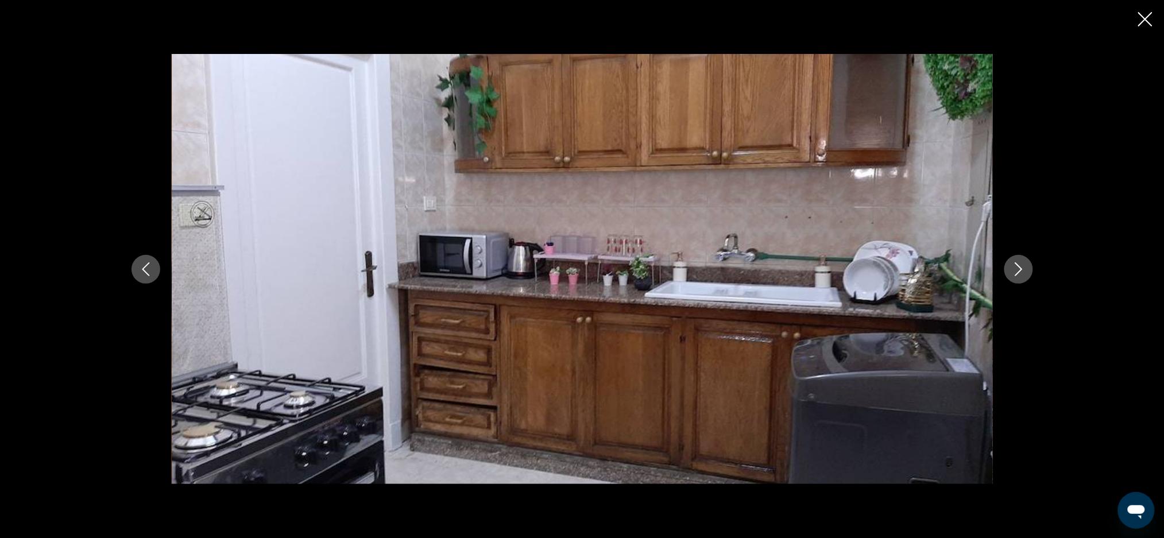
click at [144, 282] on button "Previous image" at bounding box center [146, 269] width 29 height 29
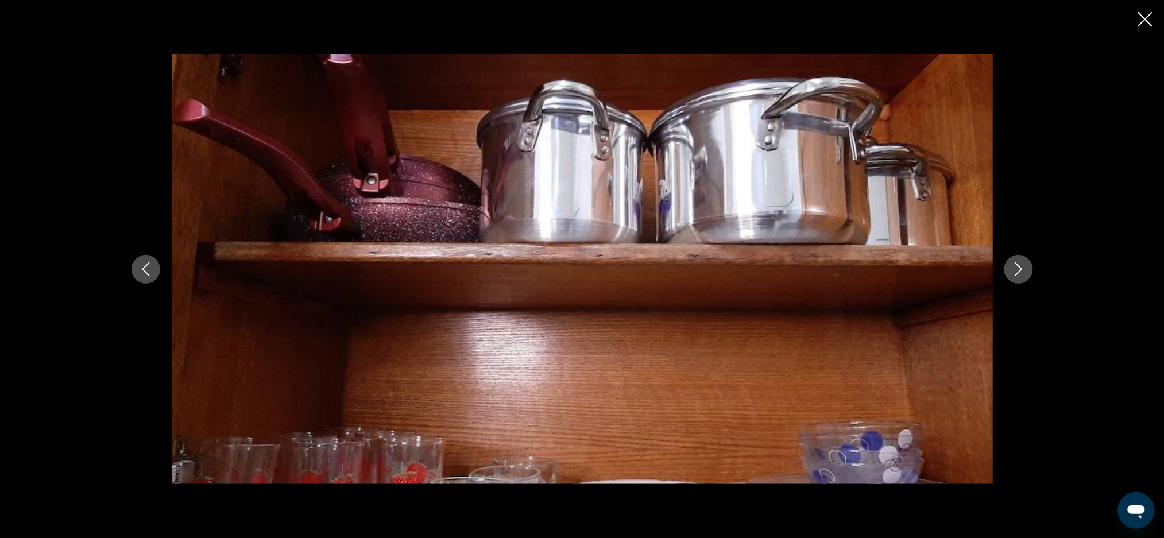
click at [144, 279] on button "Previous image" at bounding box center [146, 269] width 29 height 29
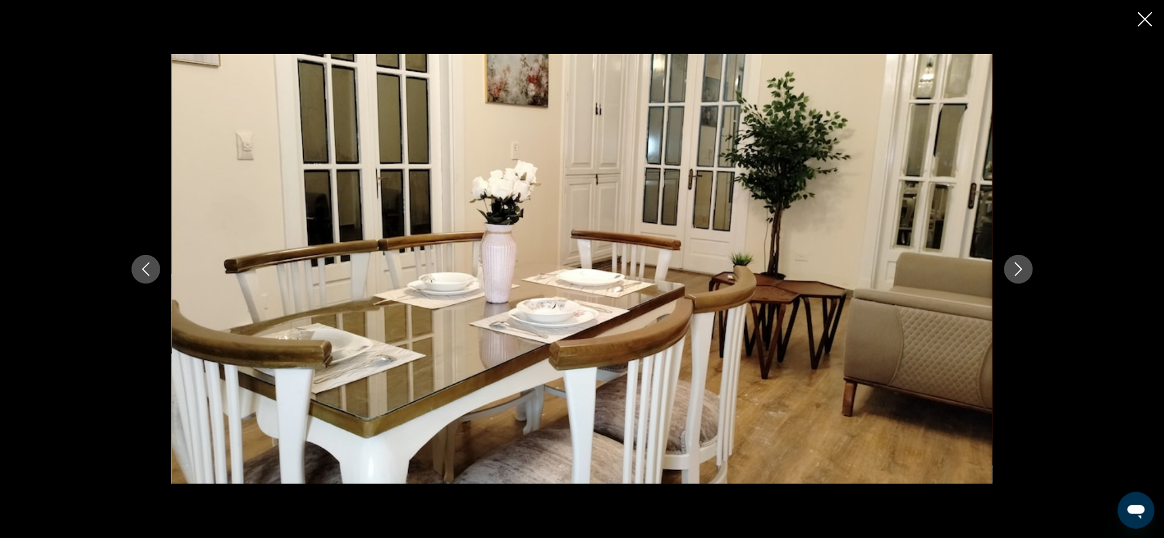
click at [141, 277] on button "Previous image" at bounding box center [146, 269] width 29 height 29
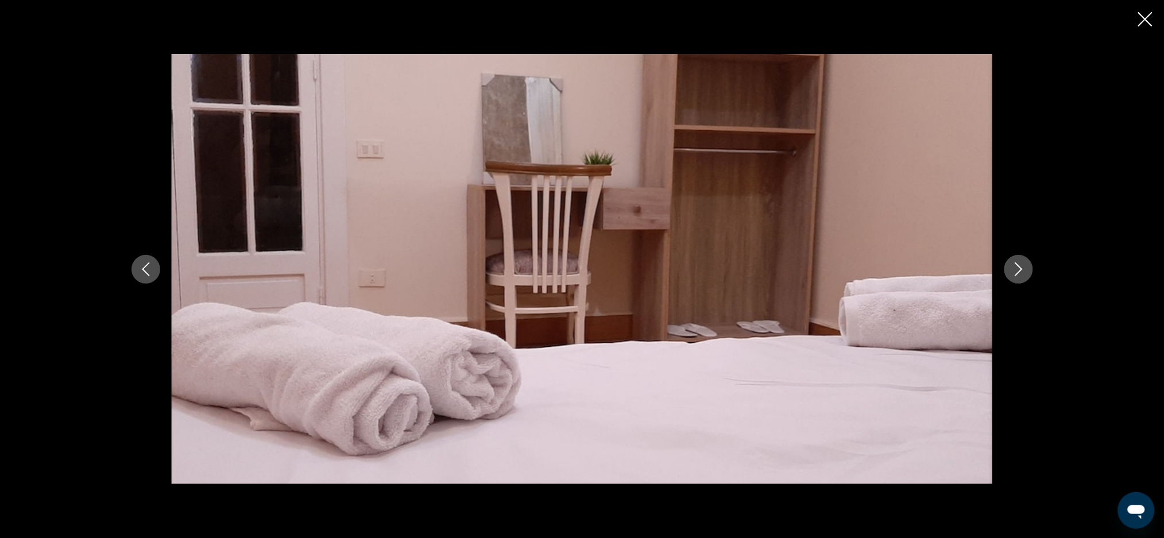
click at [132, 264] on button "Previous image" at bounding box center [146, 269] width 29 height 29
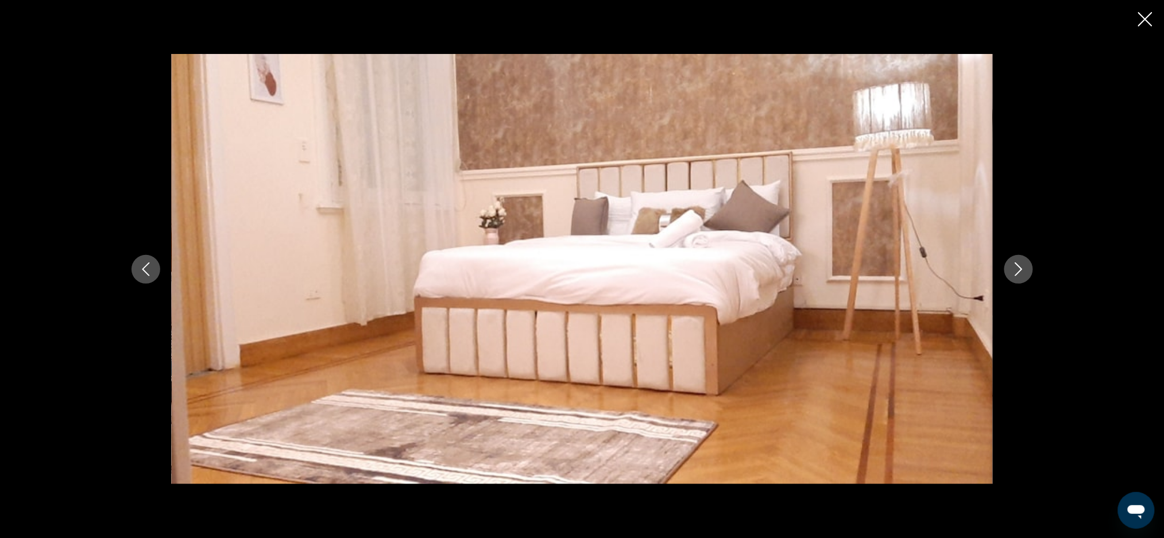
click at [146, 267] on icon "Previous image" at bounding box center [146, 269] width 14 height 14
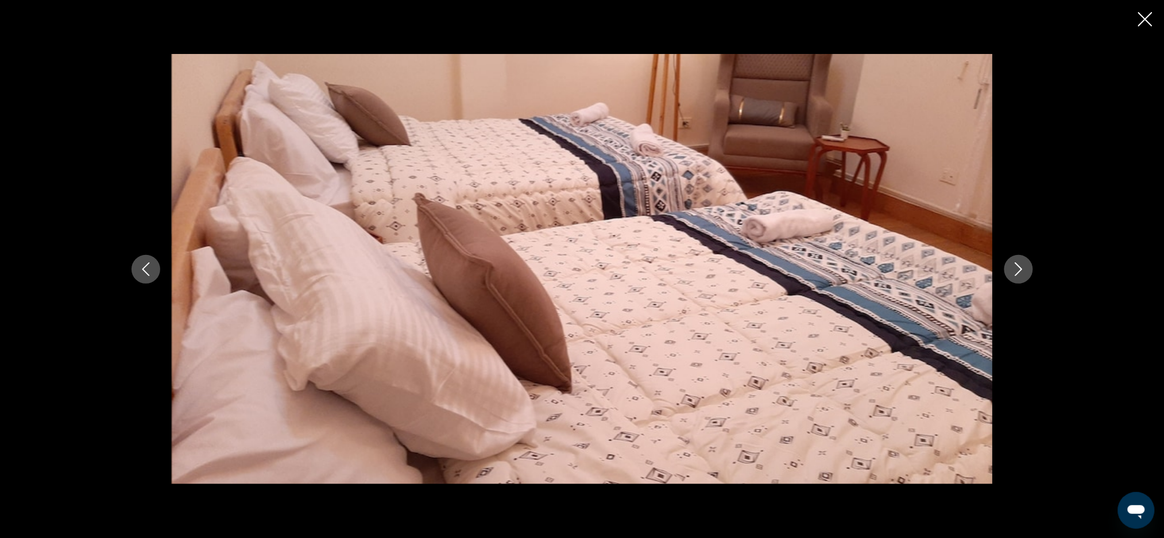
click at [123, 262] on div "Main content" at bounding box center [582, 269] width 925 height 431
click at [150, 268] on icon "Previous image" at bounding box center [146, 269] width 14 height 14
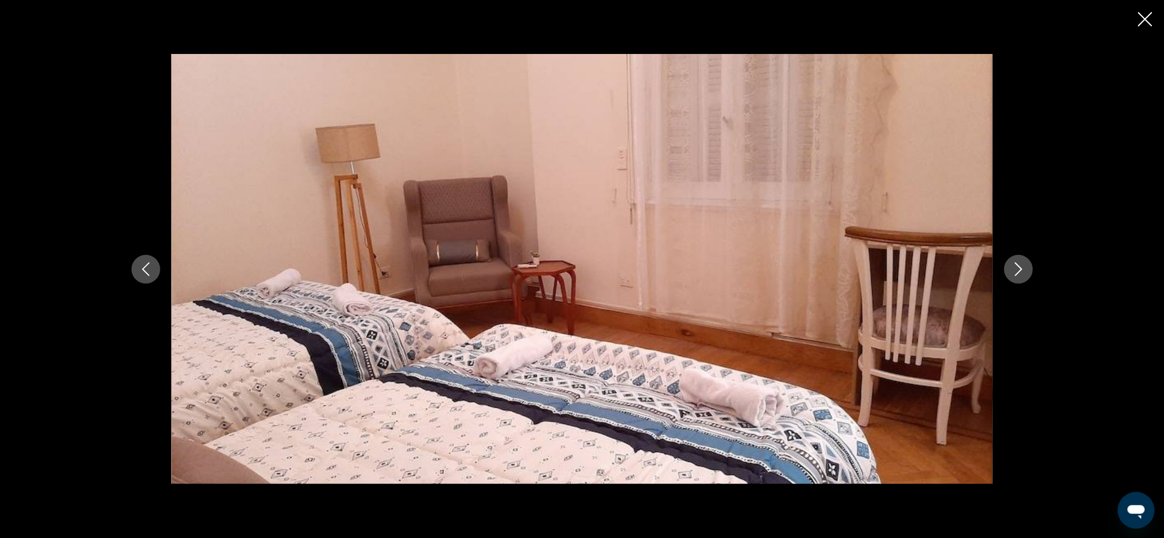
scroll to position [1021, 0]
click at [146, 269] on icon "Previous image" at bounding box center [146, 269] width 14 height 14
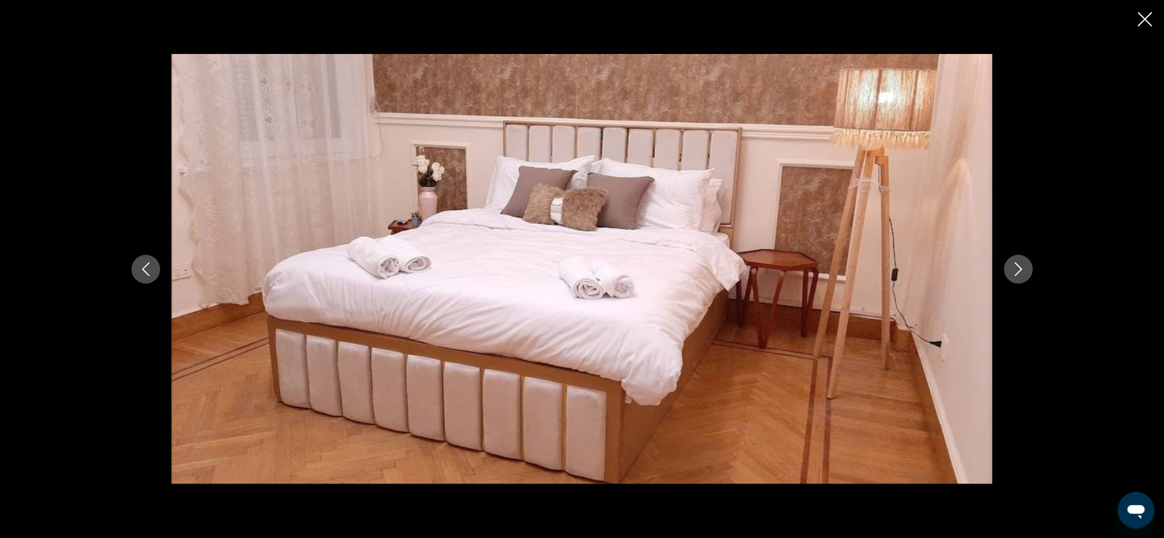
click at [153, 276] on button "Previous image" at bounding box center [146, 269] width 29 height 29
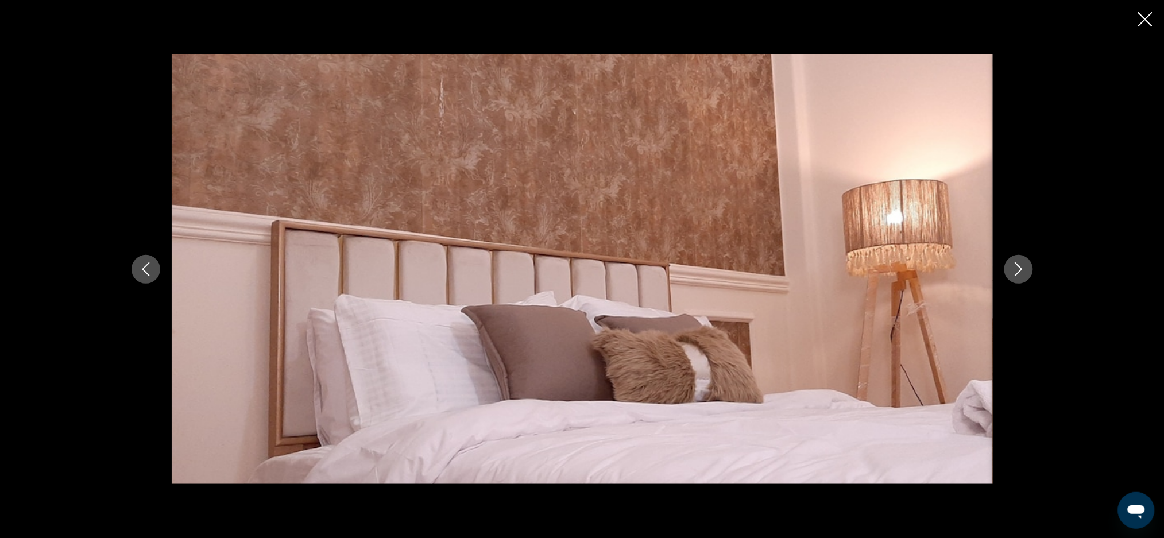
click at [147, 279] on button "Previous image" at bounding box center [146, 269] width 29 height 29
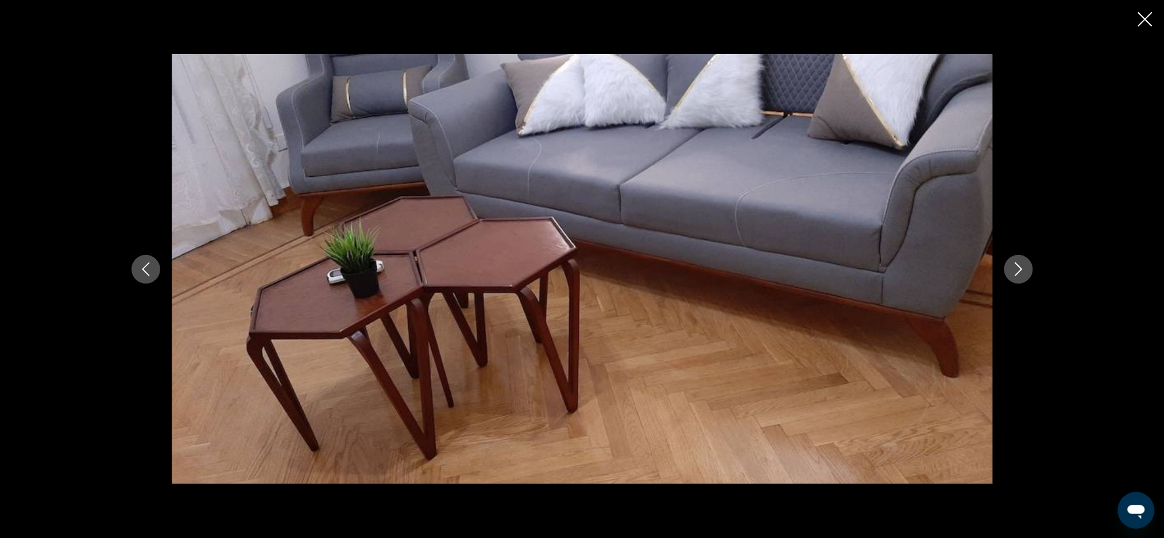
click at [168, 335] on div "Main content" at bounding box center [582, 269] width 925 height 431
click at [144, 267] on icon "Previous image" at bounding box center [146, 269] width 14 height 14
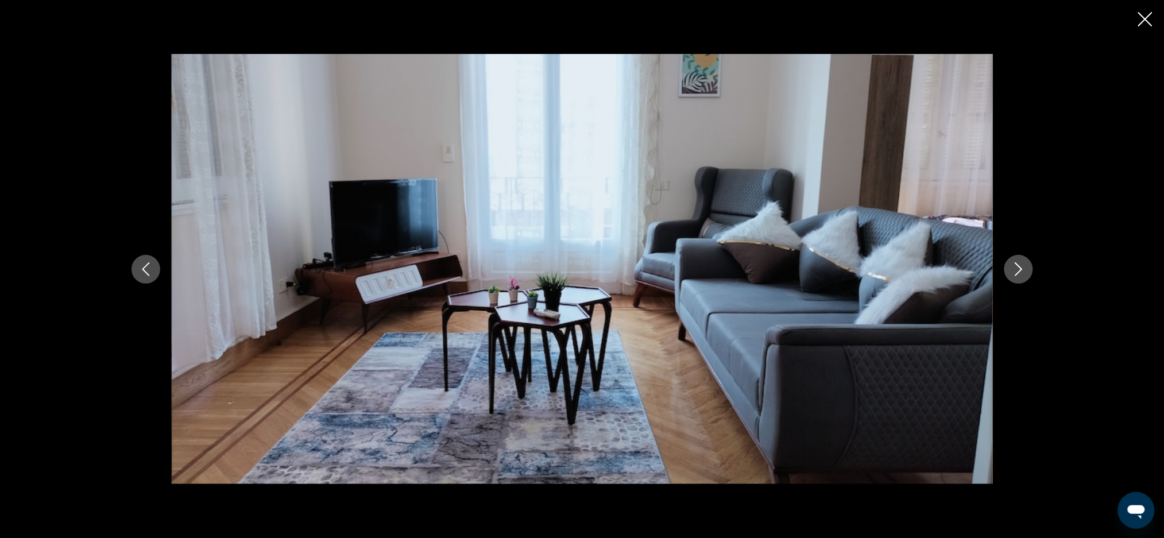
click at [149, 280] on button "Previous image" at bounding box center [146, 269] width 29 height 29
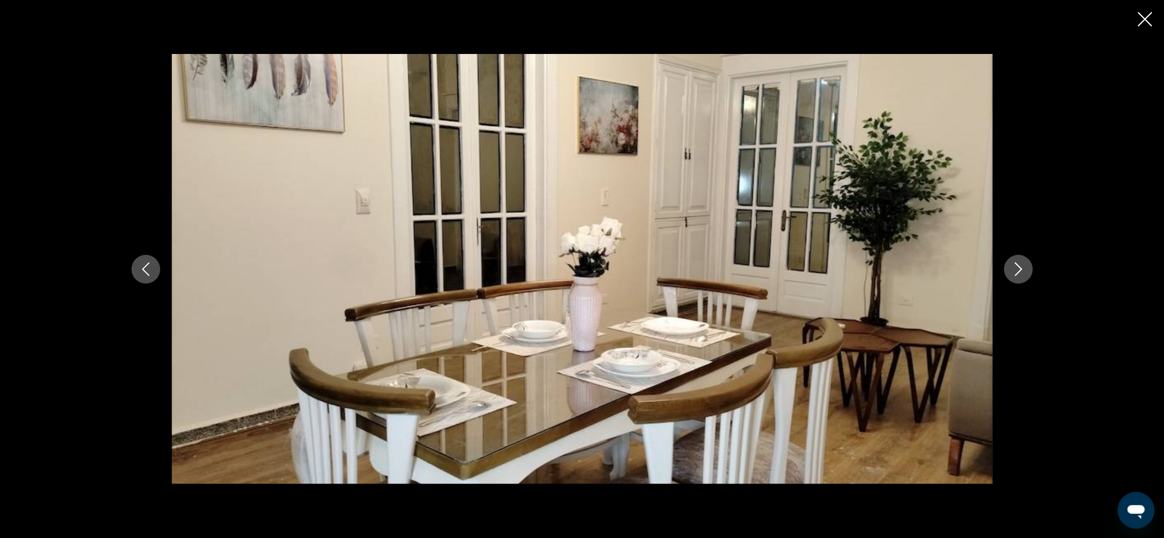
click at [148, 278] on button "Previous image" at bounding box center [146, 269] width 29 height 29
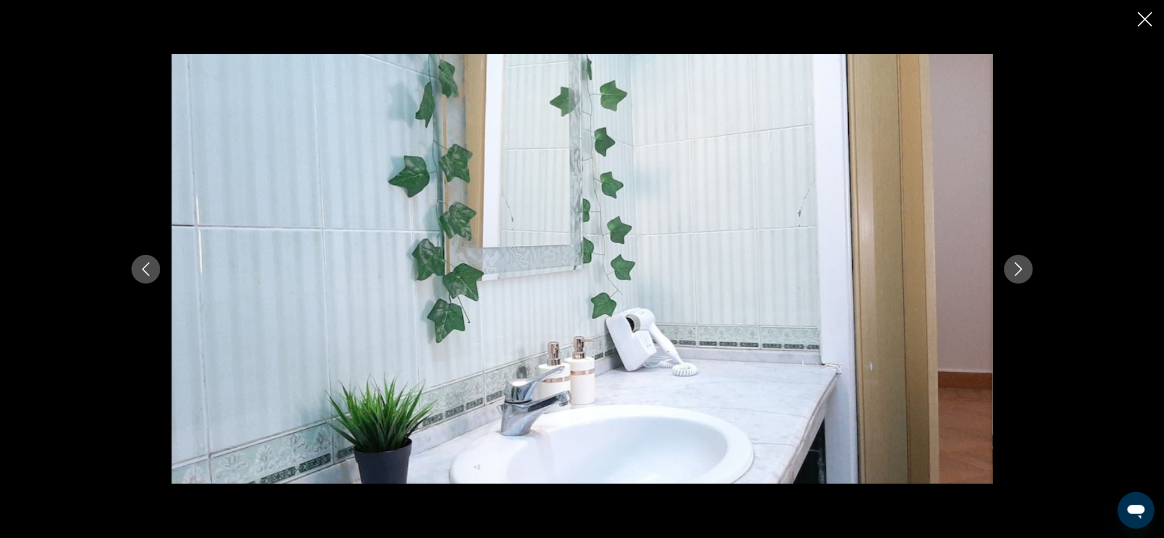
click at [137, 268] on button "Previous image" at bounding box center [146, 269] width 29 height 29
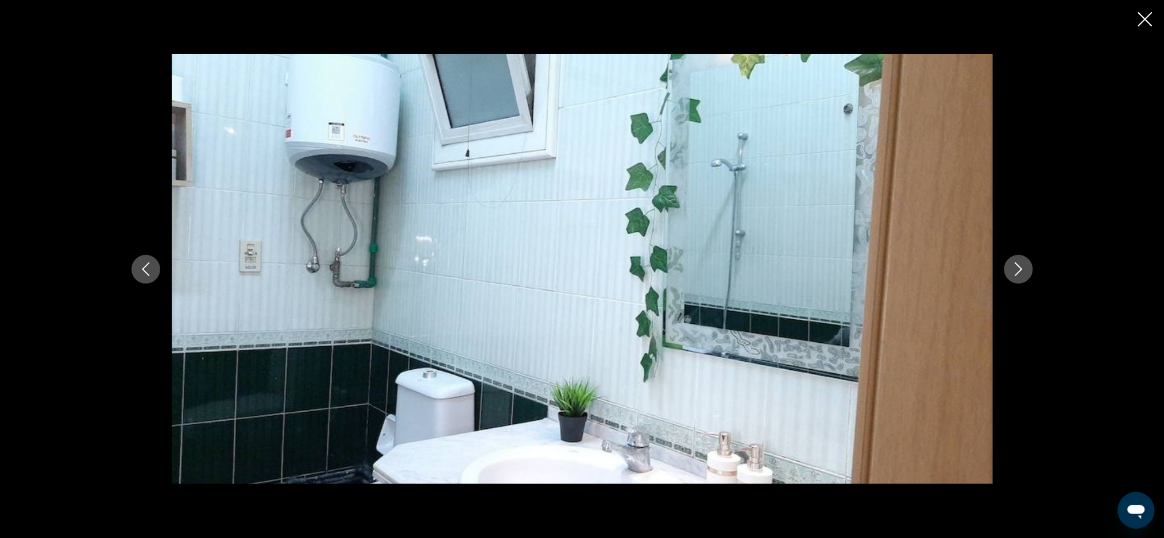
click at [152, 275] on icon "Previous image" at bounding box center [146, 269] width 14 height 14
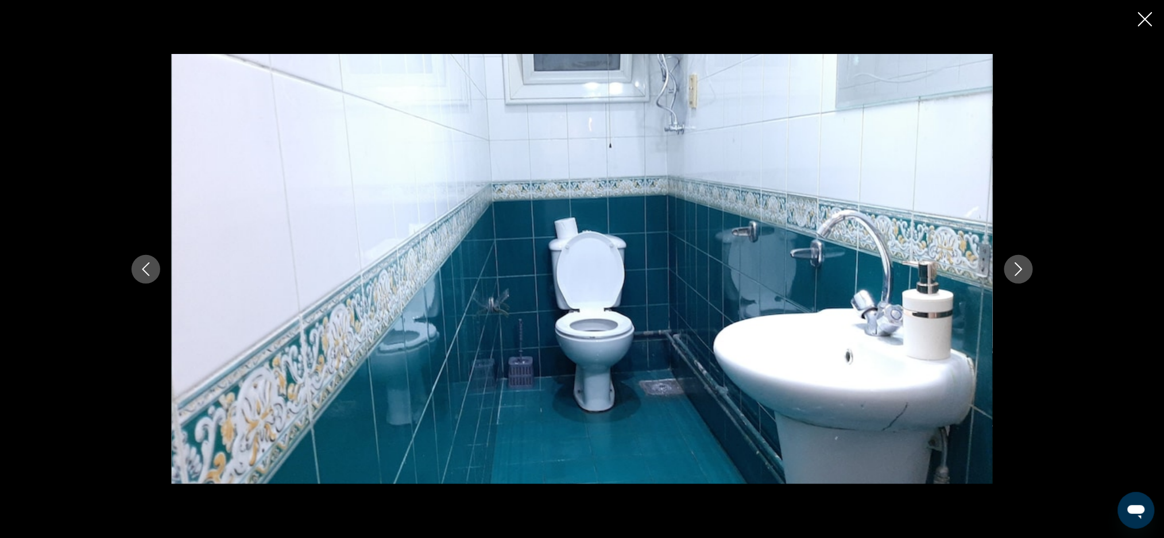
click at [146, 263] on icon "Previous image" at bounding box center [146, 269] width 14 height 14
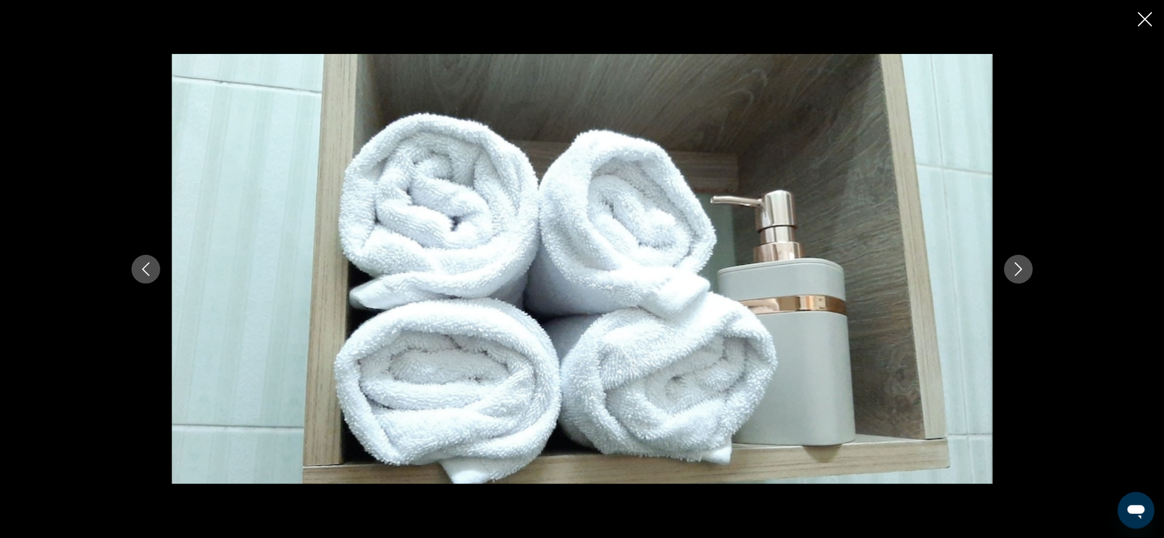
click at [148, 268] on icon "Previous image" at bounding box center [146, 269] width 14 height 14
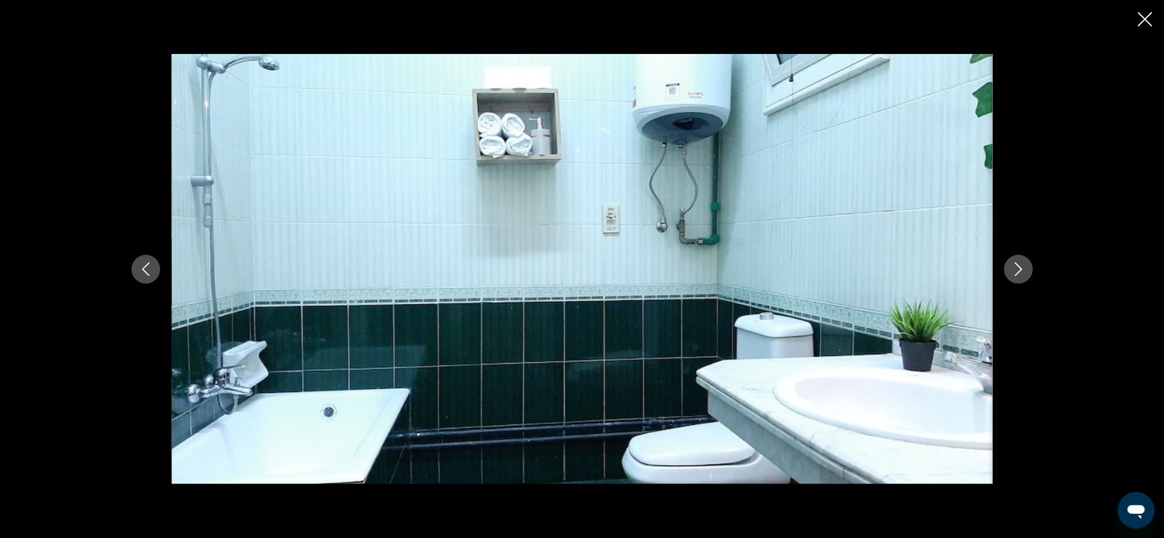
click at [151, 279] on button "Previous image" at bounding box center [146, 269] width 29 height 29
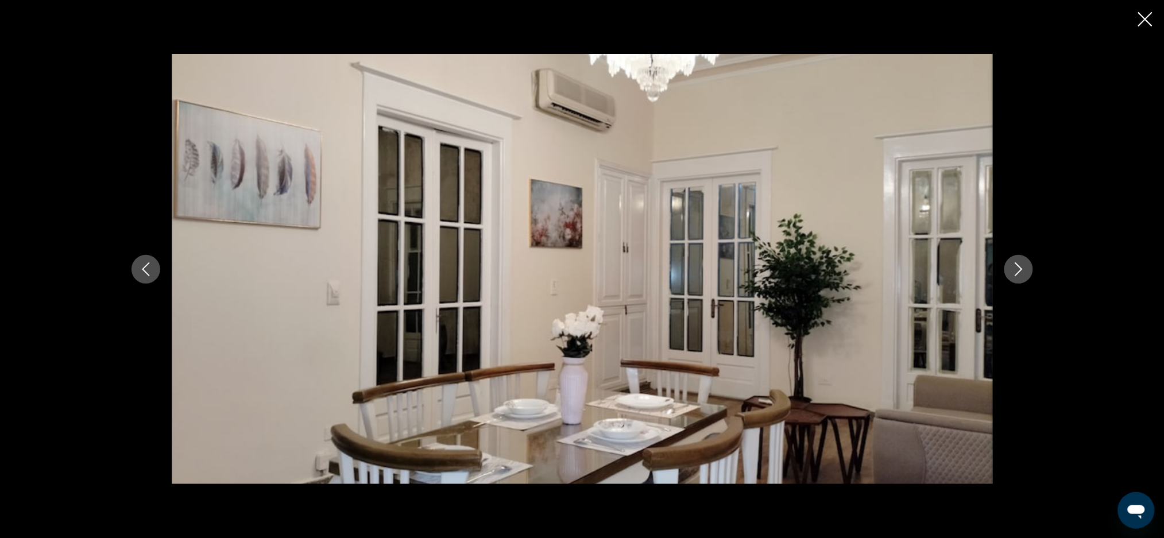
click at [151, 279] on button "Previous image" at bounding box center [146, 269] width 29 height 29
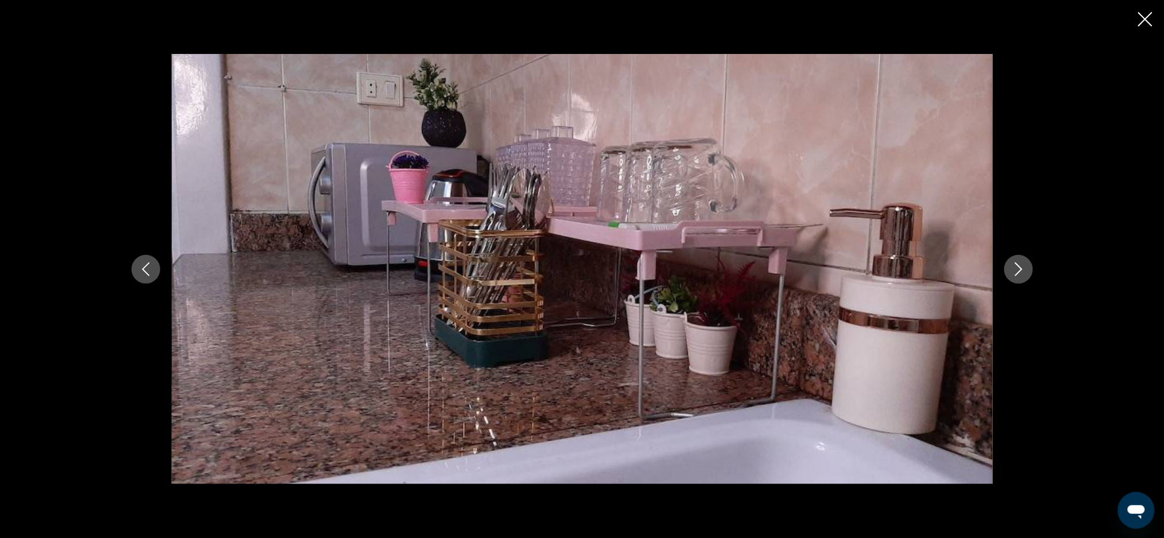
click at [159, 277] on div "Main content" at bounding box center [582, 269] width 925 height 431
click at [149, 276] on icon "Previous image" at bounding box center [145, 269] width 7 height 14
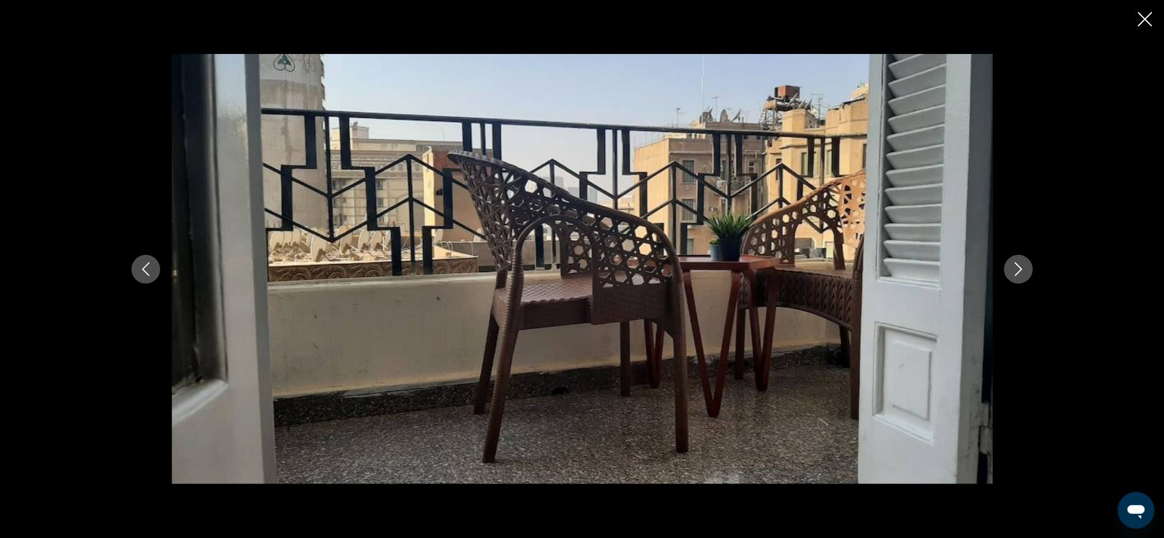
click at [157, 276] on button "Previous image" at bounding box center [146, 269] width 29 height 29
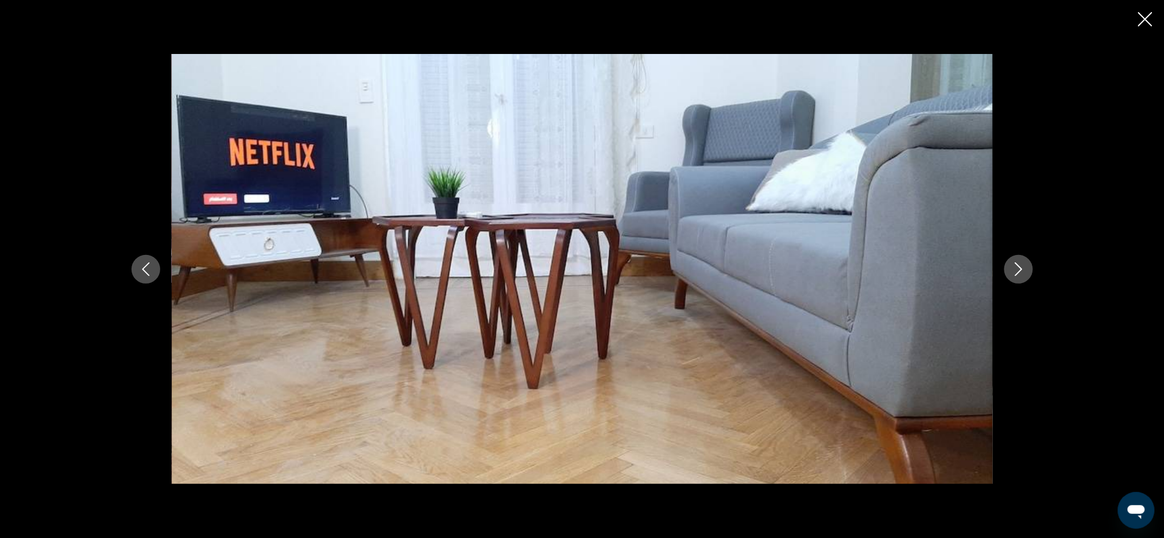
click at [157, 276] on button "Previous image" at bounding box center [146, 269] width 29 height 29
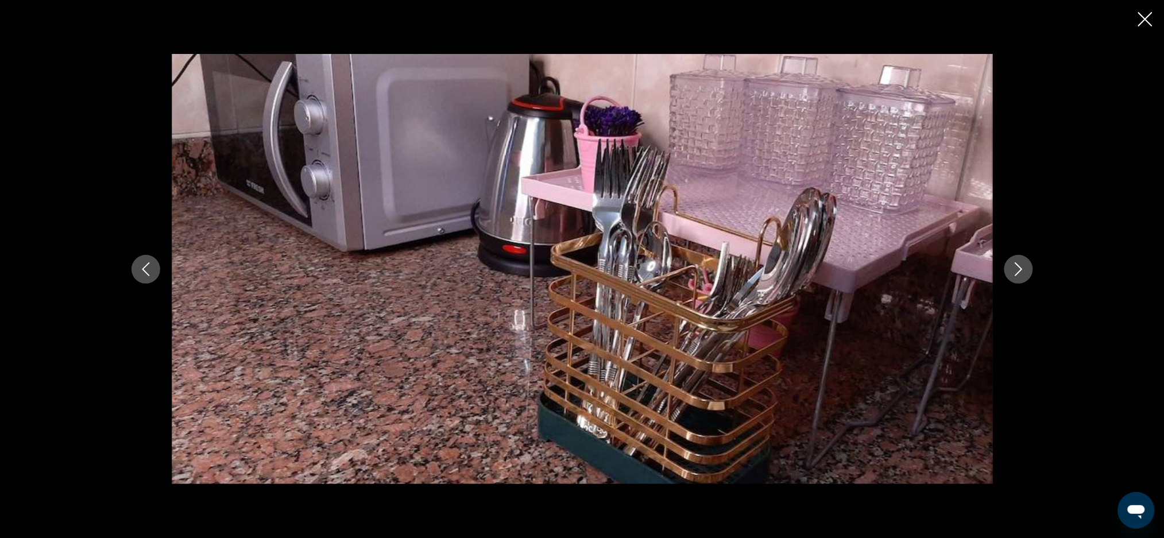
click at [145, 276] on icon "Previous image" at bounding box center [146, 269] width 14 height 14
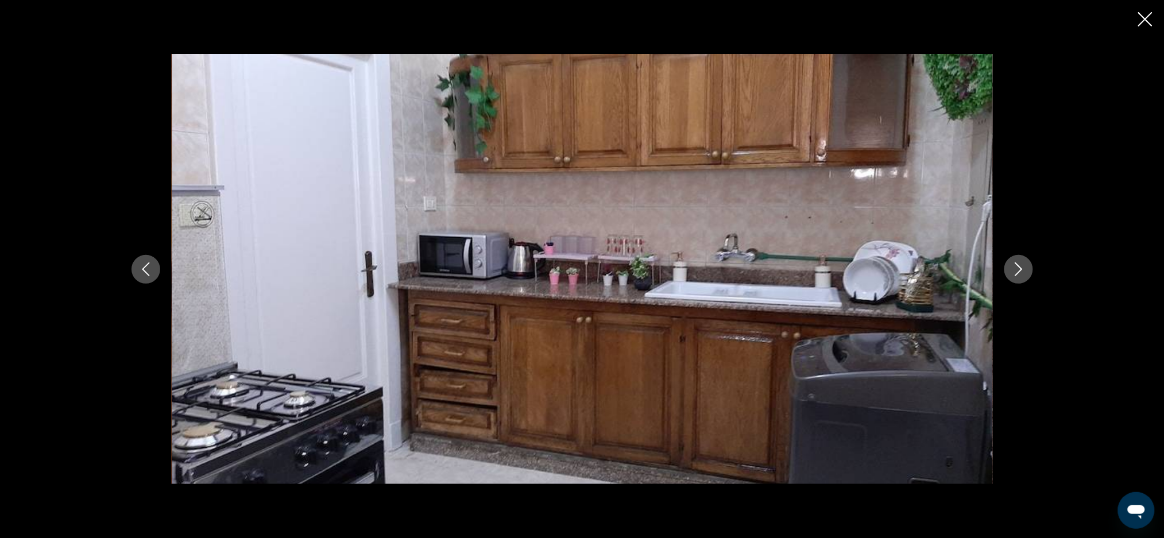
click at [154, 279] on button "Previous image" at bounding box center [146, 269] width 29 height 29
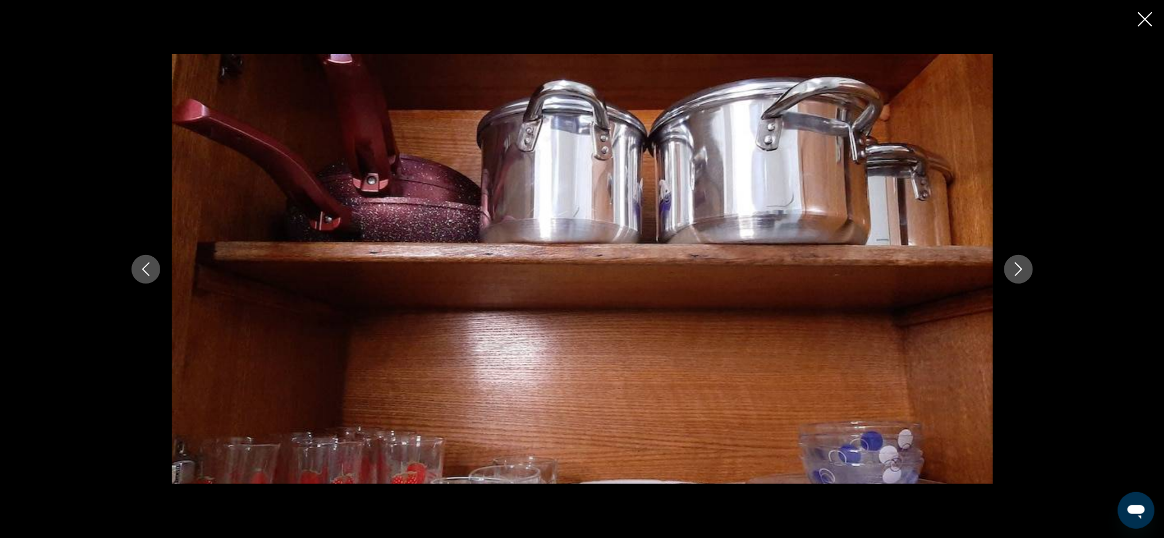
click at [155, 268] on button "Previous image" at bounding box center [146, 269] width 29 height 29
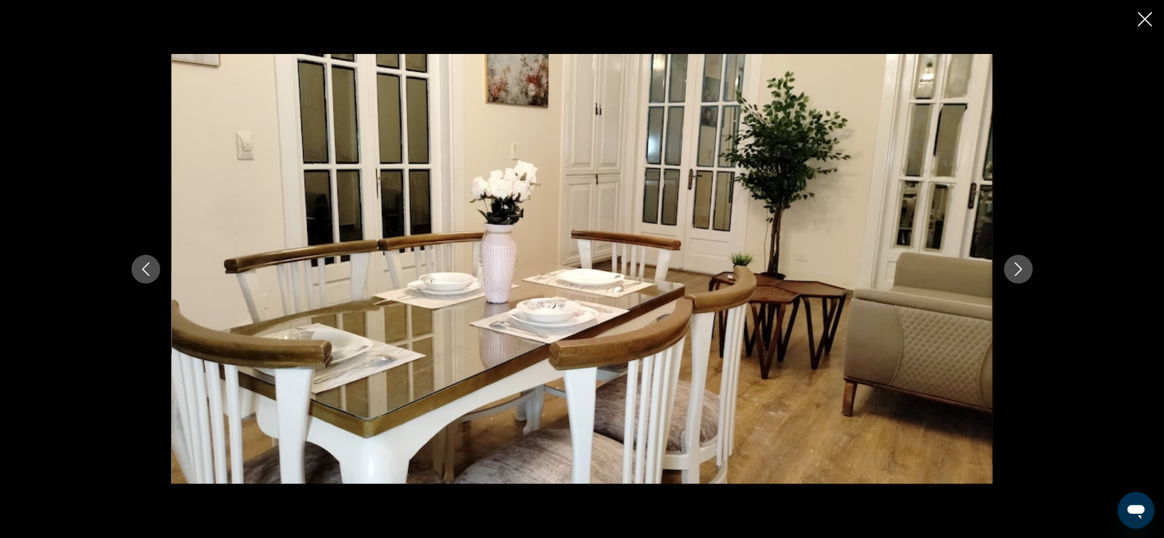
click at [155, 276] on button "Previous image" at bounding box center [146, 269] width 29 height 29
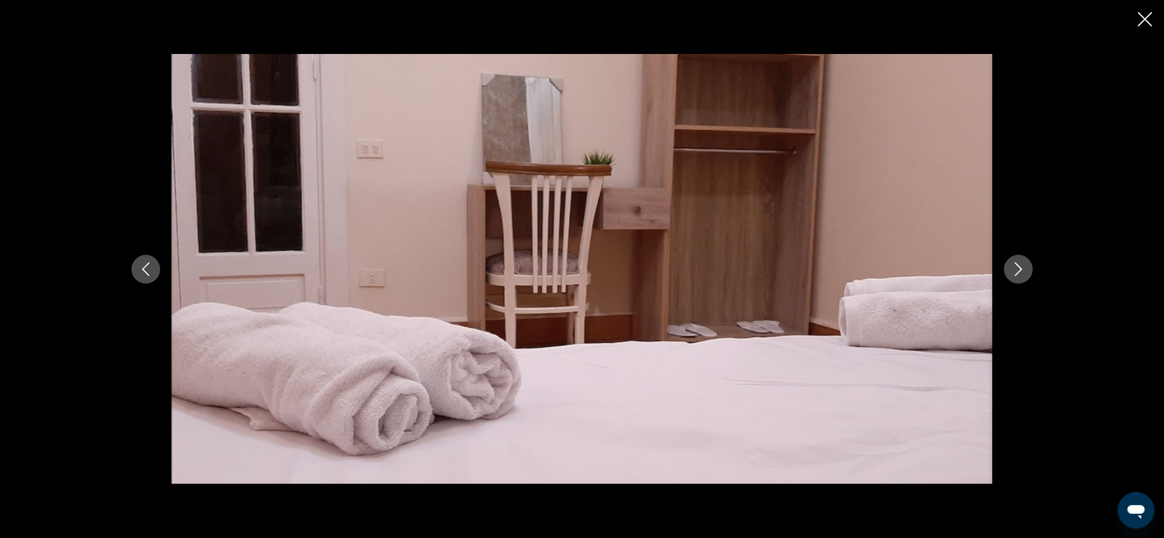
click at [149, 281] on button "Previous image" at bounding box center [146, 269] width 29 height 29
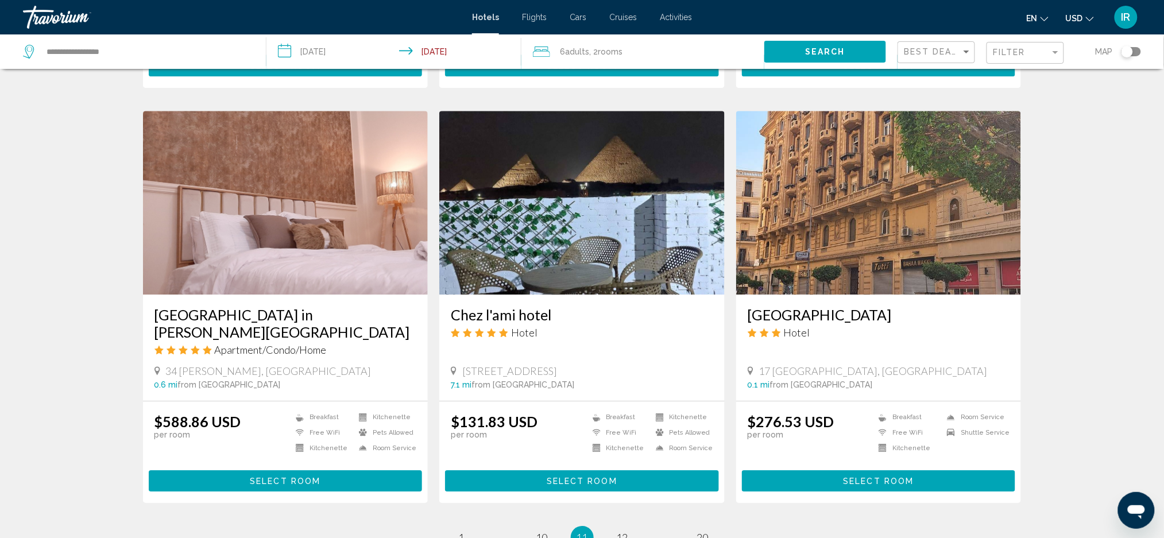
scroll to position [1237, 0]
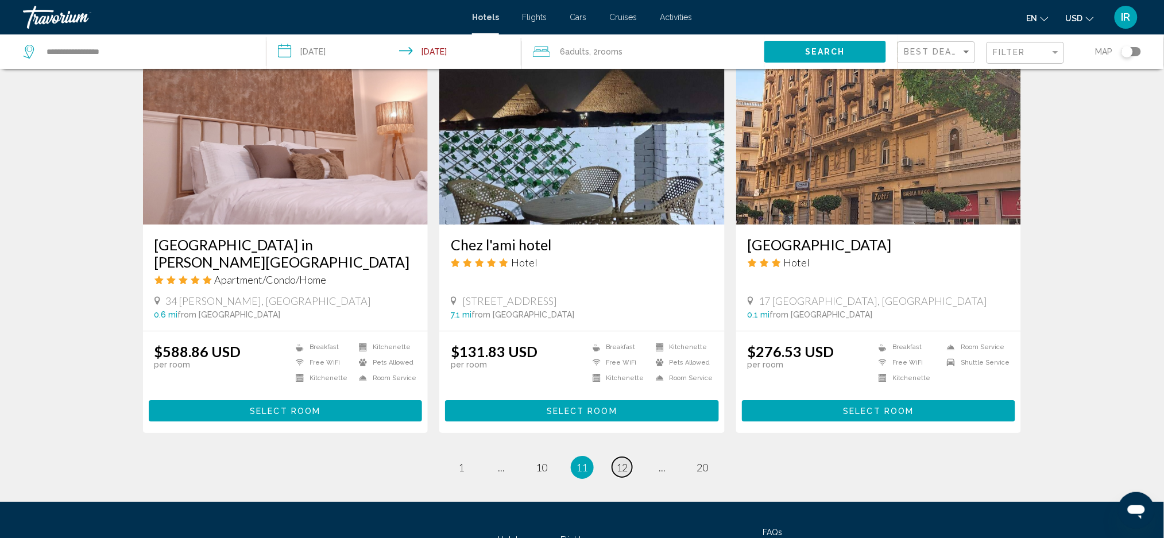
click at [628, 466] on span "12" at bounding box center [622, 467] width 11 height 13
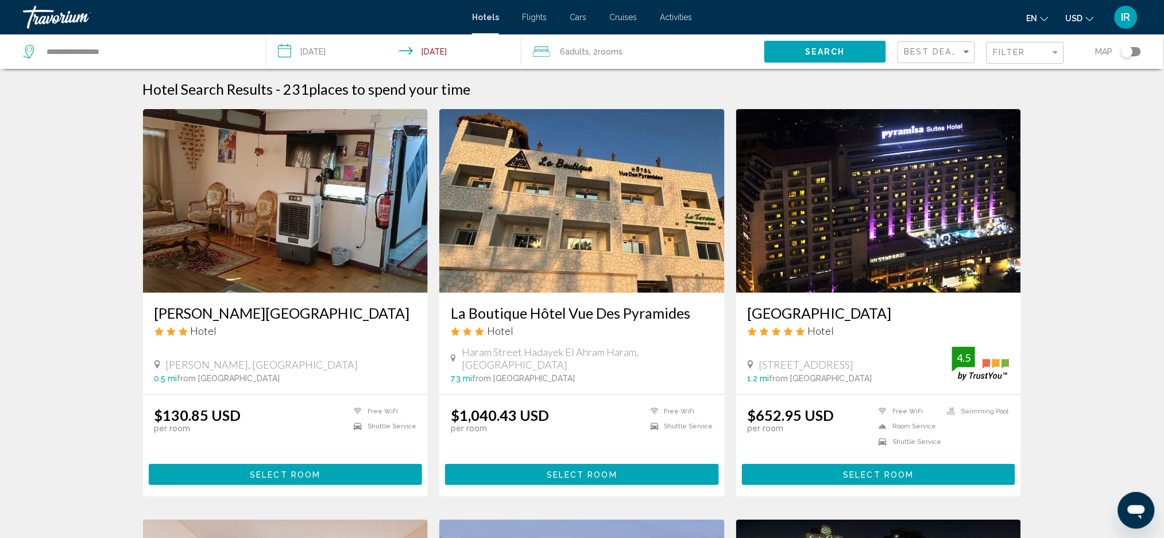
click at [864, 249] on img "Main content" at bounding box center [878, 201] width 285 height 184
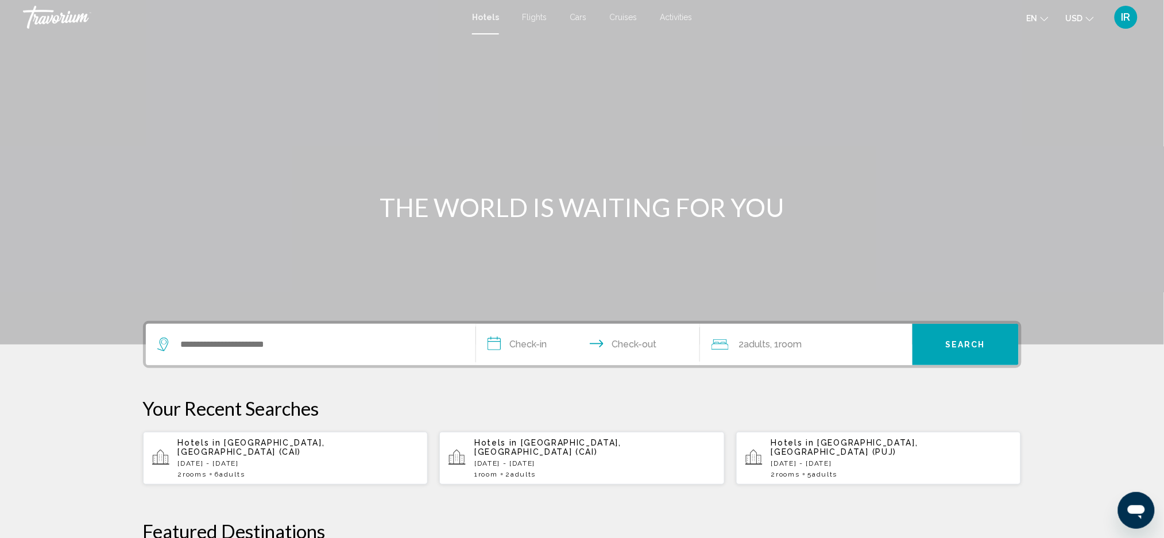
click at [299, 460] on p "[DATE] - [DATE]" at bounding box center [298, 464] width 241 height 8
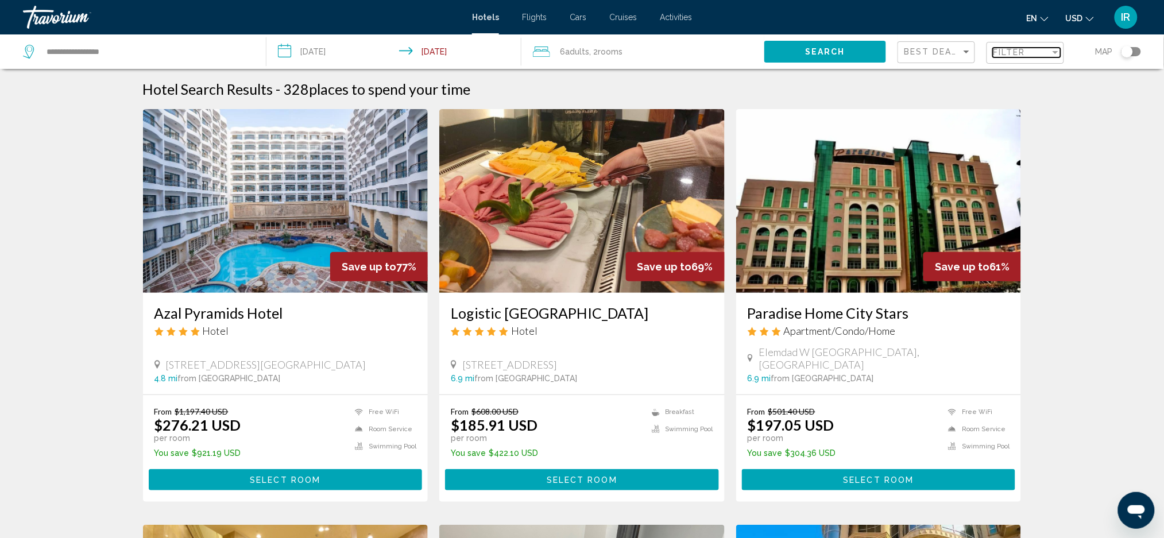
click at [1009, 51] on span "Filter" at bounding box center [1009, 52] width 33 height 9
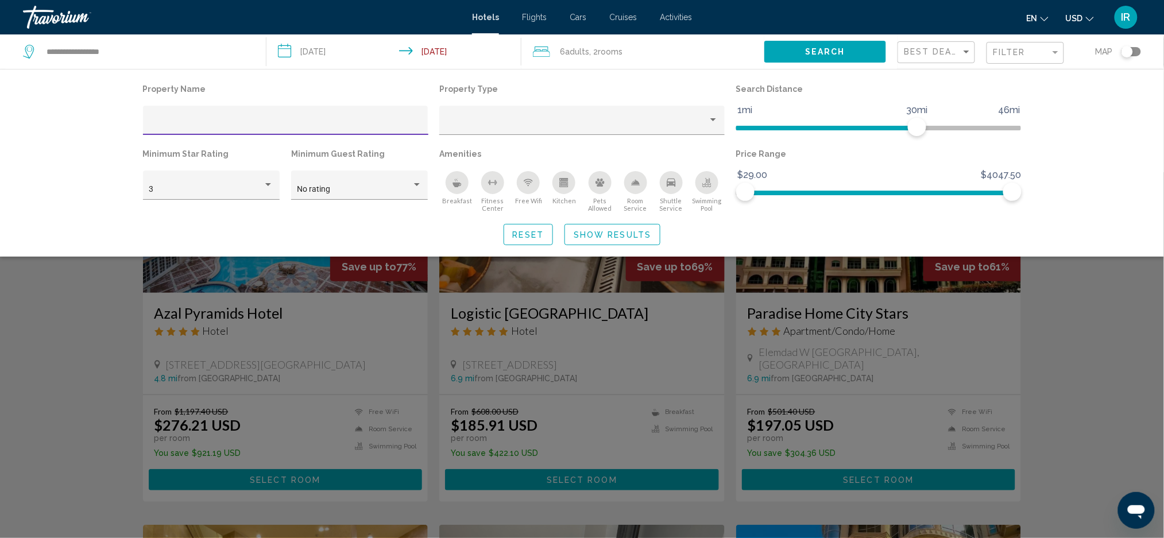
click at [153, 121] on input "Hotel Filters" at bounding box center [285, 124] width 273 height 9
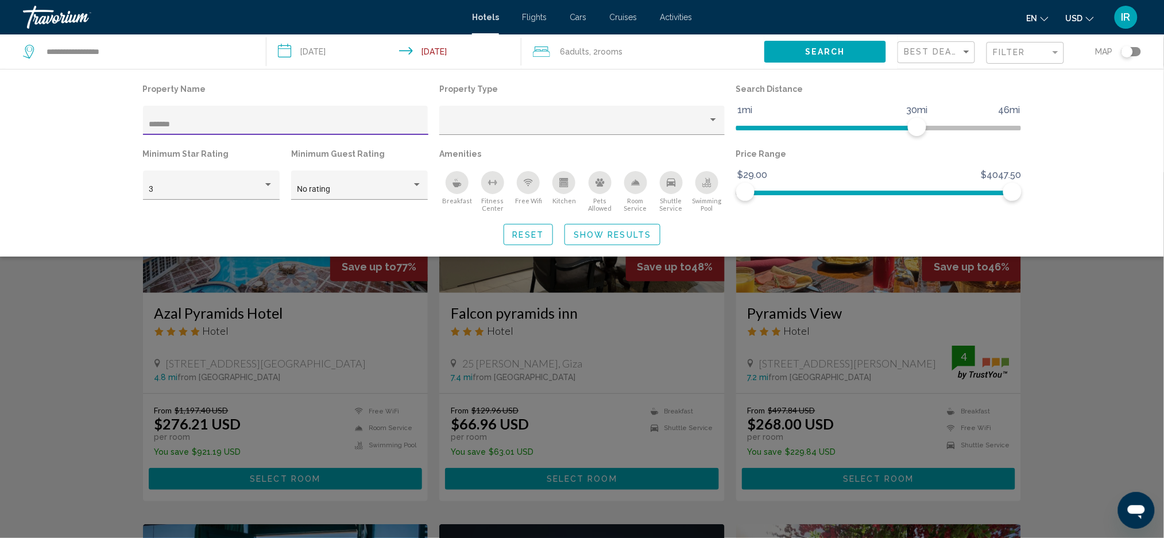
type input "********"
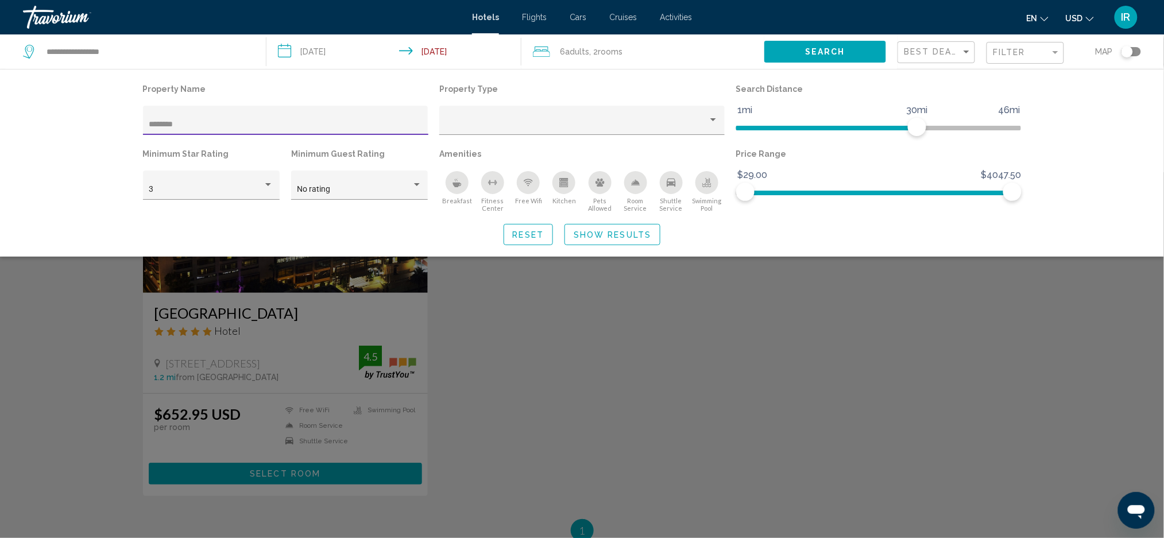
click at [290, 374] on div "Search widget" at bounding box center [582, 355] width 1164 height 366
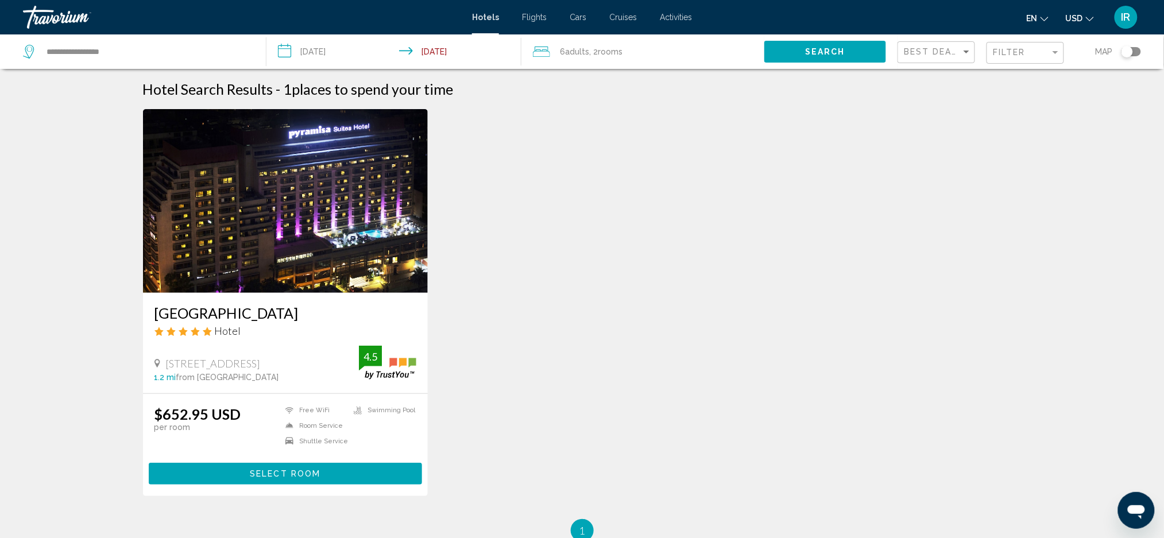
click at [327, 223] on img "Main content" at bounding box center [285, 201] width 285 height 184
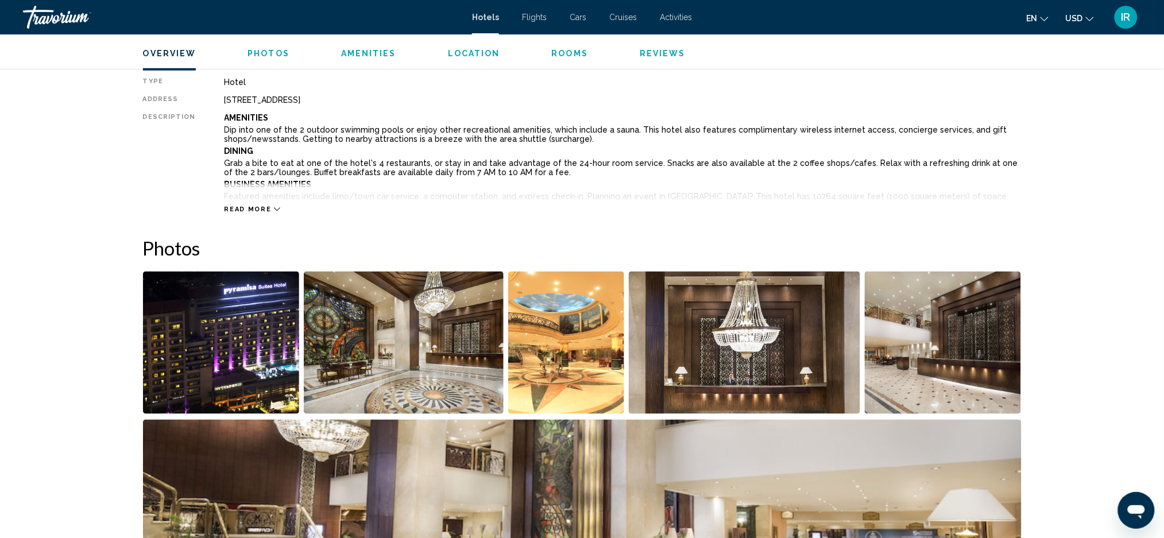
scroll to position [396, 0]
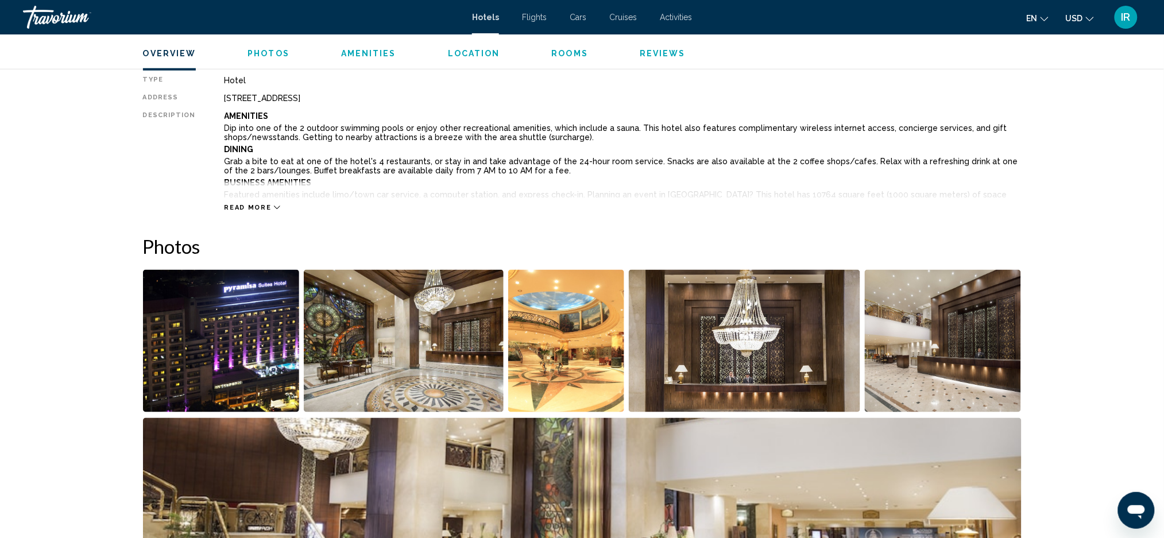
click at [236, 368] on img "Open full-screen image slider" at bounding box center [221, 341] width 157 height 142
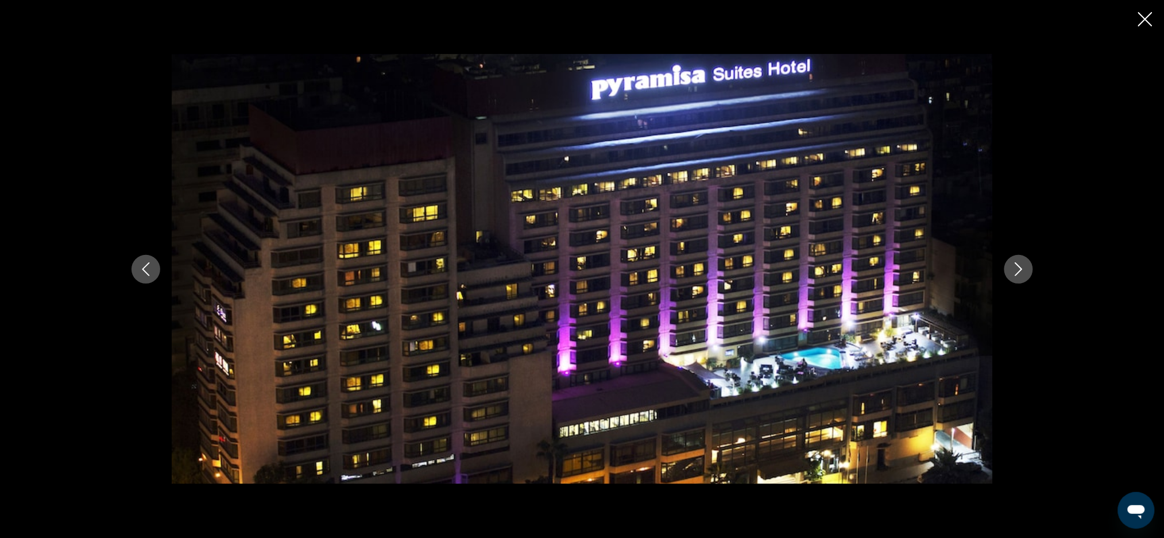
click at [133, 261] on button "Previous image" at bounding box center [146, 269] width 29 height 29
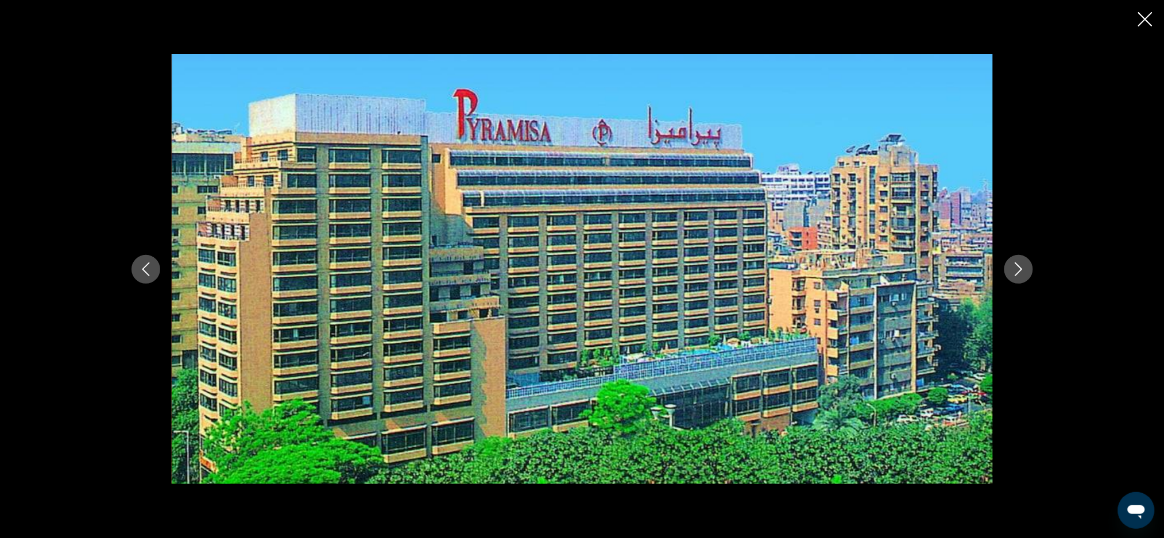
click at [143, 264] on icon "Previous image" at bounding box center [146, 269] width 14 height 14
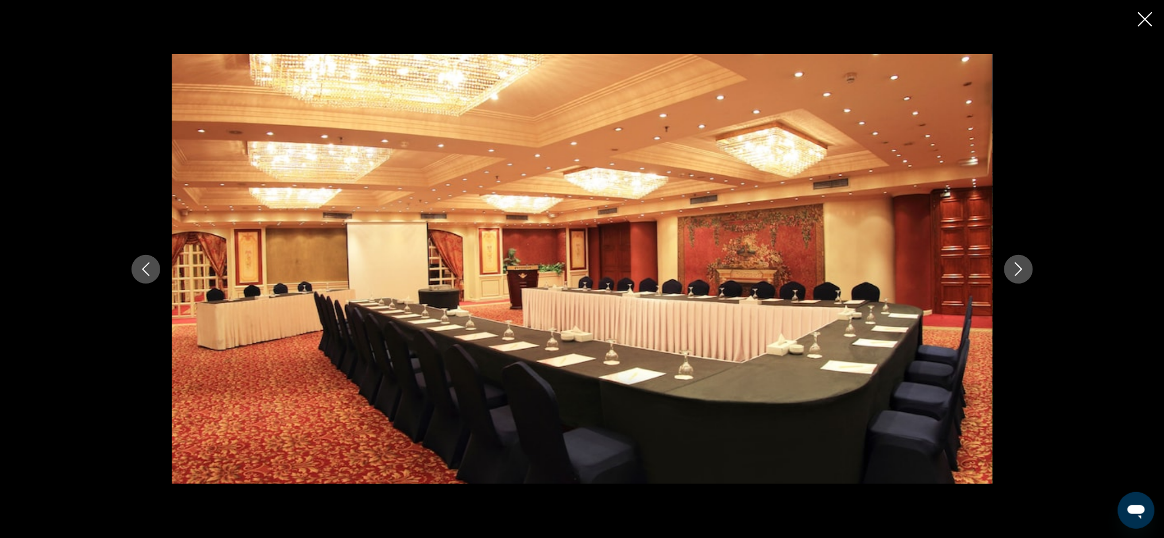
click at [133, 268] on button "Previous image" at bounding box center [146, 269] width 29 height 29
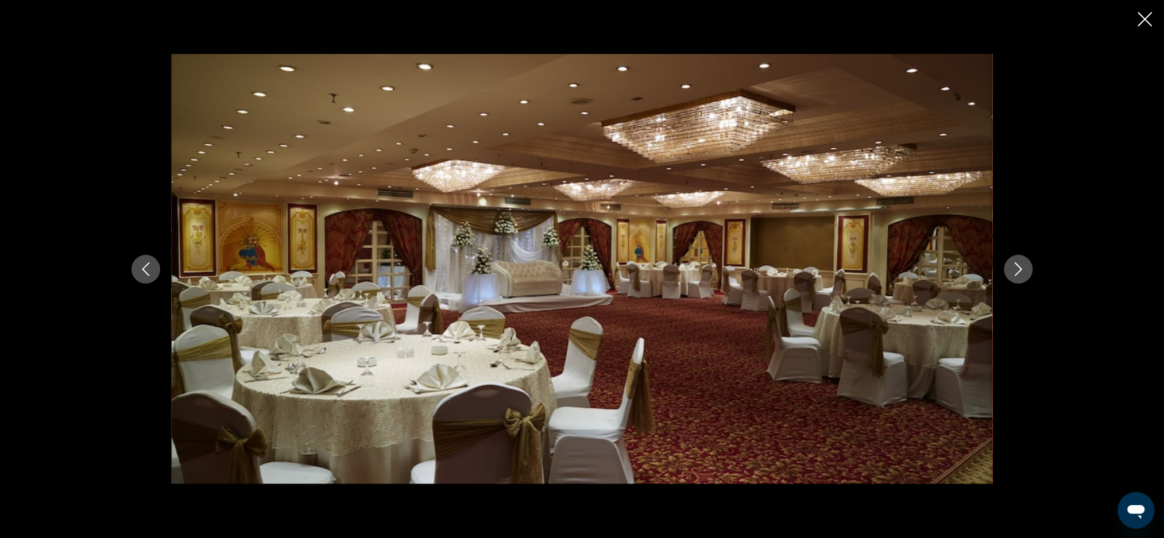
click at [145, 275] on icon "Previous image" at bounding box center [146, 269] width 14 height 14
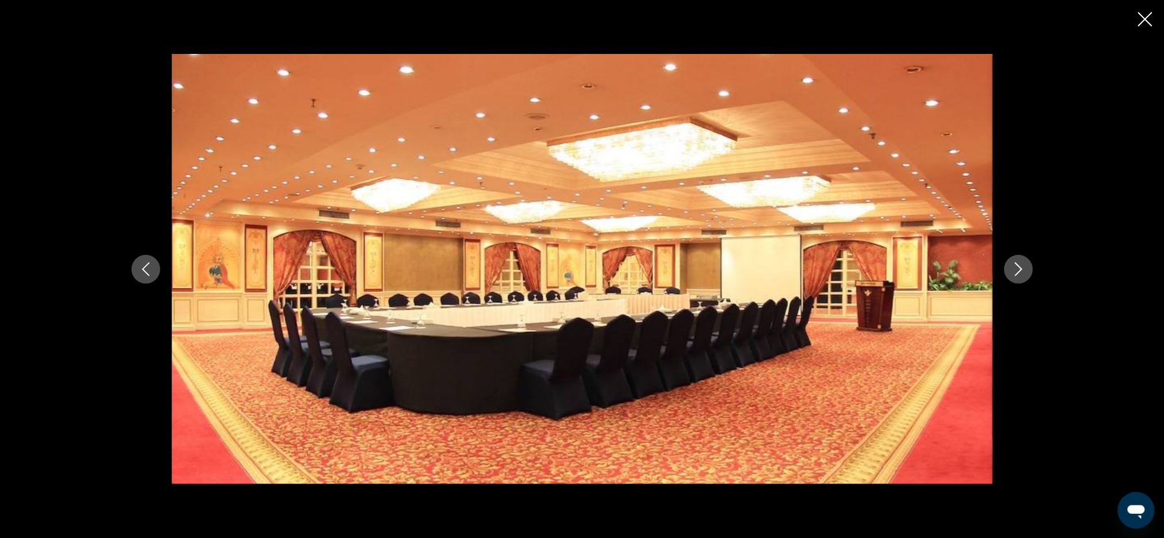
click at [163, 289] on div "Main content" at bounding box center [582, 269] width 925 height 431
click at [145, 276] on icon "Previous image" at bounding box center [146, 269] width 14 height 14
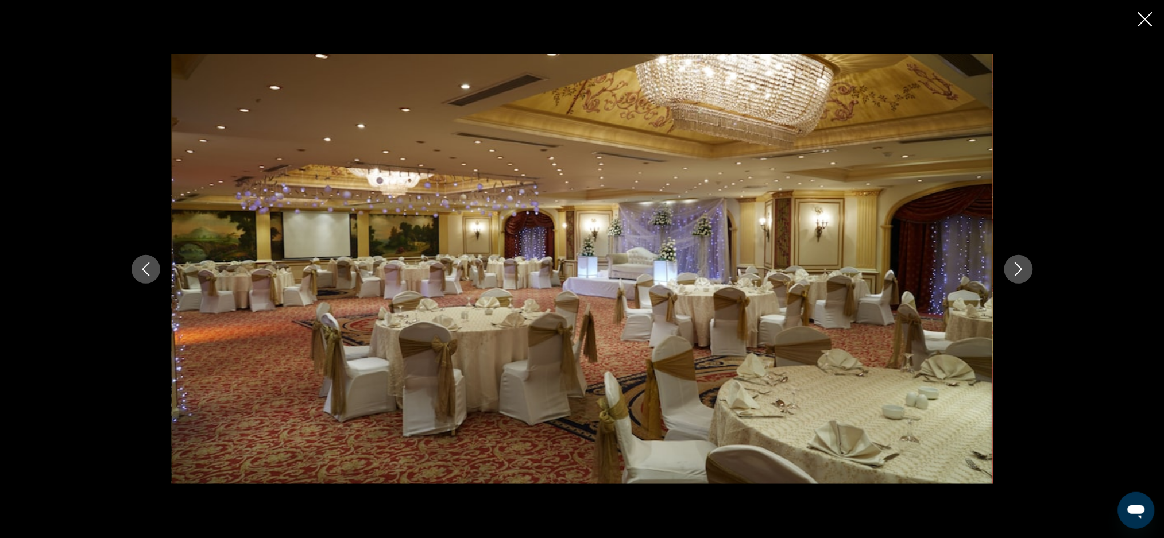
click at [143, 281] on button "Previous image" at bounding box center [146, 269] width 29 height 29
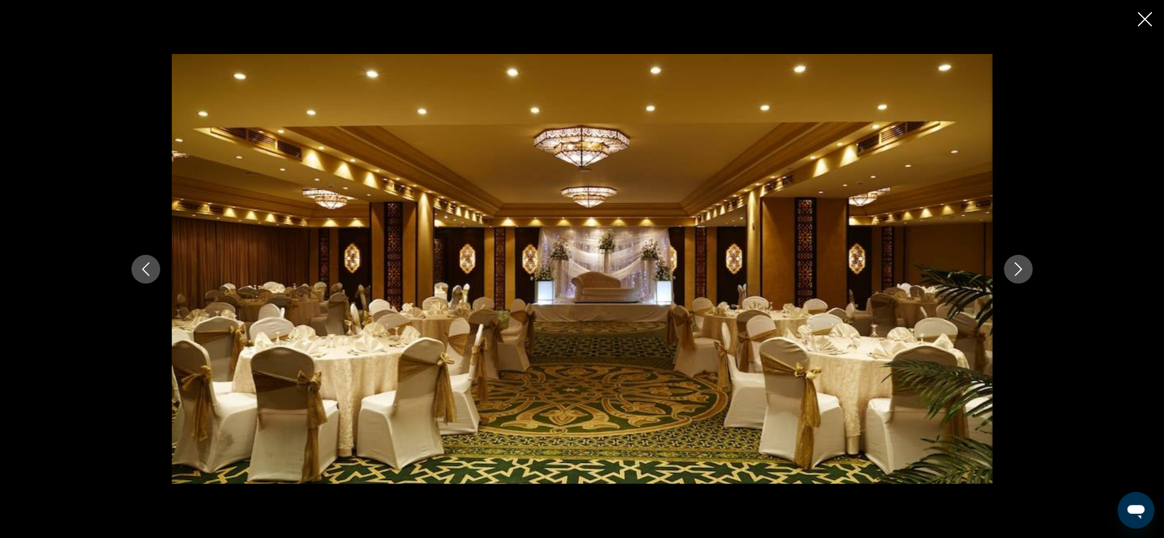
click at [154, 269] on button "Previous image" at bounding box center [146, 269] width 29 height 29
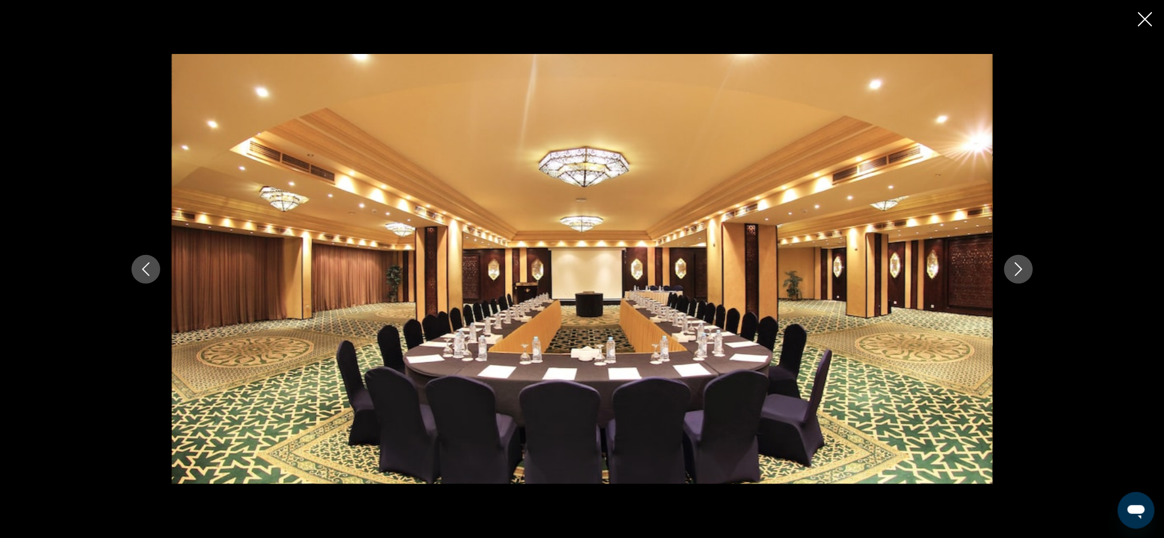
click at [153, 265] on button "Previous image" at bounding box center [146, 269] width 29 height 29
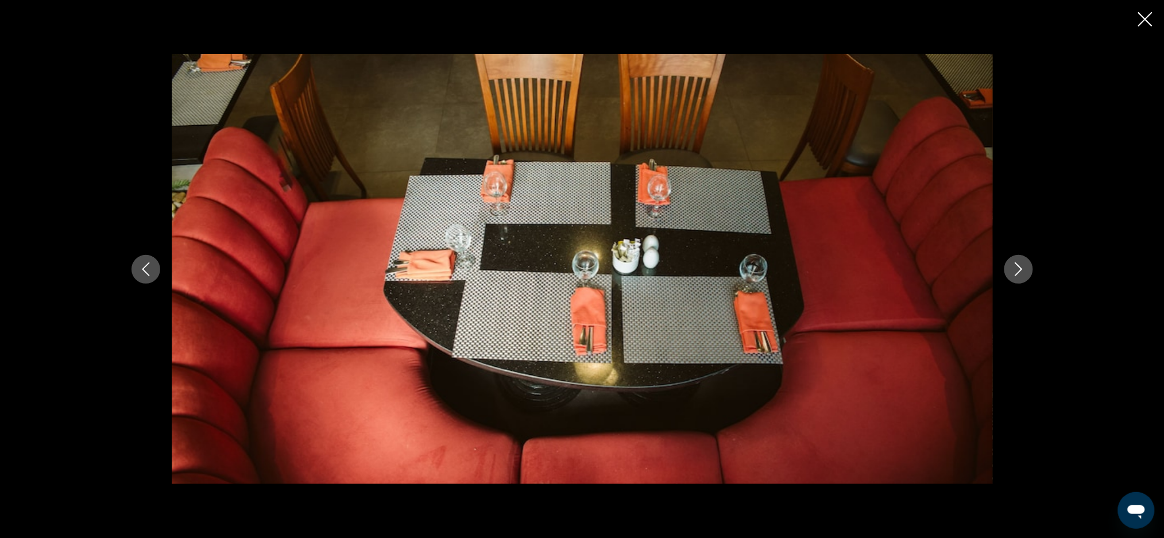
click at [159, 278] on div "Main content" at bounding box center [582, 269] width 925 height 431
click at [149, 282] on button "Previous image" at bounding box center [146, 269] width 29 height 29
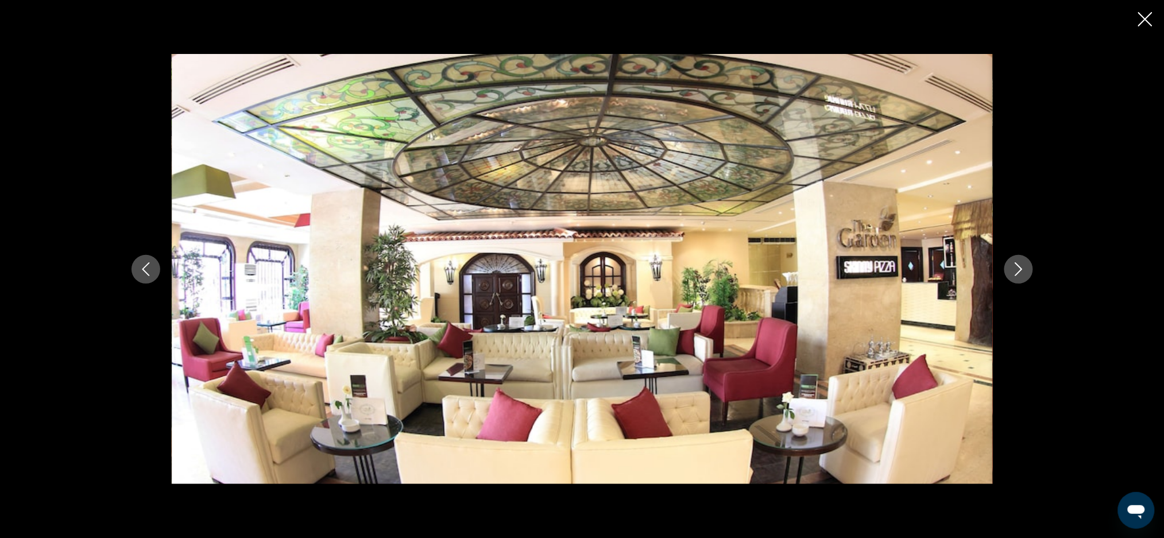
click at [149, 277] on button "Previous image" at bounding box center [146, 269] width 29 height 29
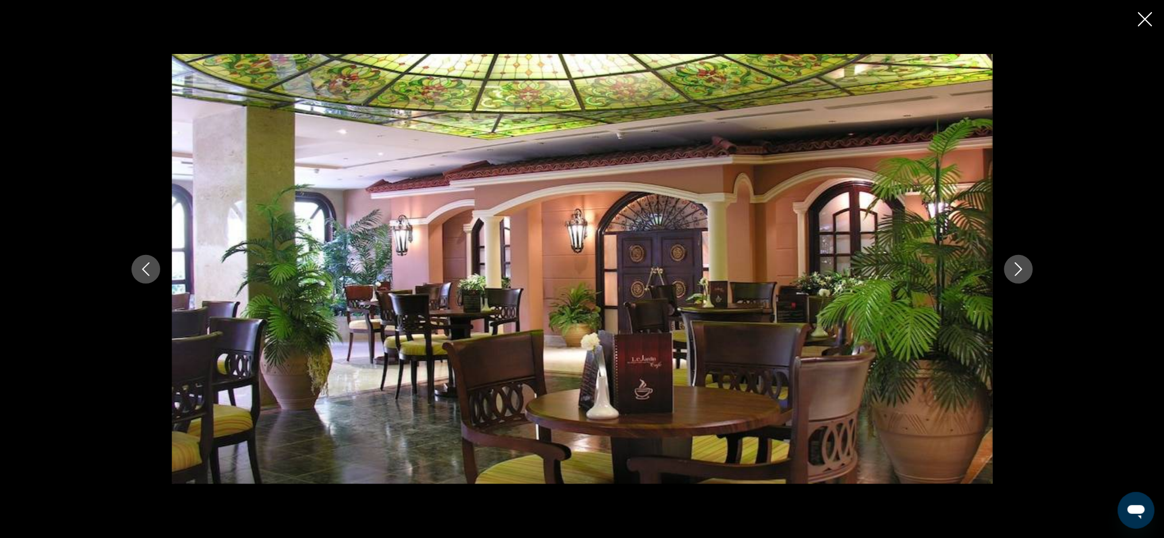
click at [153, 281] on div "Main content" at bounding box center [582, 269] width 925 height 431
click at [144, 271] on icon "Previous image" at bounding box center [145, 269] width 7 height 14
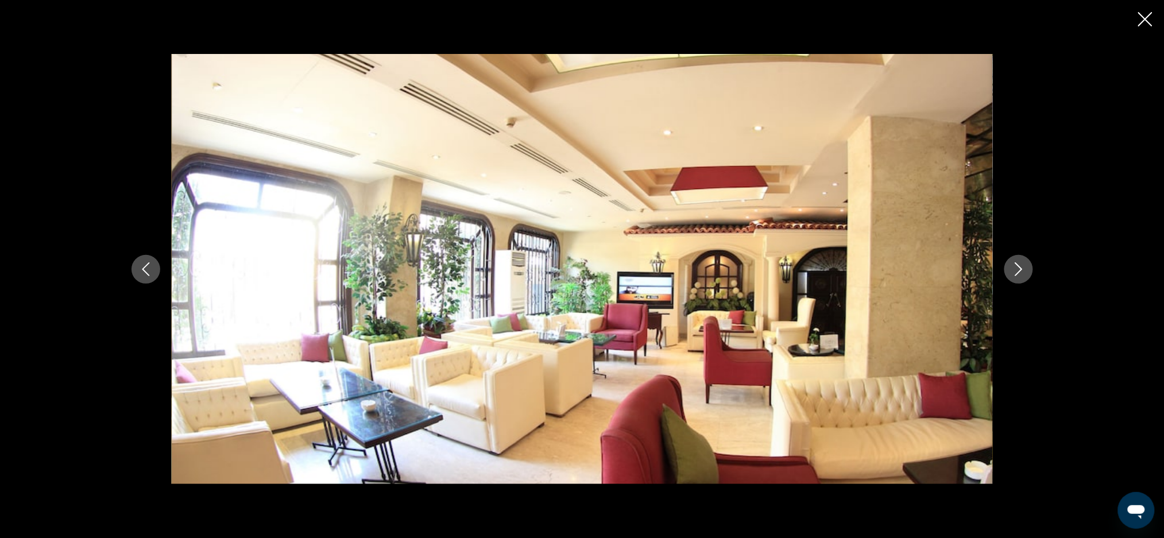
click at [150, 268] on icon "Previous image" at bounding box center [146, 269] width 14 height 14
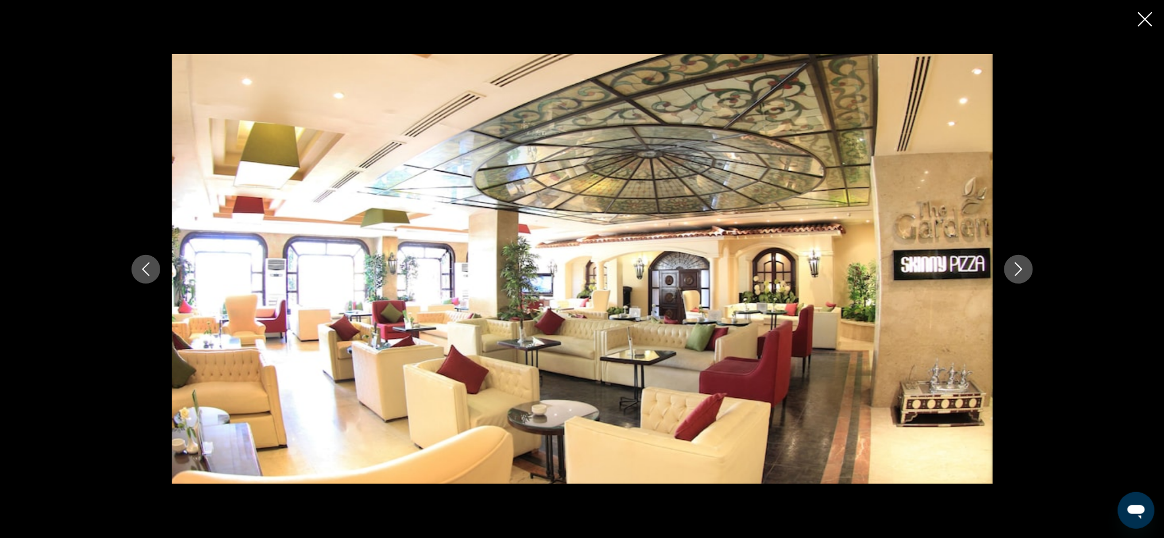
click at [148, 275] on icon "Previous image" at bounding box center [145, 269] width 7 height 14
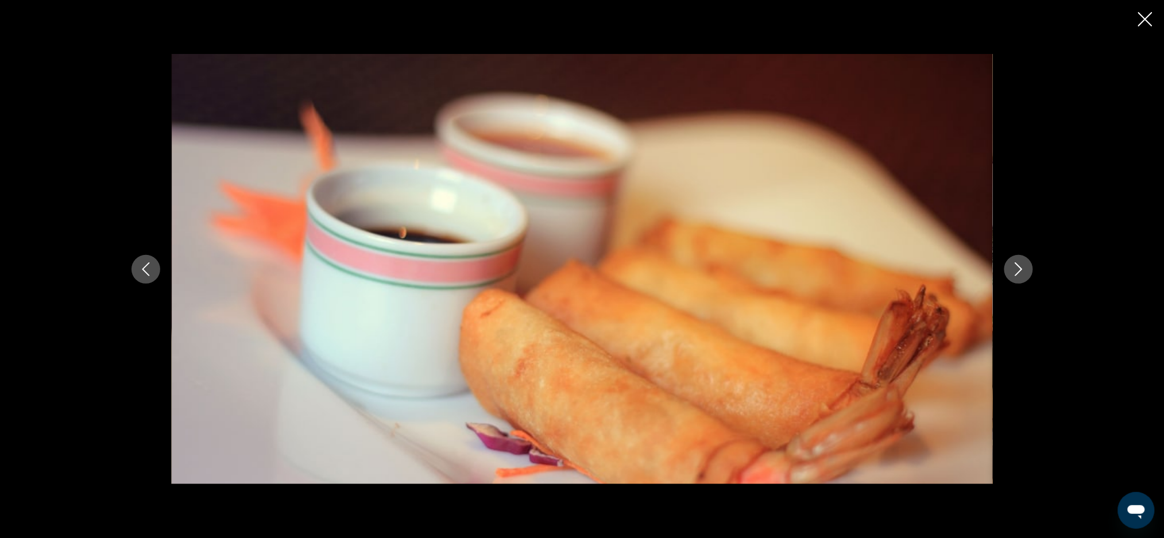
click at [156, 260] on button "Previous image" at bounding box center [146, 269] width 29 height 29
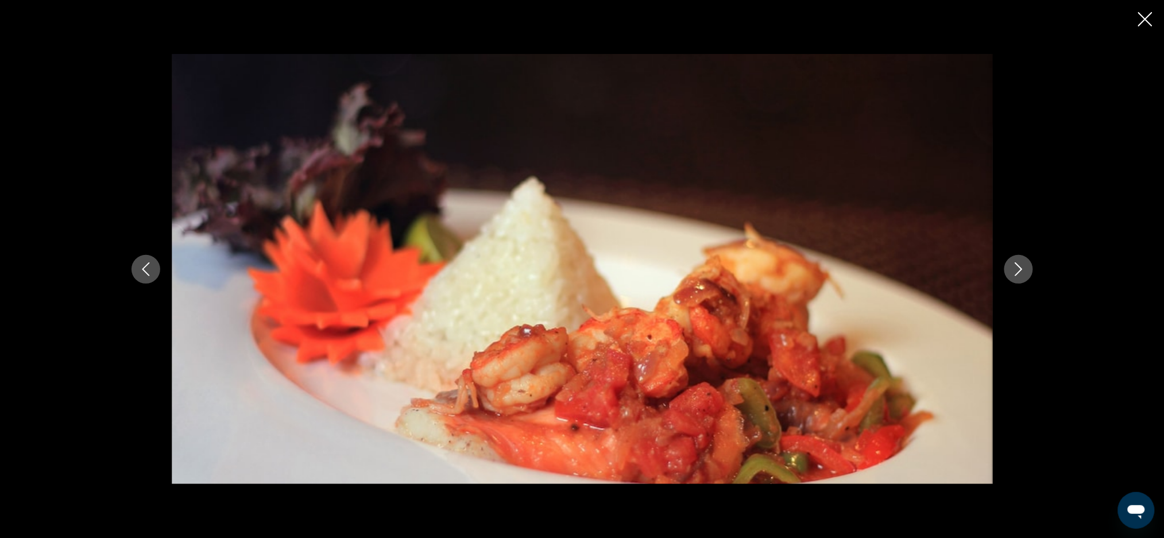
click at [152, 273] on icon "Previous image" at bounding box center [146, 269] width 14 height 14
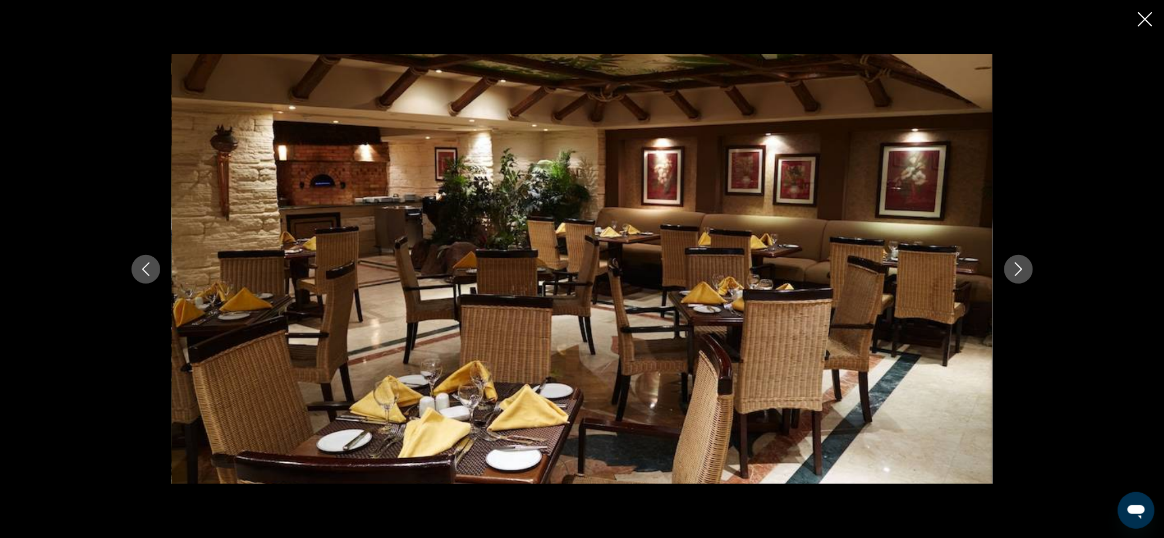
click at [103, 287] on div "Main content" at bounding box center [582, 269] width 1164 height 538
click at [153, 271] on button "Previous image" at bounding box center [146, 269] width 29 height 29
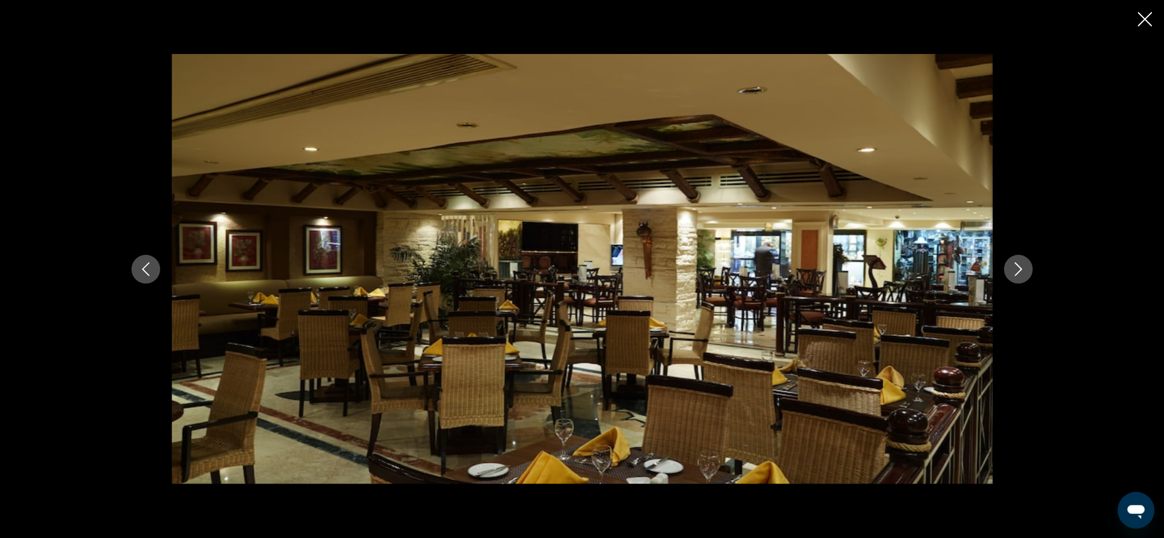
click at [146, 271] on icon "Previous image" at bounding box center [146, 269] width 14 height 14
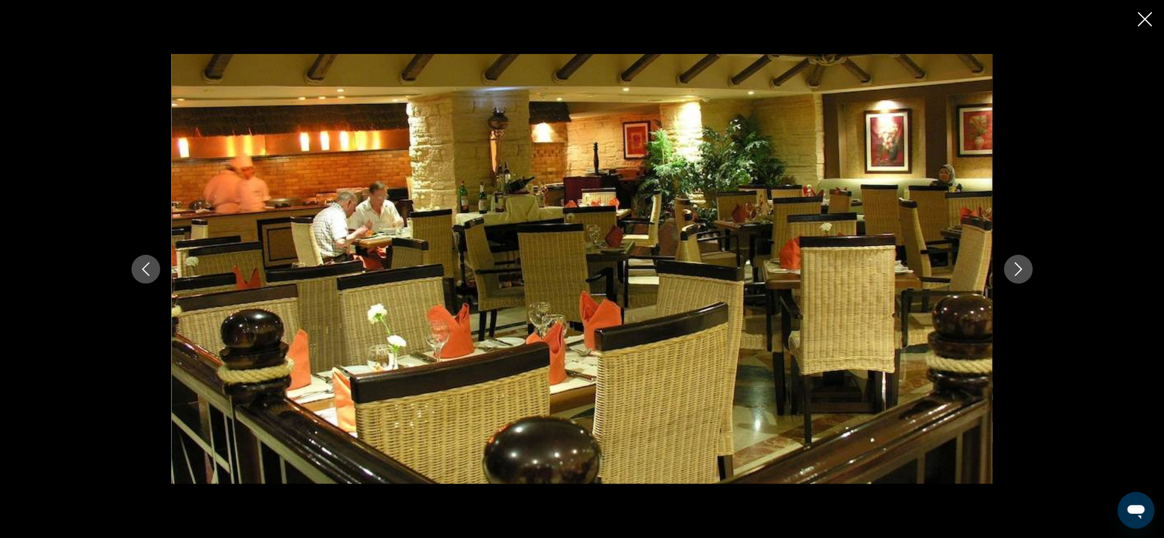
click at [142, 269] on icon "Previous image" at bounding box center [145, 269] width 7 height 14
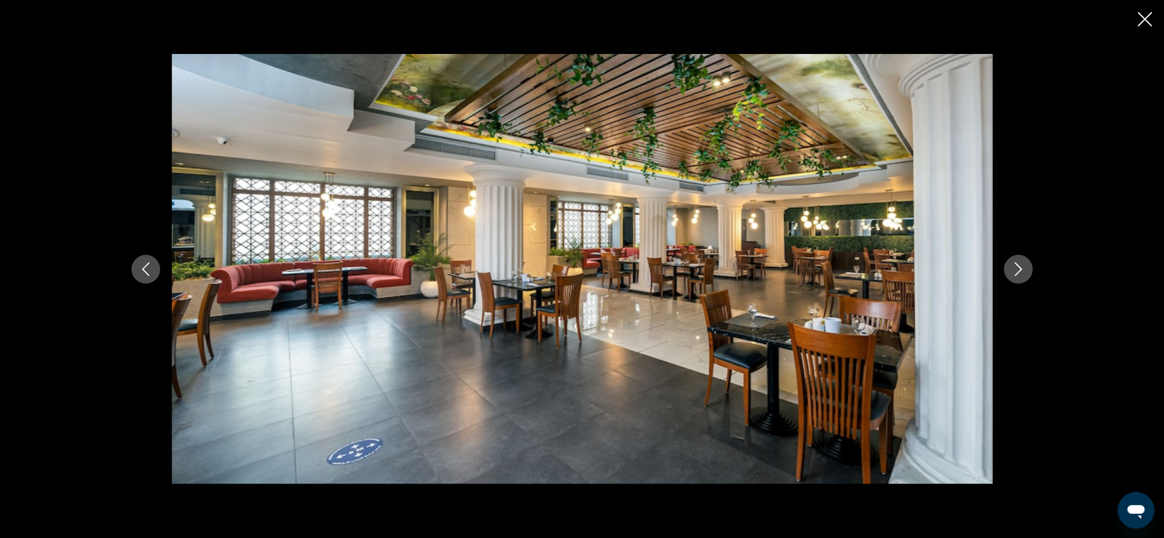
click at [148, 281] on button "Previous image" at bounding box center [146, 269] width 29 height 29
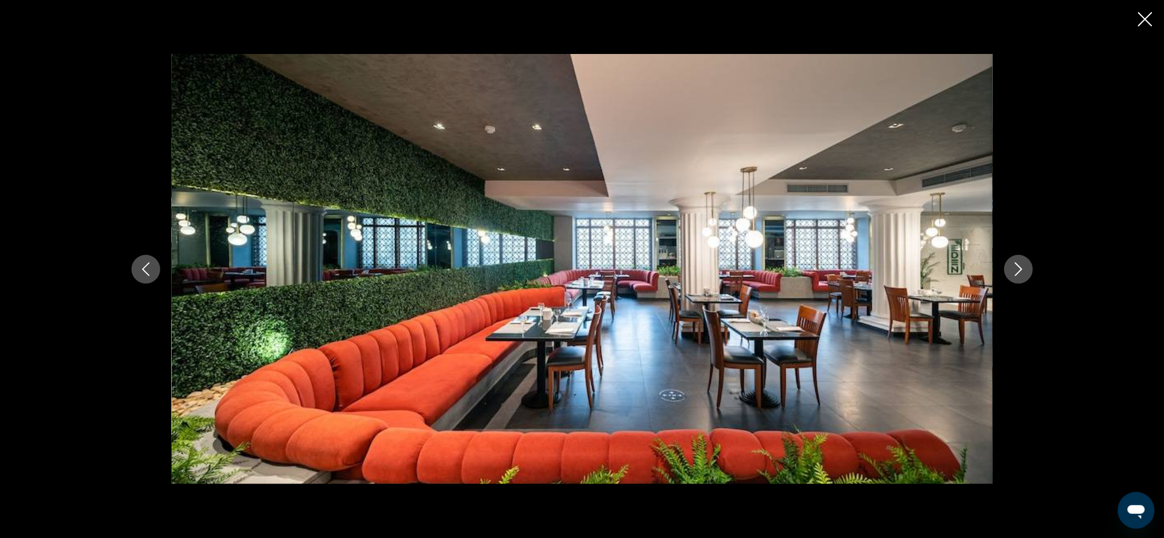
click at [147, 277] on button "Previous image" at bounding box center [146, 269] width 29 height 29
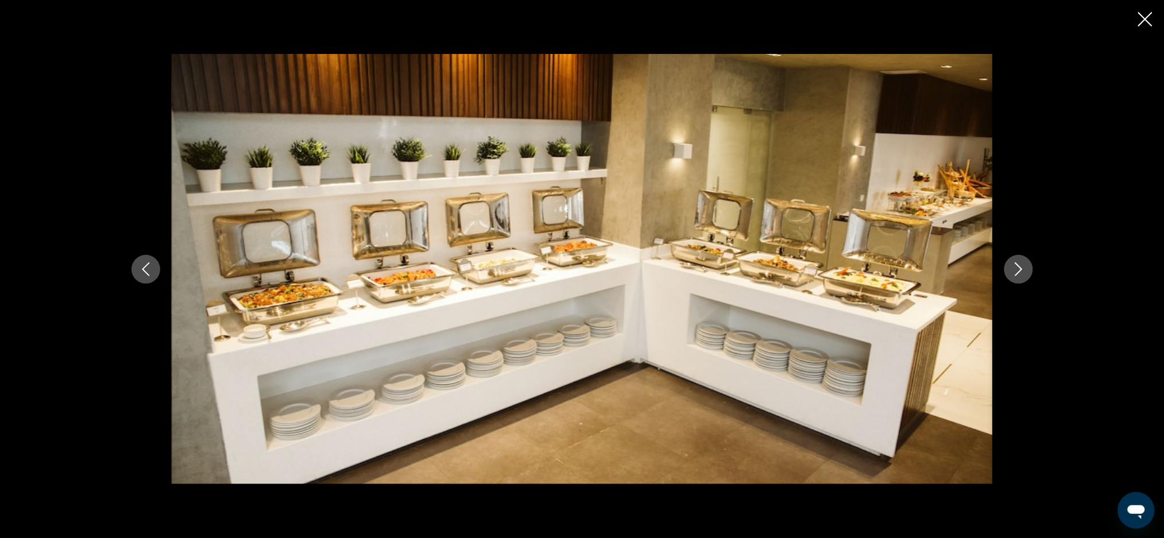
click at [151, 282] on button "Previous image" at bounding box center [146, 269] width 29 height 29
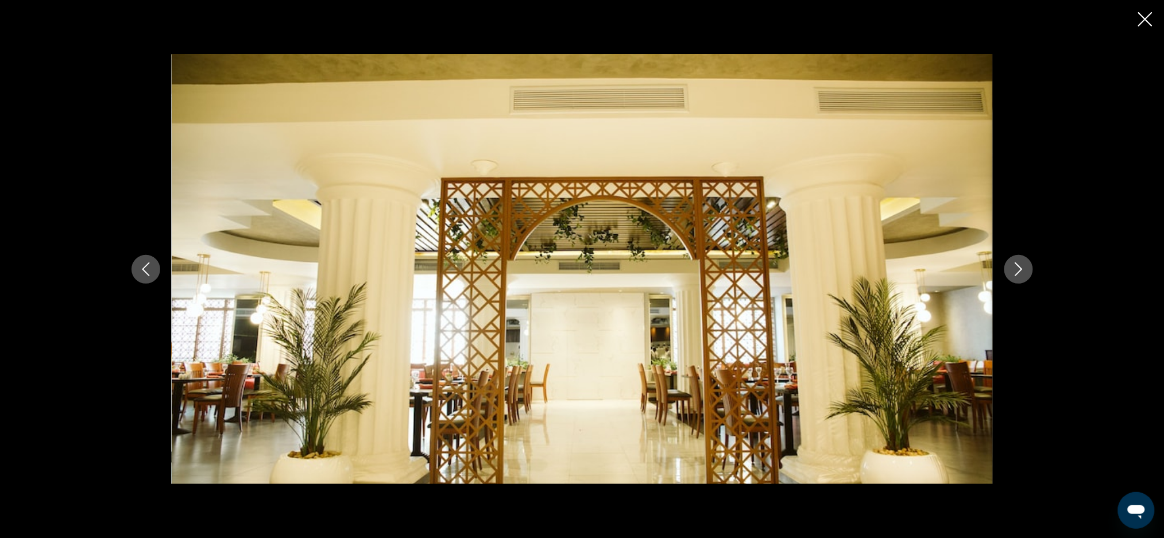
click at [149, 280] on button "Previous image" at bounding box center [146, 269] width 29 height 29
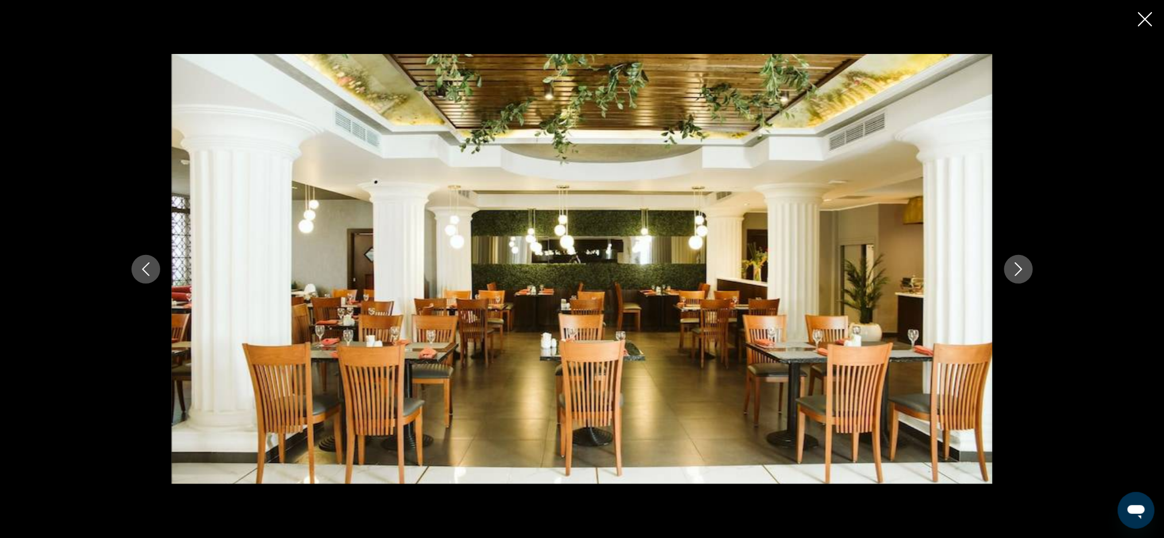
click at [151, 277] on button "Previous image" at bounding box center [146, 269] width 29 height 29
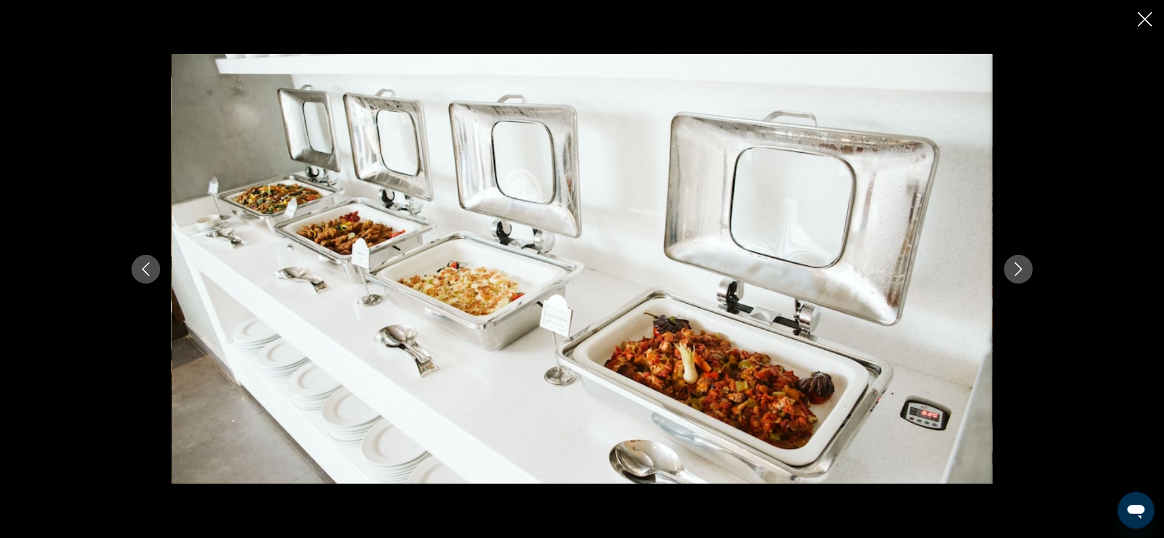
click at [142, 262] on icon "Previous image" at bounding box center [146, 269] width 14 height 14
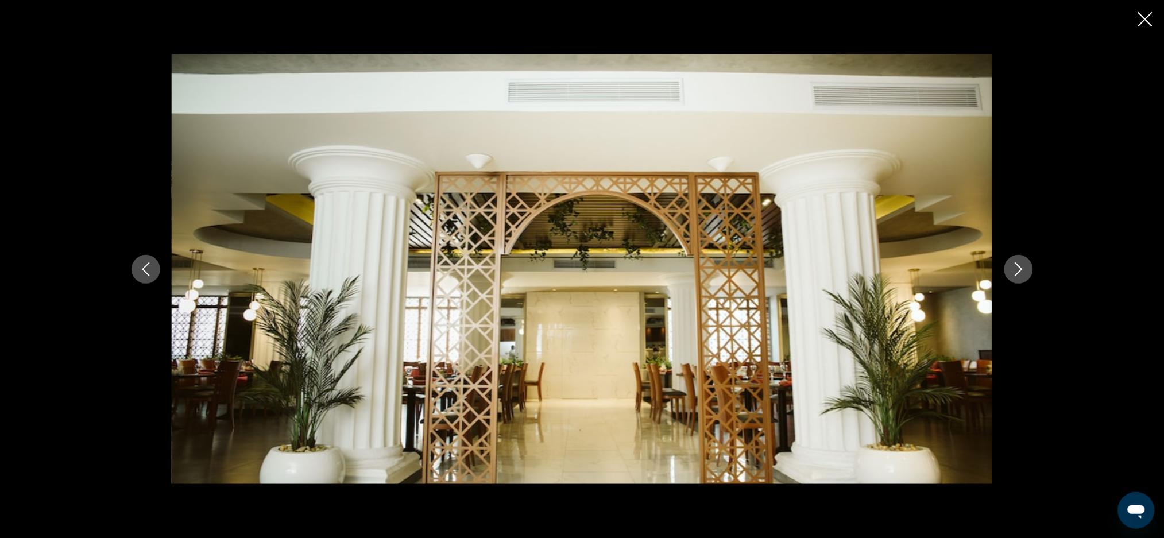
click at [148, 280] on button "Previous image" at bounding box center [146, 269] width 29 height 29
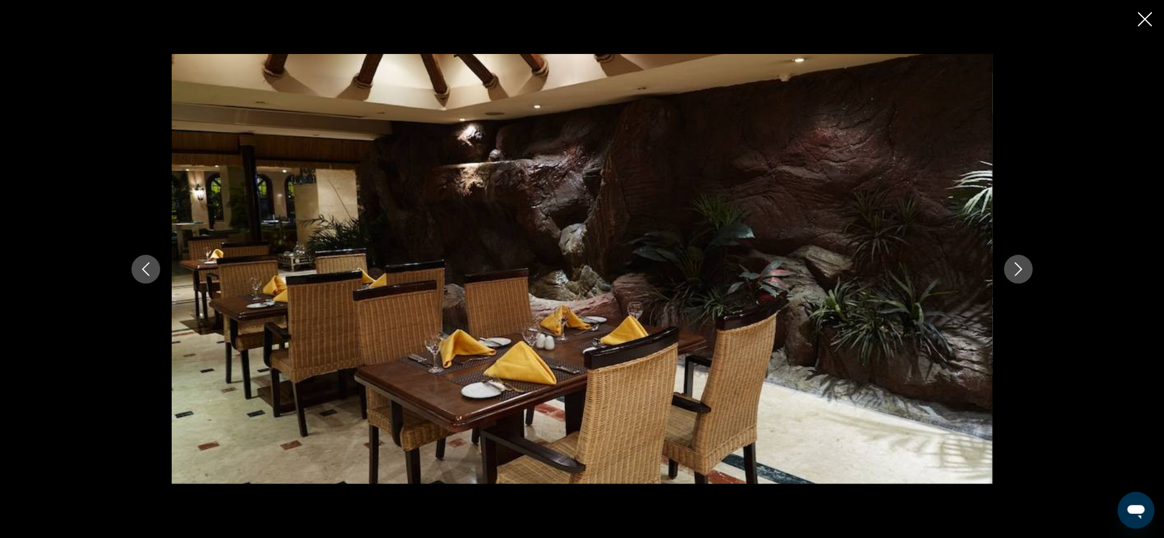
click at [146, 280] on button "Previous image" at bounding box center [146, 269] width 29 height 29
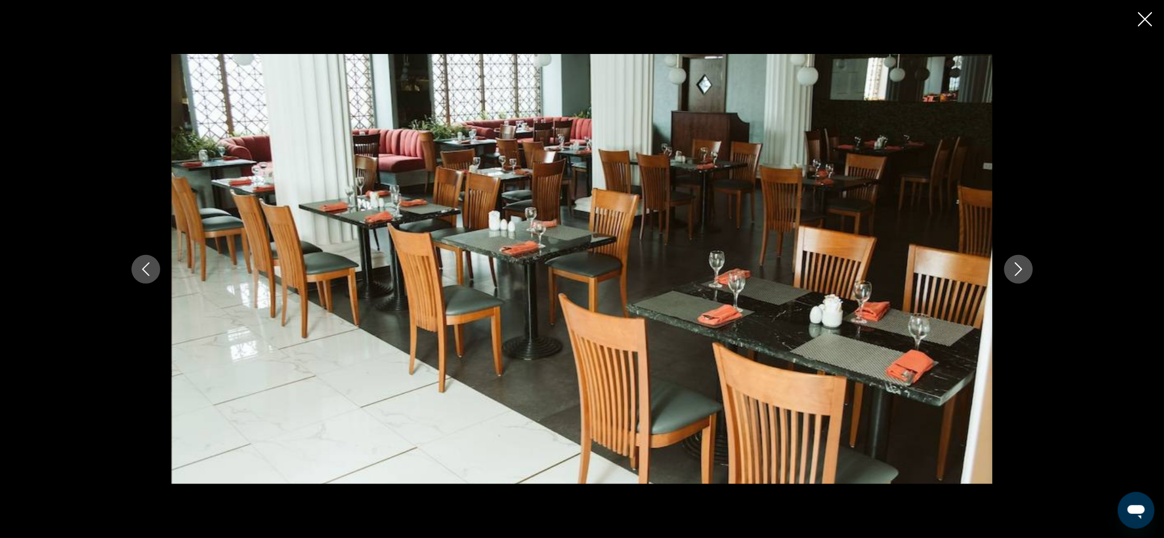
click at [153, 272] on button "Previous image" at bounding box center [146, 269] width 29 height 29
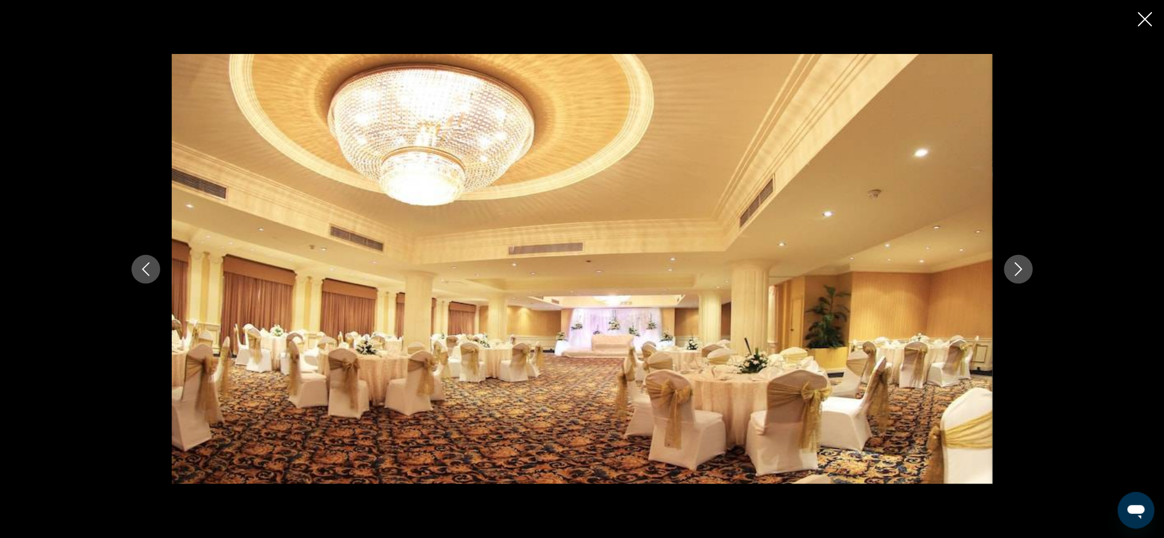
click at [147, 276] on button "Previous image" at bounding box center [146, 269] width 29 height 29
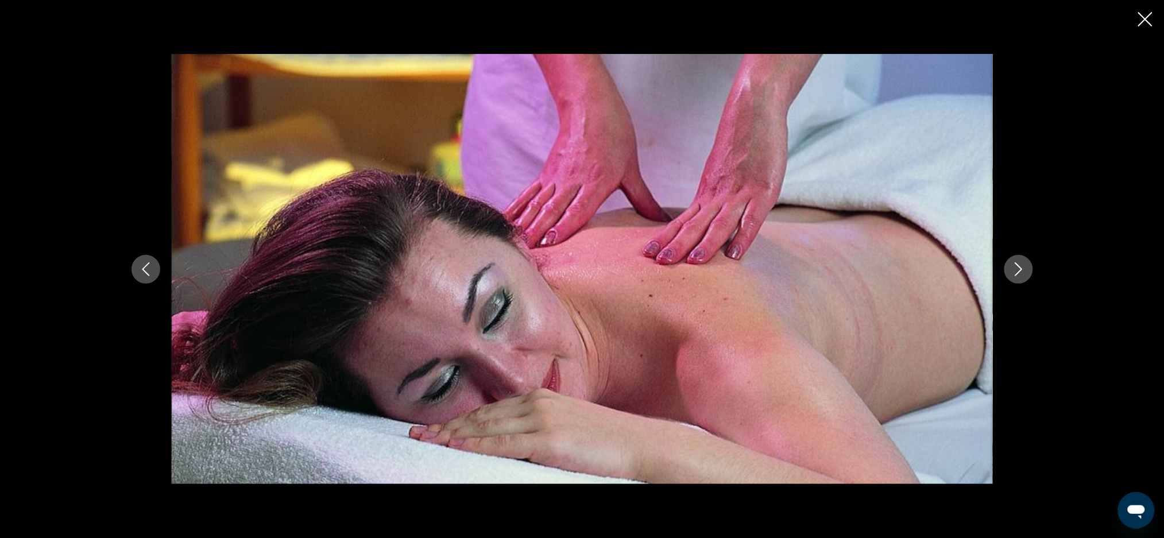
click at [146, 280] on button "Previous image" at bounding box center [146, 269] width 29 height 29
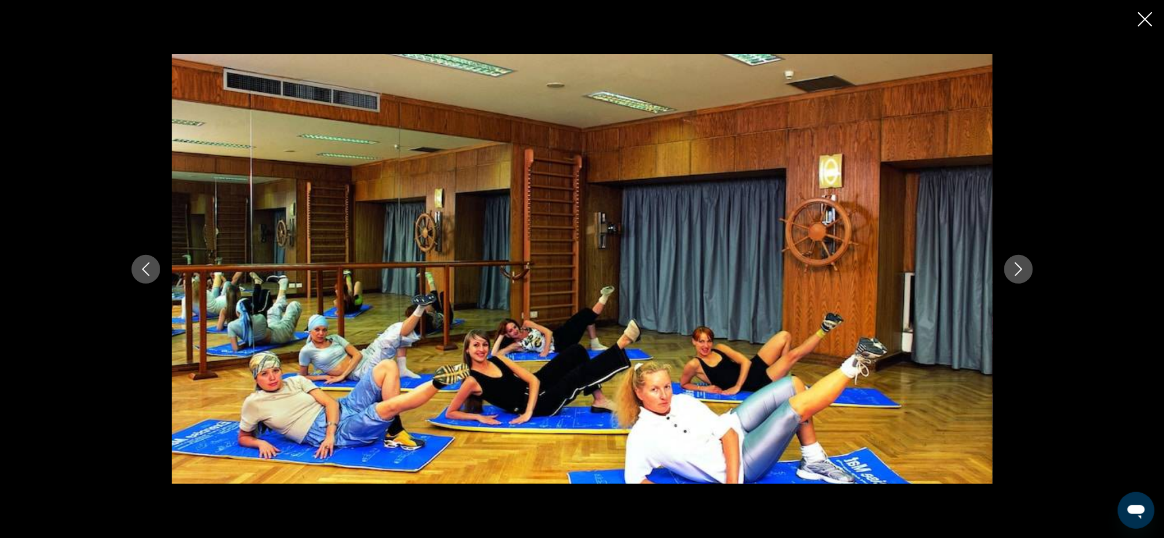
click at [151, 281] on button "Previous image" at bounding box center [146, 269] width 29 height 29
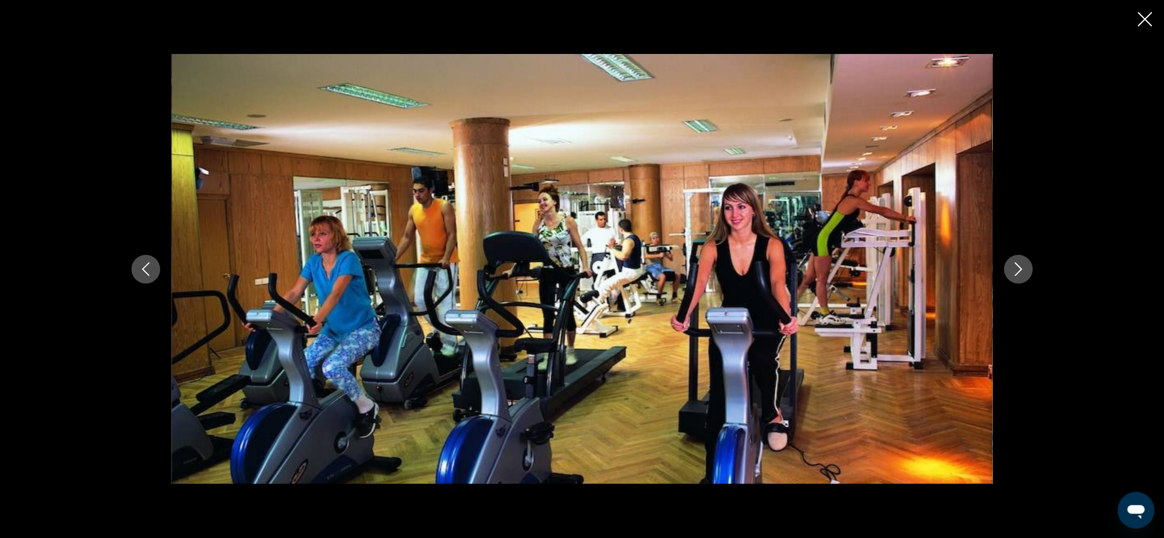
click at [151, 262] on icon "Previous image" at bounding box center [146, 269] width 14 height 14
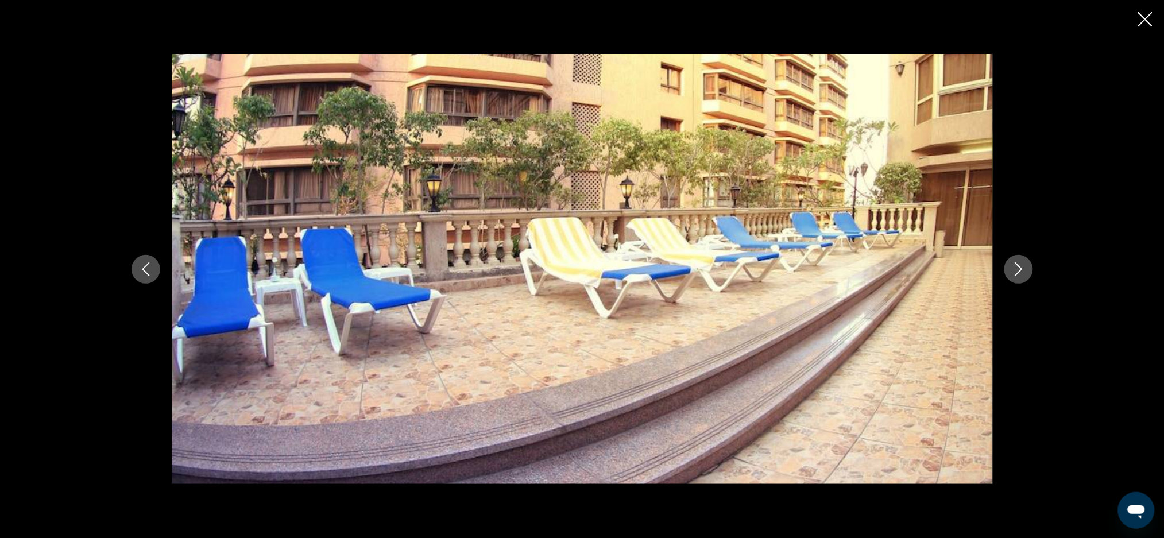
click at [146, 273] on icon "Previous image" at bounding box center [145, 269] width 7 height 14
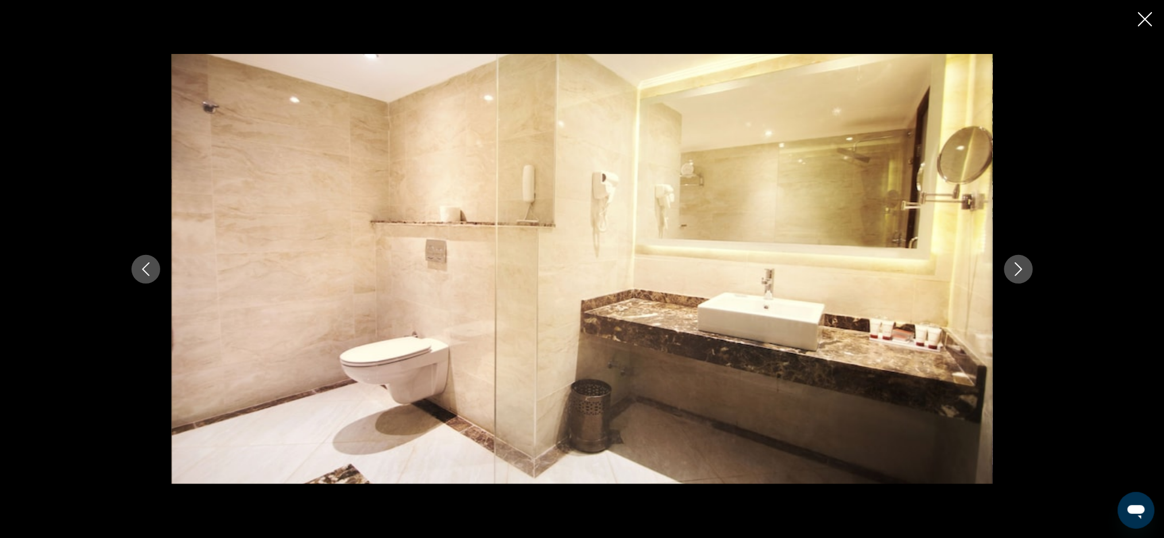
click at [145, 272] on icon "Previous image" at bounding box center [145, 269] width 7 height 14
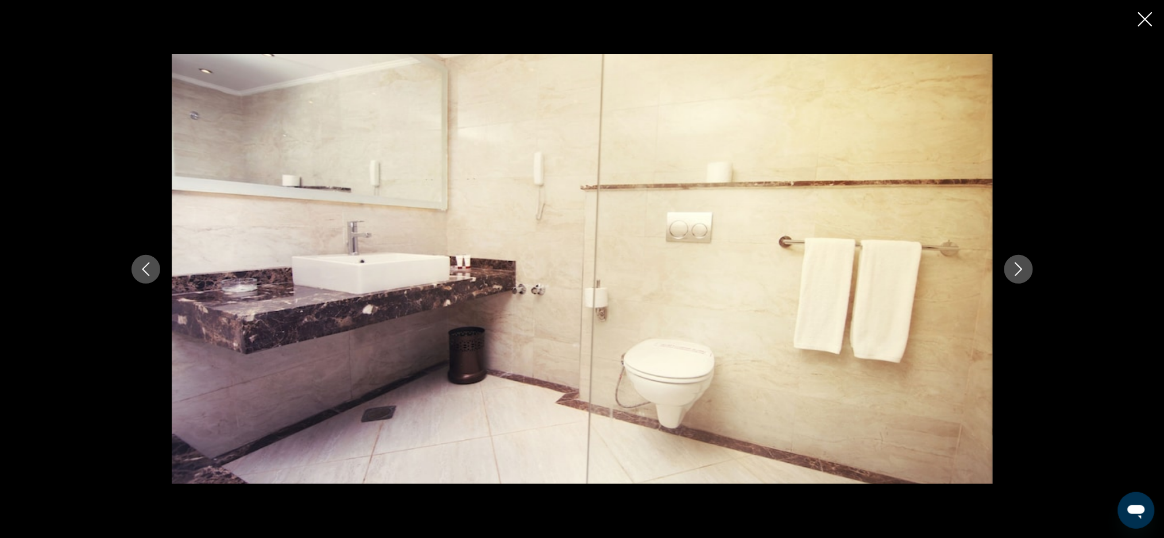
click at [148, 274] on icon "Previous image" at bounding box center [145, 269] width 7 height 14
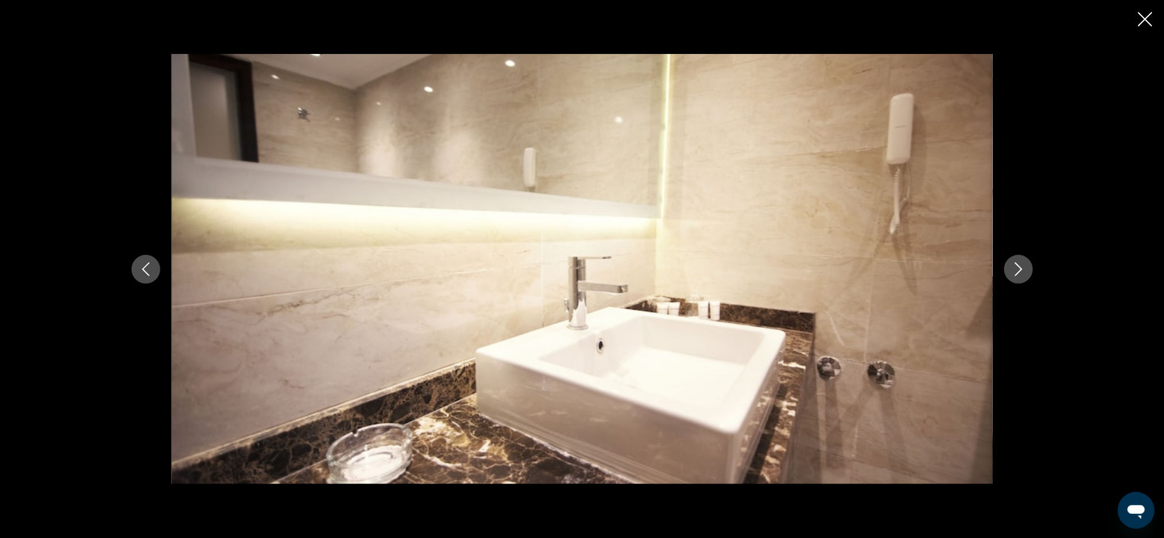
click at [146, 271] on icon "Previous image" at bounding box center [146, 269] width 14 height 14
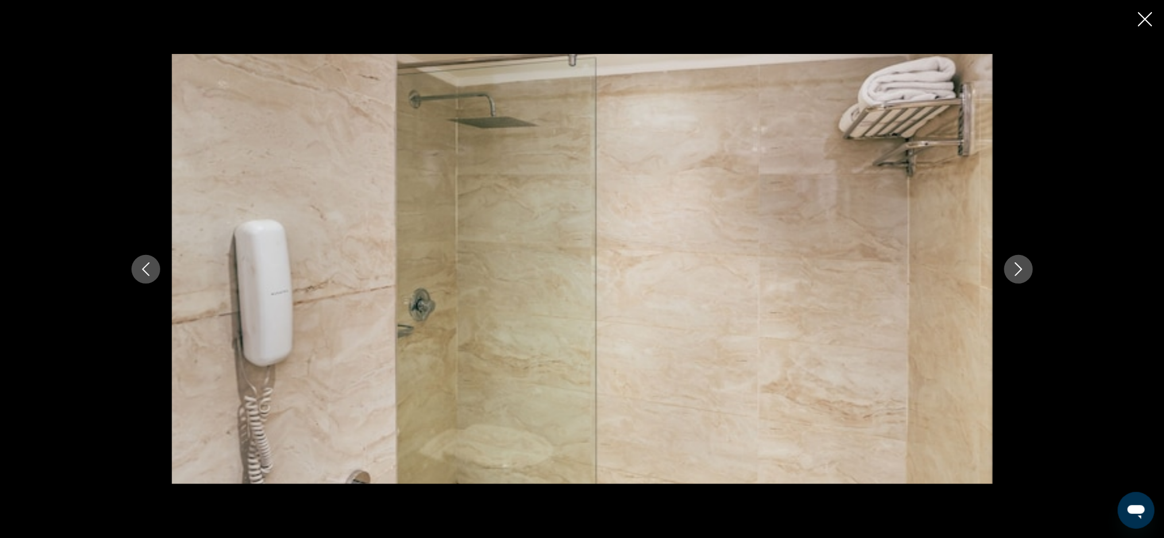
click at [150, 276] on icon "Previous image" at bounding box center [146, 269] width 14 height 14
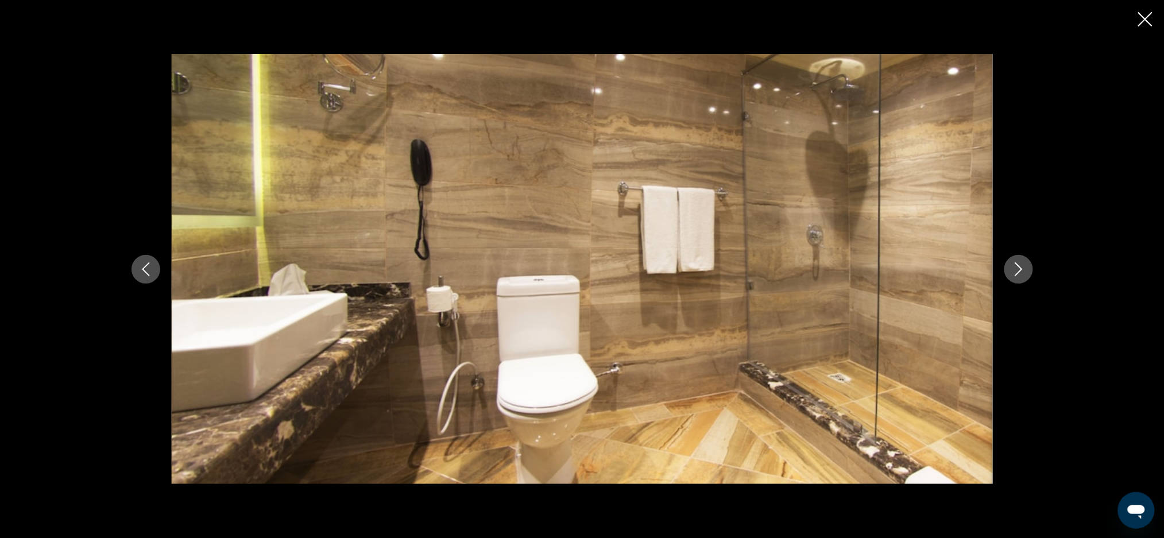
click at [146, 269] on icon "Previous image" at bounding box center [146, 269] width 14 height 14
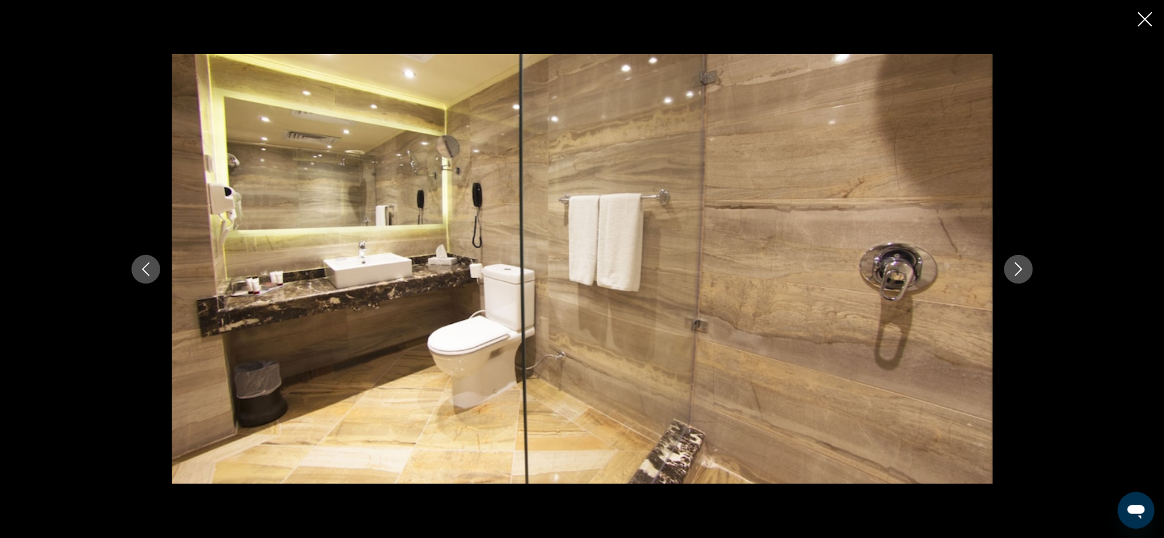
click at [157, 276] on button "Previous image" at bounding box center [146, 269] width 29 height 29
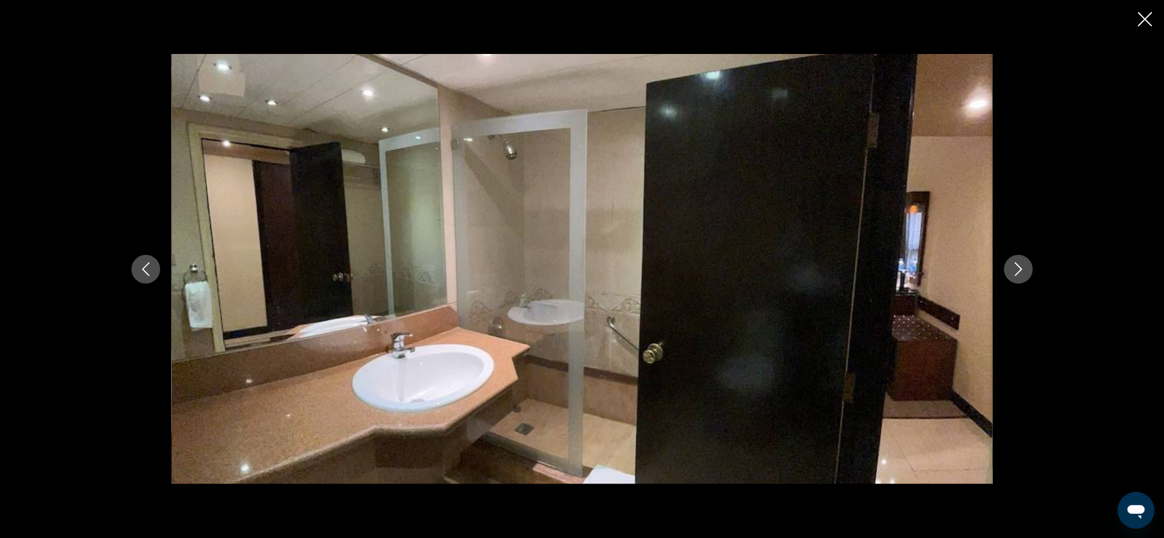
click at [150, 275] on icon "Previous image" at bounding box center [146, 269] width 14 height 14
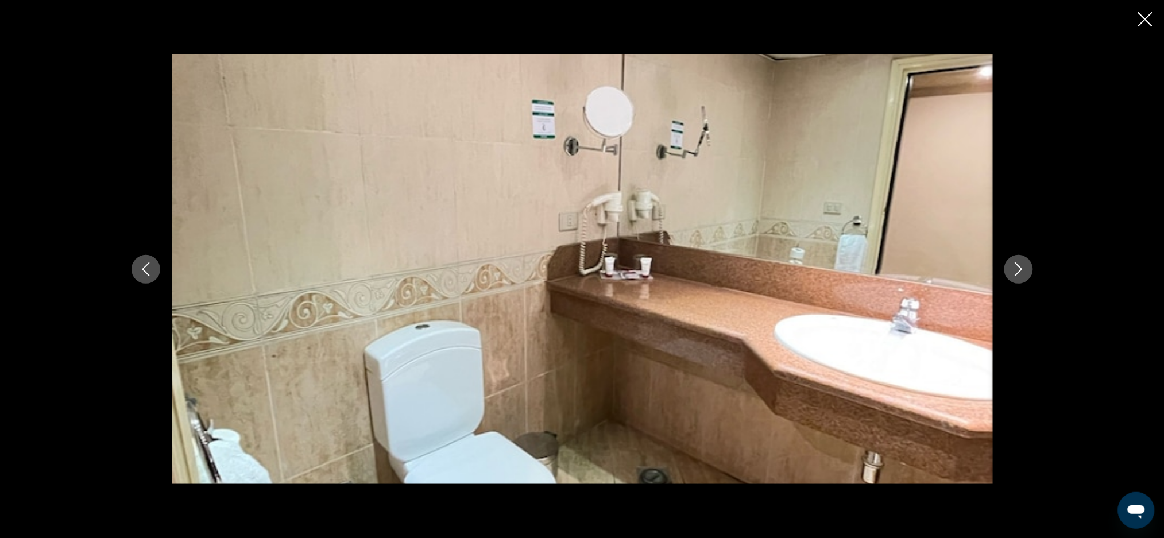
click at [141, 279] on button "Previous image" at bounding box center [146, 269] width 29 height 29
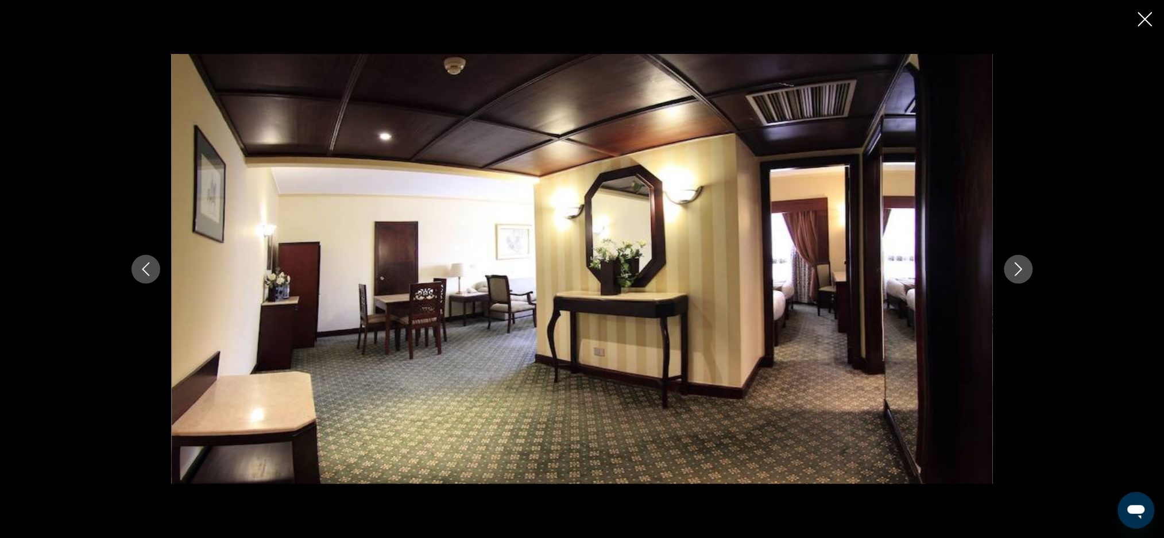
click at [149, 277] on button "Previous image" at bounding box center [146, 269] width 29 height 29
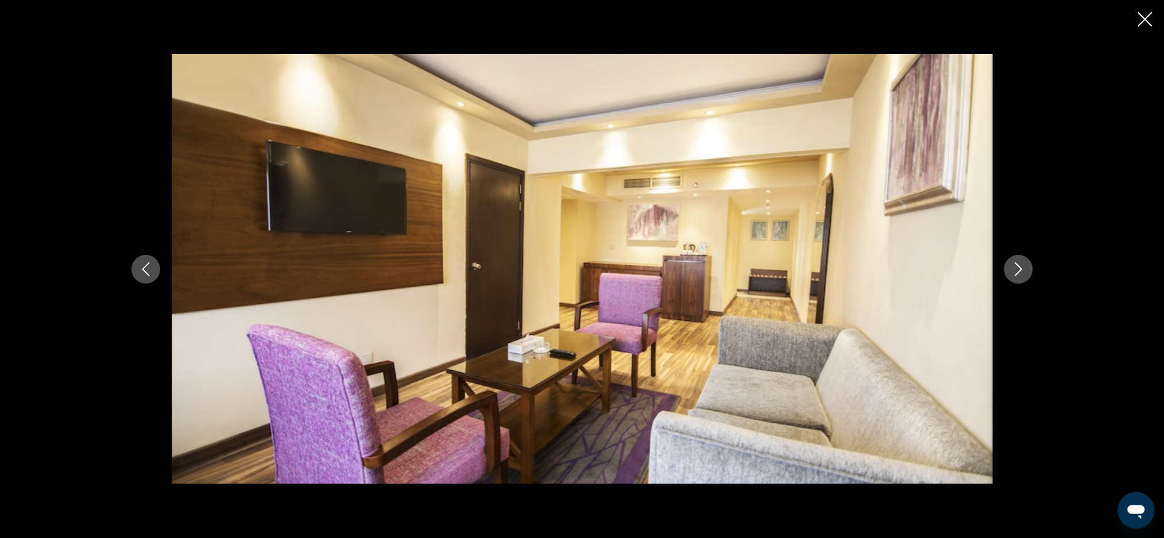
click at [144, 274] on icon "Previous image" at bounding box center [146, 269] width 14 height 14
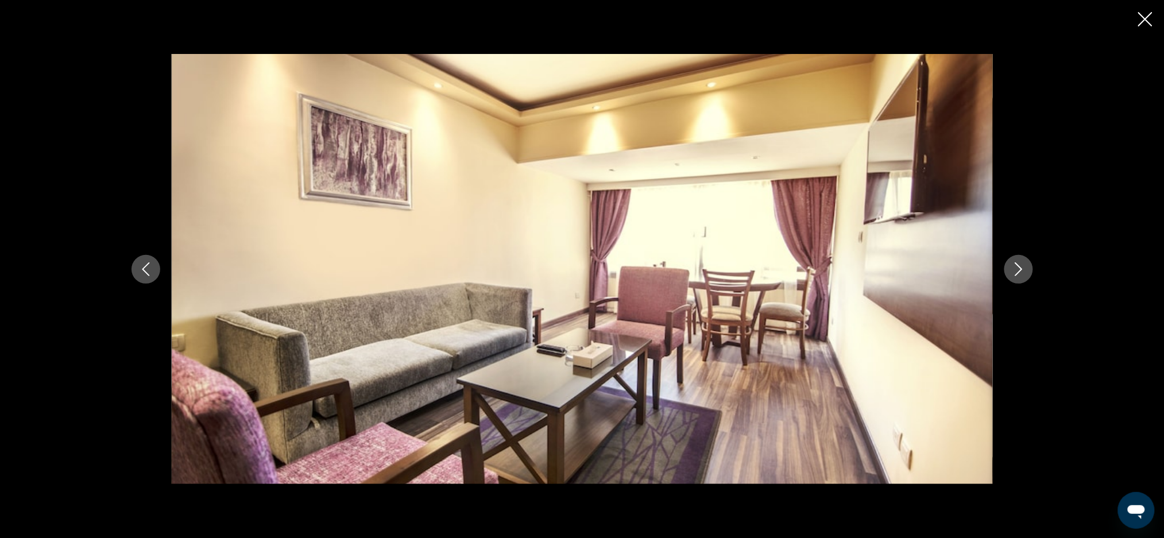
click at [146, 276] on icon "Previous image" at bounding box center [146, 269] width 14 height 14
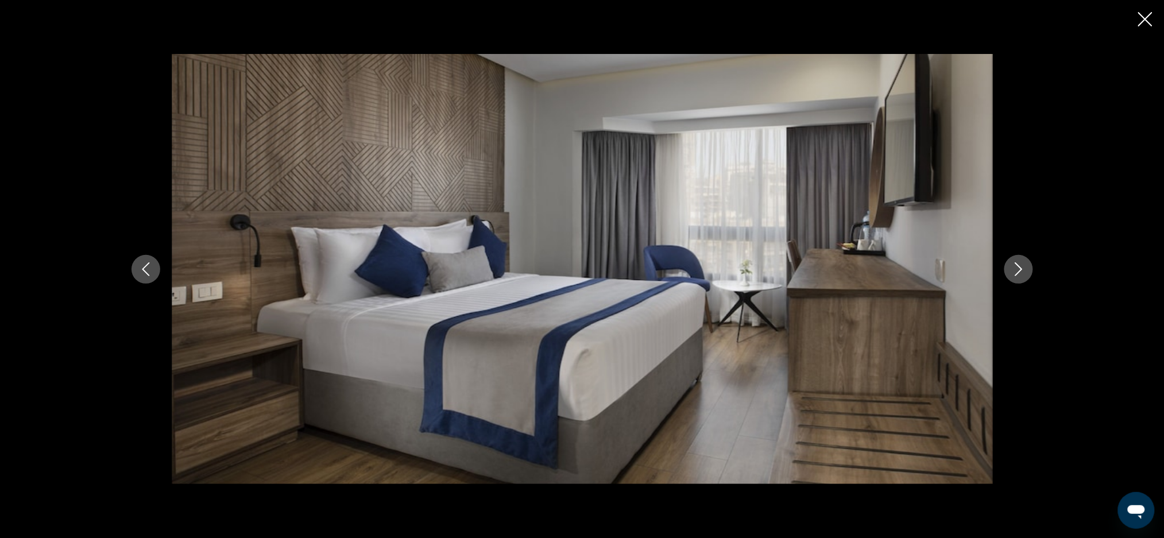
click at [142, 274] on icon "Previous image" at bounding box center [146, 269] width 14 height 14
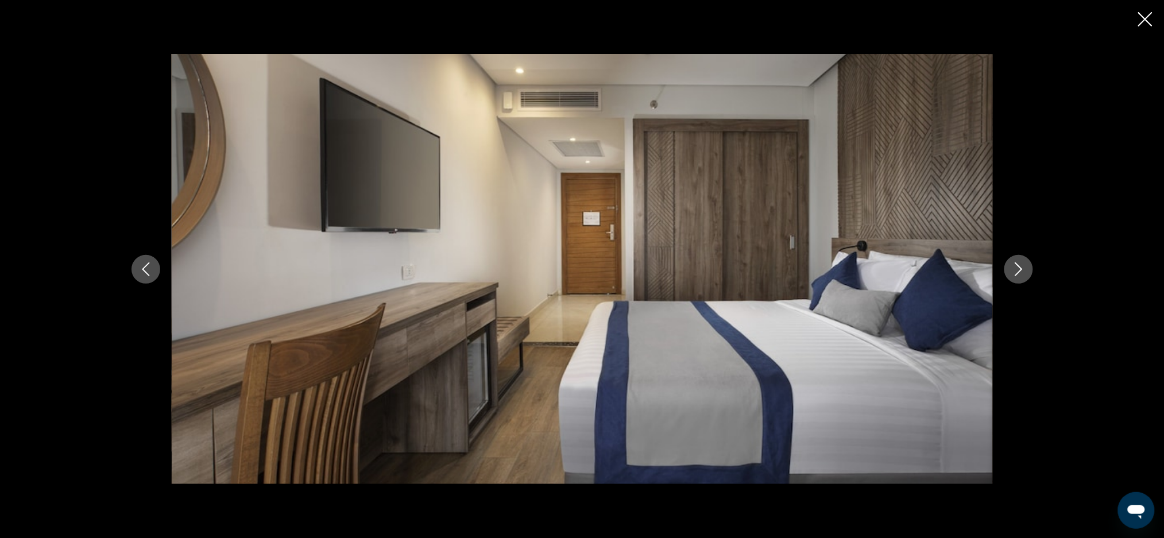
click at [142, 273] on icon "Previous image" at bounding box center [146, 269] width 14 height 14
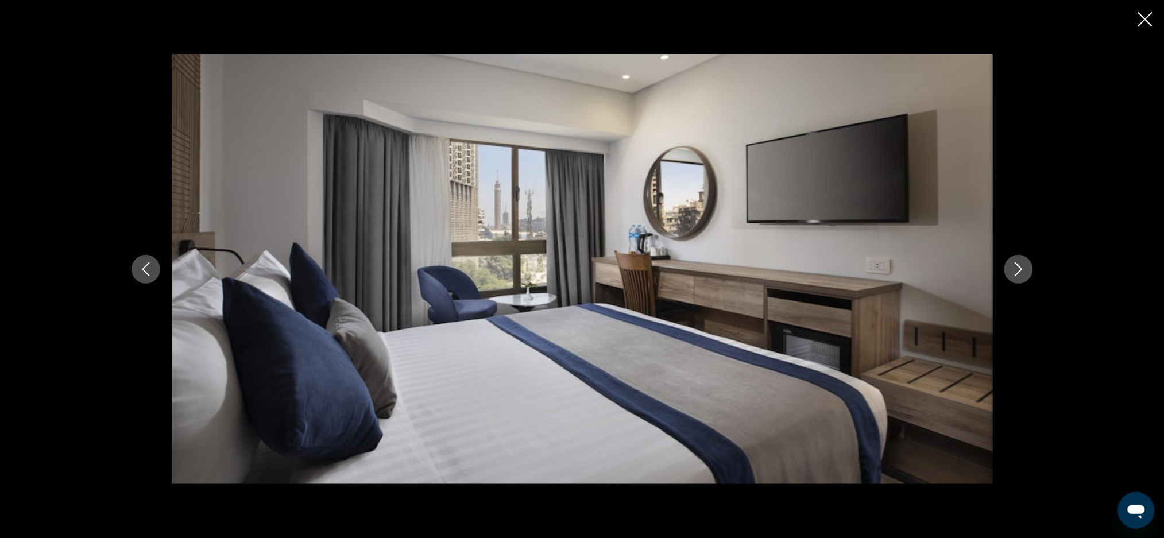
click at [144, 271] on icon "Previous image" at bounding box center [145, 269] width 7 height 14
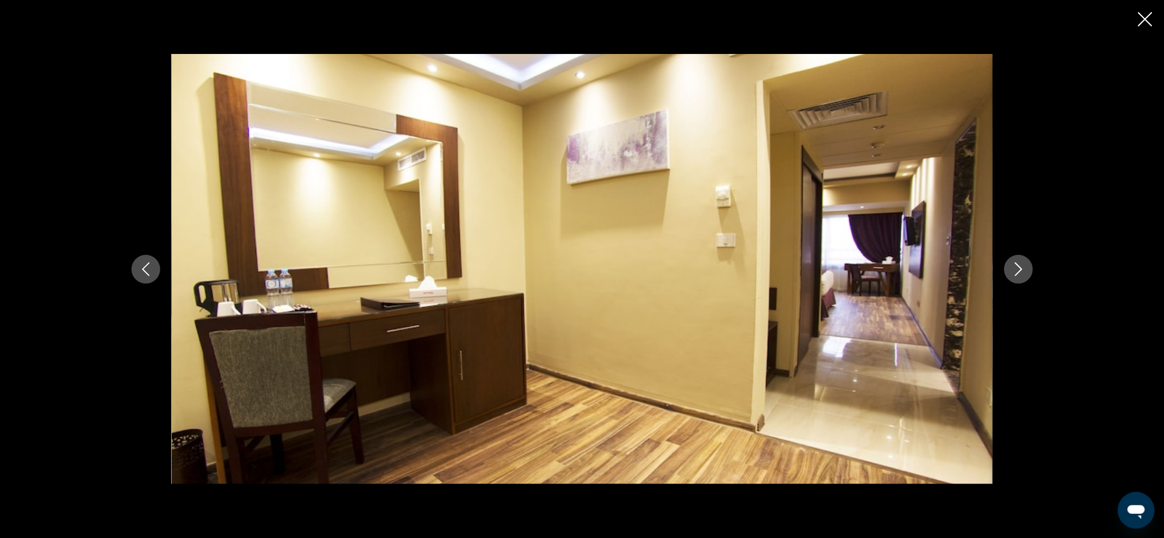
click at [147, 272] on icon "Previous image" at bounding box center [146, 269] width 14 height 14
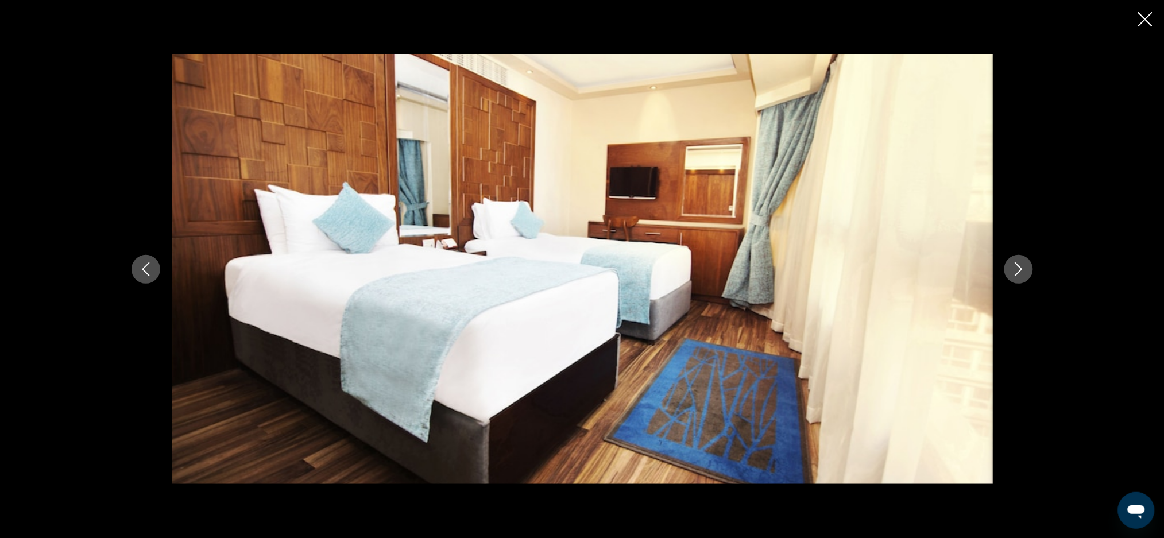
click at [144, 276] on button "Previous image" at bounding box center [146, 269] width 29 height 29
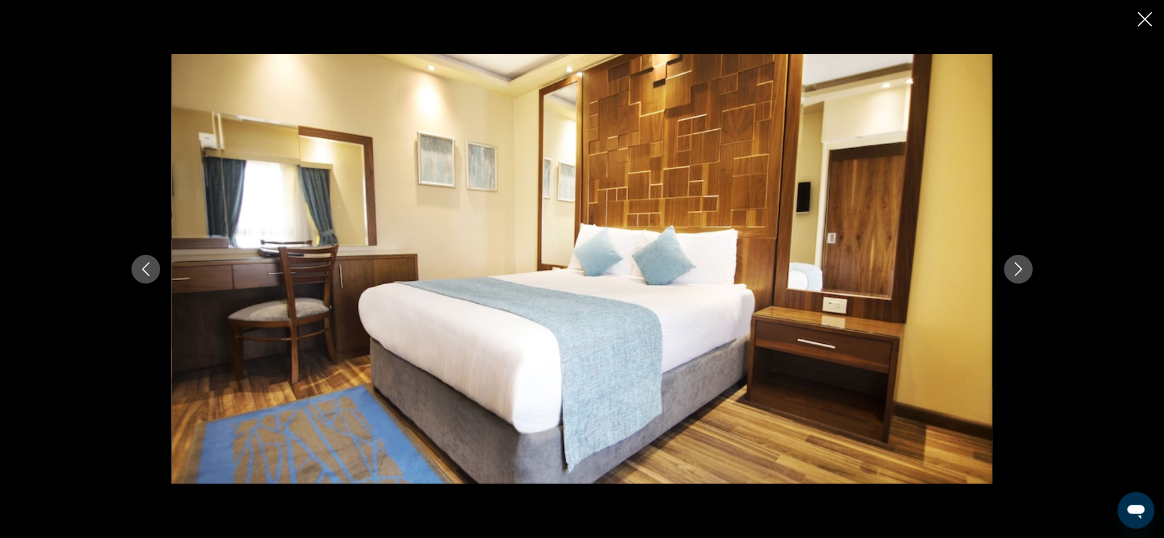
click at [144, 277] on button "Previous image" at bounding box center [146, 269] width 29 height 29
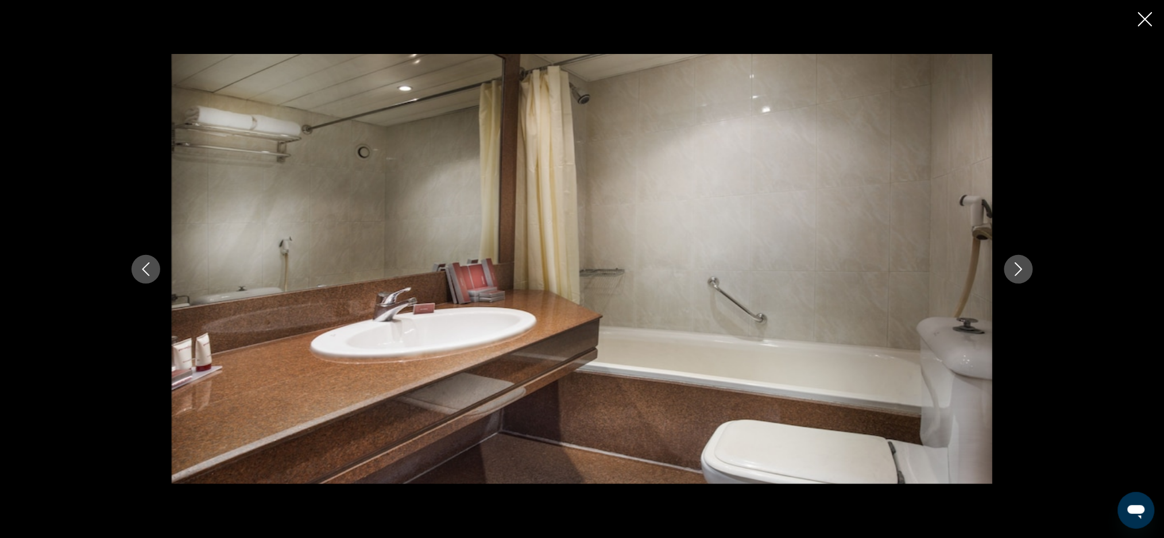
click at [141, 278] on button "Previous image" at bounding box center [146, 269] width 29 height 29
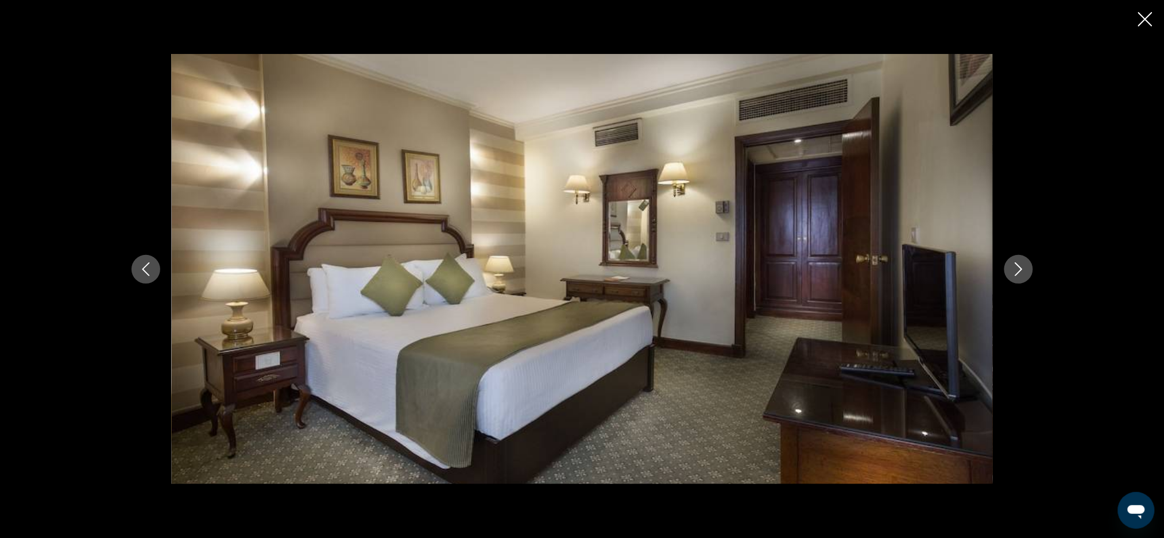
click at [140, 274] on icon "Previous image" at bounding box center [146, 269] width 14 height 14
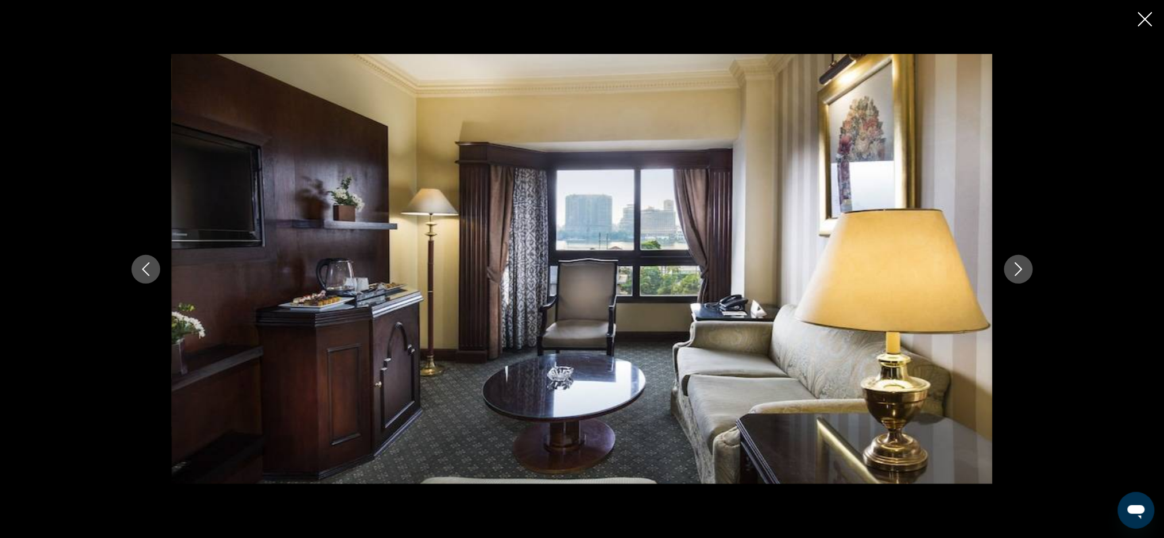
click at [133, 271] on button "Previous image" at bounding box center [146, 269] width 29 height 29
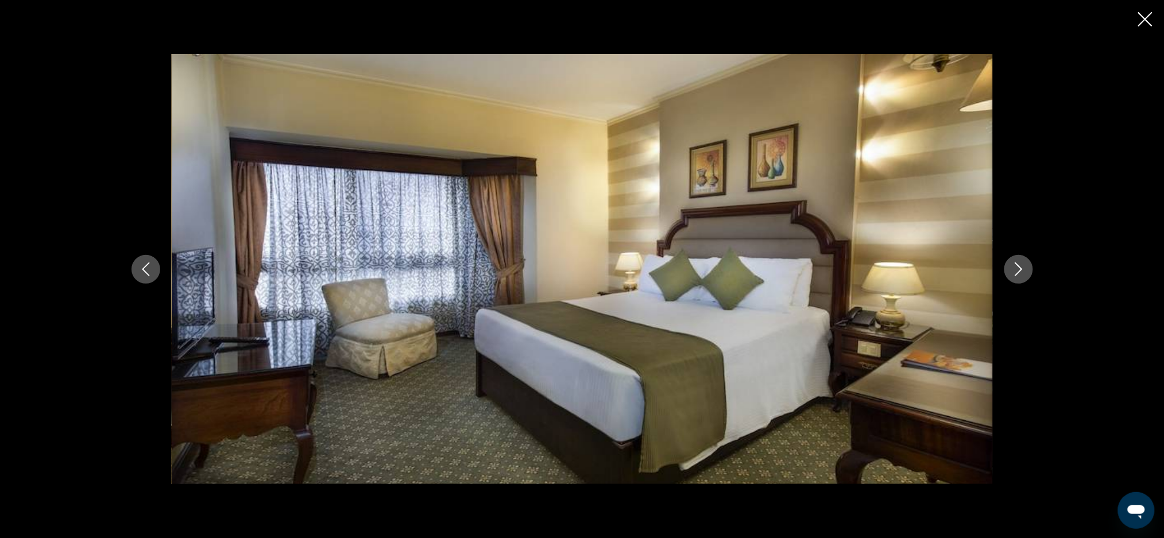
click at [146, 272] on icon "Previous image" at bounding box center [145, 269] width 7 height 14
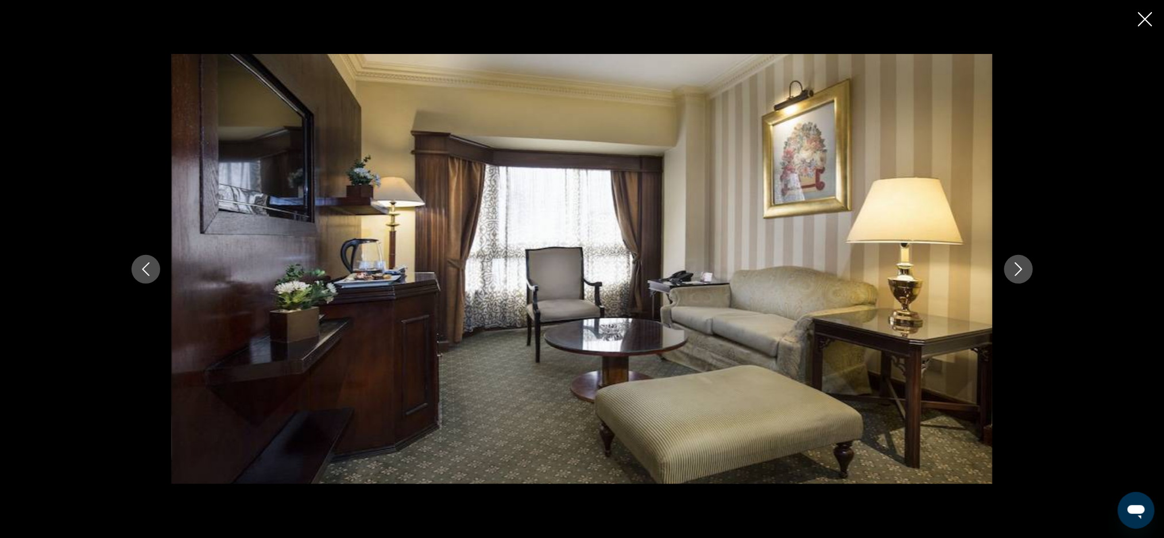
click at [144, 274] on icon "Previous image" at bounding box center [146, 269] width 14 height 14
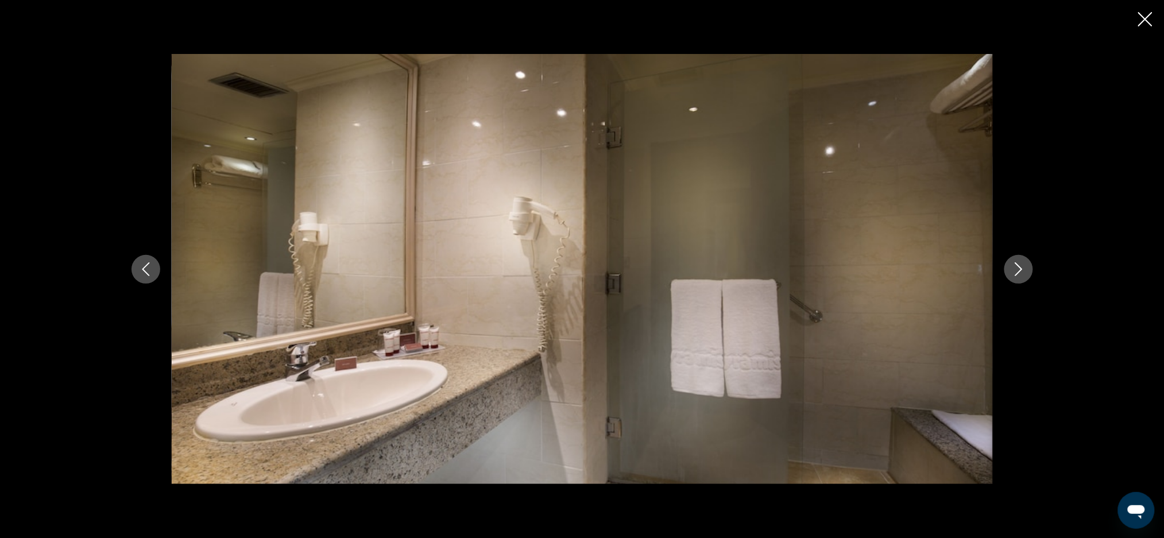
click at [142, 276] on button "Previous image" at bounding box center [146, 269] width 29 height 29
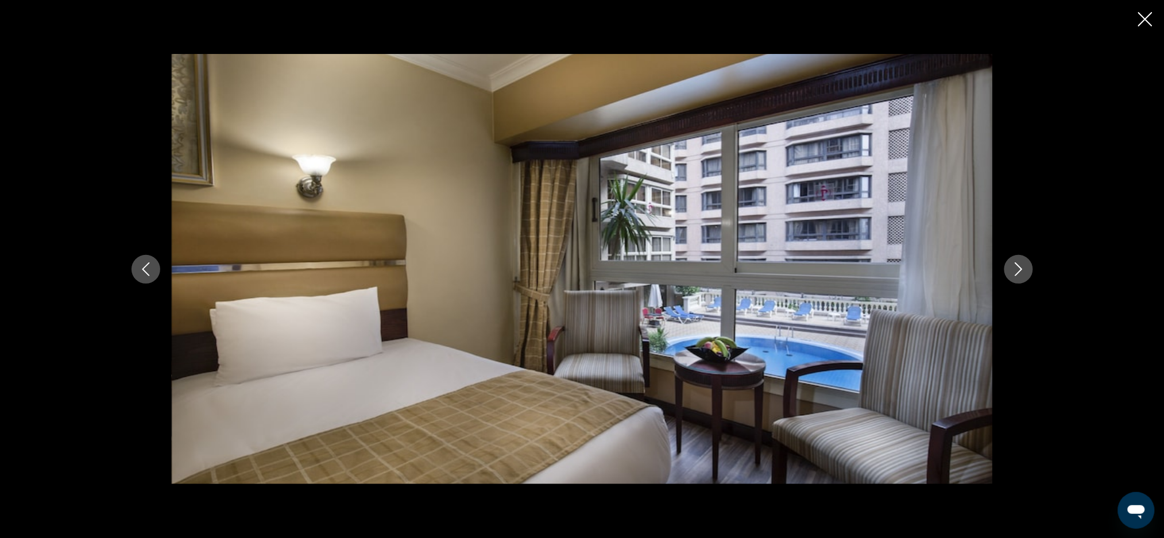
click at [143, 277] on button "Previous image" at bounding box center [146, 269] width 29 height 29
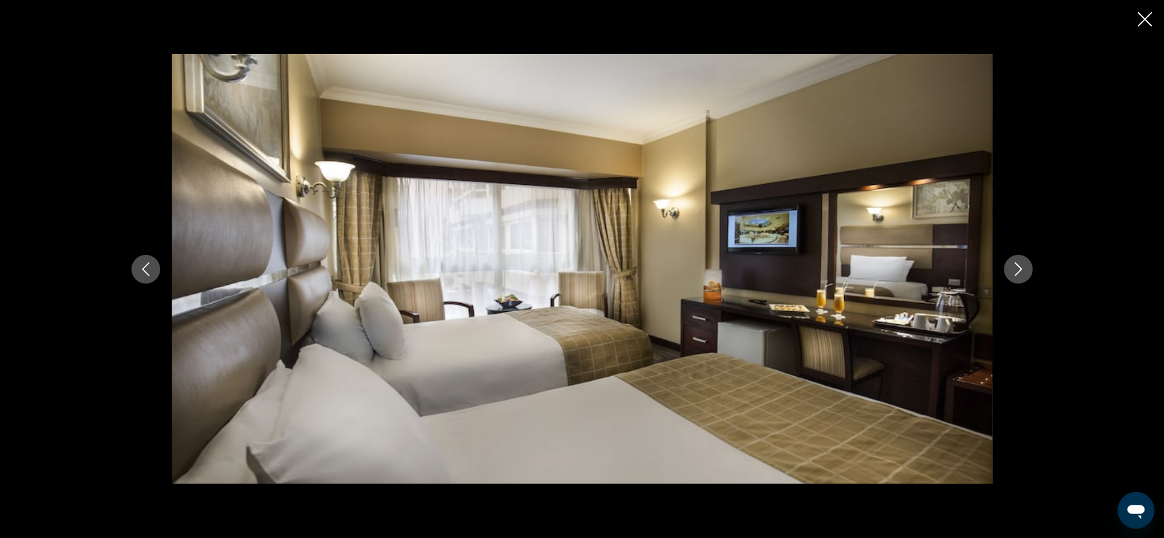
click at [142, 279] on button "Previous image" at bounding box center [146, 269] width 29 height 29
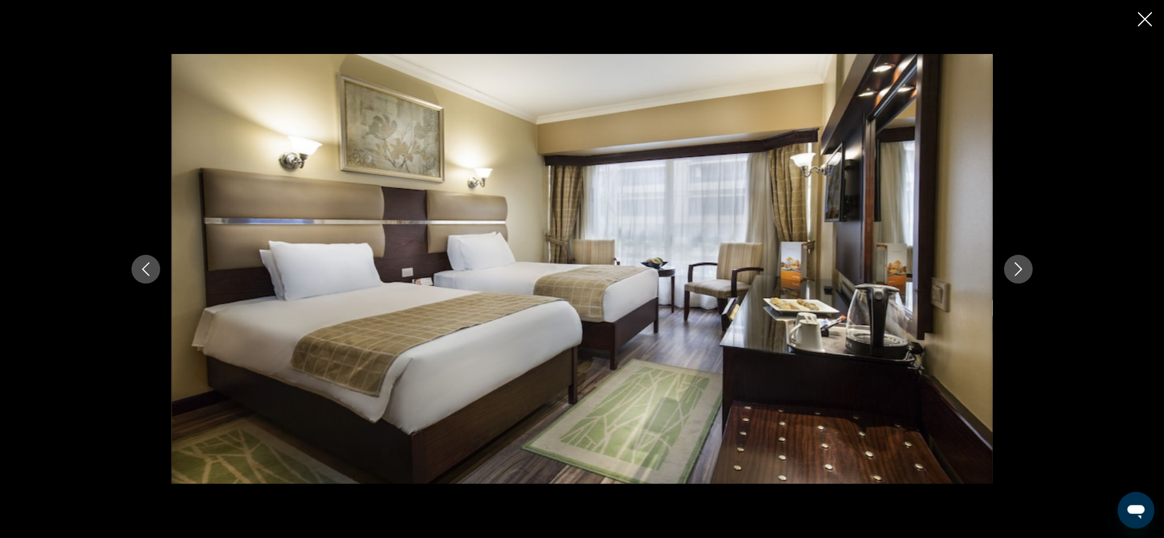
click at [145, 276] on icon "Previous image" at bounding box center [146, 269] width 14 height 14
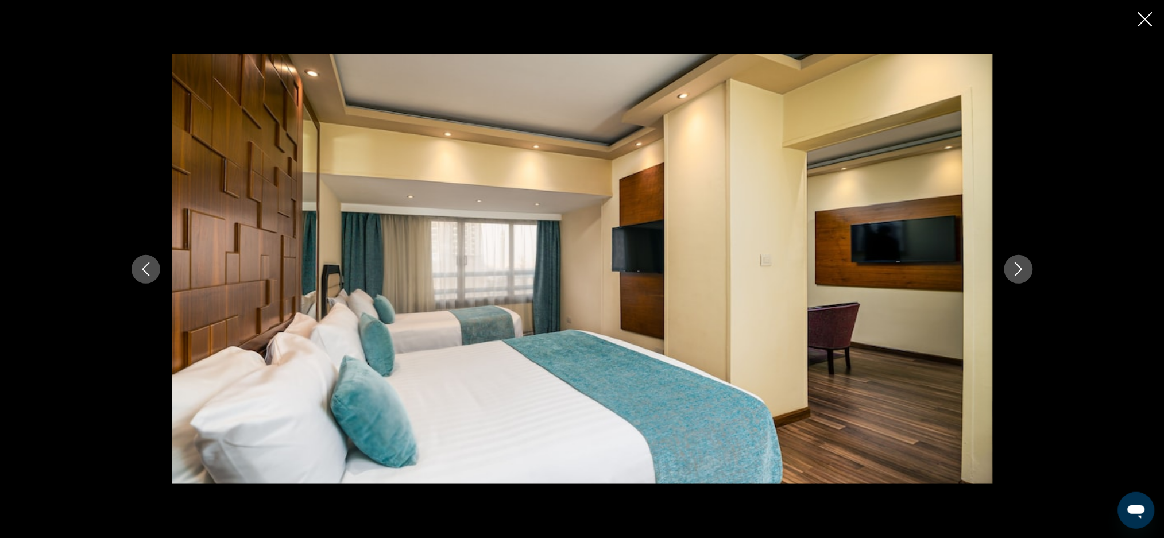
click at [141, 275] on icon "Previous image" at bounding box center [146, 269] width 14 height 14
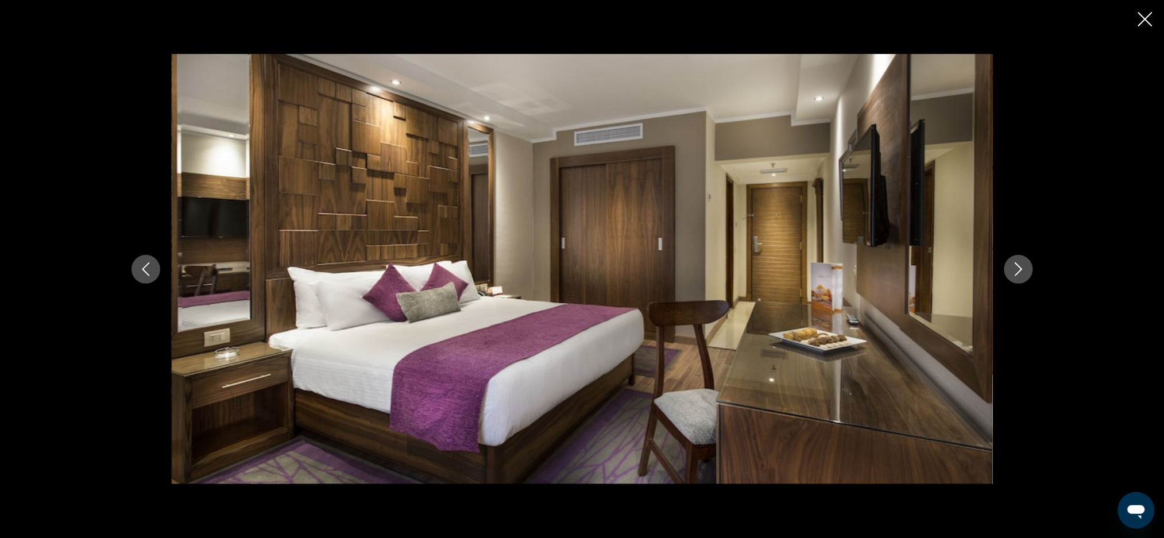
click at [149, 277] on button "Previous image" at bounding box center [146, 269] width 29 height 29
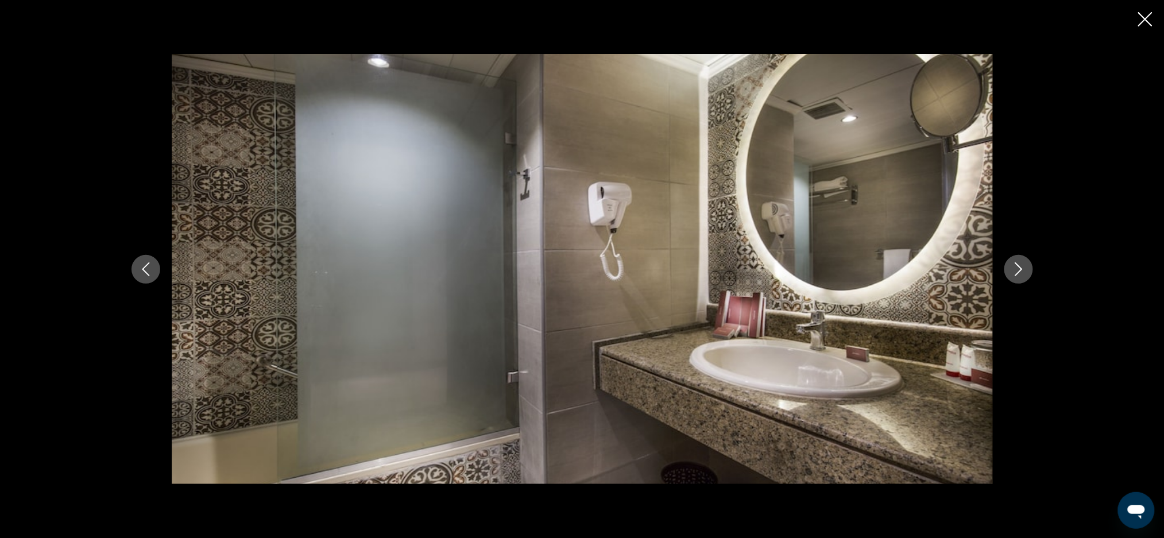
click at [149, 280] on button "Previous image" at bounding box center [146, 269] width 29 height 29
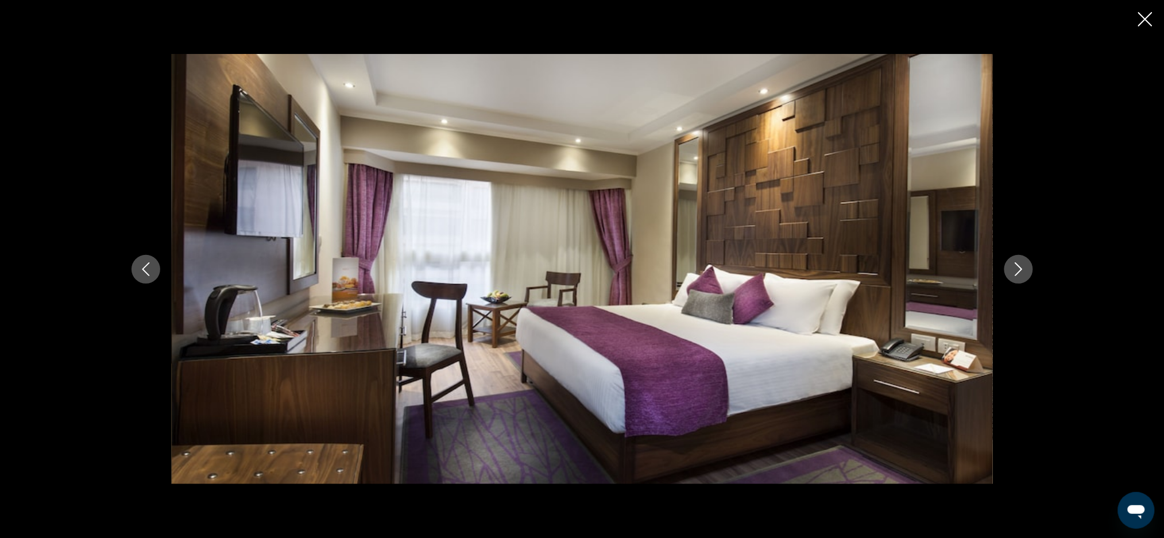
click at [140, 273] on icon "Previous image" at bounding box center [146, 269] width 14 height 14
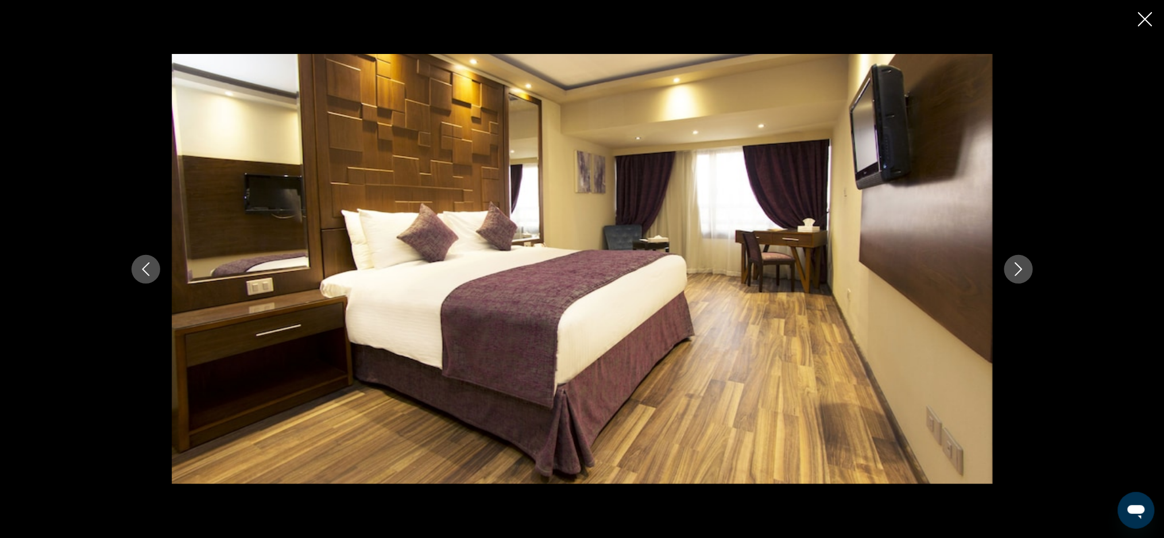
click at [144, 275] on icon "Previous image" at bounding box center [146, 269] width 14 height 14
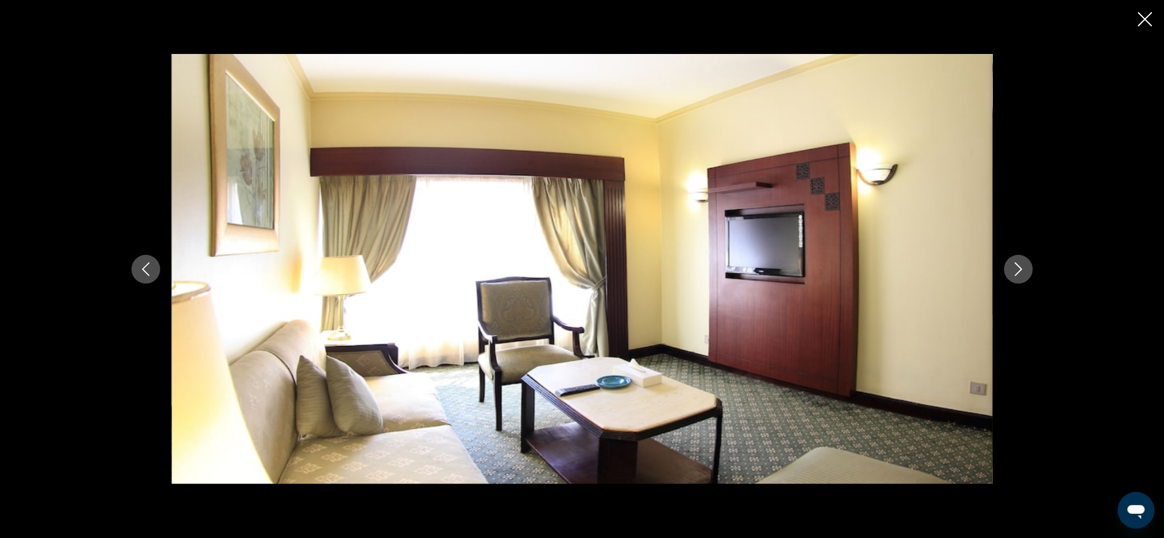
click at [134, 271] on button "Previous image" at bounding box center [146, 269] width 29 height 29
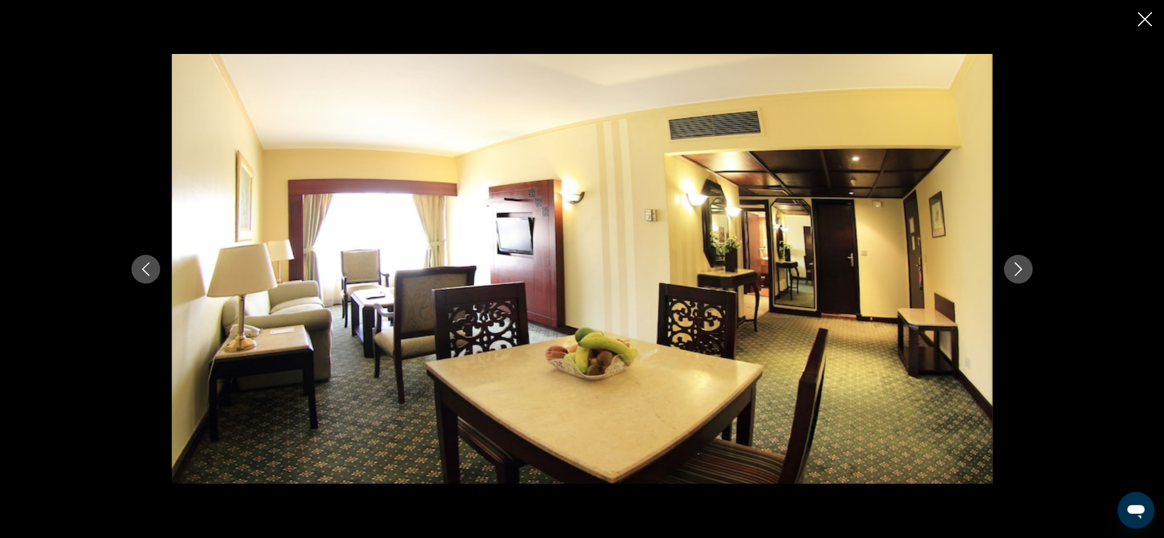
click at [137, 272] on button "Previous image" at bounding box center [146, 269] width 29 height 29
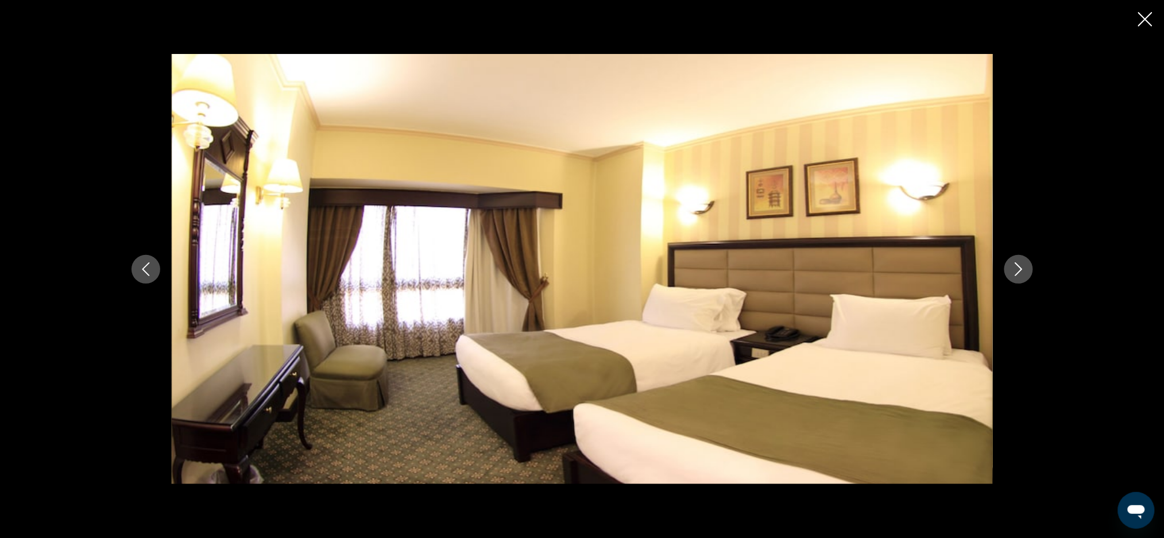
click at [156, 279] on button "Previous image" at bounding box center [146, 269] width 29 height 29
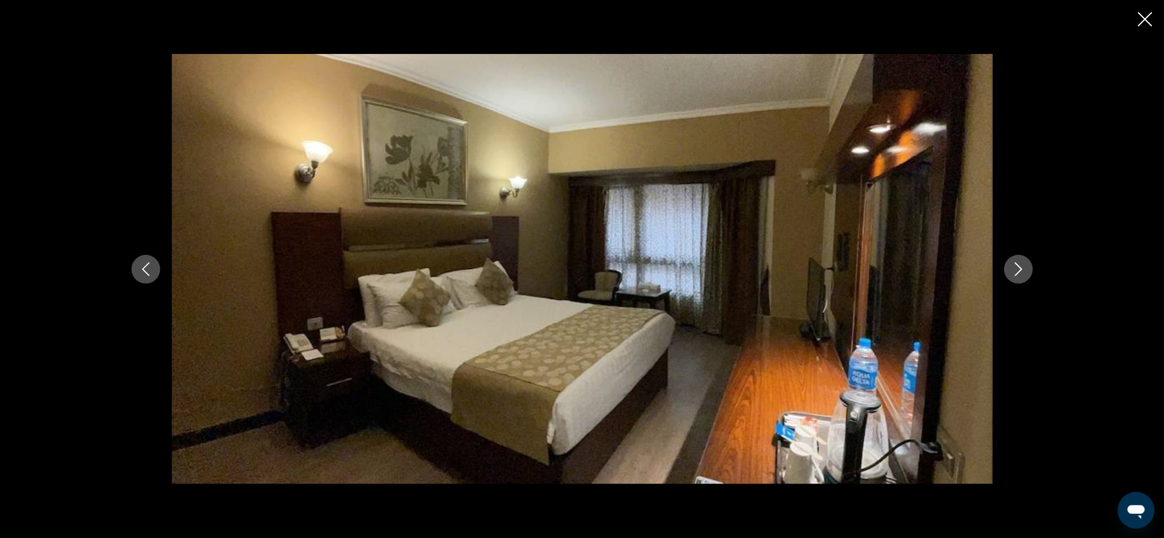
click at [148, 279] on button "Previous image" at bounding box center [146, 269] width 29 height 29
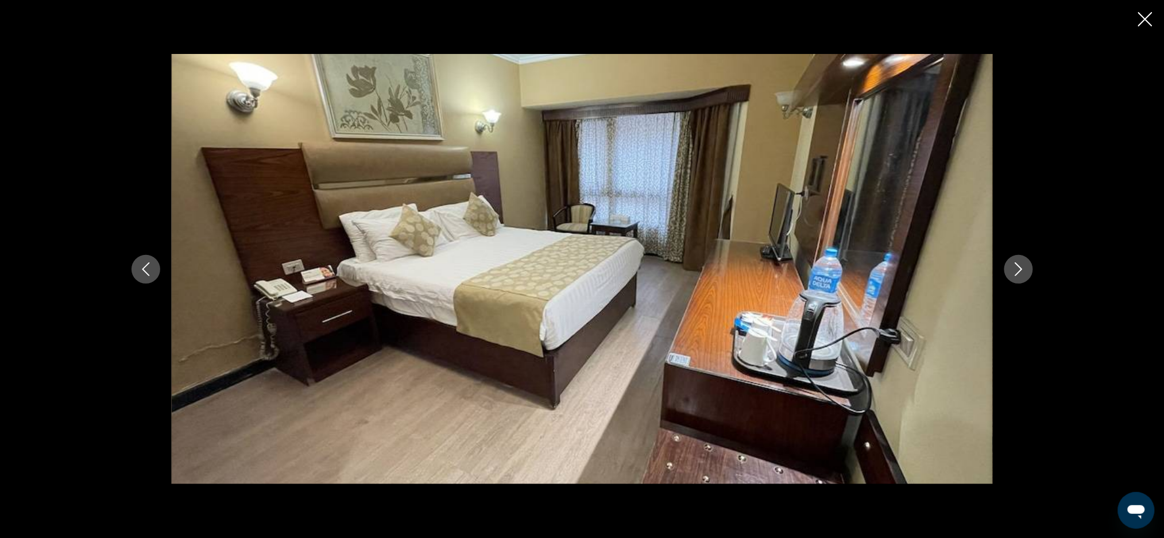
click at [142, 276] on button "Previous image" at bounding box center [146, 269] width 29 height 29
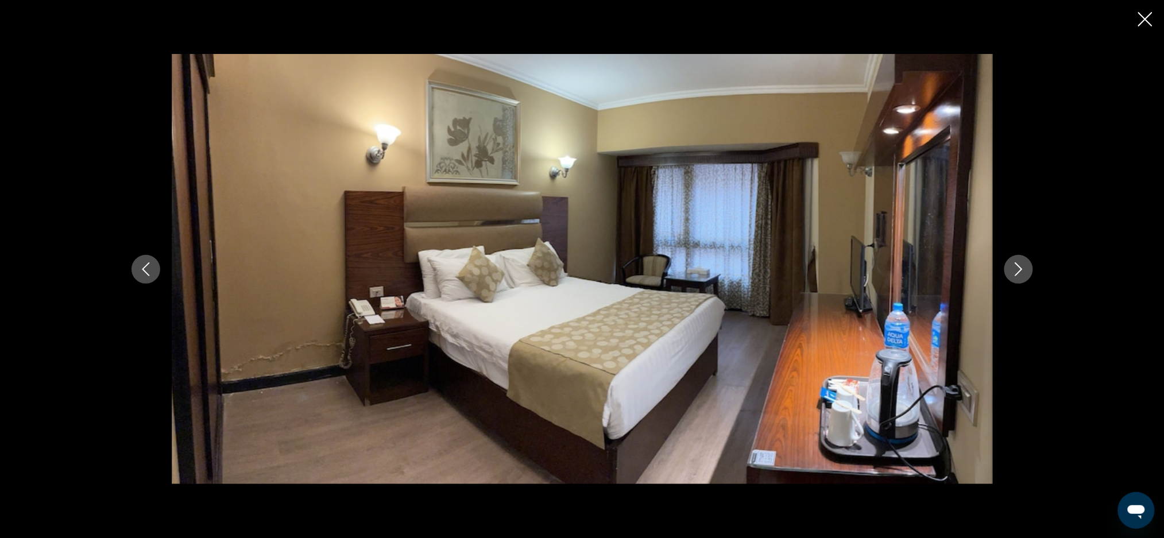
click at [139, 271] on icon "Previous image" at bounding box center [146, 269] width 14 height 14
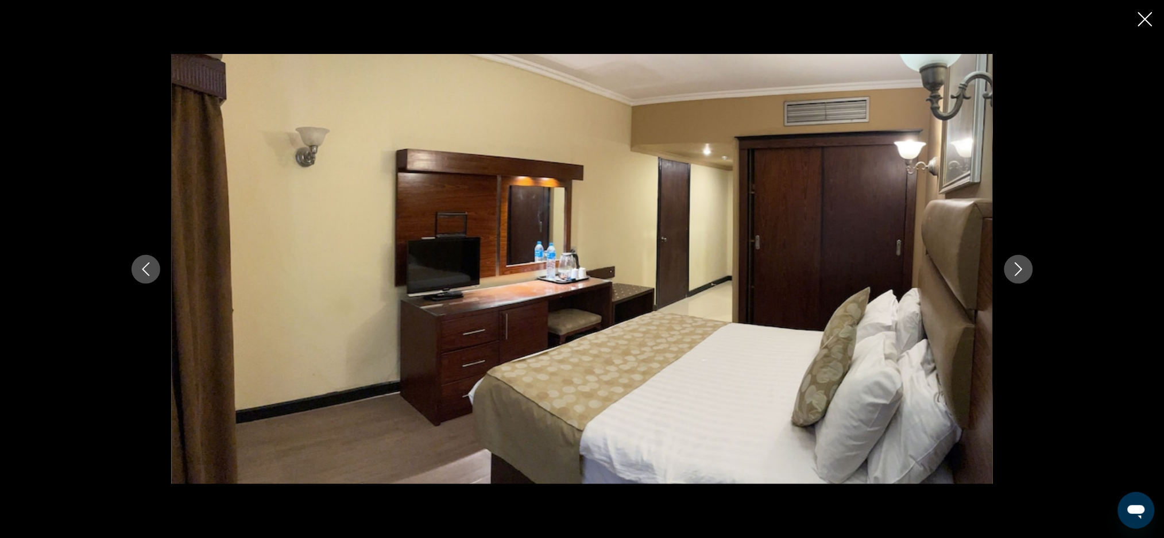
click at [149, 279] on button "Previous image" at bounding box center [146, 269] width 29 height 29
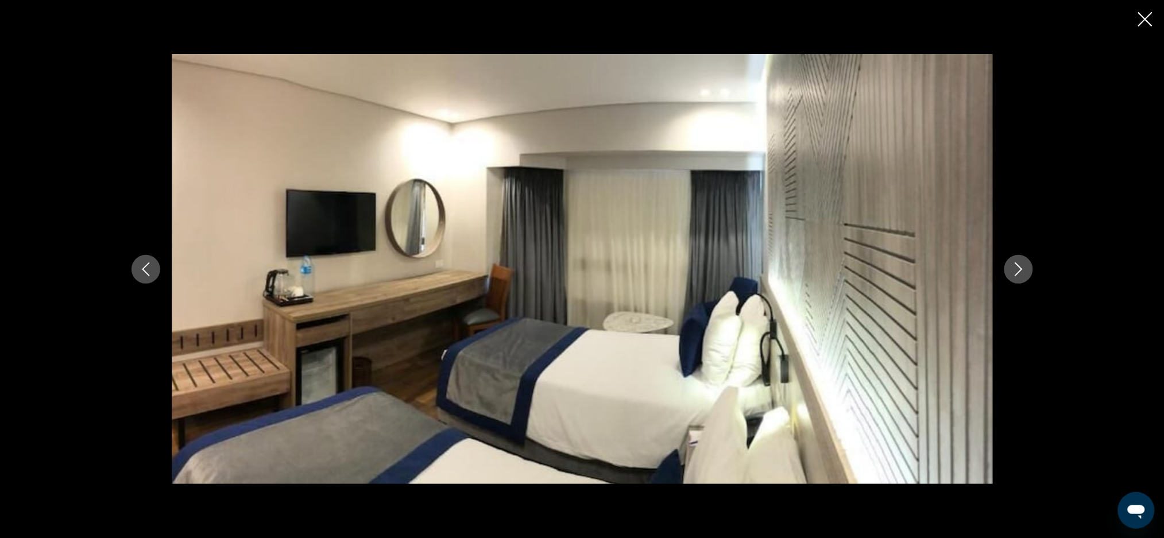
click at [148, 279] on button "Previous image" at bounding box center [146, 269] width 29 height 29
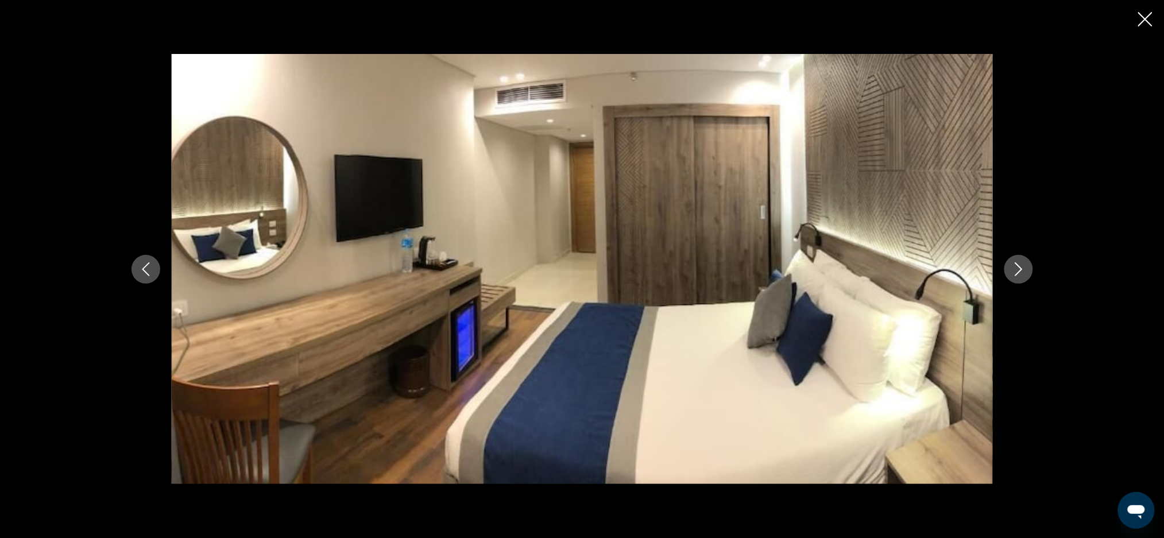
click at [146, 274] on icon "Previous image" at bounding box center [146, 269] width 14 height 14
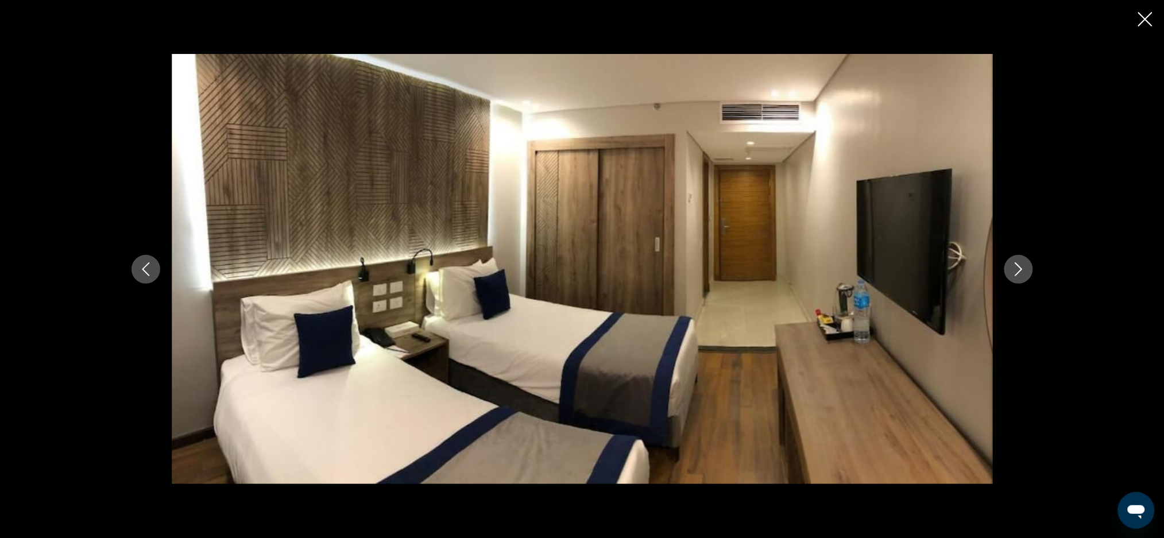
click at [136, 273] on button "Previous image" at bounding box center [146, 269] width 29 height 29
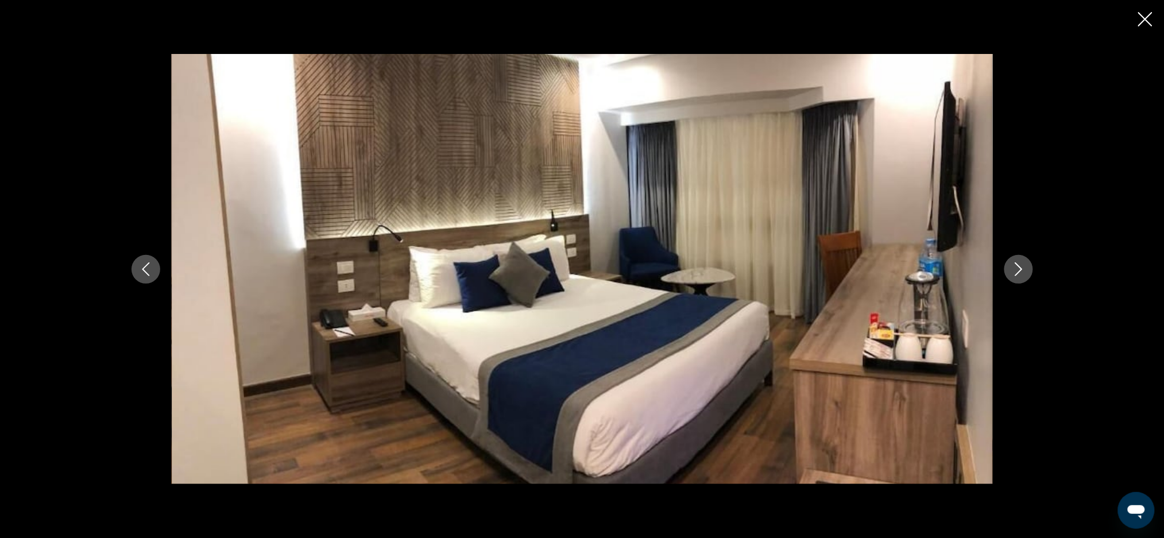
click at [134, 265] on button "Previous image" at bounding box center [146, 269] width 29 height 29
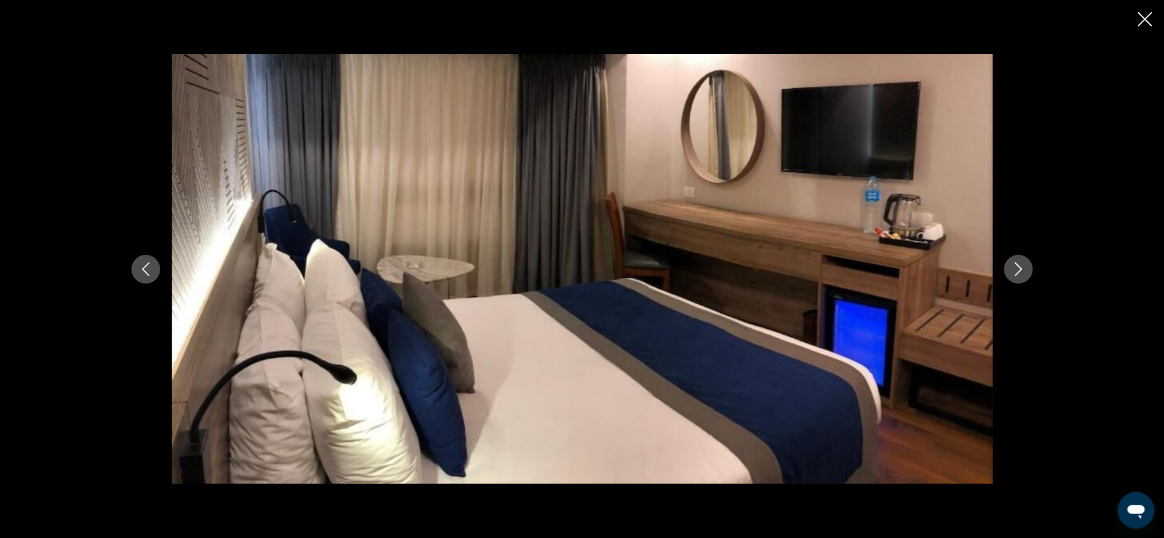
click at [135, 269] on button "Previous image" at bounding box center [146, 269] width 29 height 29
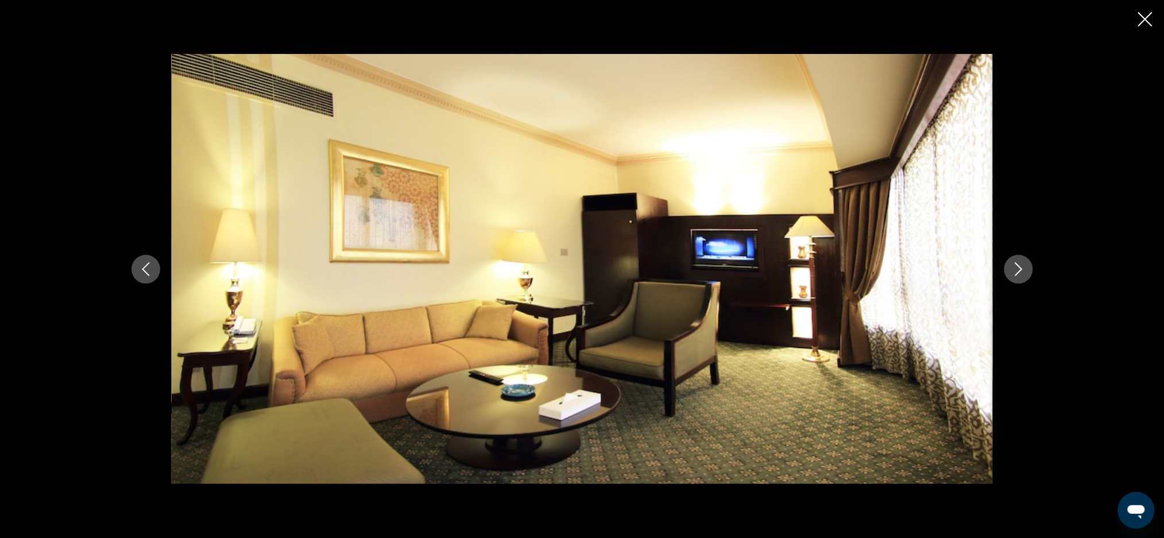
click at [146, 270] on icon "Previous image" at bounding box center [146, 269] width 14 height 14
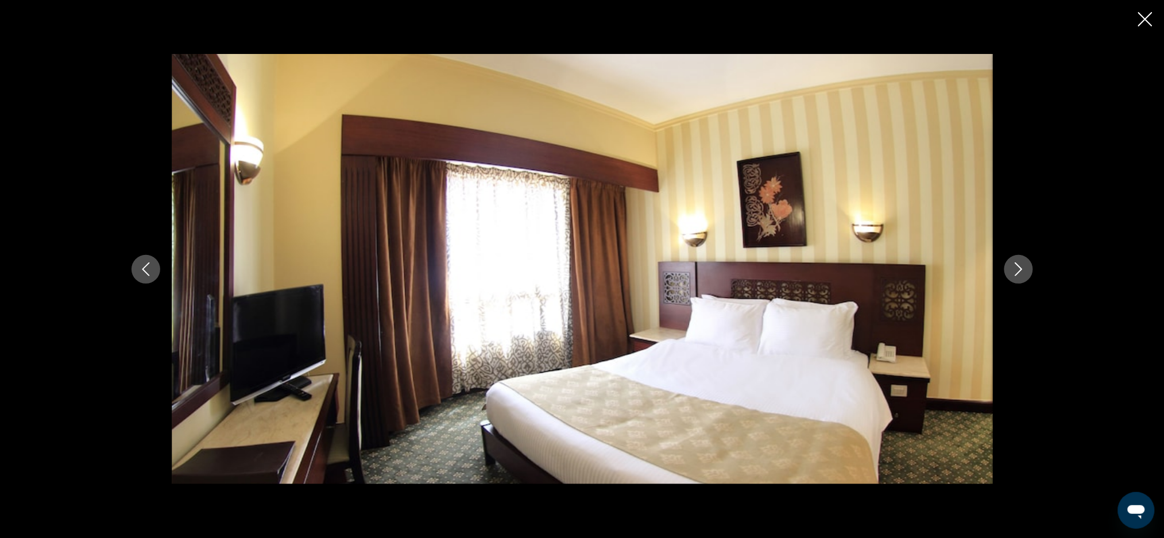
click at [137, 273] on button "Previous image" at bounding box center [146, 269] width 29 height 29
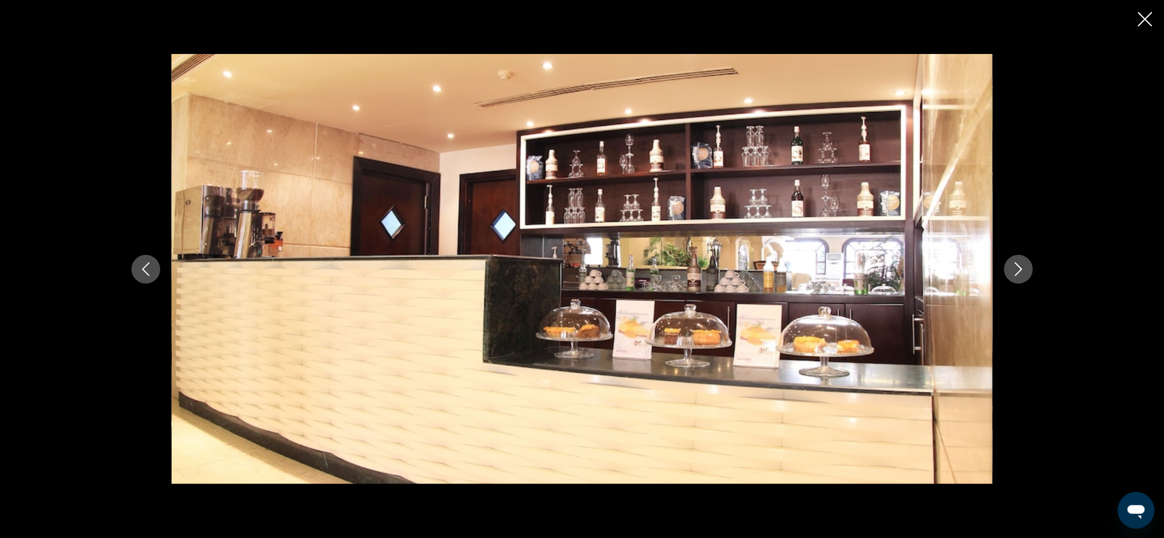
click at [144, 276] on icon "Previous image" at bounding box center [146, 269] width 14 height 14
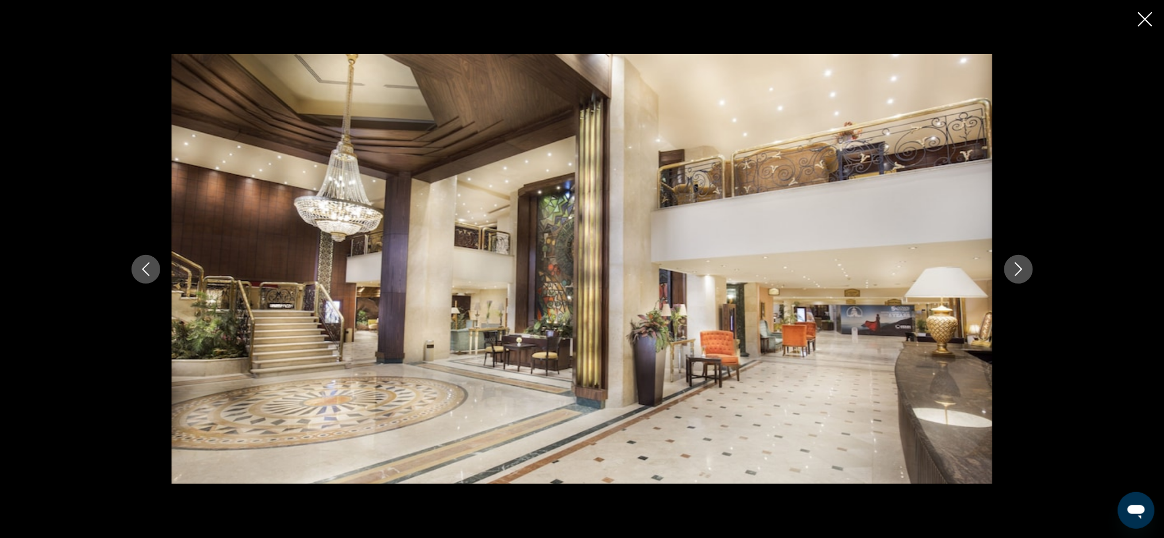
click at [146, 277] on button "Previous image" at bounding box center [146, 269] width 29 height 29
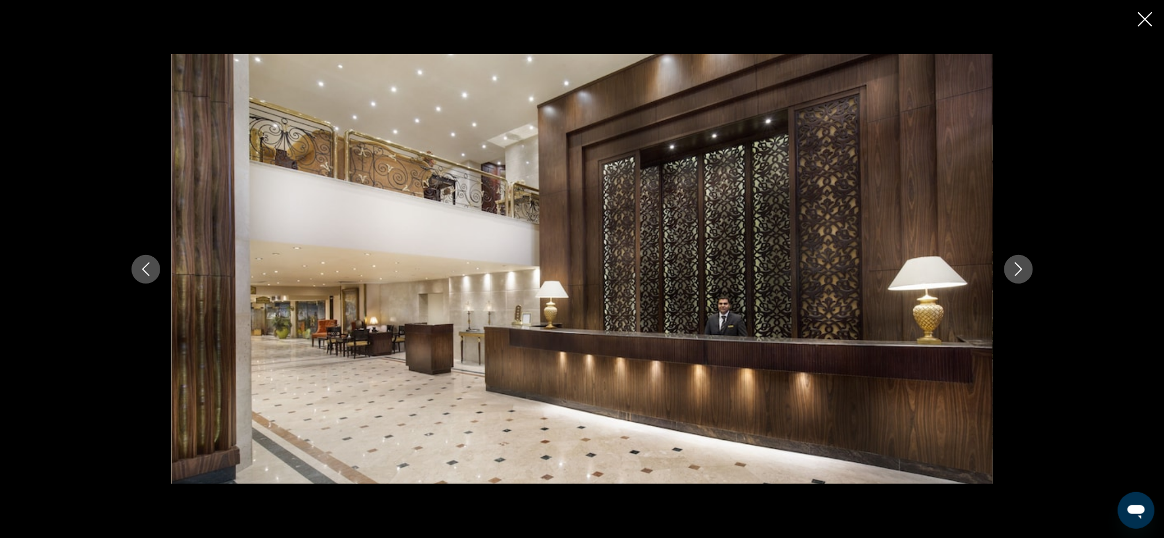
click at [152, 278] on button "Previous image" at bounding box center [146, 269] width 29 height 29
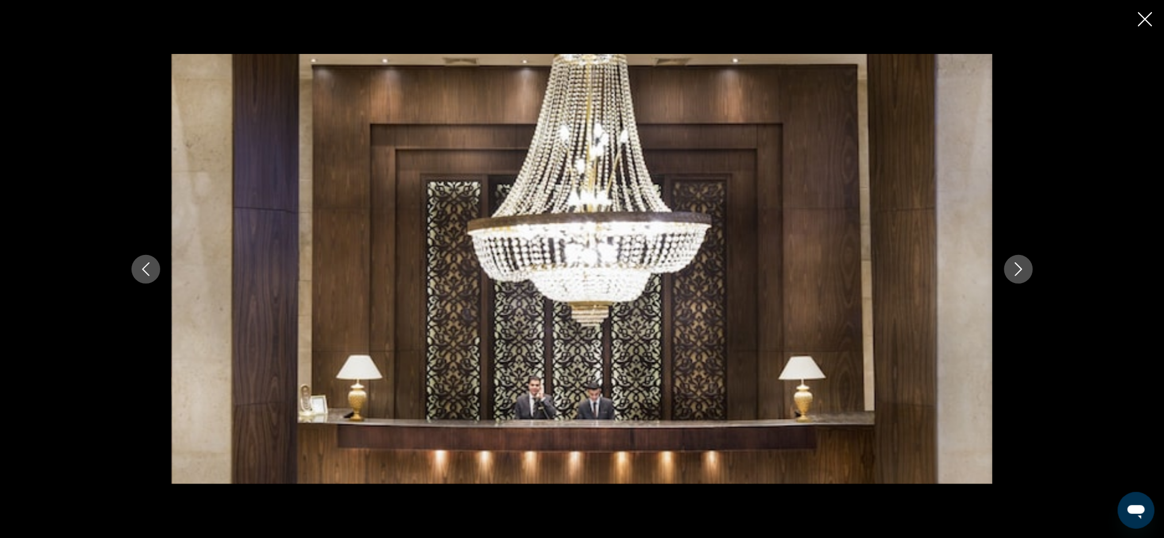
click at [158, 278] on div "Main content" at bounding box center [582, 269] width 925 height 431
click at [144, 276] on button "Previous image" at bounding box center [146, 269] width 29 height 29
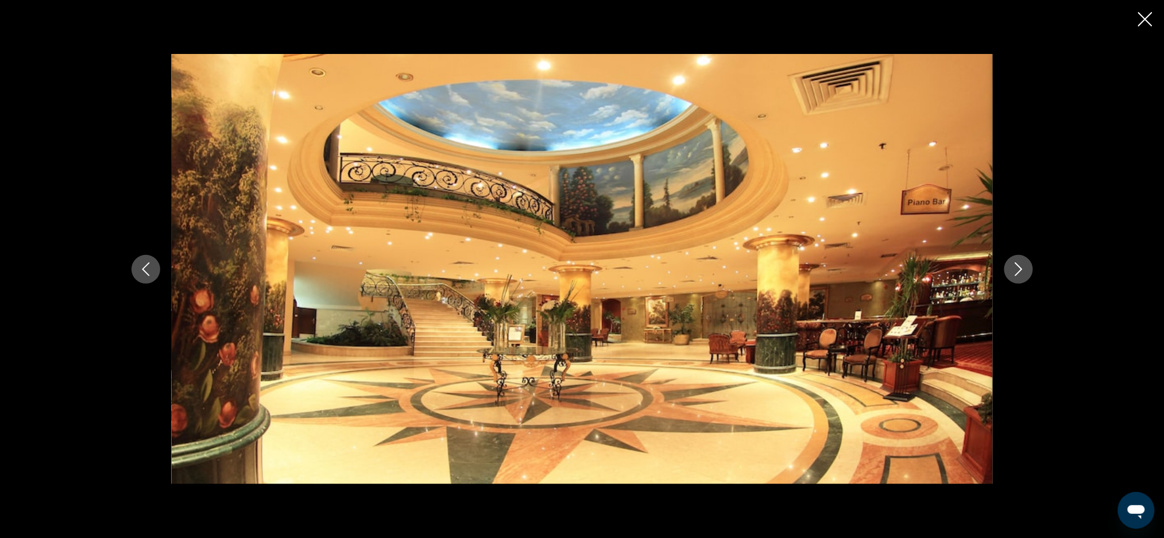
click at [141, 280] on button "Previous image" at bounding box center [146, 269] width 29 height 29
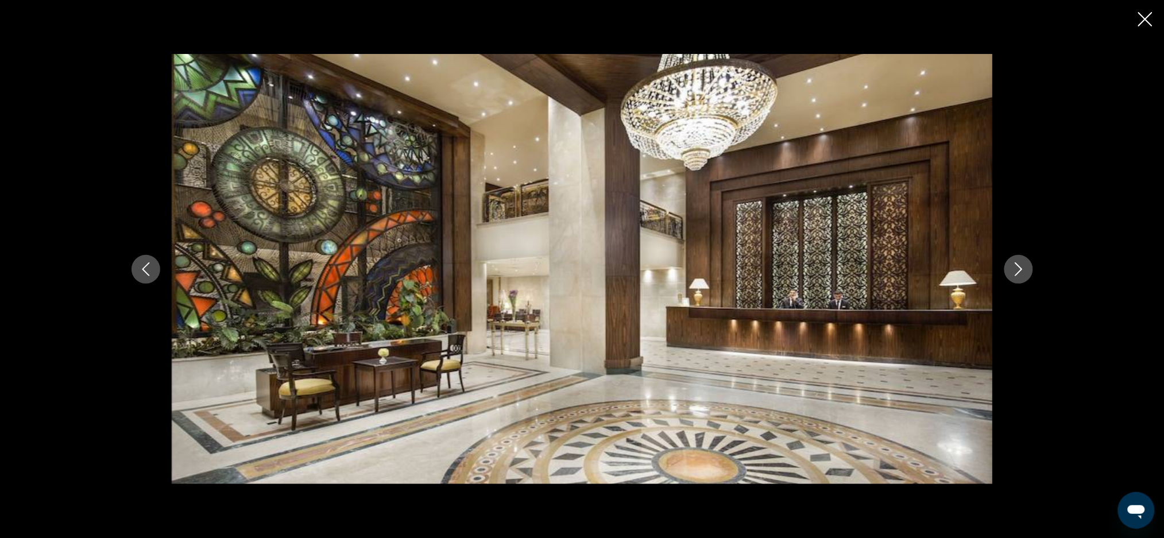
click at [825, 412] on img "Main content" at bounding box center [582, 269] width 821 height 431
click at [951, 281] on img "Main content" at bounding box center [582, 269] width 821 height 431
click at [1033, 280] on div "Main content" at bounding box center [582, 269] width 925 height 431
click at [1007, 271] on button "Next image" at bounding box center [1019, 269] width 29 height 29
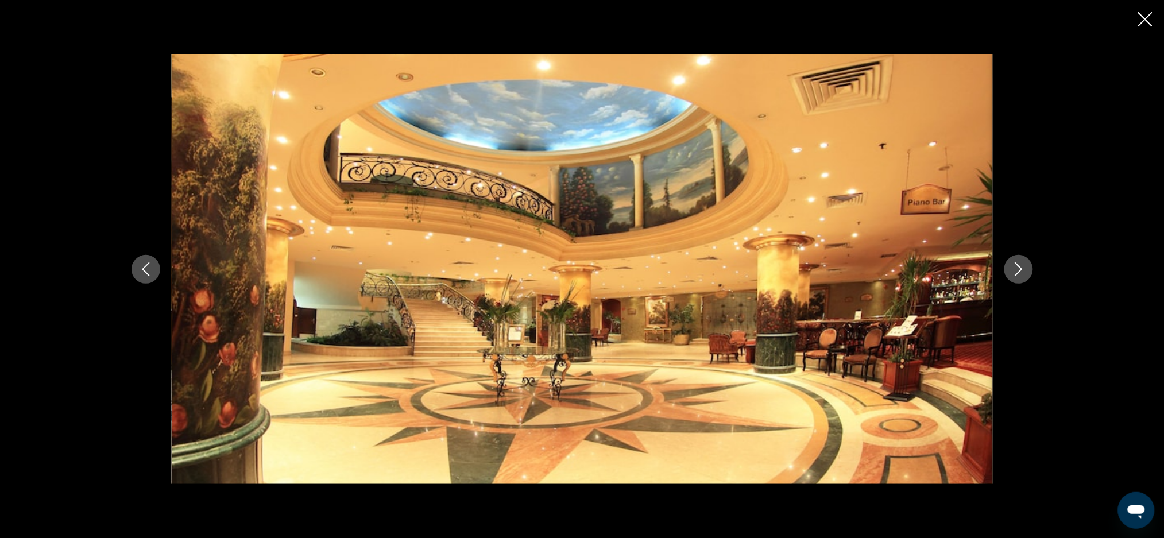
click at [140, 260] on button "Previous image" at bounding box center [146, 269] width 29 height 29
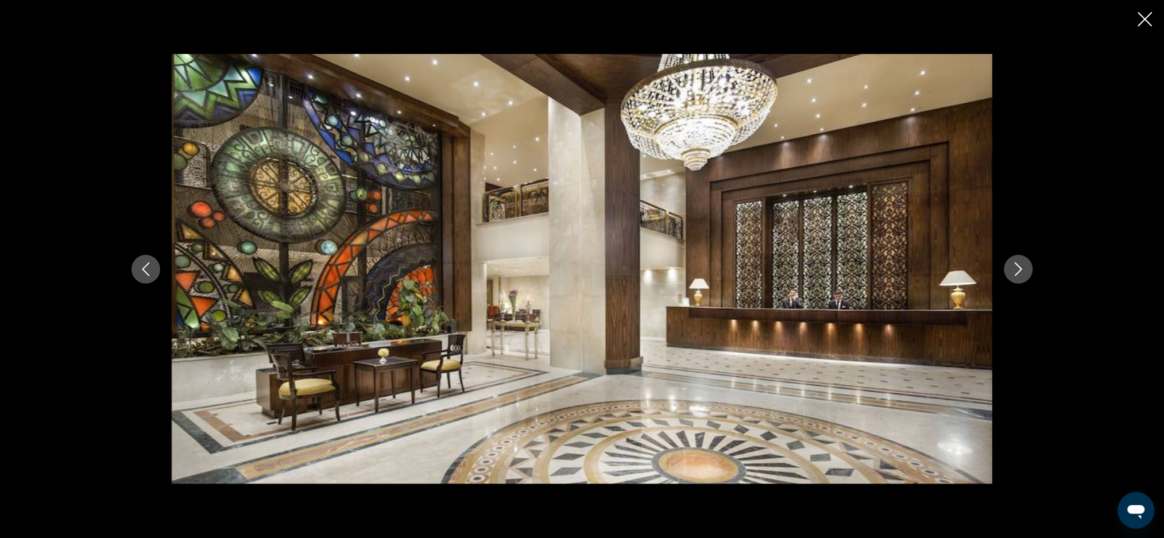
click at [144, 276] on button "Previous image" at bounding box center [146, 269] width 29 height 29
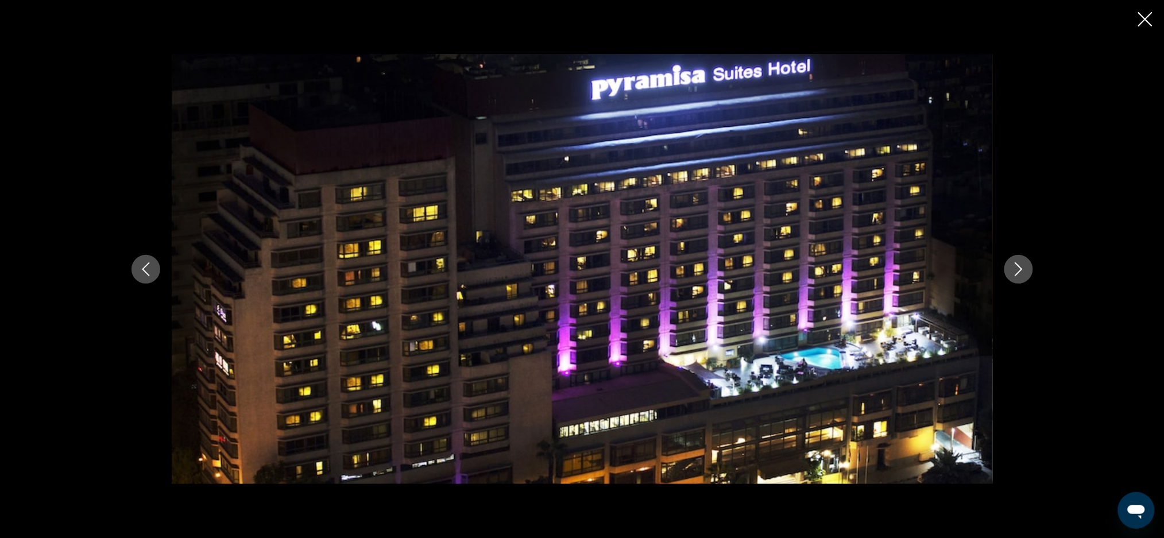
click at [149, 269] on icon "Previous image" at bounding box center [146, 269] width 14 height 14
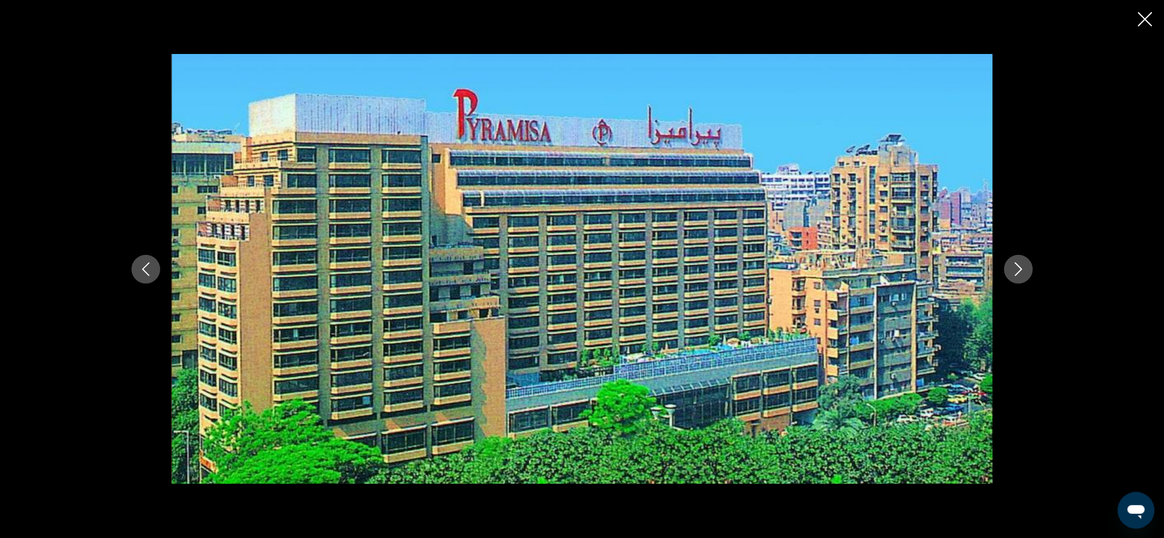
click at [153, 264] on button "Previous image" at bounding box center [146, 269] width 29 height 29
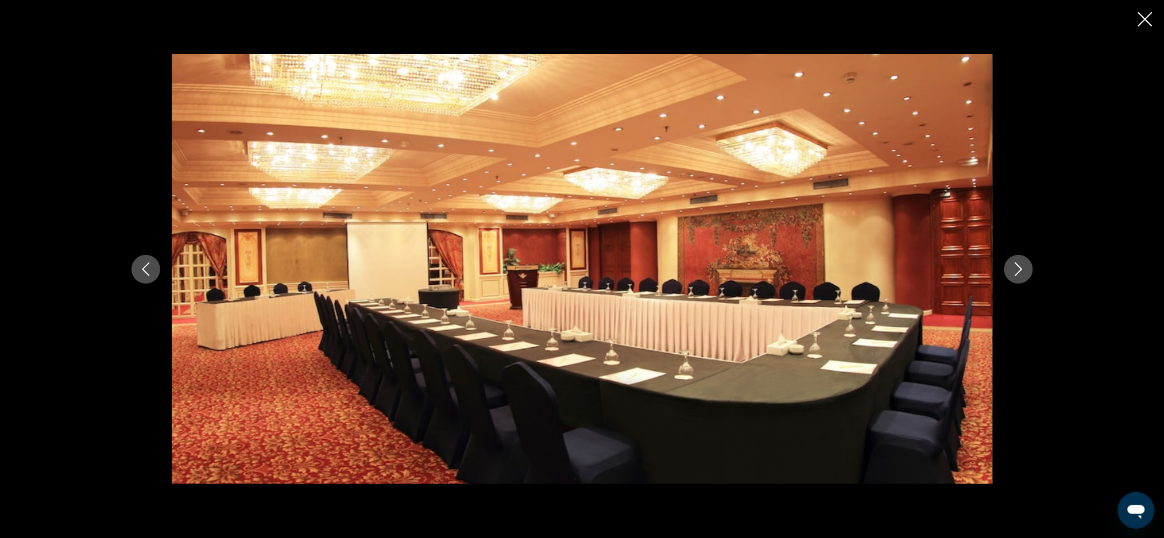
click at [1144, 20] on icon "Close slideshow" at bounding box center [1145, 19] width 14 height 14
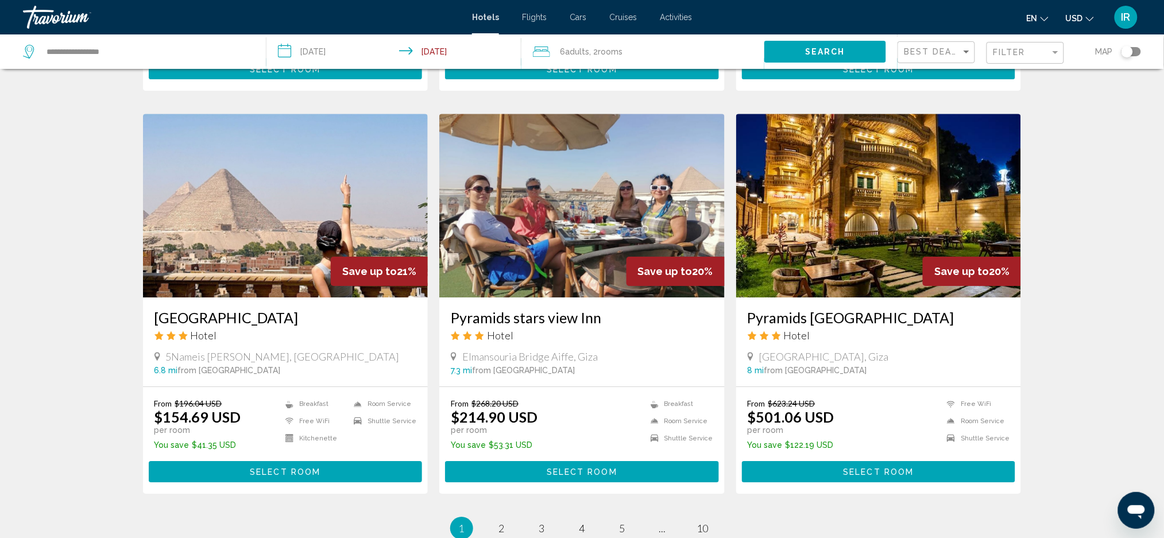
scroll to position [1298, 0]
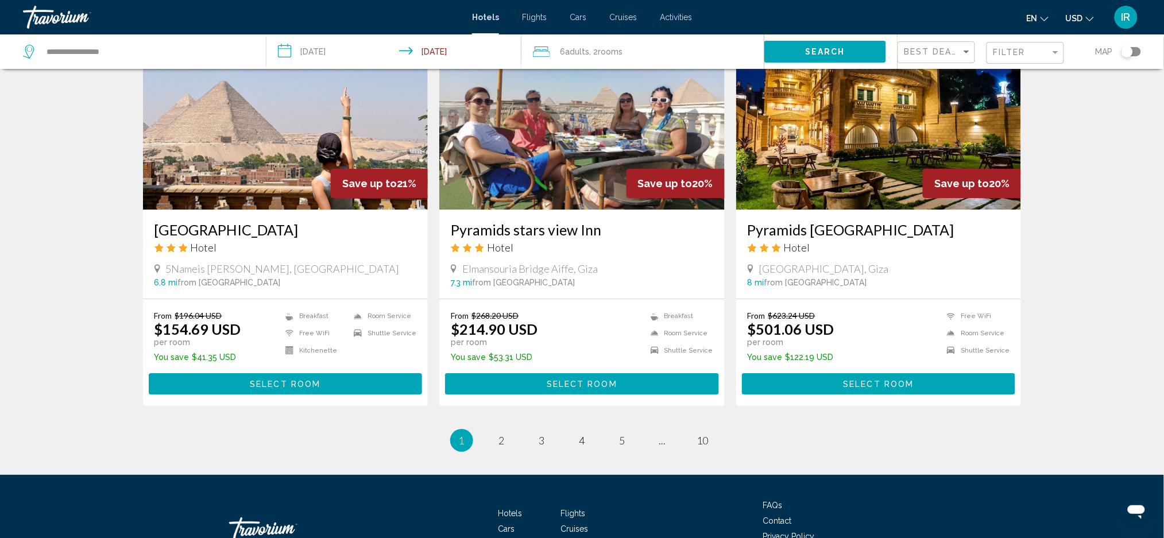
scroll to position [1348, 0]
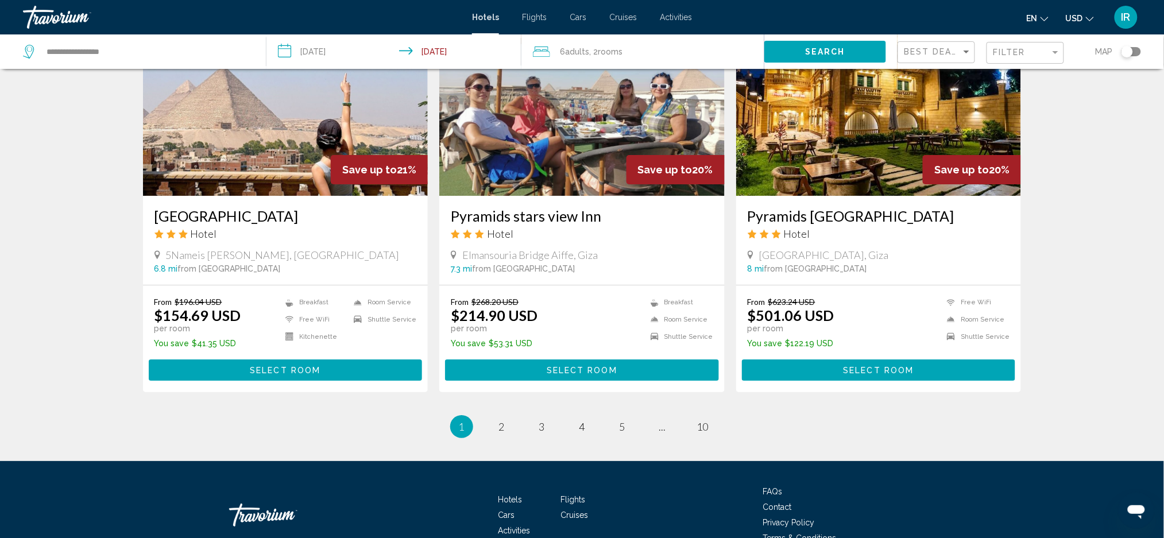
scroll to position [1357, 0]
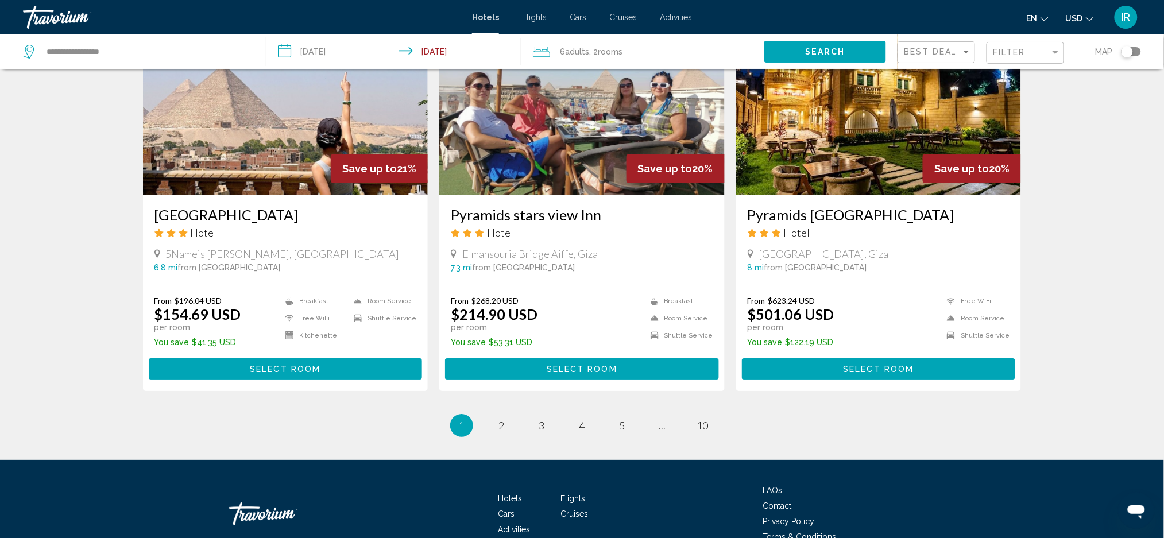
click at [494, 420] on li "page 2" at bounding box center [502, 425] width 23 height 23
click at [493, 416] on link "page 2" at bounding box center [502, 426] width 20 height 20
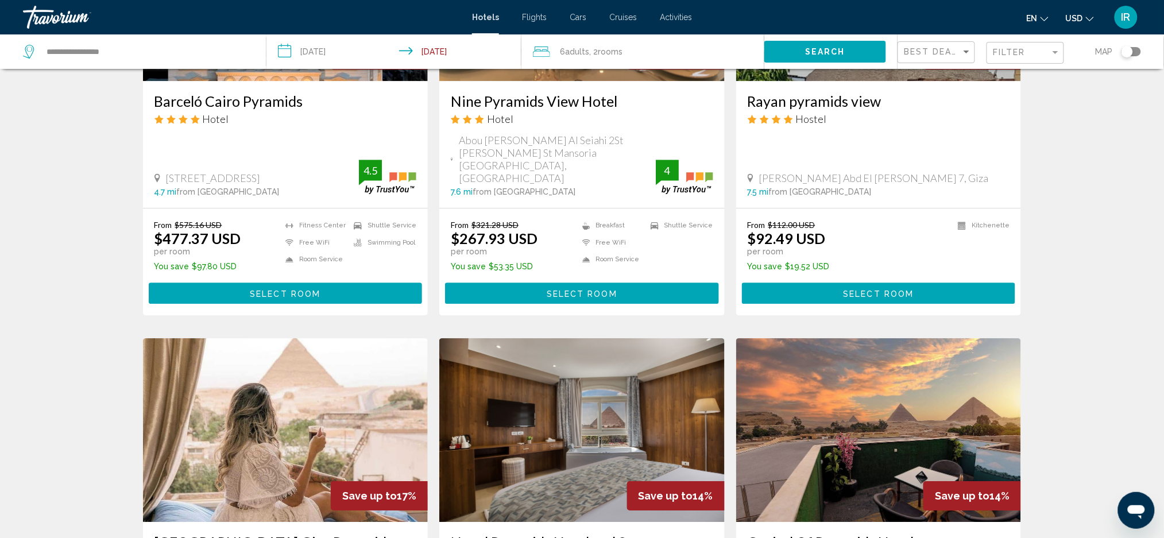
scroll to position [1072, 0]
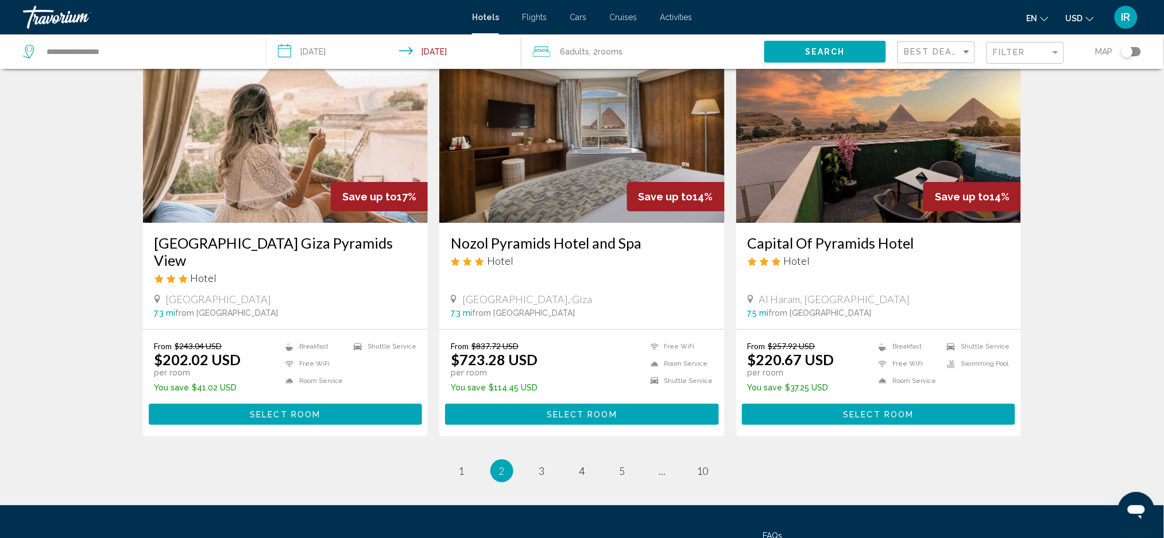
scroll to position [1382, 0]
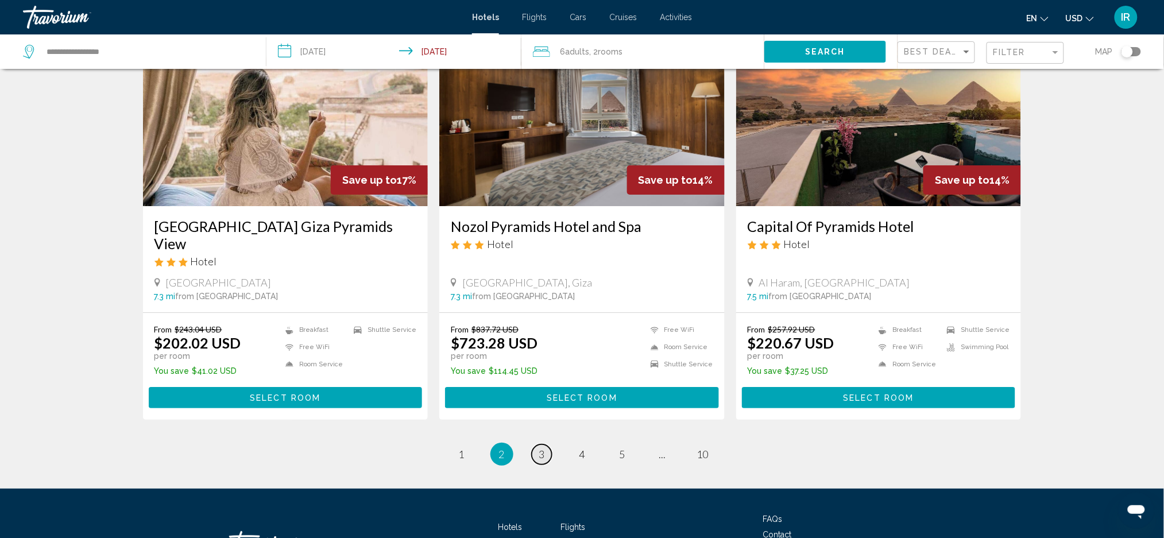
click at [541, 445] on link "page 3" at bounding box center [542, 455] width 20 height 20
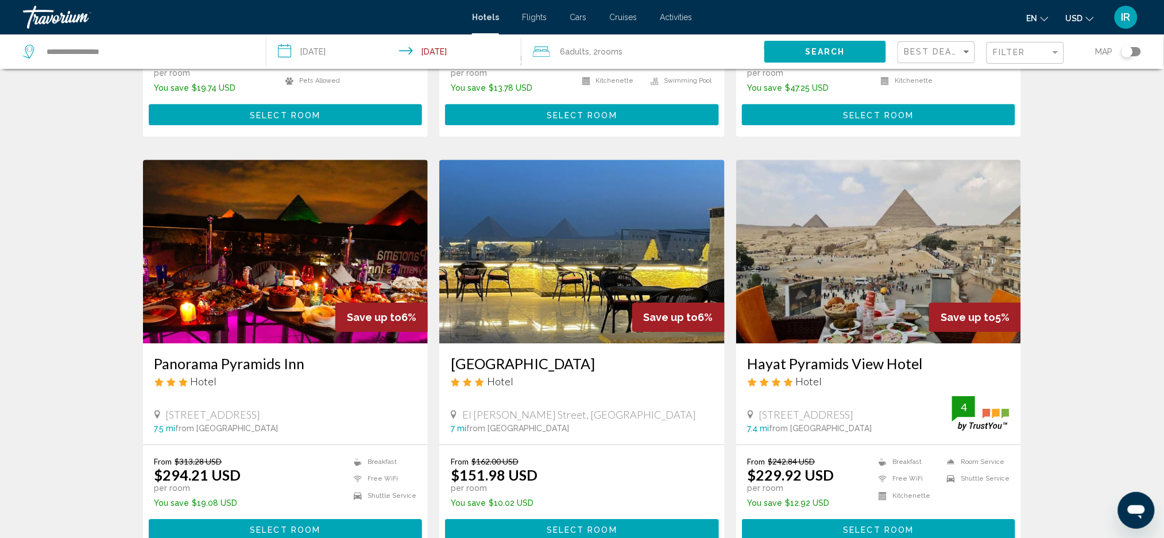
scroll to position [1216, 0]
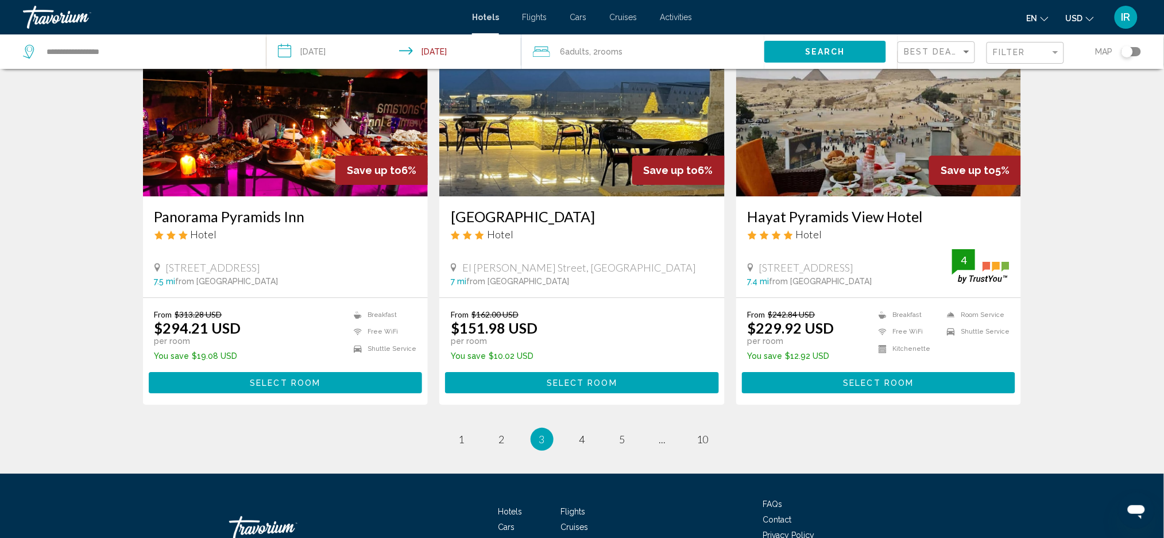
scroll to position [1437, 0]
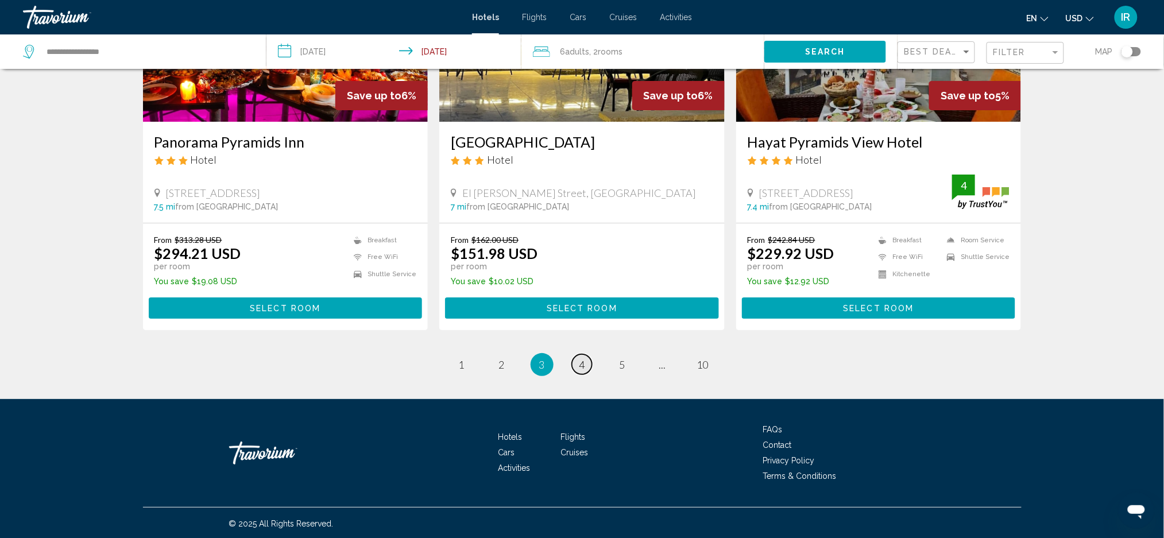
click at [580, 364] on span "4" at bounding box center [583, 364] width 6 height 13
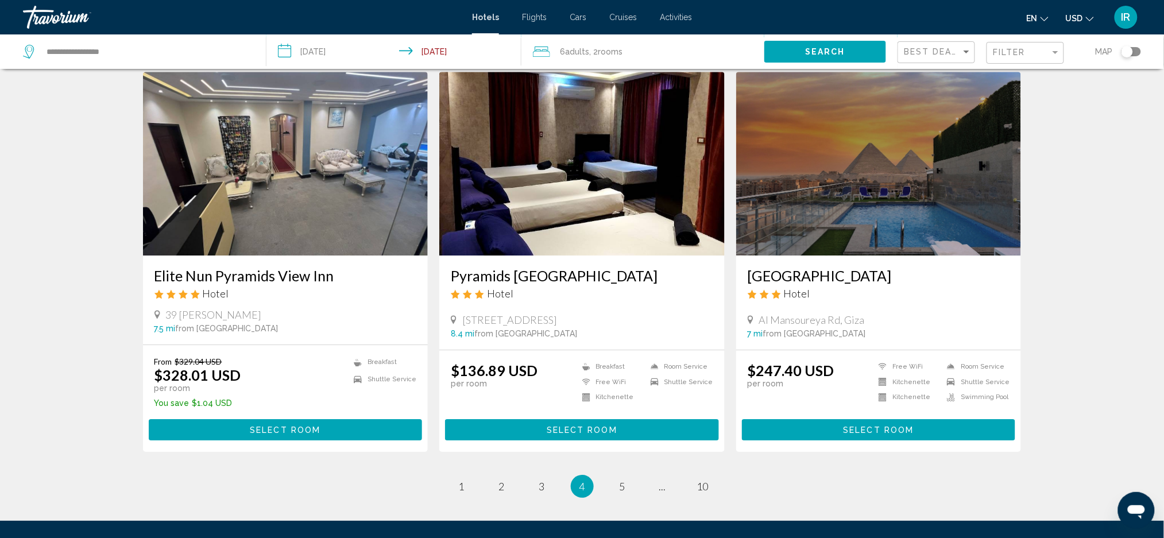
scroll to position [1303, 0]
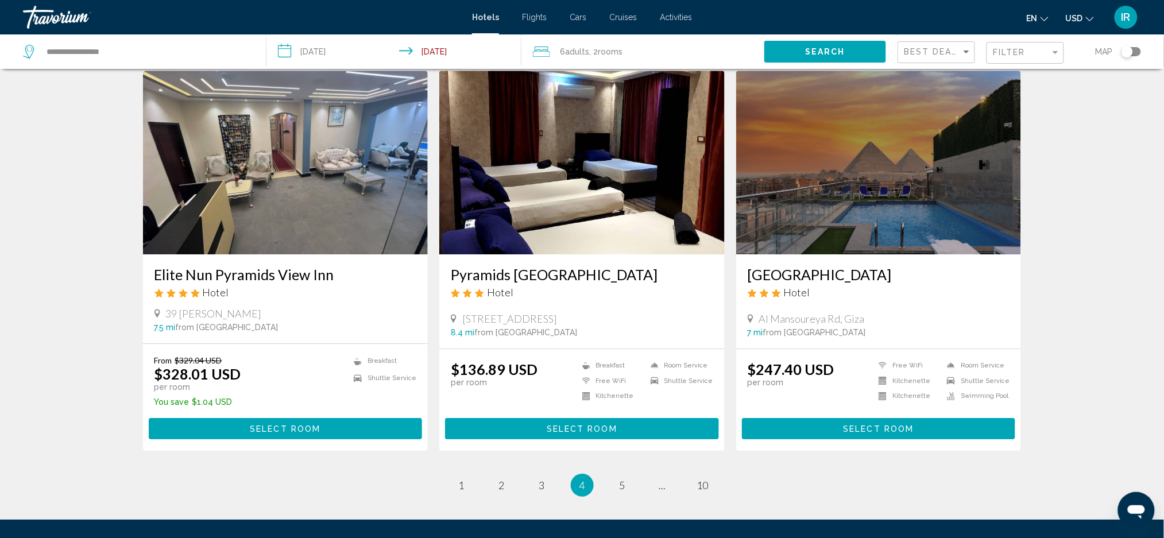
click at [625, 483] on link "page 5" at bounding box center [622, 486] width 20 height 20
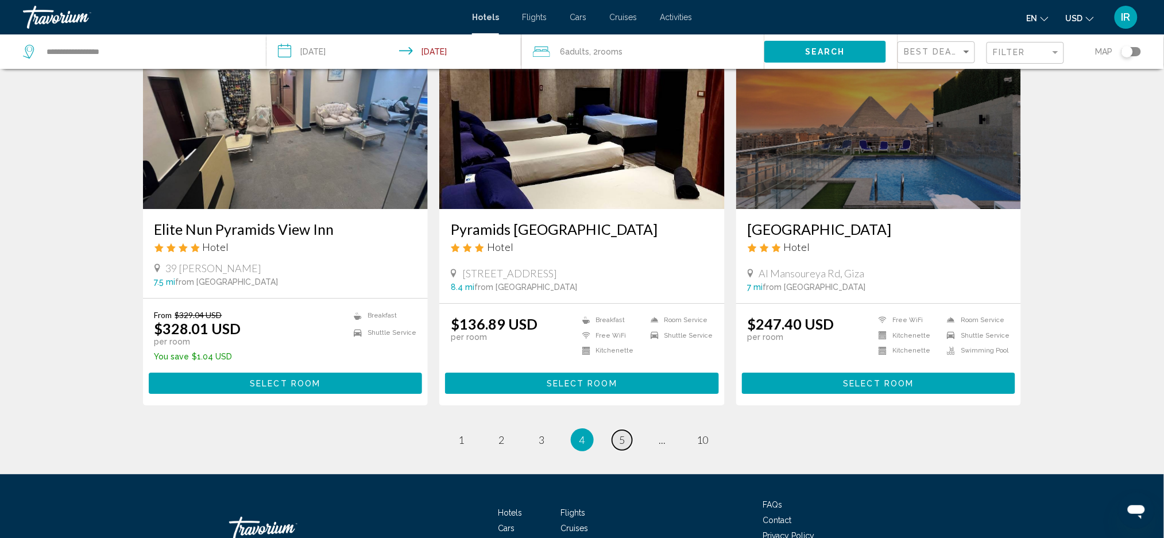
scroll to position [1372, 0]
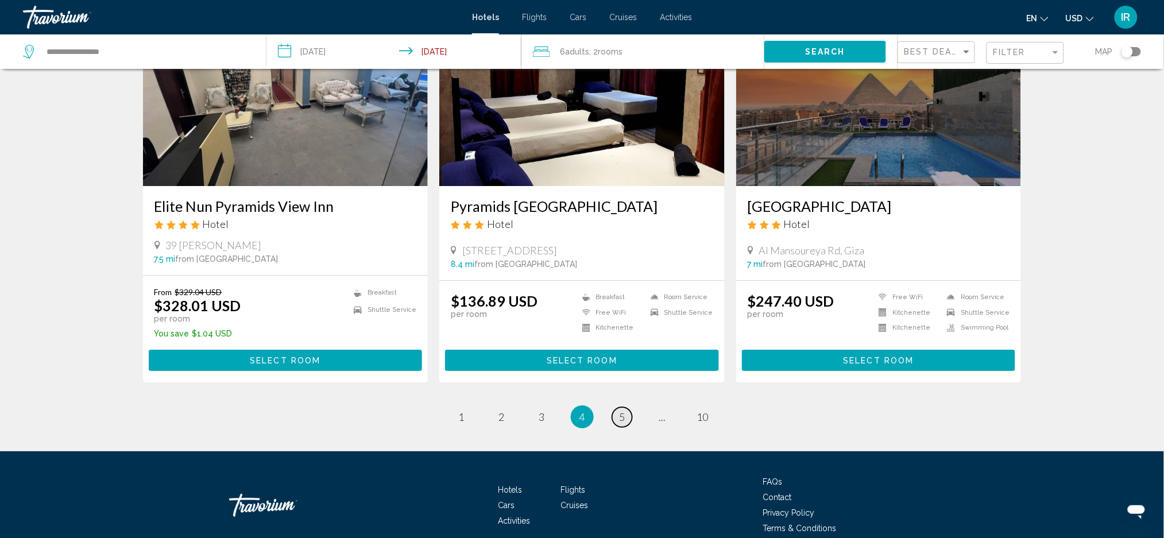
click at [628, 407] on link "page 5" at bounding box center [622, 417] width 20 height 20
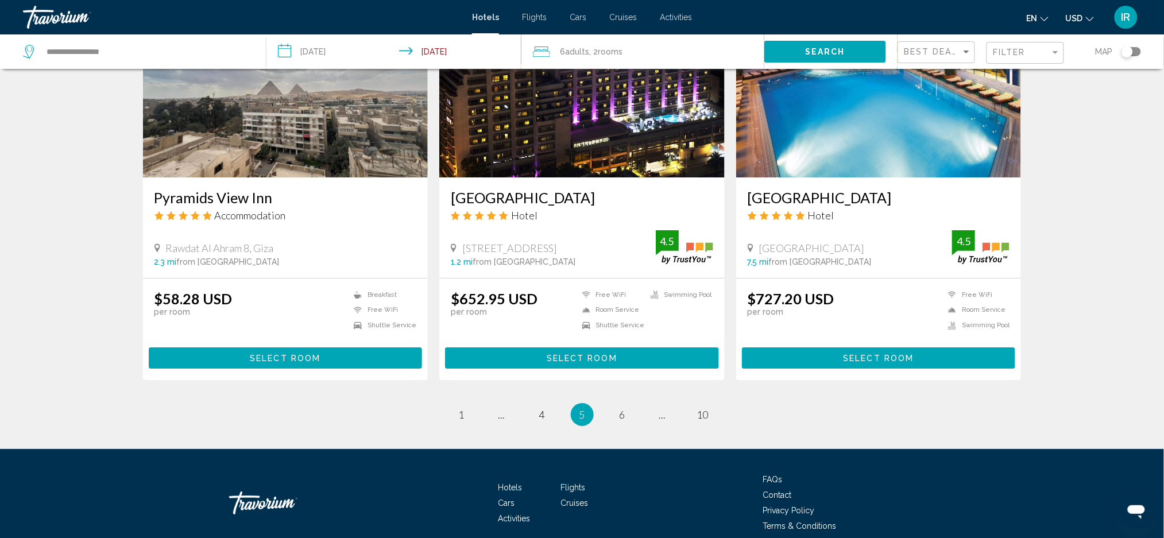
scroll to position [1336, 0]
